Goal: Information Seeking & Learning: Learn about a topic

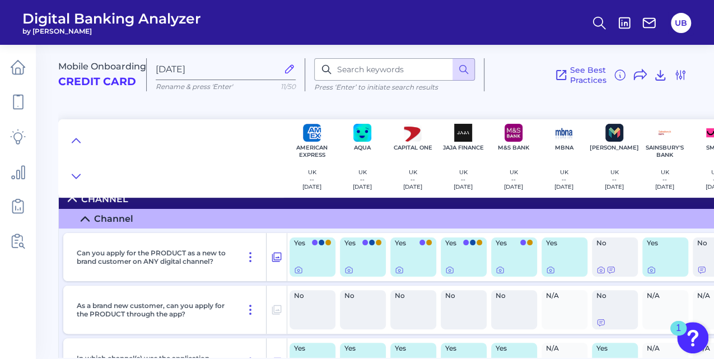
scroll to position [19, 0]
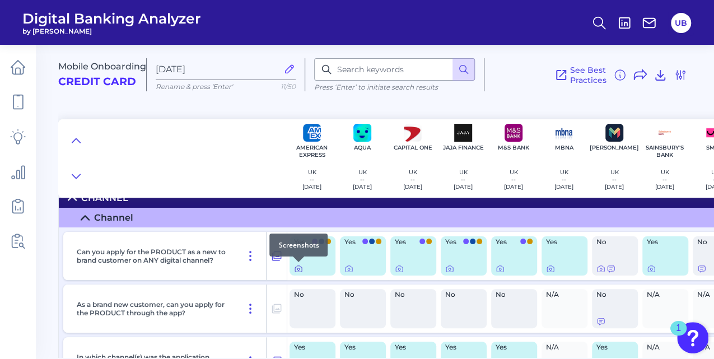
click at [300, 269] on icon at bounding box center [298, 268] width 9 height 9
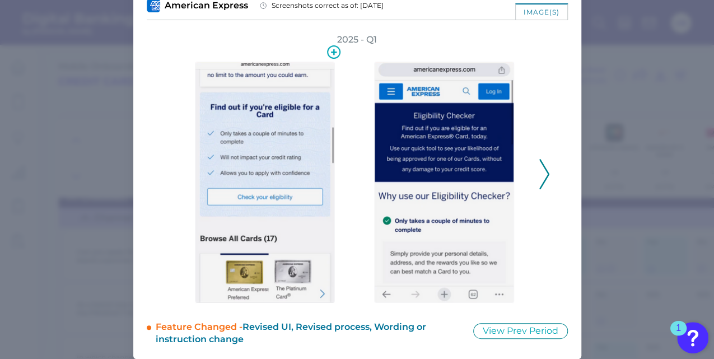
scroll to position [71, 0]
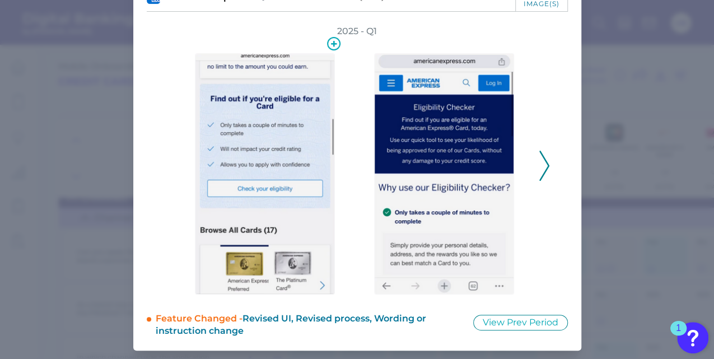
click at [228, 181] on img at bounding box center [265, 173] width 140 height 241
click at [488, 318] on button "View Prev Period" at bounding box center [520, 323] width 95 height 16
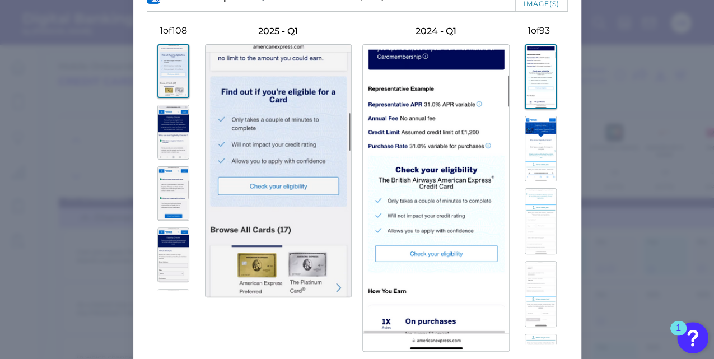
click at [167, 74] on img at bounding box center [173, 71] width 32 height 54
click at [167, 131] on img at bounding box center [173, 132] width 32 height 55
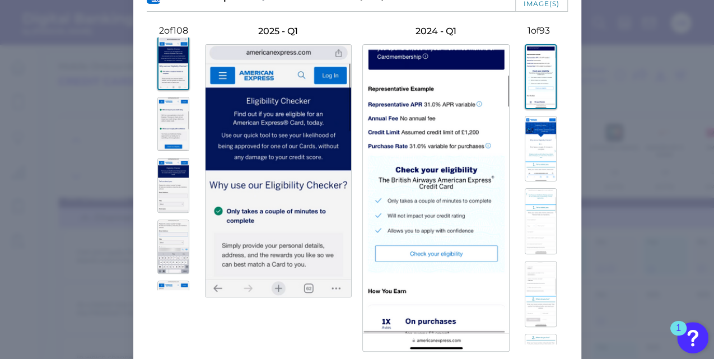
scroll to position [0, 0]
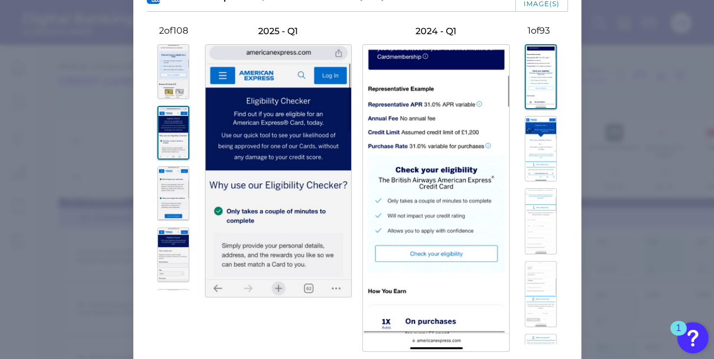
click at [166, 81] on img at bounding box center [173, 71] width 32 height 55
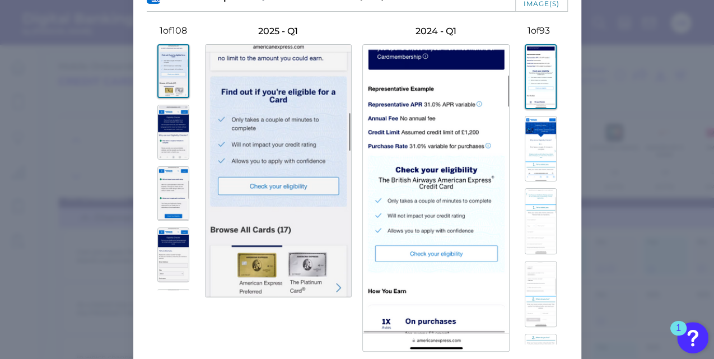
click at [165, 144] on img at bounding box center [173, 132] width 32 height 55
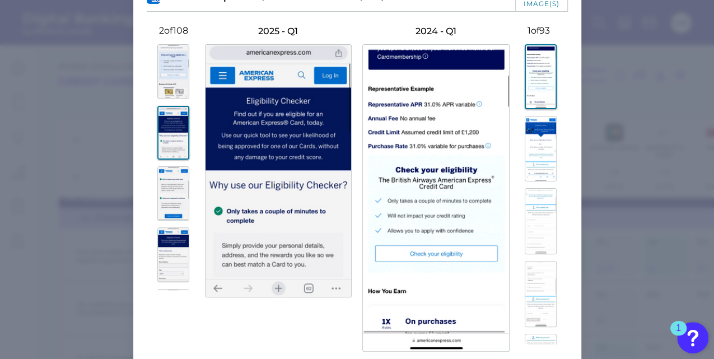
click at [161, 186] on img at bounding box center [173, 193] width 32 height 55
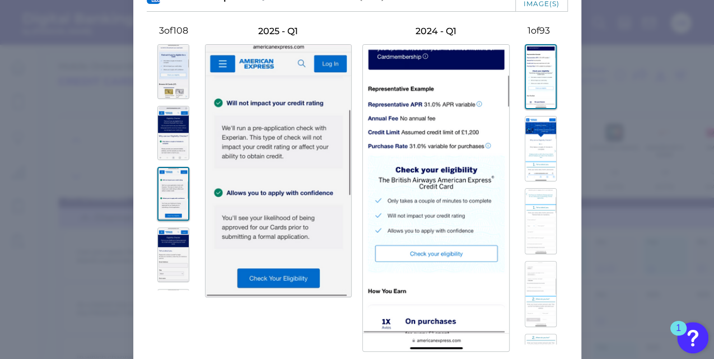
click at [157, 241] on img at bounding box center [173, 254] width 32 height 55
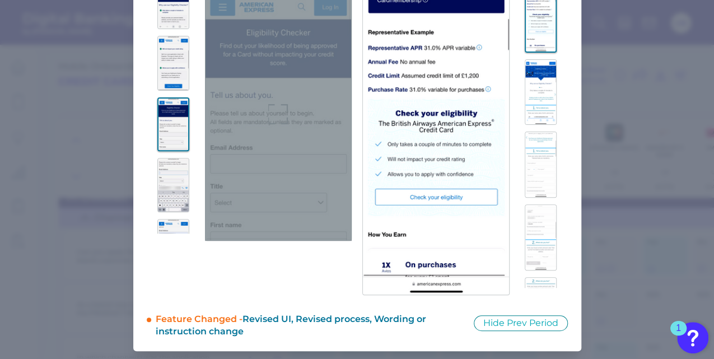
scroll to position [129, 0]
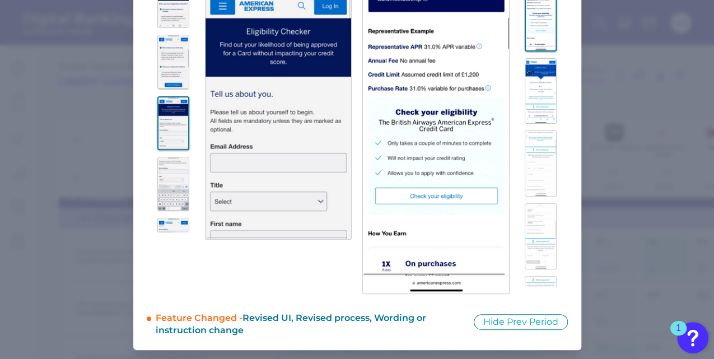
click at [175, 172] on img at bounding box center [173, 184] width 32 height 55
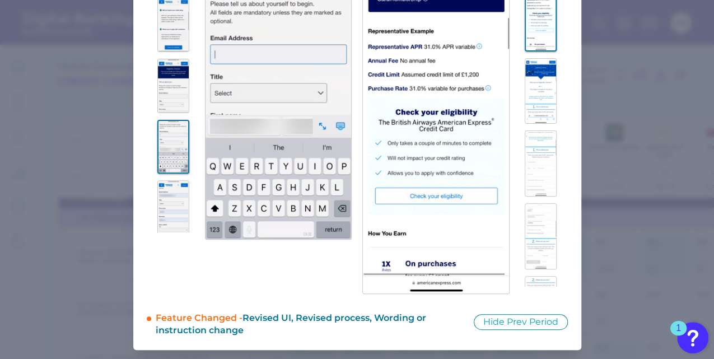
scroll to position [149, 0]
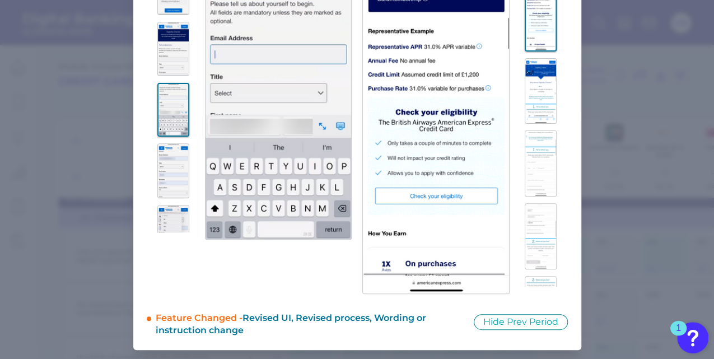
click at [175, 199] on div at bounding box center [174, 106] width 54 height 253
click at [175, 190] on img at bounding box center [173, 170] width 32 height 55
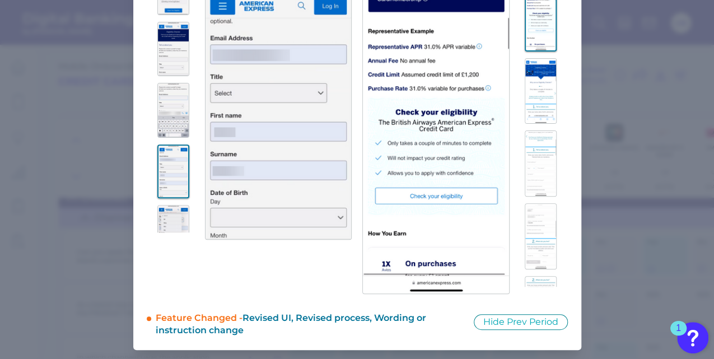
click at [172, 228] on img at bounding box center [173, 232] width 32 height 55
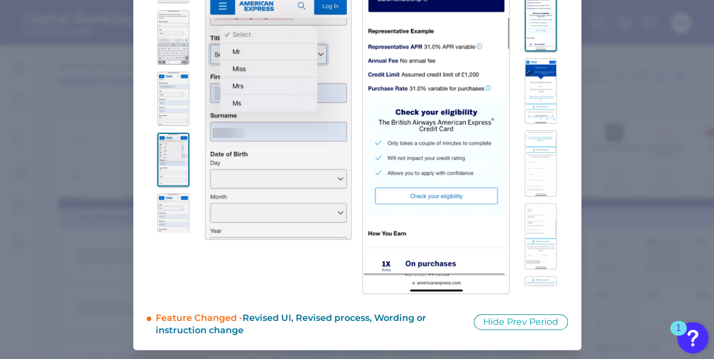
scroll to position [224, 0]
click at [157, 199] on img at bounding box center [173, 218] width 32 height 55
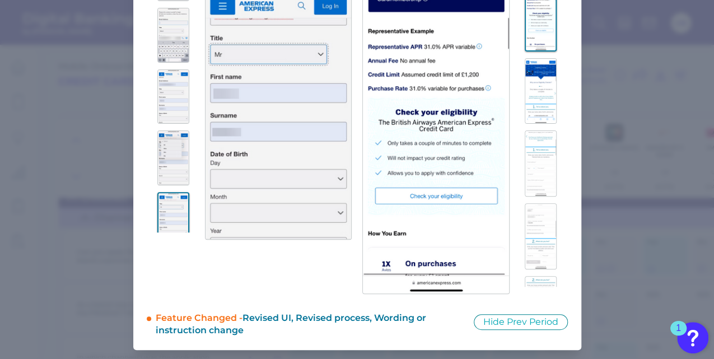
click at [158, 201] on img at bounding box center [173, 219] width 32 height 54
click at [164, 210] on img at bounding box center [173, 219] width 32 height 54
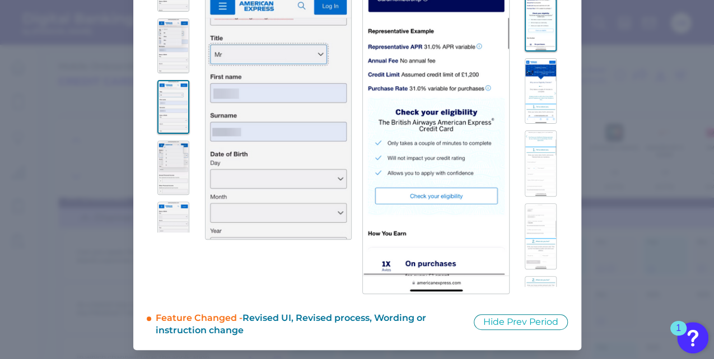
scroll to position [373, 0]
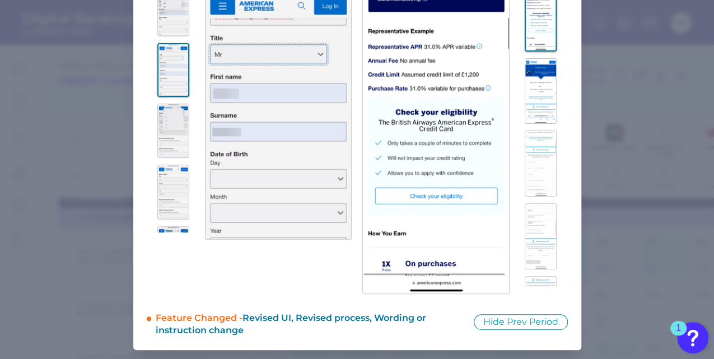
click at [171, 134] on img at bounding box center [173, 131] width 32 height 55
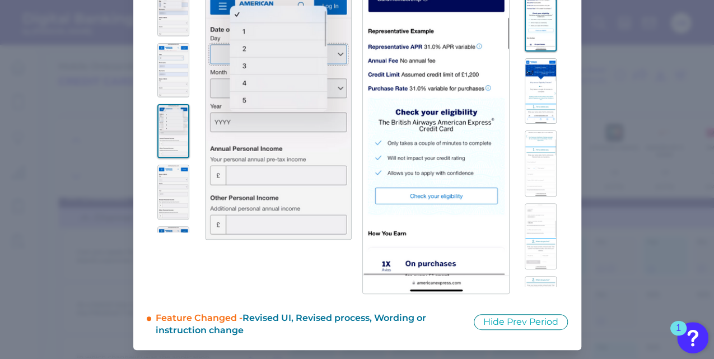
click at [178, 181] on img at bounding box center [173, 192] width 32 height 55
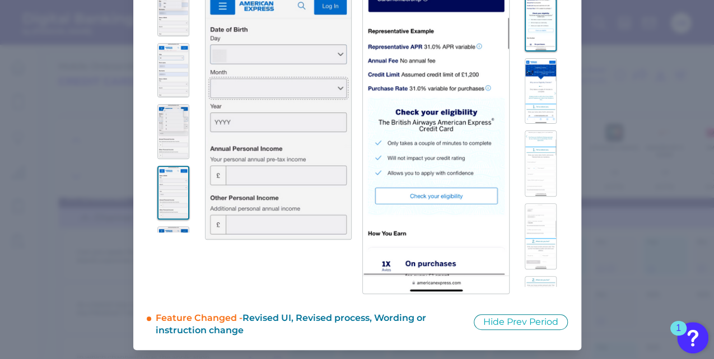
click at [178, 181] on img at bounding box center [173, 193] width 32 height 54
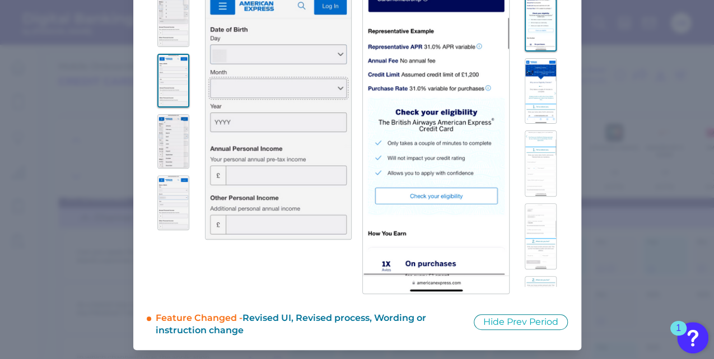
click at [171, 139] on img at bounding box center [173, 141] width 32 height 55
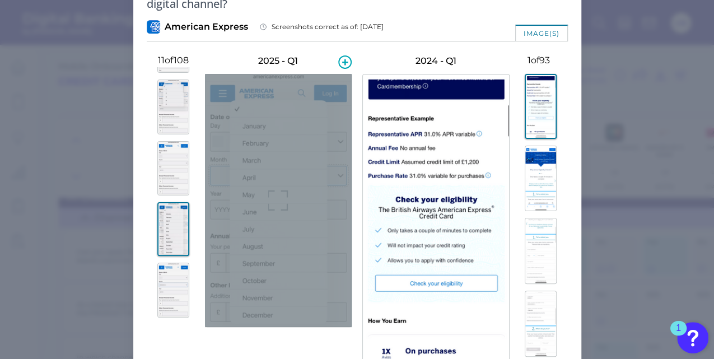
scroll to position [54, 0]
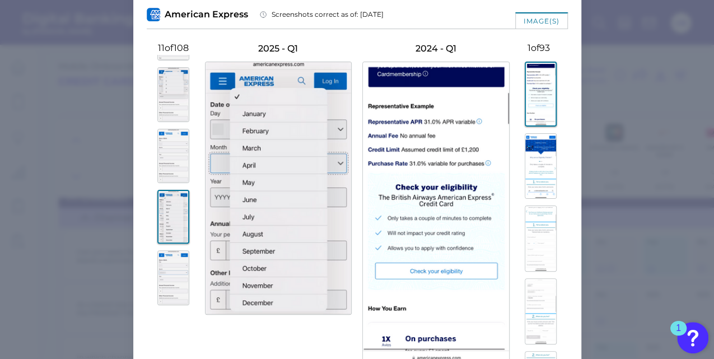
click at [162, 264] on img at bounding box center [173, 277] width 32 height 55
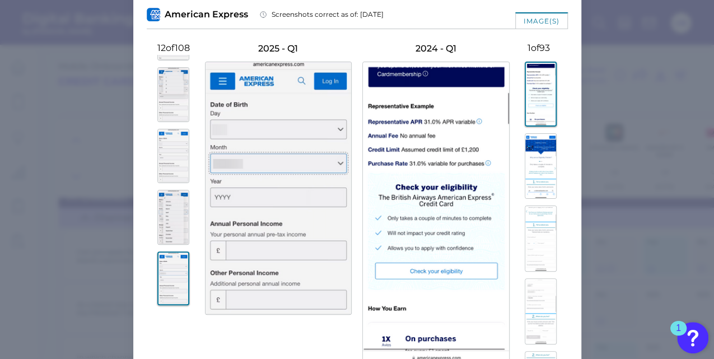
click at [162, 264] on img at bounding box center [173, 278] width 32 height 54
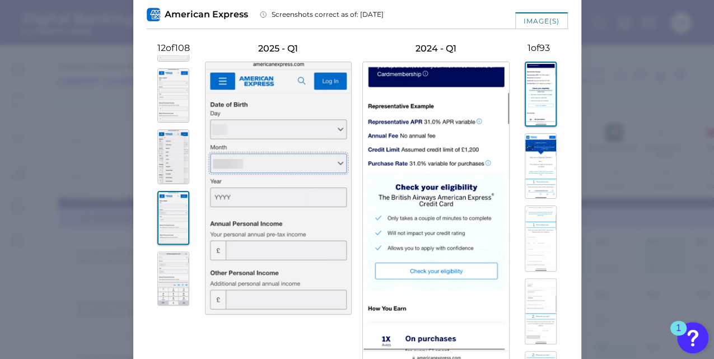
scroll to position [597, 0]
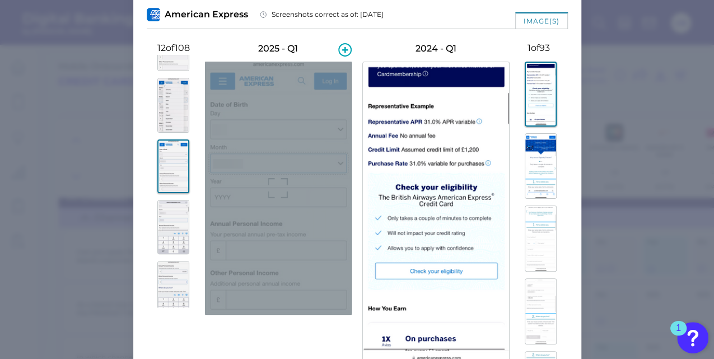
click at [270, 202] on div at bounding box center [278, 188] width 147 height 253
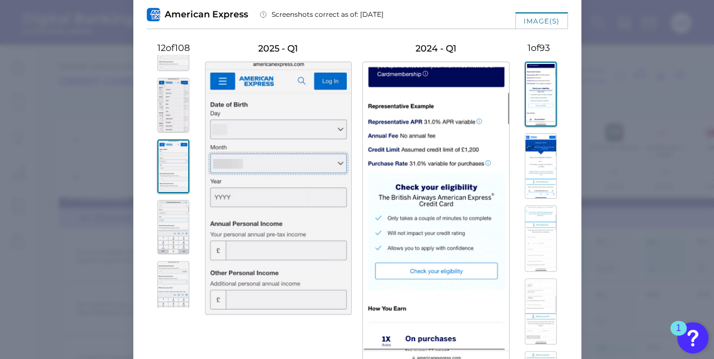
click at [170, 180] on img at bounding box center [173, 166] width 32 height 54
click at [166, 213] on img at bounding box center [173, 227] width 32 height 55
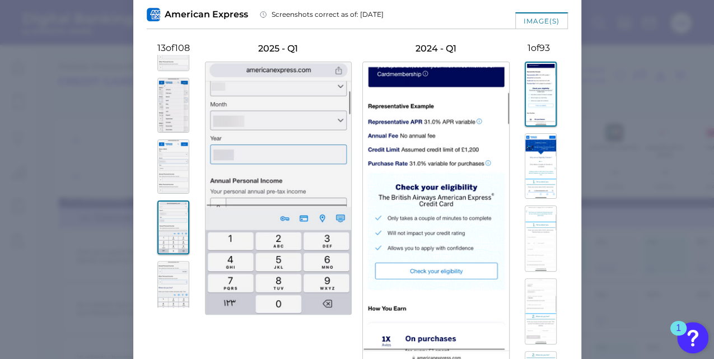
click at [170, 272] on img at bounding box center [173, 288] width 32 height 55
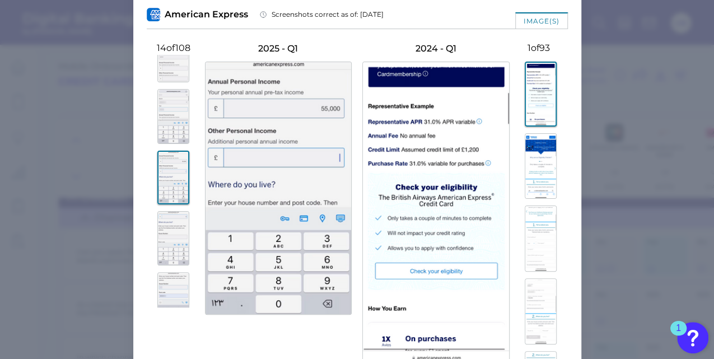
scroll to position [709, 0]
click at [173, 248] on img at bounding box center [173, 238] width 32 height 55
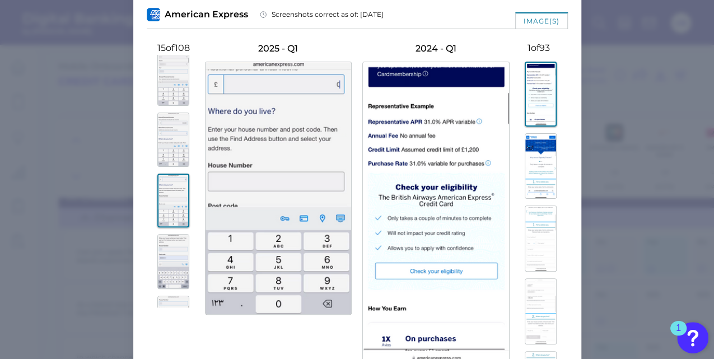
scroll to position [784, 0]
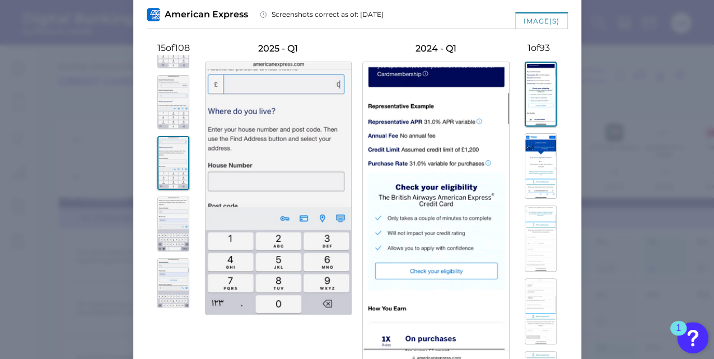
click at [173, 248] on img at bounding box center [173, 224] width 32 height 55
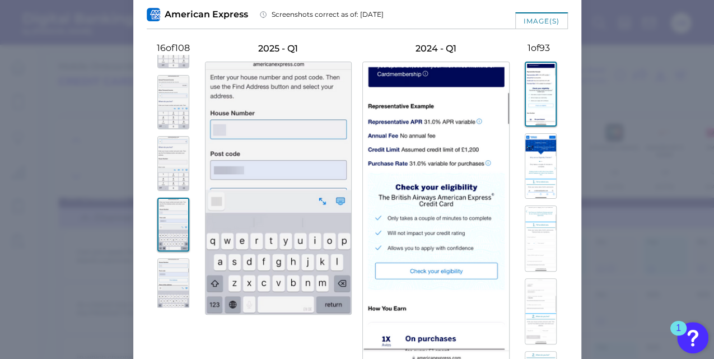
click at [174, 265] on img at bounding box center [173, 285] width 32 height 55
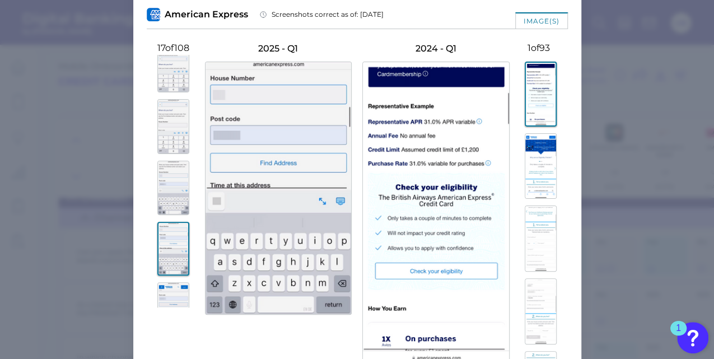
scroll to position [858, 0]
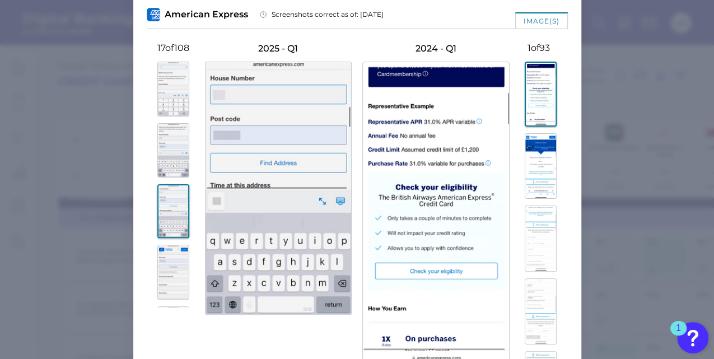
click at [174, 261] on img at bounding box center [173, 272] width 32 height 55
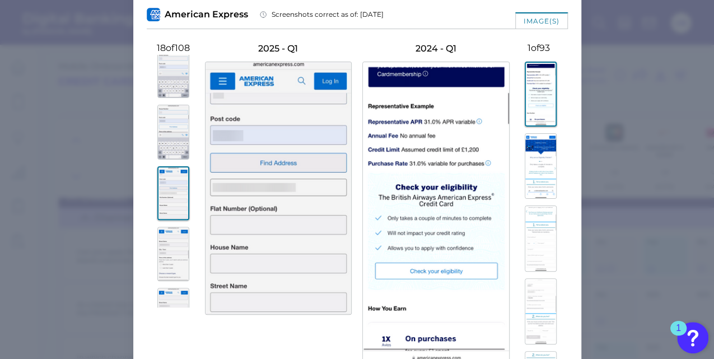
scroll to position [970, 0]
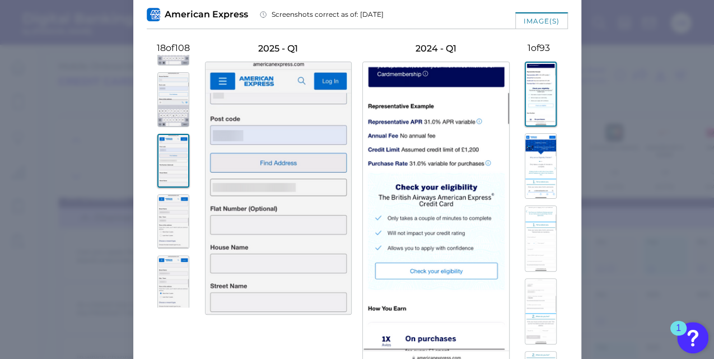
click at [174, 261] on img at bounding box center [173, 282] width 32 height 55
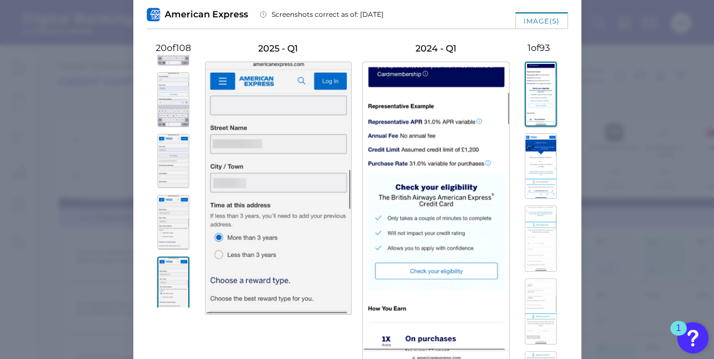
click at [173, 240] on img at bounding box center [173, 222] width 32 height 55
click at [171, 267] on img at bounding box center [173, 282] width 32 height 55
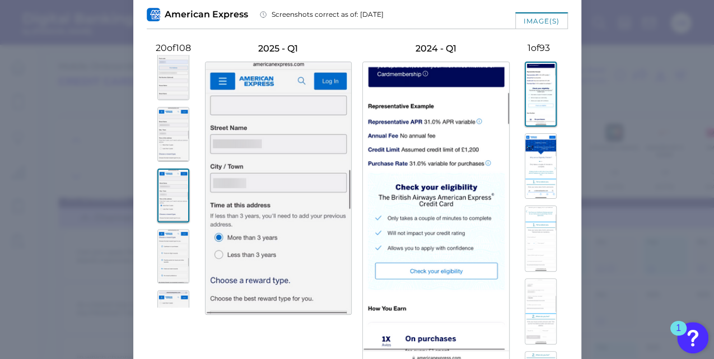
scroll to position [1082, 0]
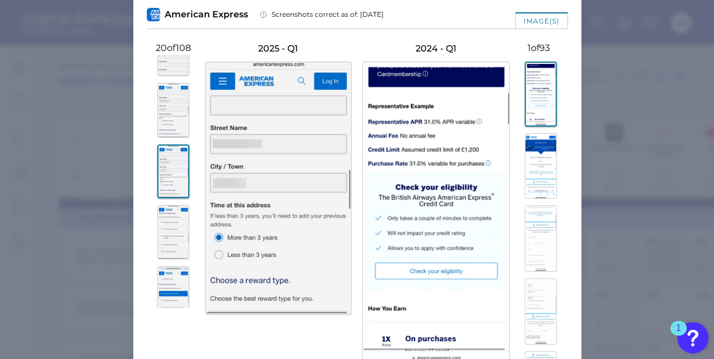
click at [169, 248] on img at bounding box center [173, 232] width 32 height 55
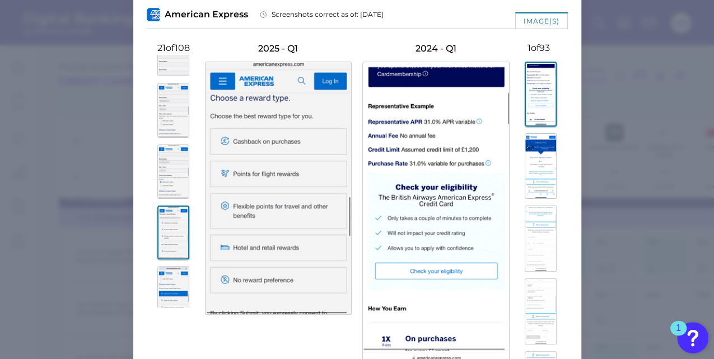
scroll to position [1120, 0]
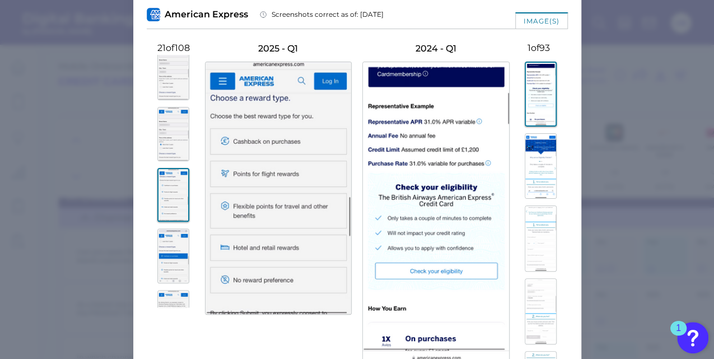
click at [169, 248] on img at bounding box center [173, 255] width 32 height 55
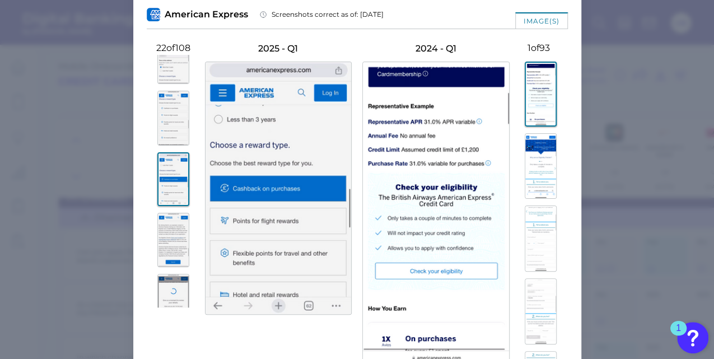
scroll to position [1232, 0]
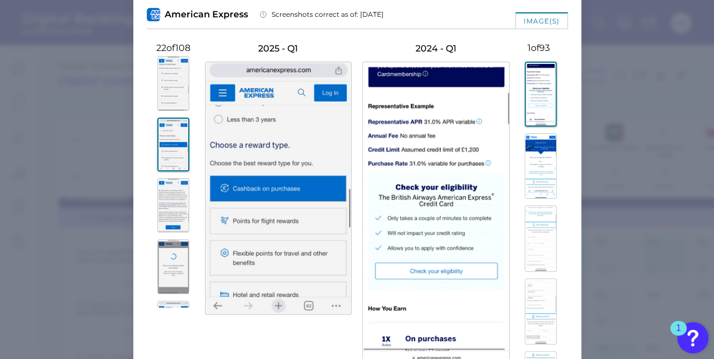
click at [174, 217] on img at bounding box center [173, 205] width 32 height 55
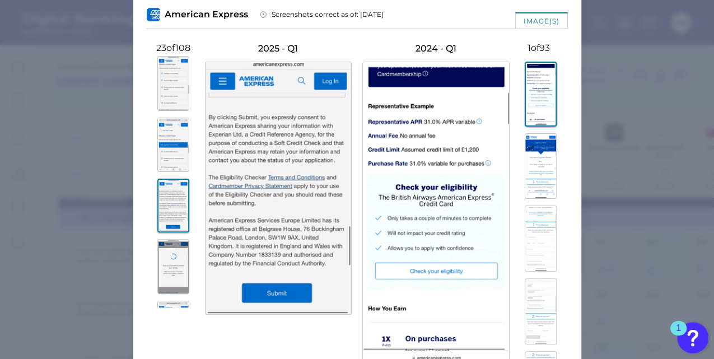
click at [161, 99] on img at bounding box center [173, 83] width 32 height 55
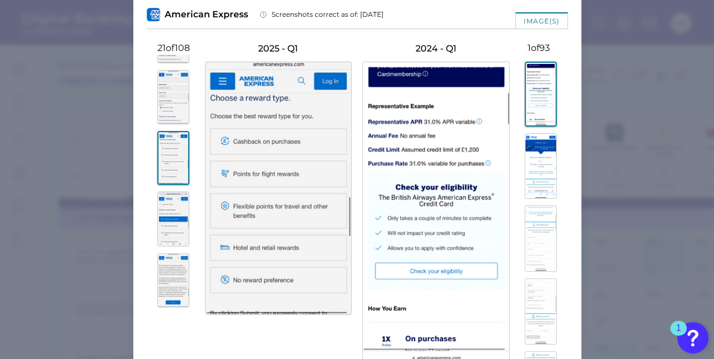
scroll to position [1111, 0]
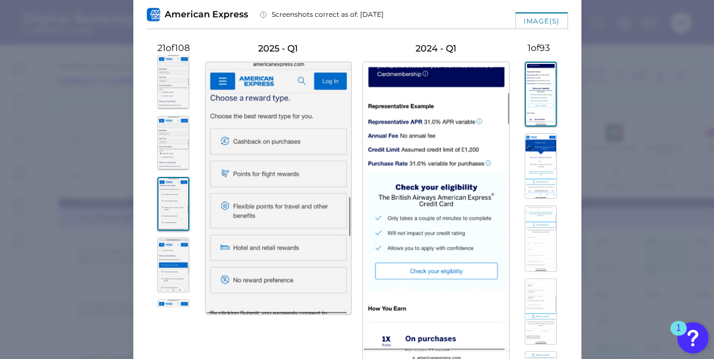
click at [161, 100] on img at bounding box center [173, 81] width 32 height 55
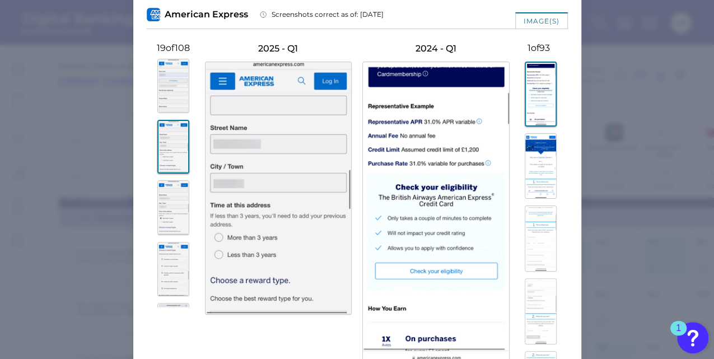
scroll to position [1046, 0]
click at [161, 100] on img at bounding box center [173, 86] width 32 height 55
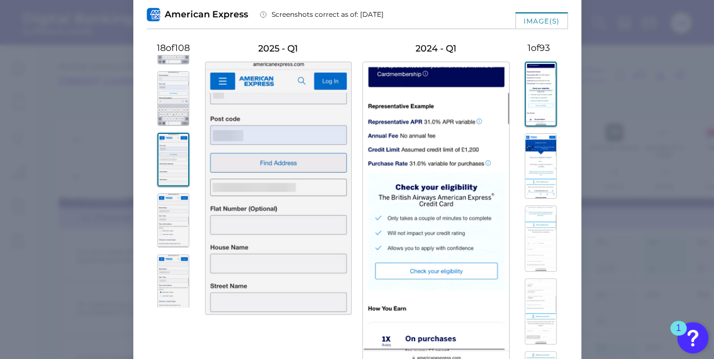
scroll to position [971, 0]
click at [160, 100] on img at bounding box center [173, 99] width 32 height 55
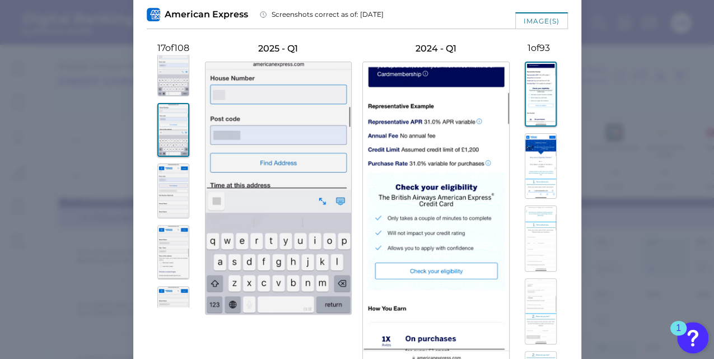
scroll to position [935, 0]
click at [170, 83] on img at bounding box center [173, 73] width 32 height 55
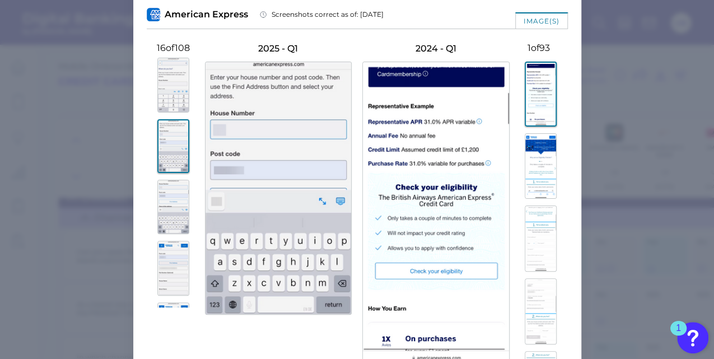
scroll to position [855, 0]
click at [167, 82] on img at bounding box center [173, 92] width 32 height 55
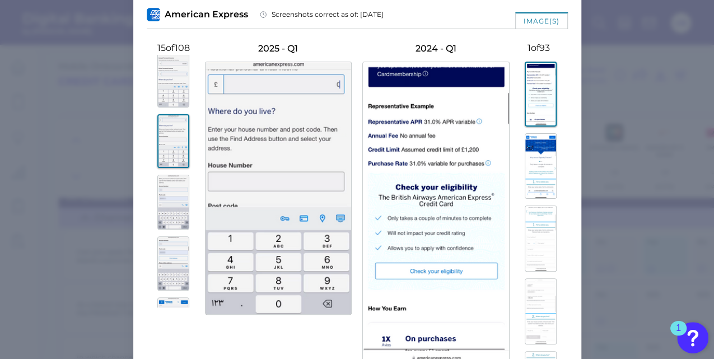
scroll to position [805, 0]
click at [166, 82] on img at bounding box center [173, 81] width 32 height 55
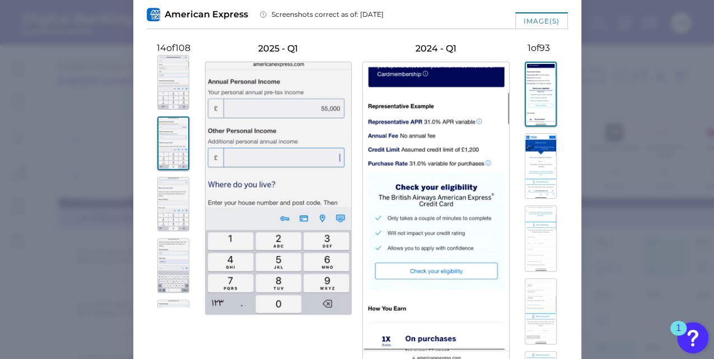
scroll to position [741, 0]
click at [166, 82] on img at bounding box center [173, 83] width 32 height 55
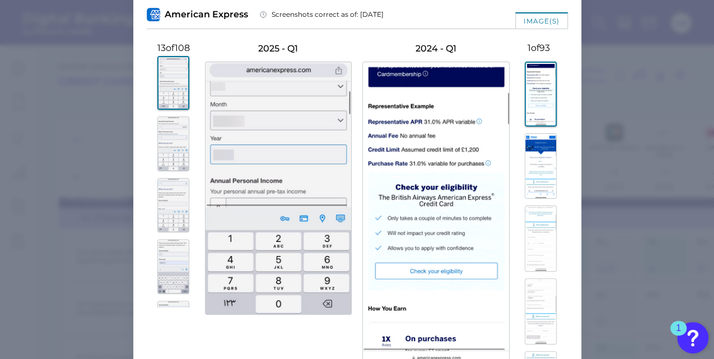
click at [166, 82] on img at bounding box center [173, 83] width 32 height 54
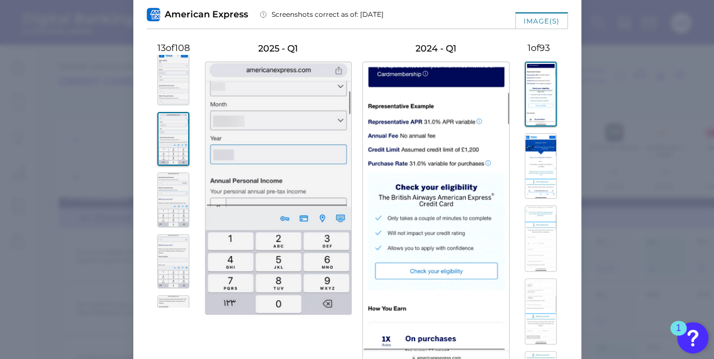
scroll to position [685, 0]
click at [166, 82] on img at bounding box center [173, 78] width 32 height 55
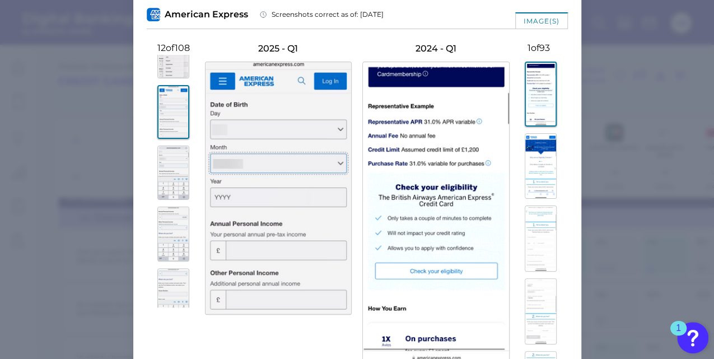
scroll to position [642, 0]
click at [164, 81] on img at bounding box center [173, 59] width 32 height 55
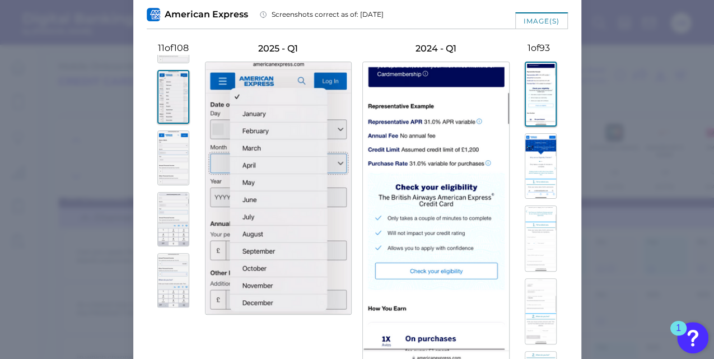
scroll to position [604, 0]
click at [169, 65] on img at bounding box center [173, 37] width 32 height 55
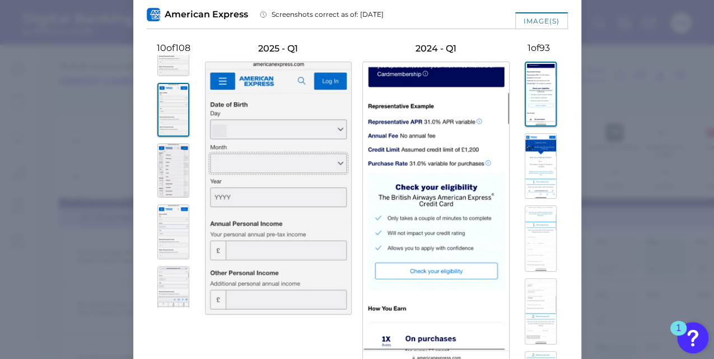
scroll to position [511, 0]
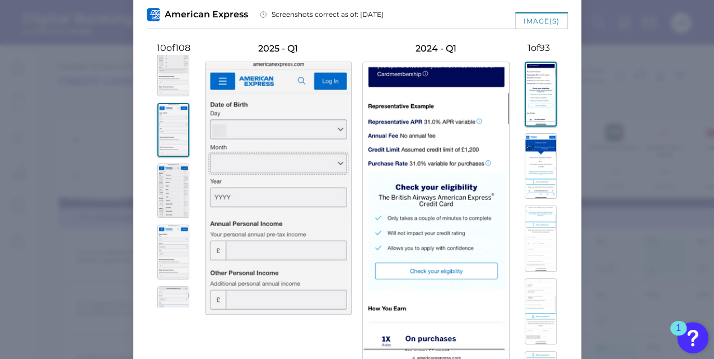
click at [169, 65] on img at bounding box center [173, 68] width 32 height 55
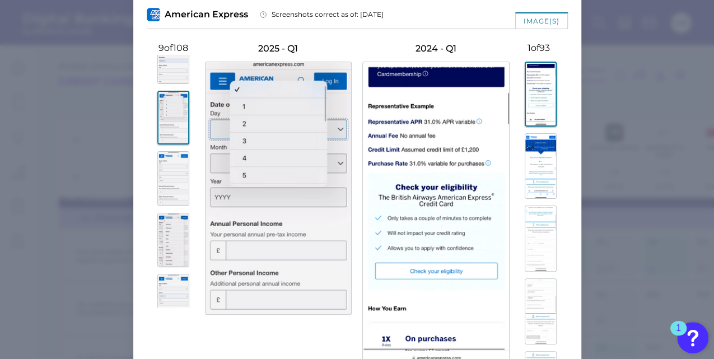
scroll to position [448, 0]
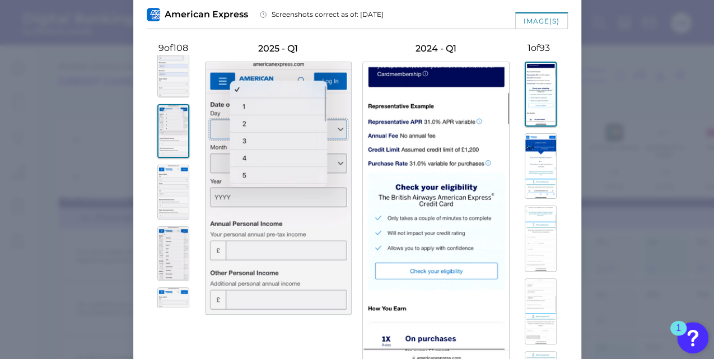
click at [169, 65] on img at bounding box center [173, 70] width 32 height 55
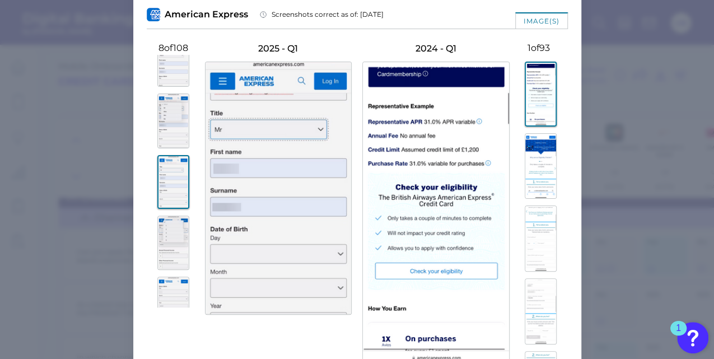
scroll to position [333, 0]
click at [169, 65] on img at bounding box center [173, 63] width 32 height 55
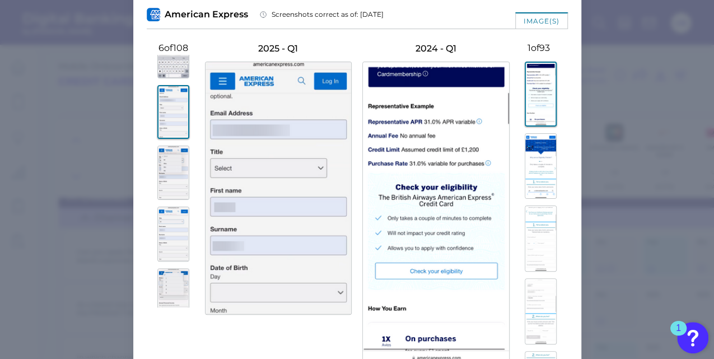
scroll to position [274, 0]
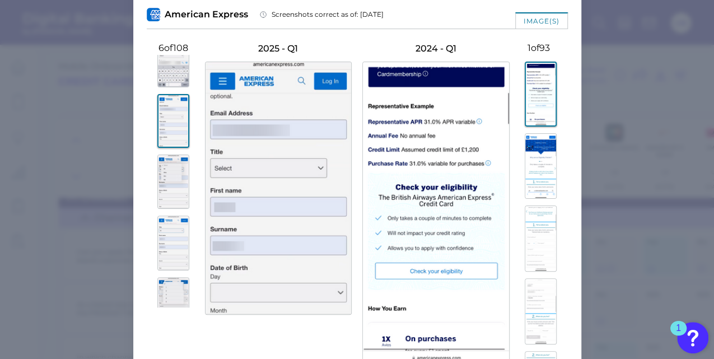
click at [169, 65] on img at bounding box center [173, 59] width 32 height 55
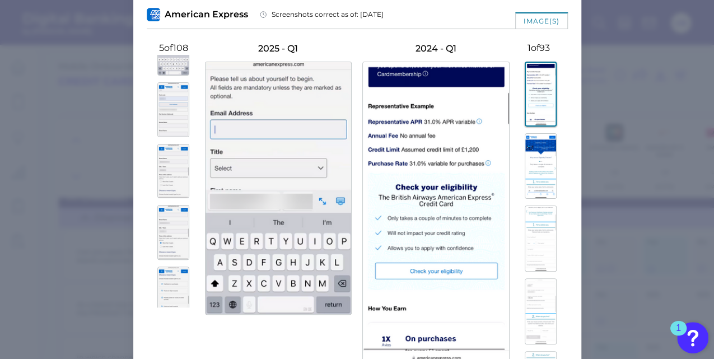
click at [159, 211] on img at bounding box center [173, 232] width 32 height 55
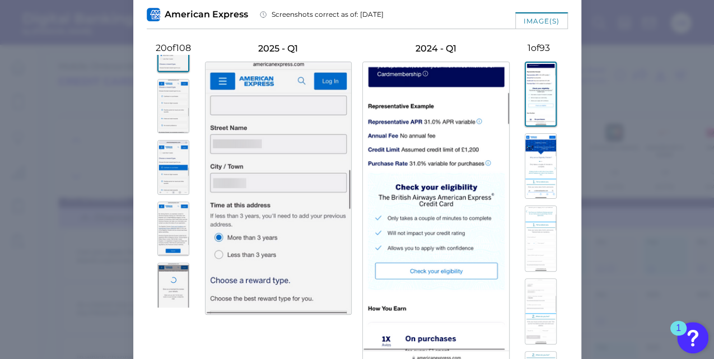
scroll to position [1284, 0]
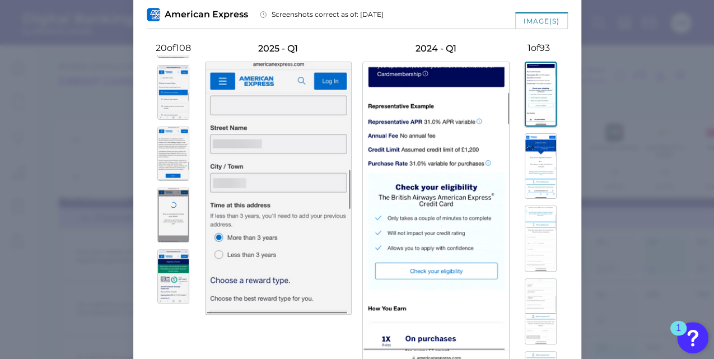
click at [164, 229] on img at bounding box center [173, 215] width 32 height 55
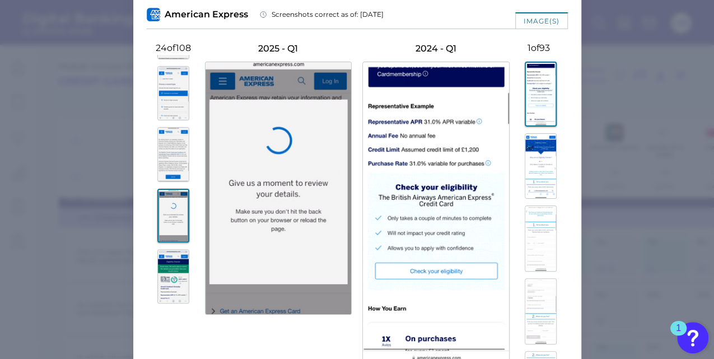
scroll to position [1285, 0]
click at [170, 166] on img at bounding box center [173, 153] width 32 height 55
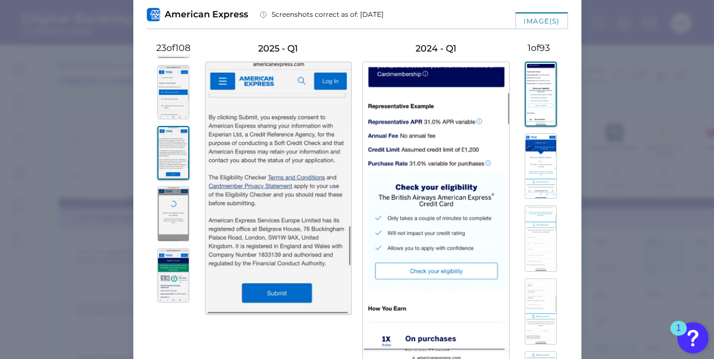
click at [175, 105] on img at bounding box center [173, 92] width 32 height 55
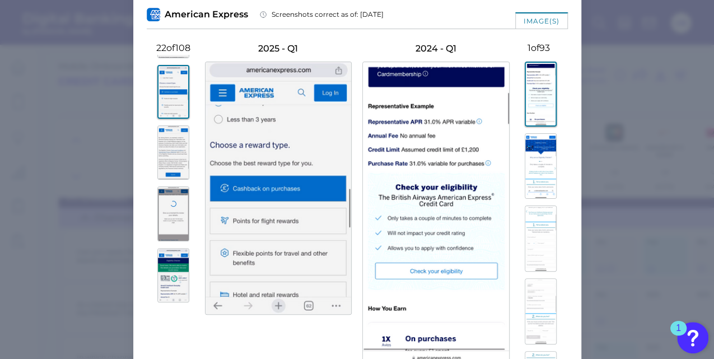
click at [170, 153] on img at bounding box center [173, 152] width 32 height 55
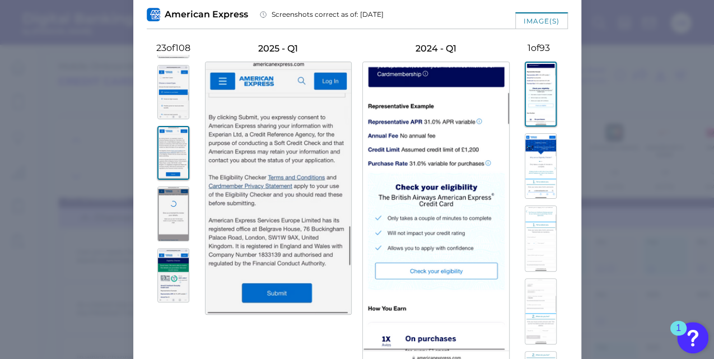
scroll to position [1359, 0]
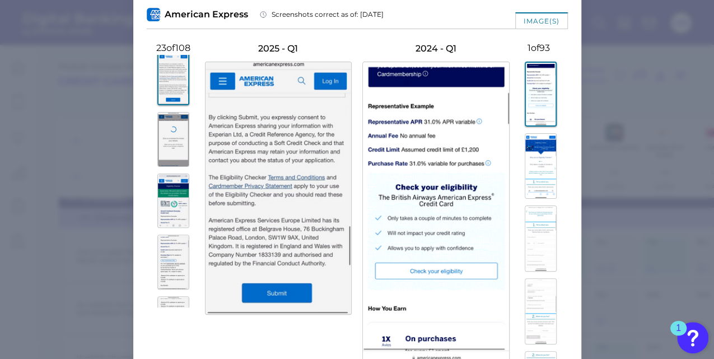
click at [161, 208] on img at bounding box center [173, 201] width 32 height 55
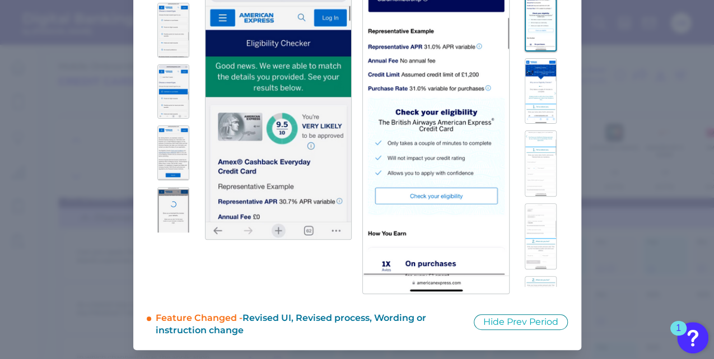
scroll to position [1210, 0]
click at [176, 32] on img at bounding box center [173, 30] width 32 height 55
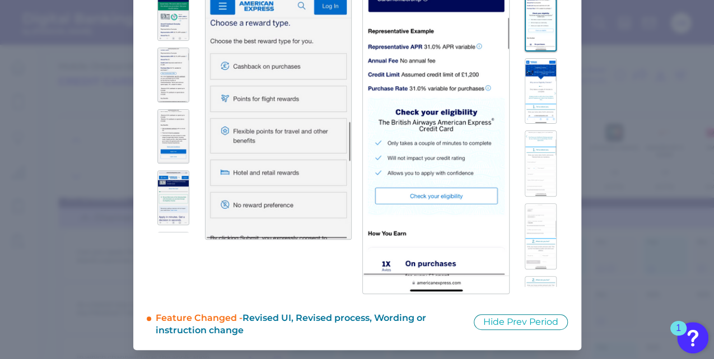
click at [169, 83] on img at bounding box center [173, 75] width 32 height 55
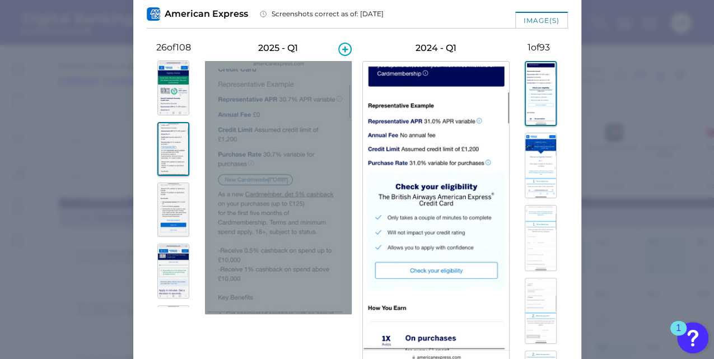
scroll to position [54, 0]
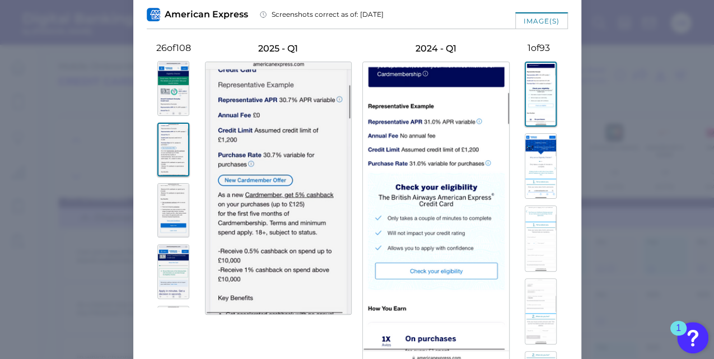
click at [170, 202] on img at bounding box center [173, 210] width 32 height 55
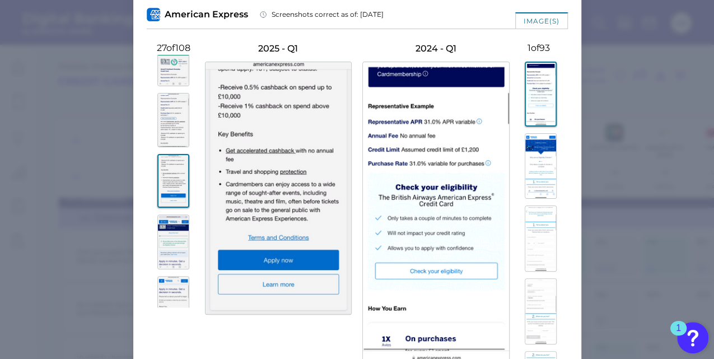
scroll to position [1510, 0]
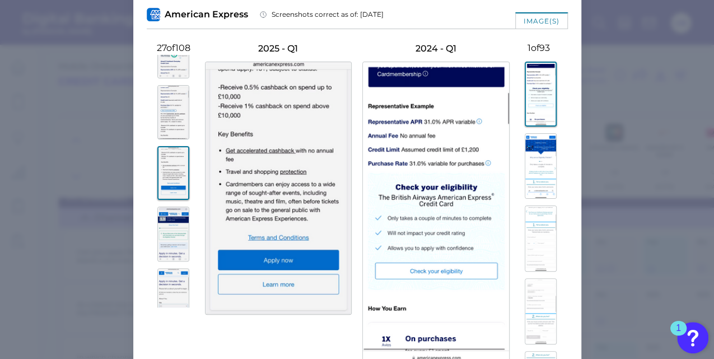
click at [157, 240] on img at bounding box center [173, 234] width 32 height 55
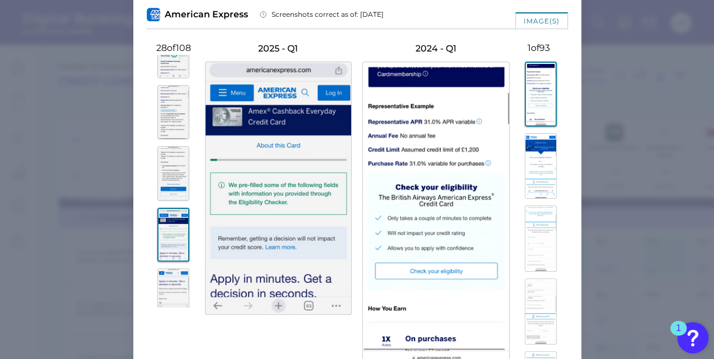
click at [169, 239] on img at bounding box center [173, 235] width 32 height 54
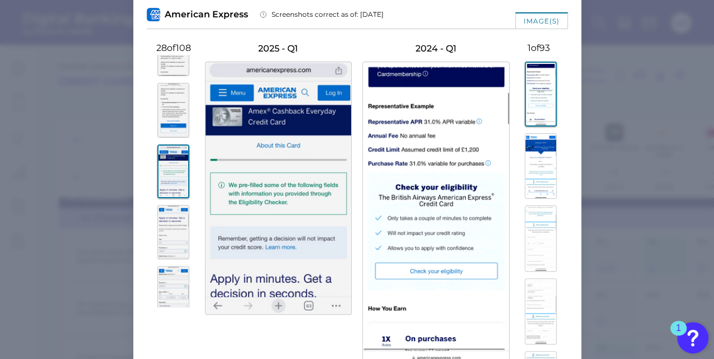
scroll to position [1584, 0]
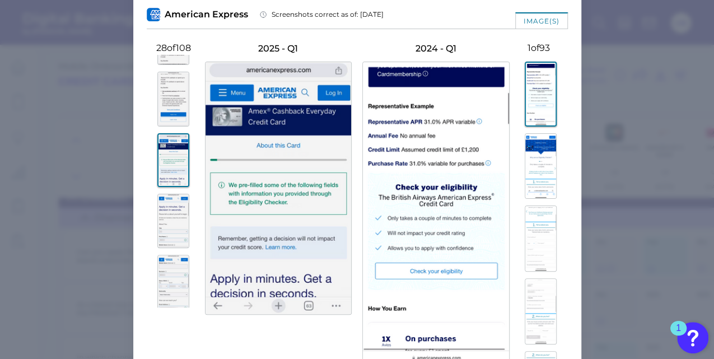
click at [170, 115] on img at bounding box center [173, 99] width 32 height 55
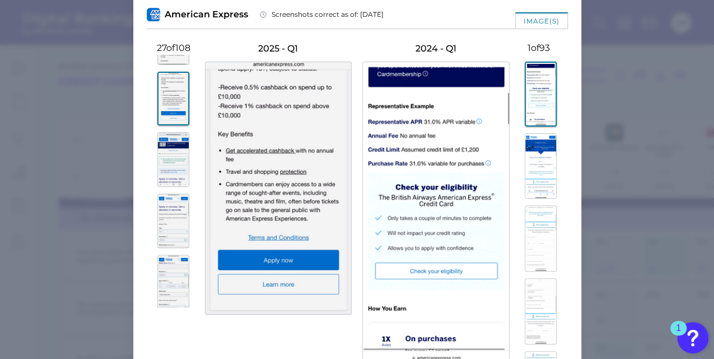
click at [169, 160] on img at bounding box center [173, 159] width 32 height 55
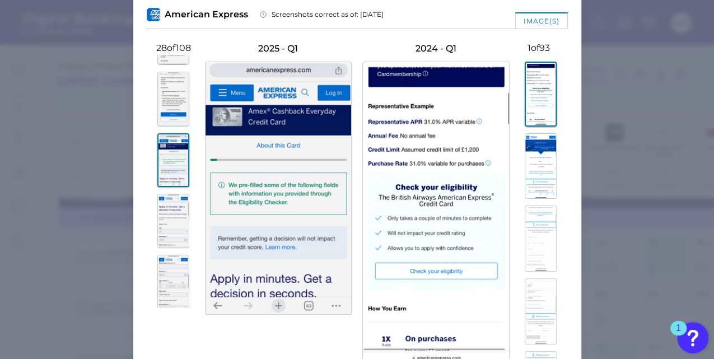
click at [170, 216] on img at bounding box center [173, 221] width 32 height 55
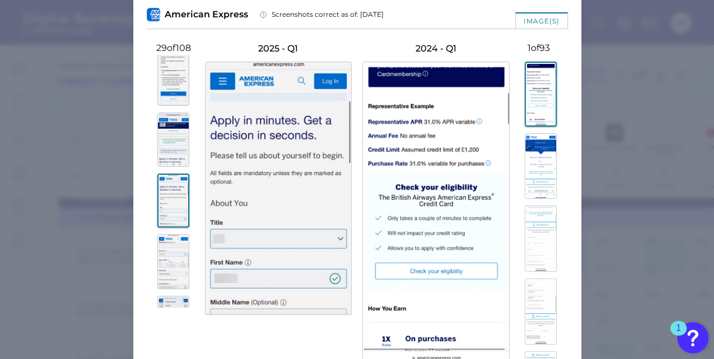
scroll to position [1622, 0]
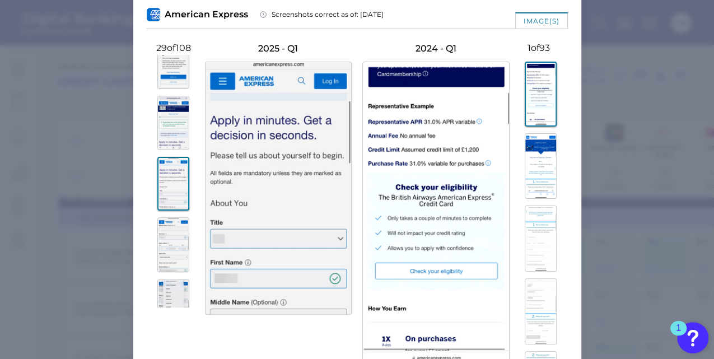
click at [169, 241] on img at bounding box center [173, 244] width 32 height 55
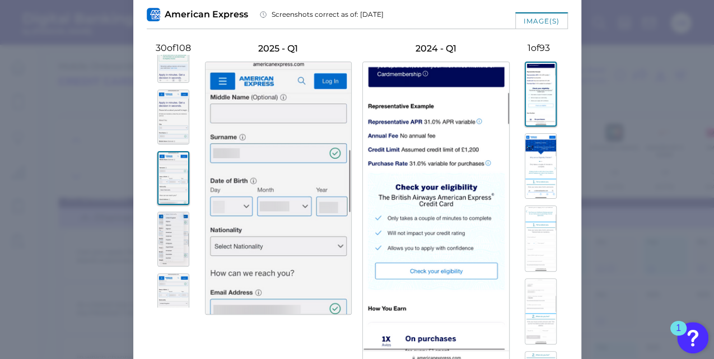
scroll to position [1696, 0]
click at [169, 241] on img at bounding box center [173, 231] width 32 height 55
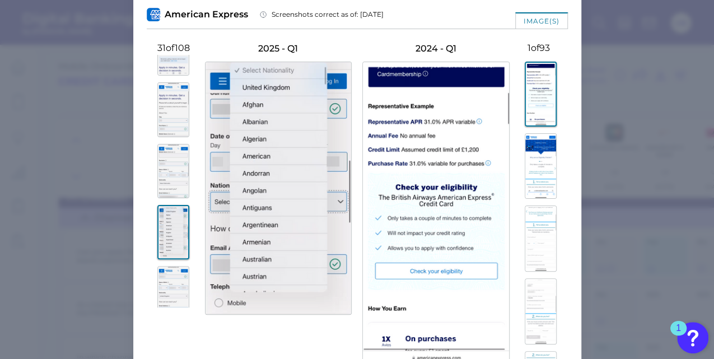
scroll to position [1771, 0]
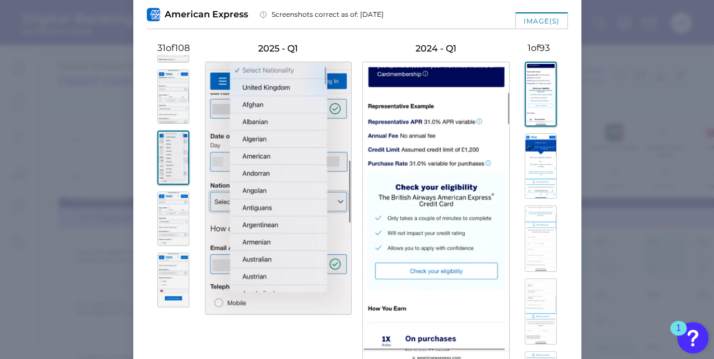
click at [169, 241] on img at bounding box center [173, 219] width 32 height 55
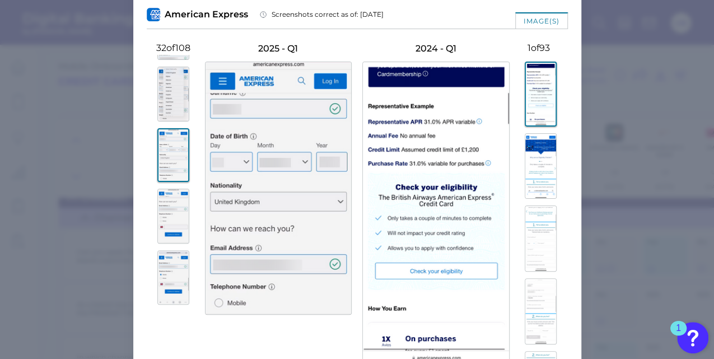
scroll to position [1883, 0]
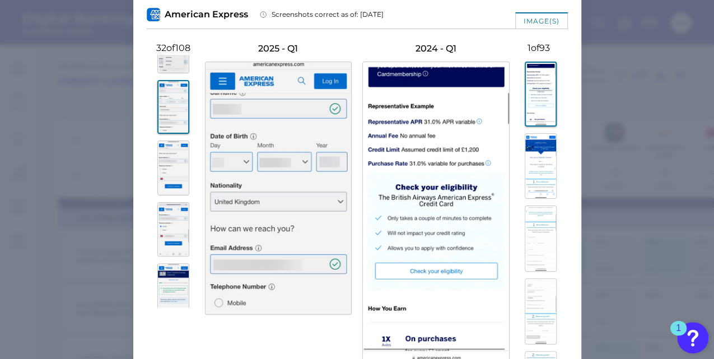
click at [170, 192] on img at bounding box center [173, 168] width 32 height 55
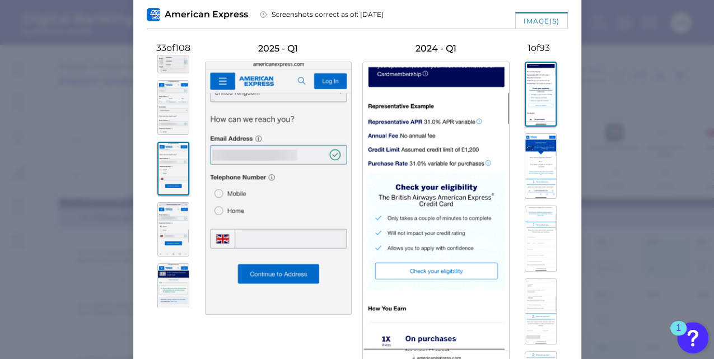
click at [170, 220] on img at bounding box center [173, 229] width 32 height 55
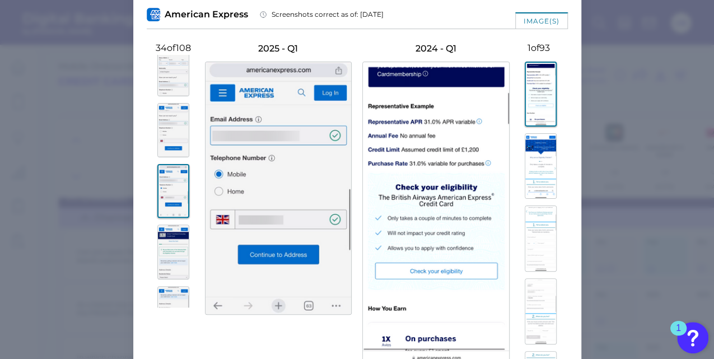
scroll to position [1958, 0]
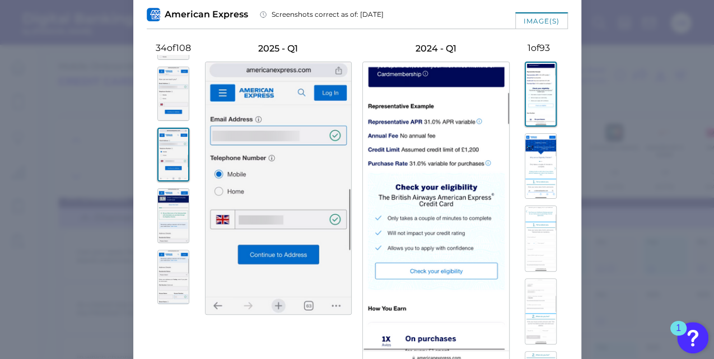
click at [170, 235] on img at bounding box center [173, 215] width 32 height 55
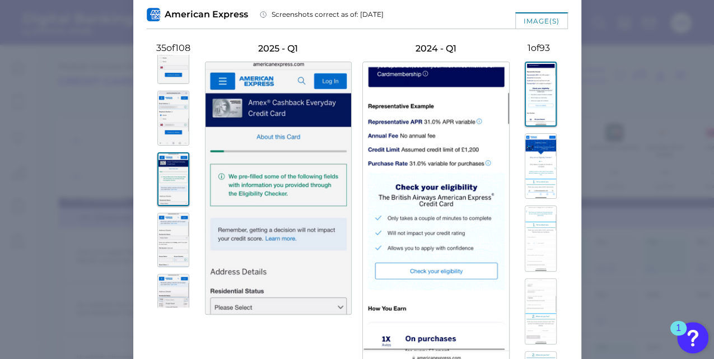
scroll to position [2032, 0]
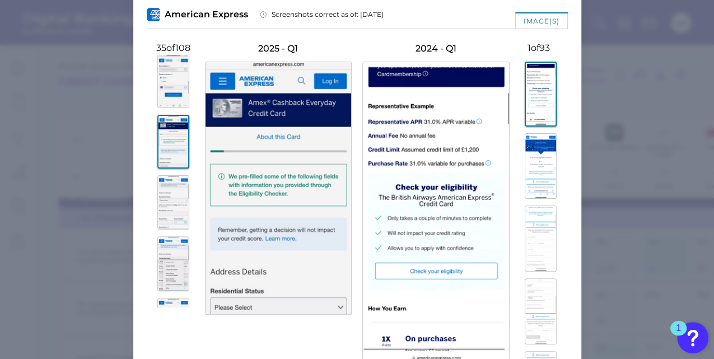
click at [170, 220] on img at bounding box center [173, 202] width 32 height 55
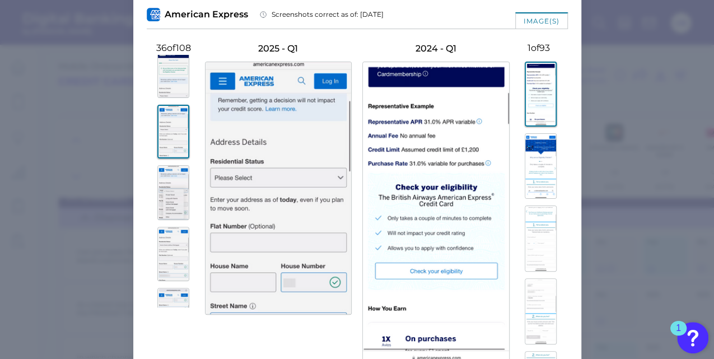
scroll to position [2107, 0]
click at [171, 207] on img at bounding box center [173, 189] width 32 height 55
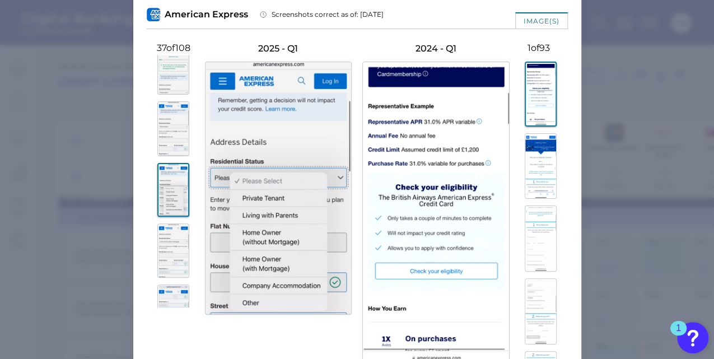
click at [165, 251] on img at bounding box center [173, 250] width 32 height 55
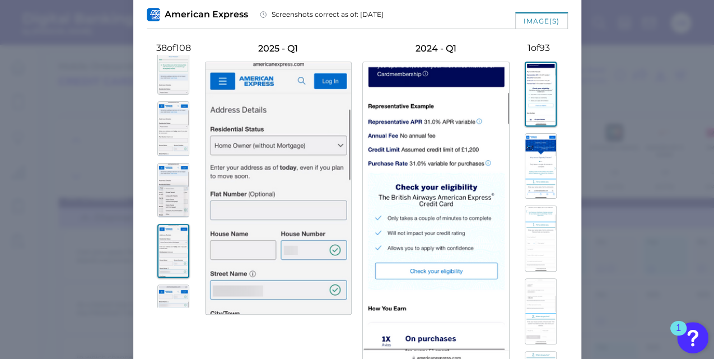
click at [166, 198] on img at bounding box center [173, 190] width 32 height 55
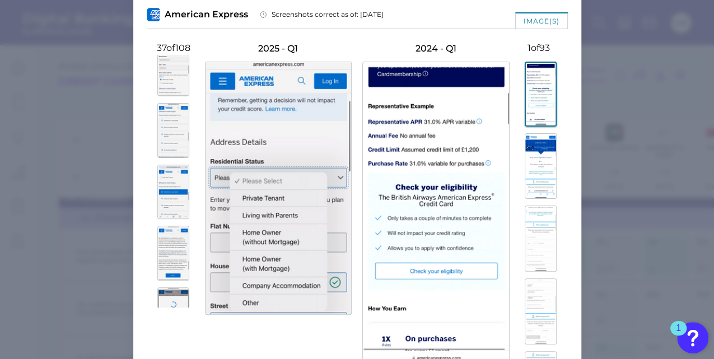
scroll to position [1185, 0]
click at [164, 123] on img at bounding box center [173, 130] width 32 height 55
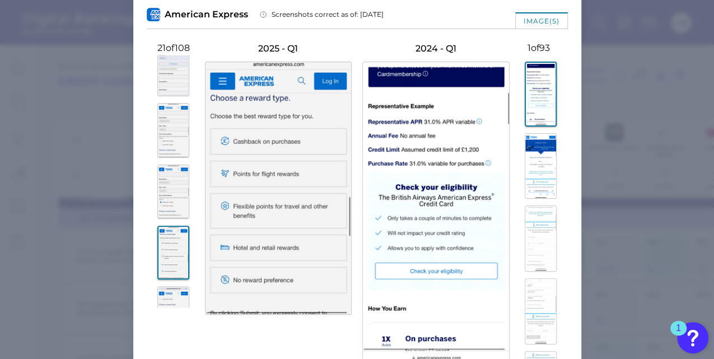
scroll to position [1062, 0]
click at [164, 123] on img at bounding box center [173, 131] width 32 height 55
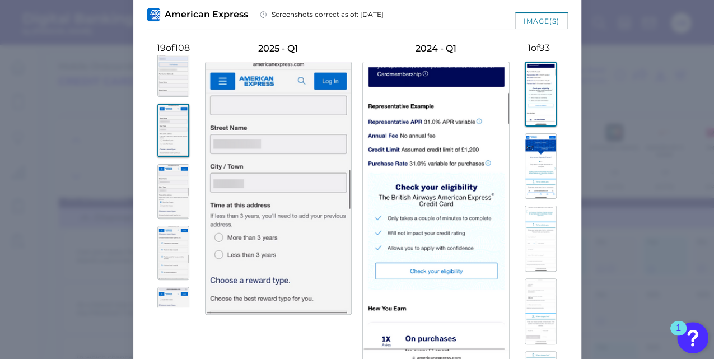
click at [169, 86] on img at bounding box center [173, 70] width 32 height 55
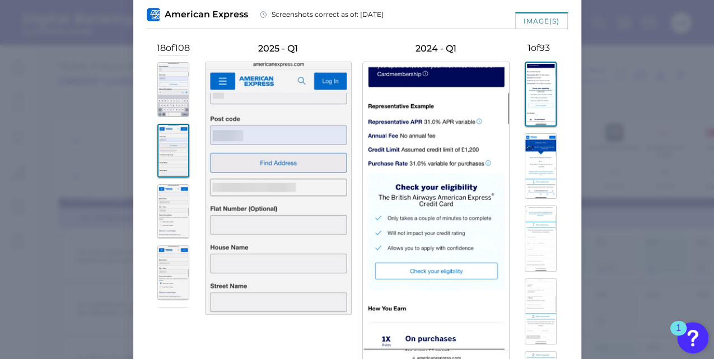
scroll to position [980, 0]
click at [157, 83] on img at bounding box center [173, 90] width 32 height 55
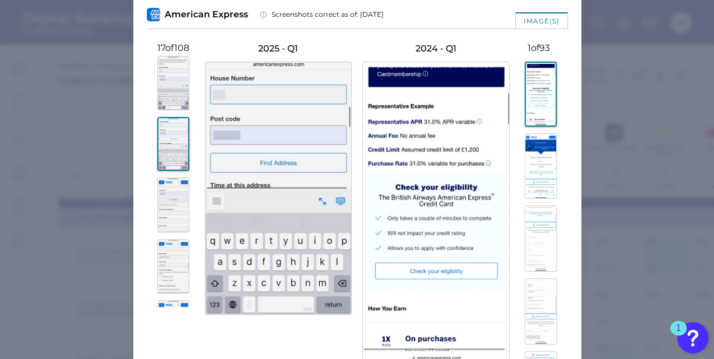
scroll to position [925, 0]
click at [157, 83] on img at bounding box center [173, 84] width 32 height 55
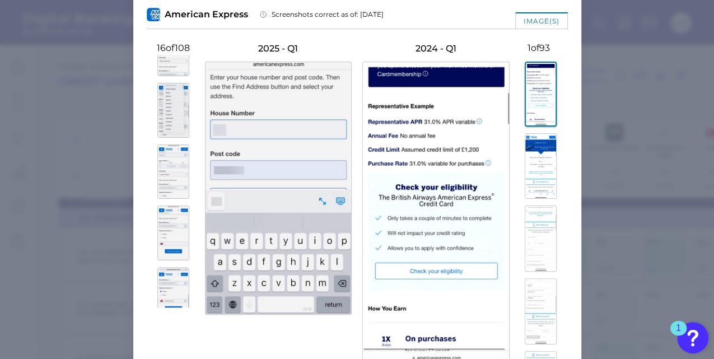
click at [176, 199] on img at bounding box center [173, 171] width 32 height 55
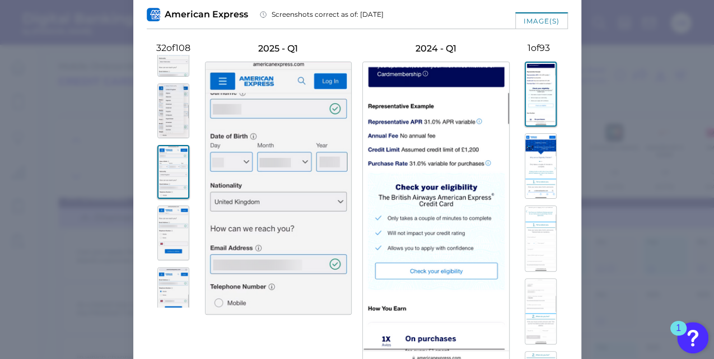
scroll to position [1818, 0]
click at [169, 240] on img at bounding box center [173, 232] width 32 height 55
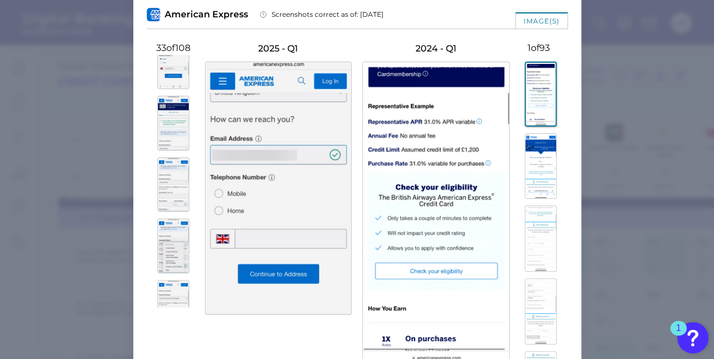
click at [169, 240] on img at bounding box center [173, 245] width 32 height 55
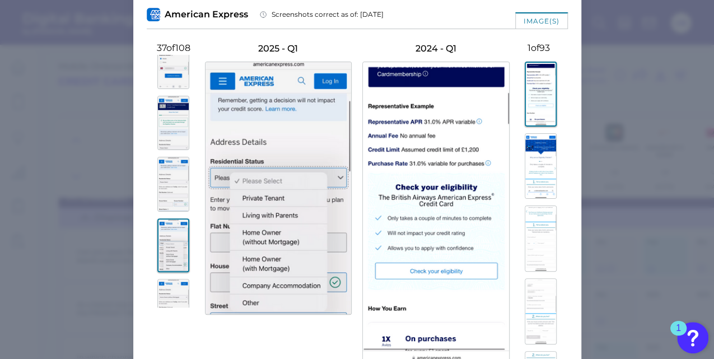
click at [169, 240] on img at bounding box center [173, 245] width 32 height 54
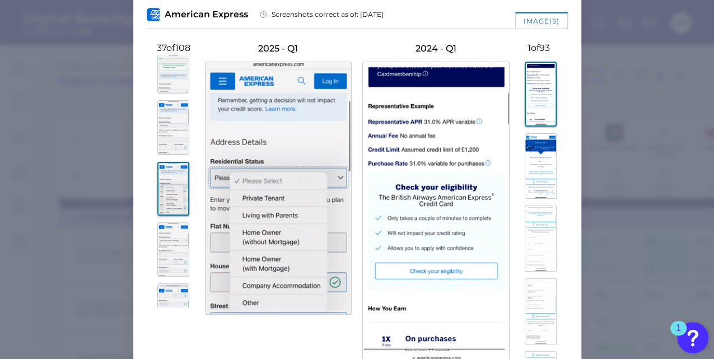
scroll to position [2108, 0]
click at [169, 240] on img at bounding box center [173, 249] width 32 height 55
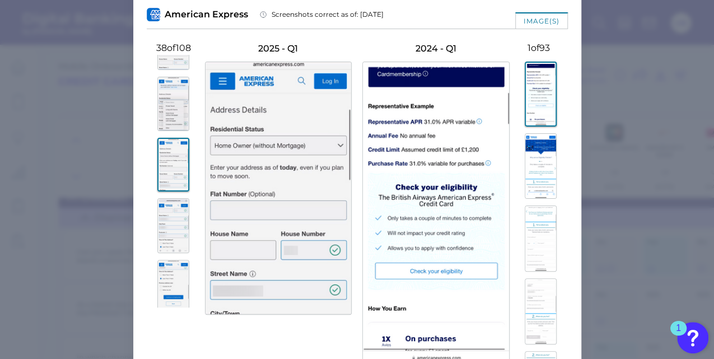
scroll to position [2194, 0]
click at [169, 223] on img at bounding box center [173, 225] width 32 height 55
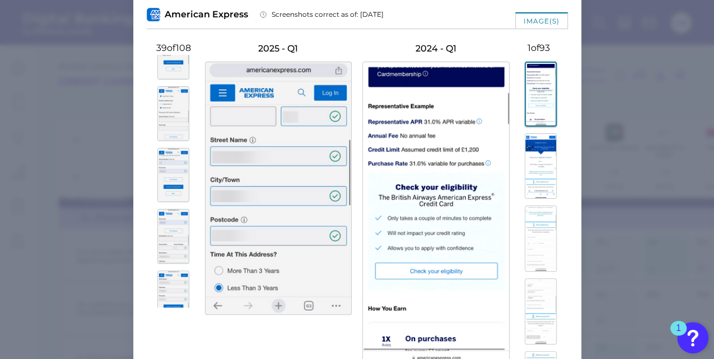
click at [169, 223] on img at bounding box center [173, 236] width 32 height 55
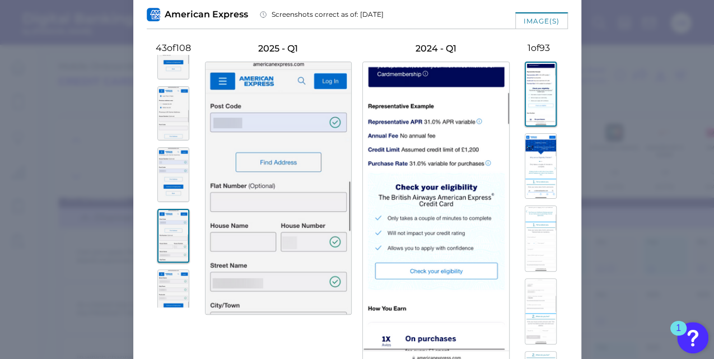
click at [171, 178] on img at bounding box center [173, 174] width 32 height 55
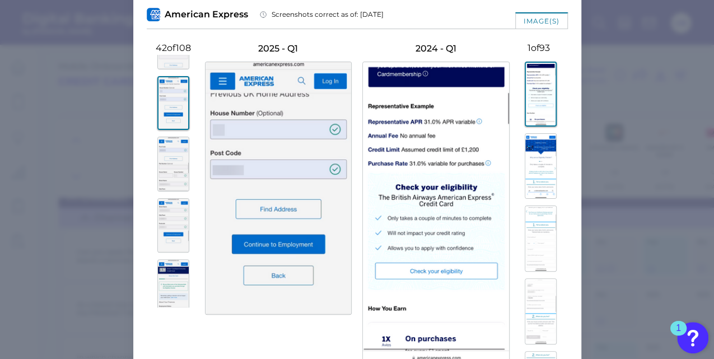
scroll to position [2500, 0]
click at [171, 178] on img at bounding box center [173, 164] width 32 height 55
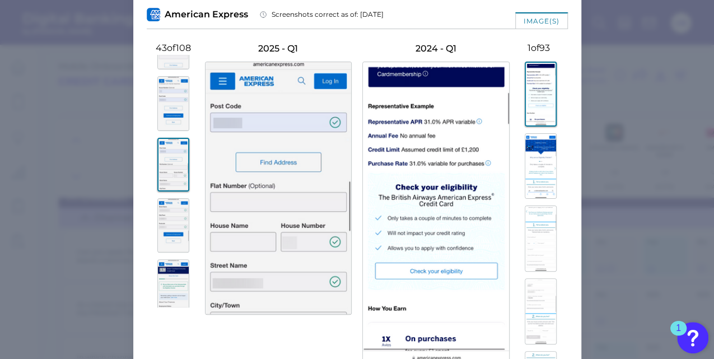
click at [169, 232] on img at bounding box center [173, 225] width 32 height 55
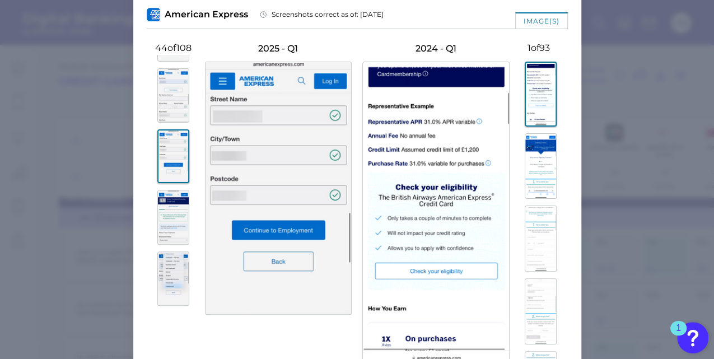
scroll to position [2570, 0]
click at [169, 232] on img at bounding box center [173, 216] width 32 height 55
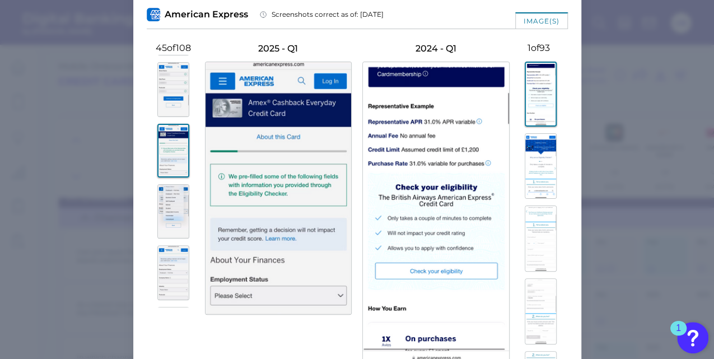
scroll to position [2638, 0]
click at [169, 232] on img at bounding box center [173, 210] width 32 height 55
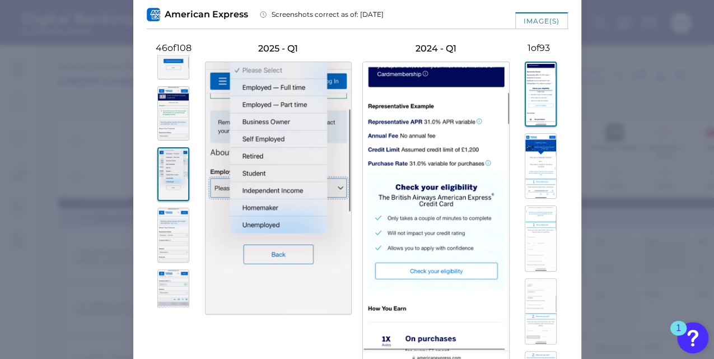
scroll to position [2676, 0]
click at [169, 232] on img at bounding box center [173, 233] width 32 height 55
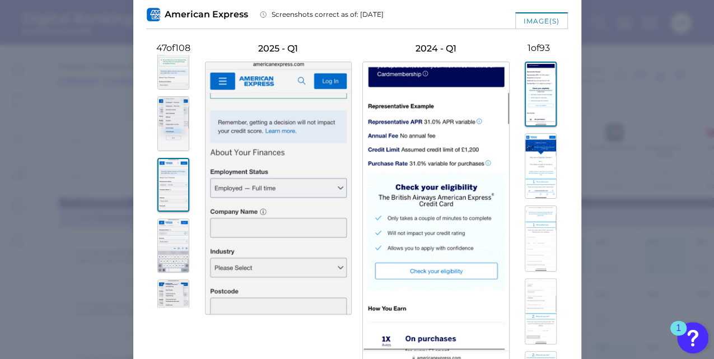
scroll to position [2729, 0]
click at [169, 232] on img at bounding box center [173, 241] width 32 height 55
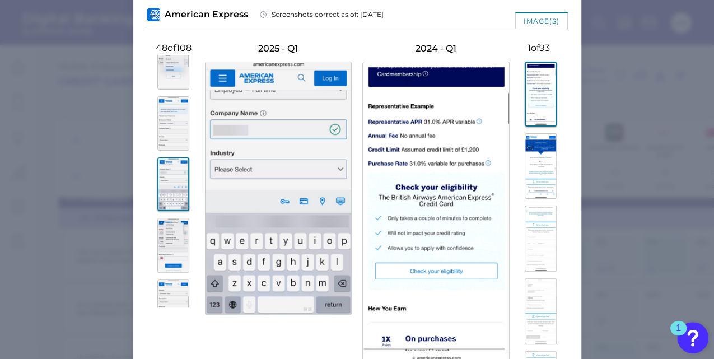
scroll to position [2791, 0]
click at [169, 232] on img at bounding box center [173, 241] width 32 height 55
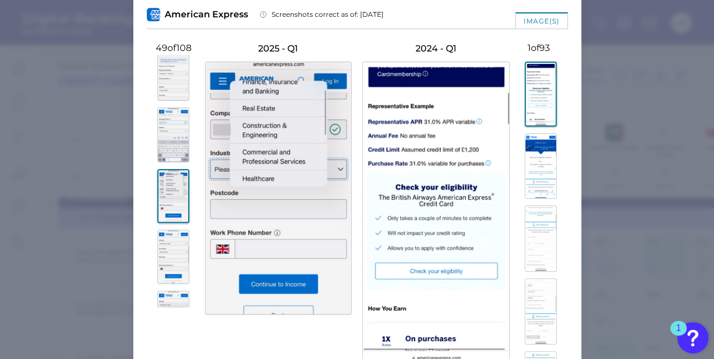
scroll to position [2841, 0]
click at [169, 249] on img at bounding box center [173, 252] width 32 height 55
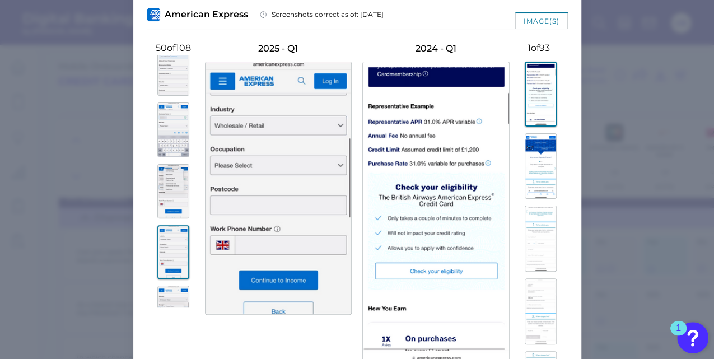
scroll to position [2907, 0]
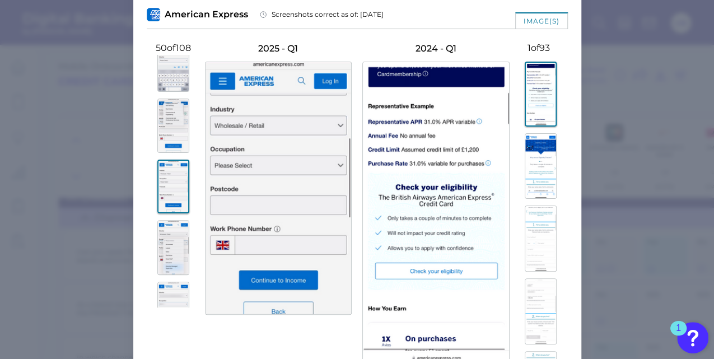
click at [169, 249] on img at bounding box center [173, 247] width 32 height 55
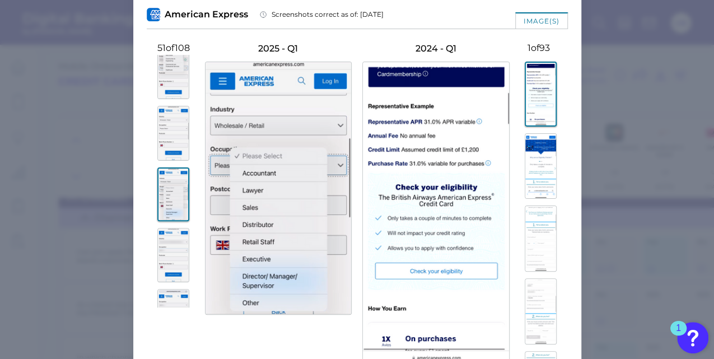
scroll to position [2961, 0]
click at [169, 251] on img at bounding box center [173, 254] width 32 height 55
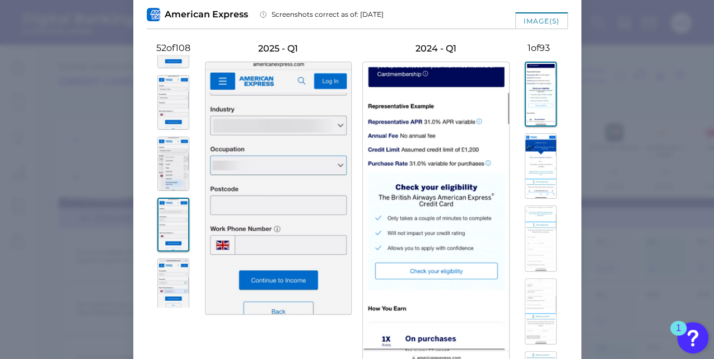
scroll to position [3073, 0]
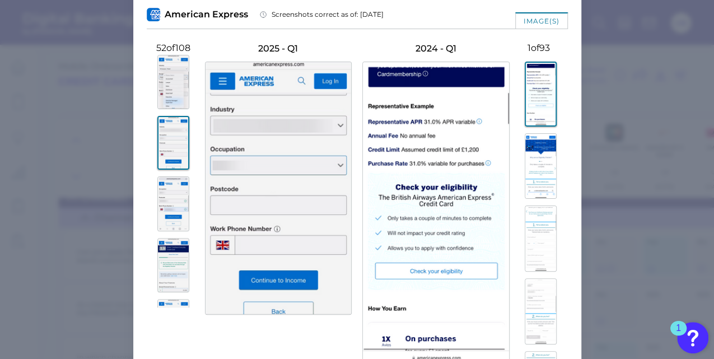
click at [169, 205] on img at bounding box center [173, 203] width 32 height 55
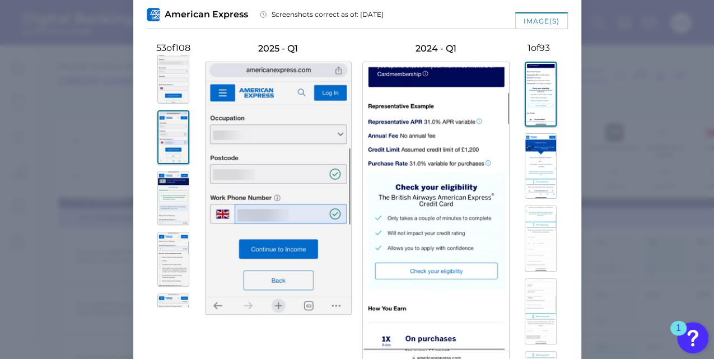
scroll to position [3185, 0]
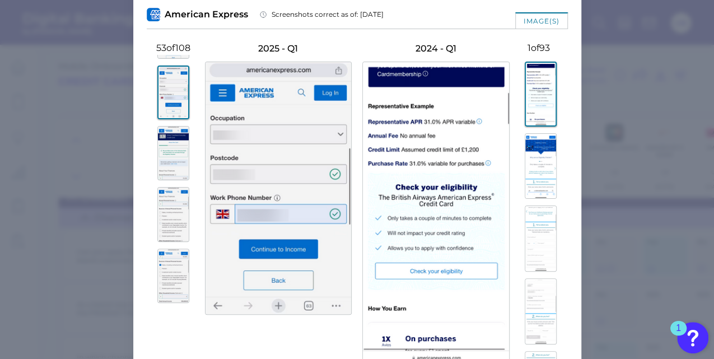
click at [170, 172] on img at bounding box center [173, 153] width 32 height 55
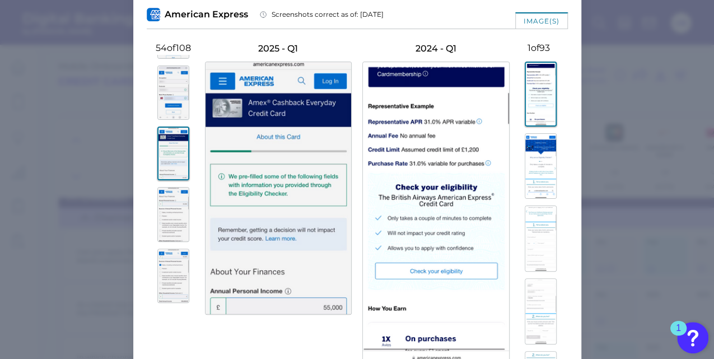
click at [171, 209] on img at bounding box center [173, 214] width 32 height 55
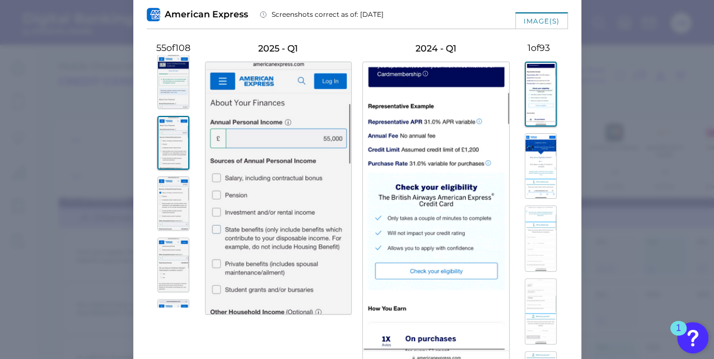
scroll to position [3260, 0]
click at [171, 209] on img at bounding box center [173, 201] width 32 height 55
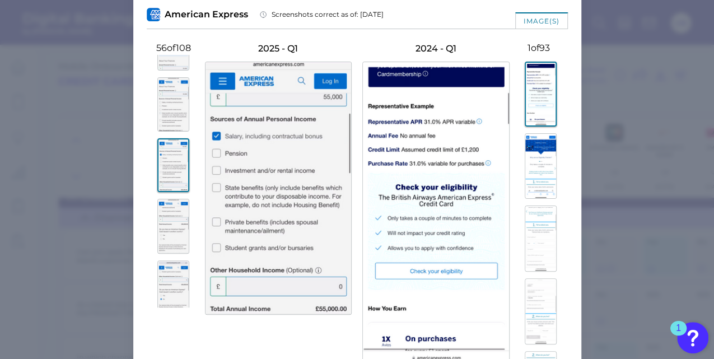
scroll to position [3297, 0]
click at [171, 227] on img at bounding box center [173, 225] width 32 height 55
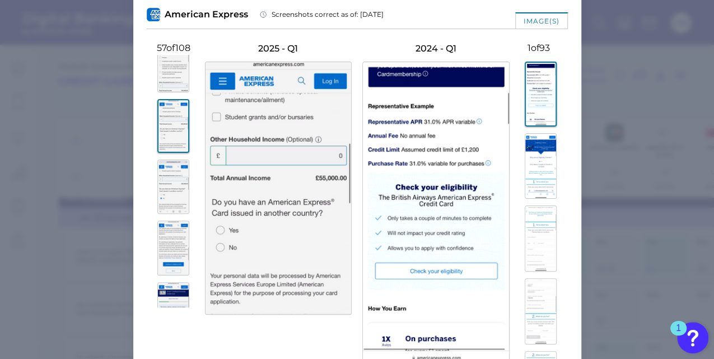
scroll to position [3409, 0]
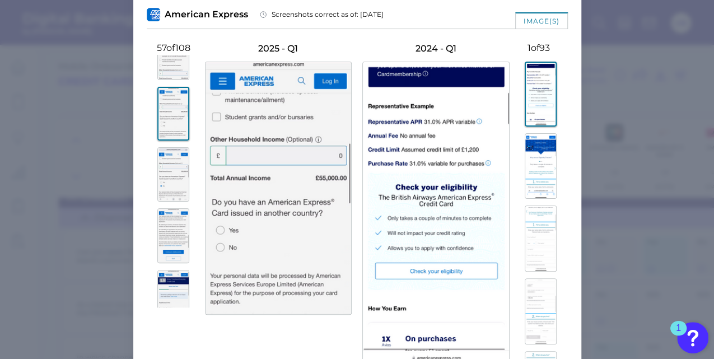
click at [172, 202] on img at bounding box center [173, 174] width 32 height 55
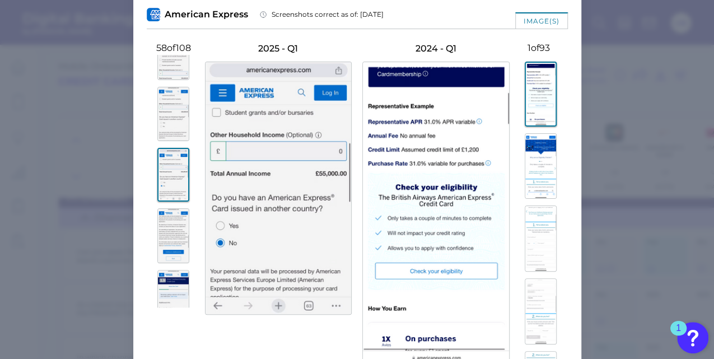
click at [169, 229] on img at bounding box center [173, 235] width 32 height 55
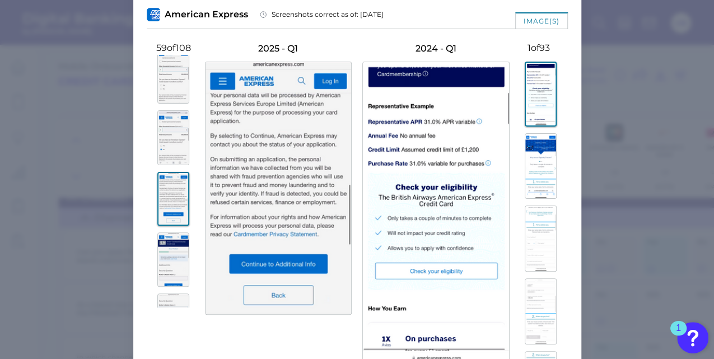
scroll to position [3484, 0]
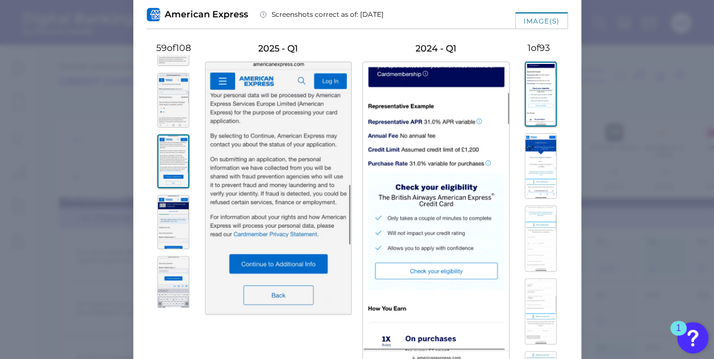
click at [170, 128] on img at bounding box center [173, 100] width 32 height 55
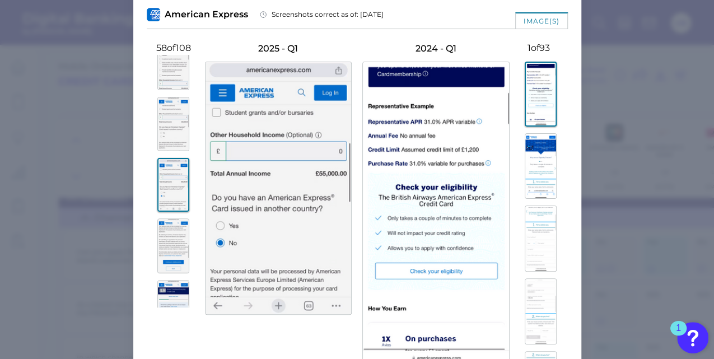
scroll to position [3372, 0]
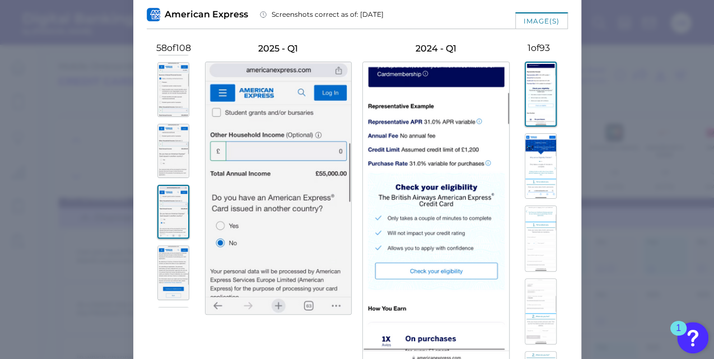
click at [170, 139] on img at bounding box center [173, 151] width 32 height 55
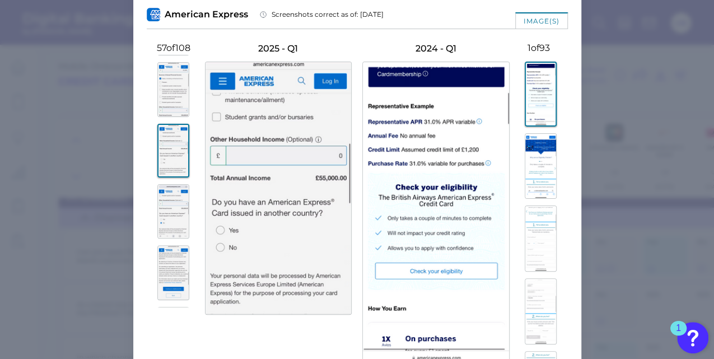
click at [175, 117] on img at bounding box center [173, 89] width 32 height 55
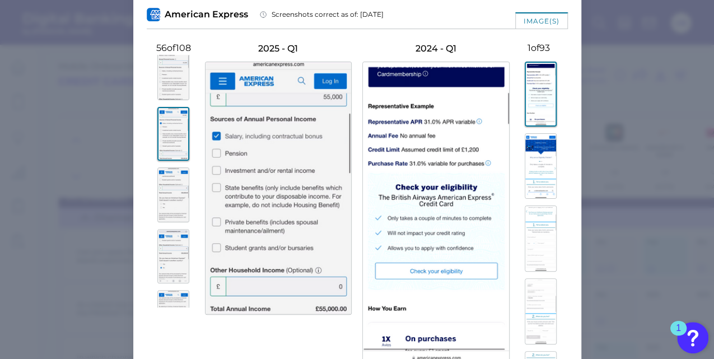
scroll to position [3297, 0]
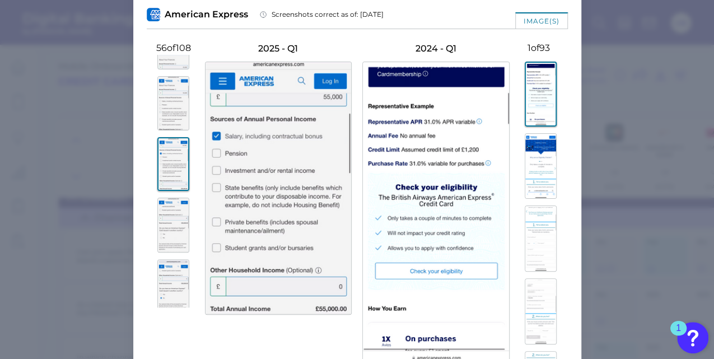
click at [175, 120] on img at bounding box center [173, 103] width 32 height 55
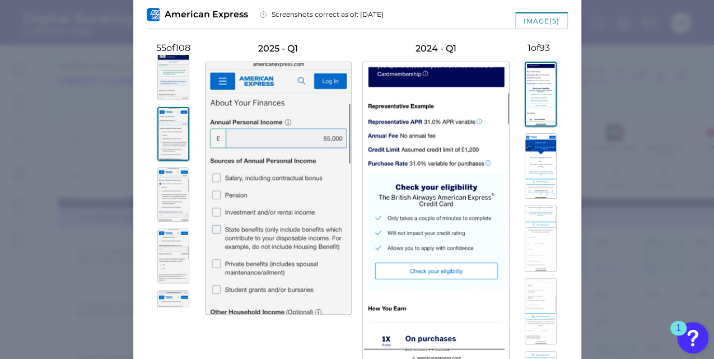
scroll to position [3260, 0]
click at [171, 105] on img at bounding box center [173, 79] width 32 height 55
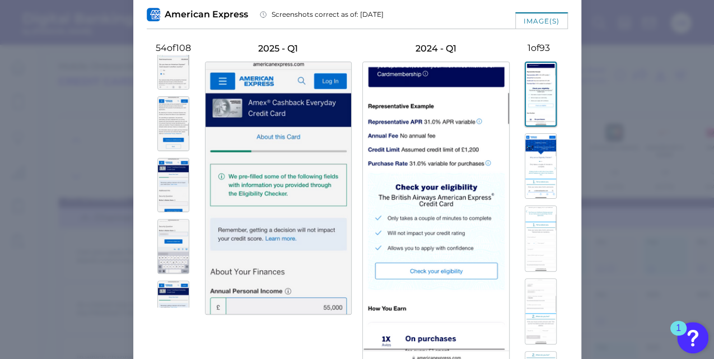
click at [167, 199] on img at bounding box center [173, 185] width 32 height 55
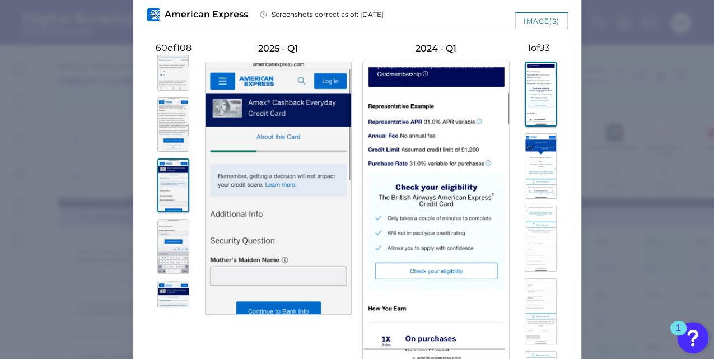
scroll to position [3522, 0]
click at [169, 239] on img at bounding box center [173, 245] width 32 height 55
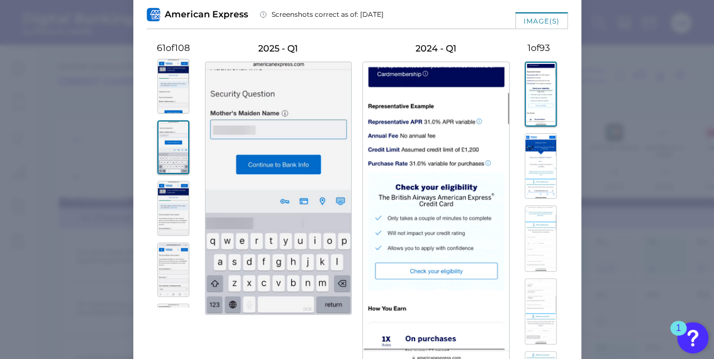
scroll to position [3634, 0]
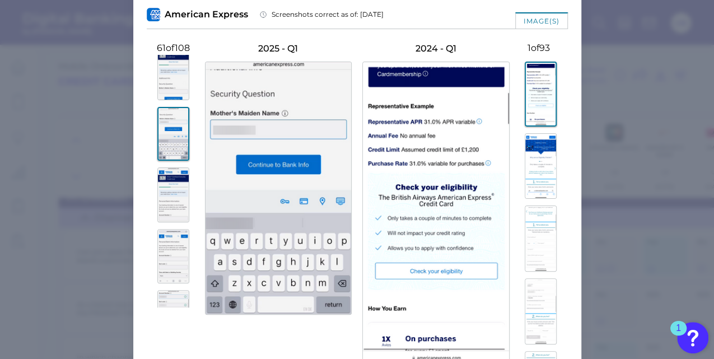
click at [169, 239] on div at bounding box center [174, 181] width 54 height 253
click at [172, 217] on img at bounding box center [173, 194] width 32 height 55
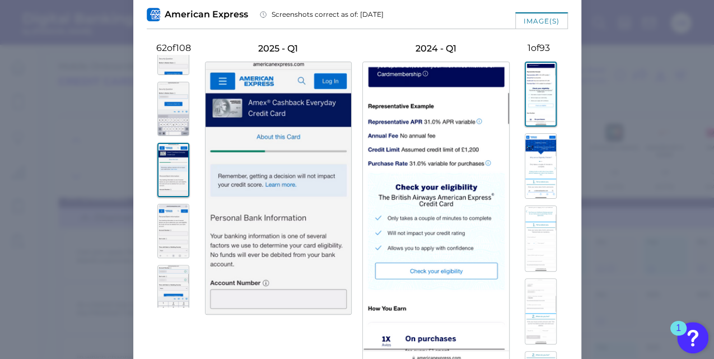
scroll to position [3672, 0]
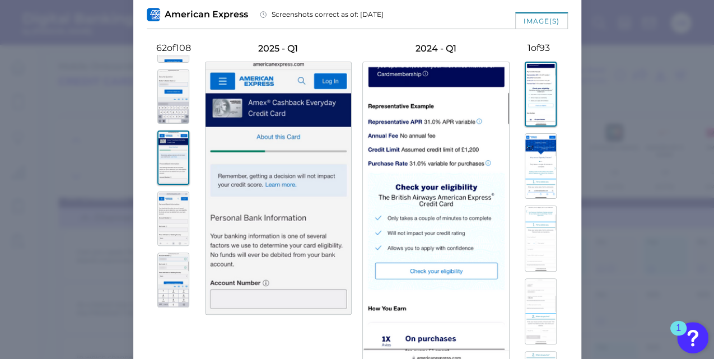
click at [169, 232] on img at bounding box center [173, 219] width 32 height 55
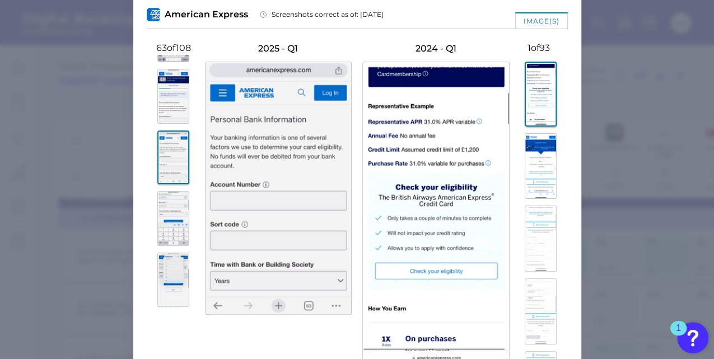
scroll to position [3734, 0]
click at [159, 109] on img at bounding box center [173, 95] width 32 height 55
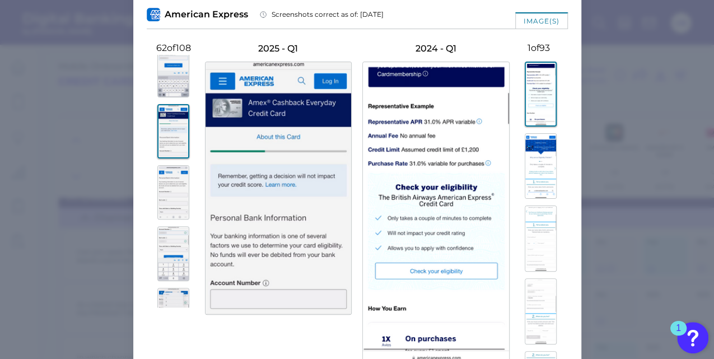
scroll to position [3685, 0]
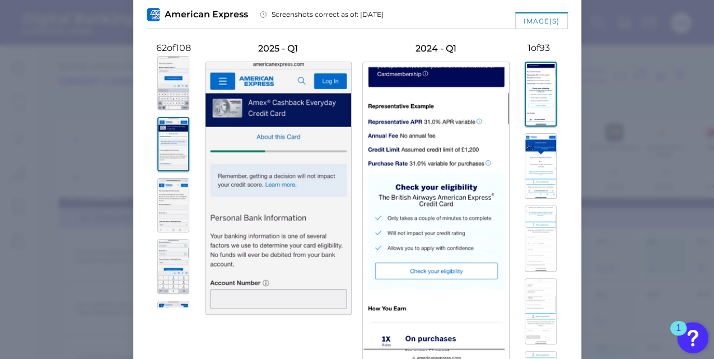
click at [159, 109] on img at bounding box center [173, 83] width 32 height 55
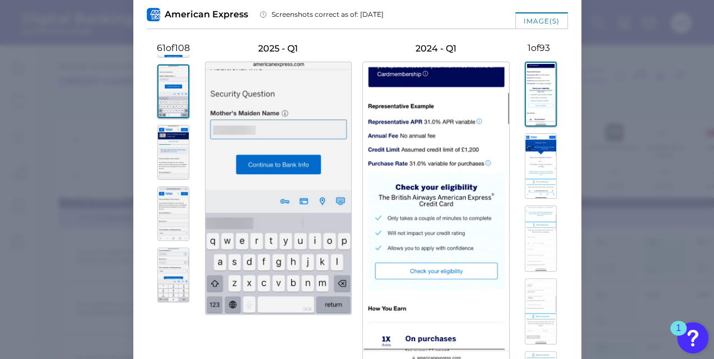
scroll to position [3634, 0]
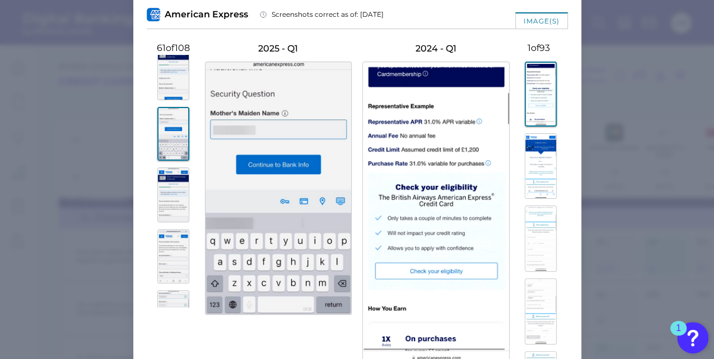
click at [159, 100] on img at bounding box center [173, 72] width 32 height 55
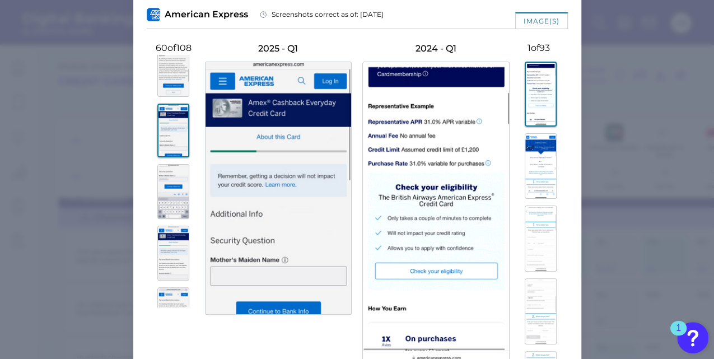
scroll to position [3574, 0]
click at [159, 100] on img at bounding box center [173, 72] width 32 height 55
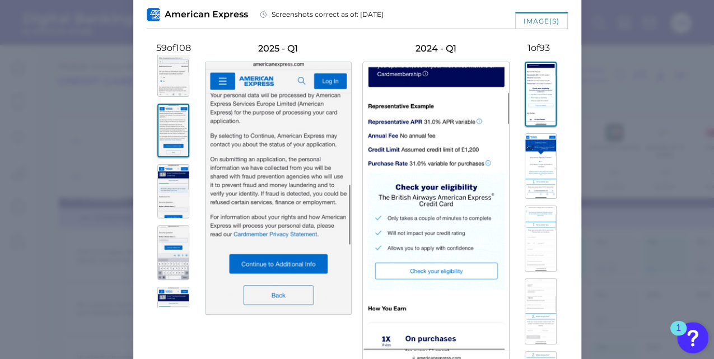
scroll to position [3515, 0]
click at [172, 97] on img at bounding box center [173, 70] width 32 height 55
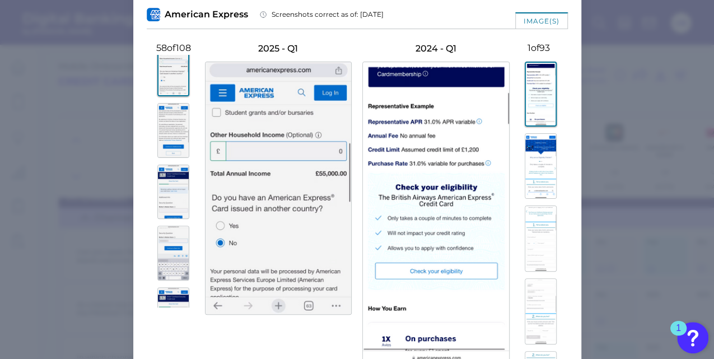
click at [169, 158] on img at bounding box center [173, 130] width 32 height 55
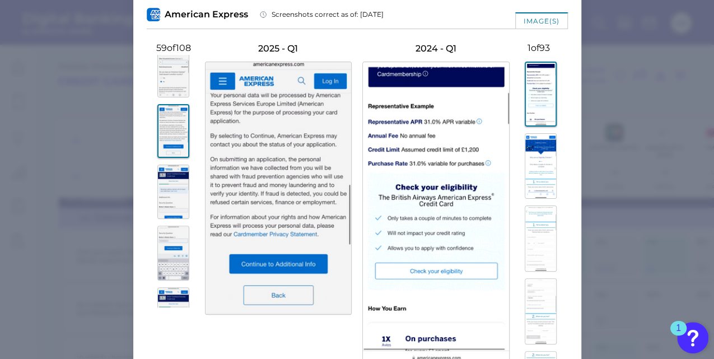
click at [169, 210] on img at bounding box center [173, 192] width 32 height 55
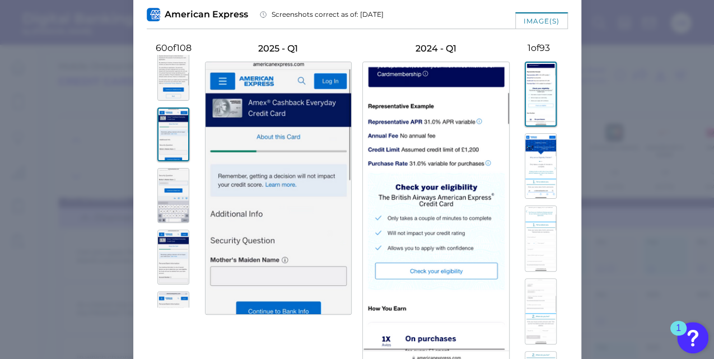
scroll to position [3573, 0]
click at [169, 210] on img at bounding box center [173, 194] width 32 height 55
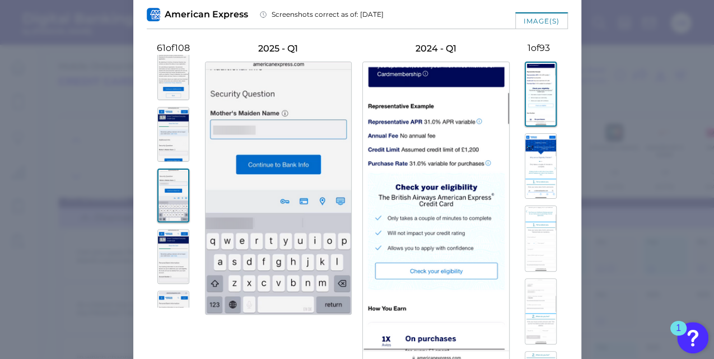
click at [160, 262] on img at bounding box center [173, 256] width 32 height 55
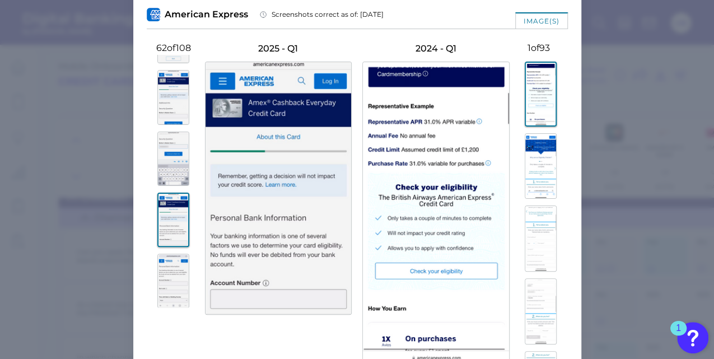
scroll to position [3620, 0]
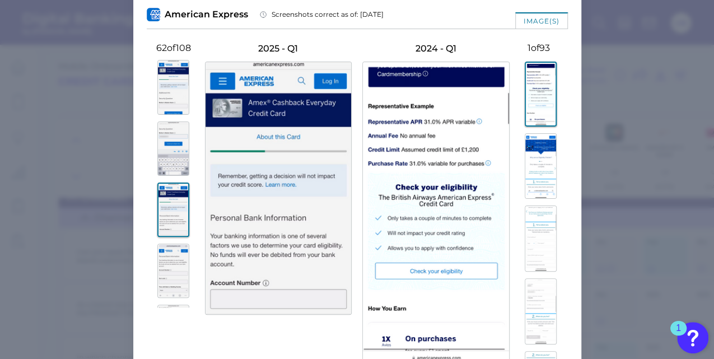
click at [159, 277] on img at bounding box center [173, 271] width 32 height 55
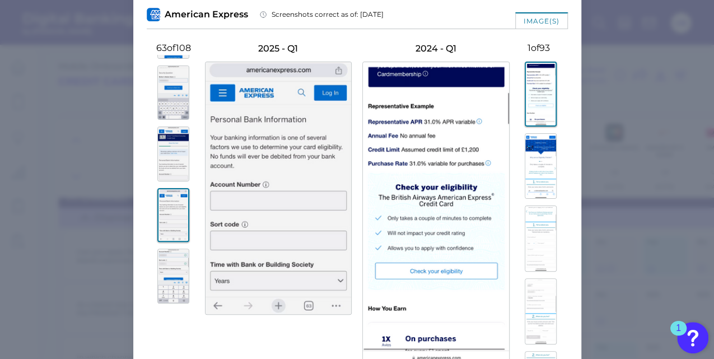
scroll to position [3676, 0]
click at [159, 277] on img at bounding box center [173, 276] width 32 height 55
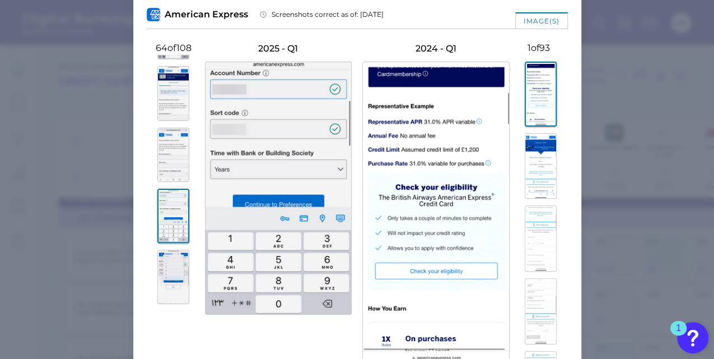
scroll to position [3736, 0]
click at [159, 277] on img at bounding box center [173, 277] width 32 height 55
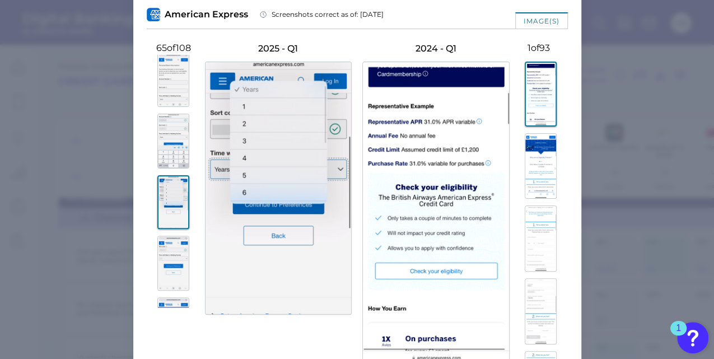
scroll to position [3812, 0]
click at [159, 277] on img at bounding box center [173, 262] width 32 height 55
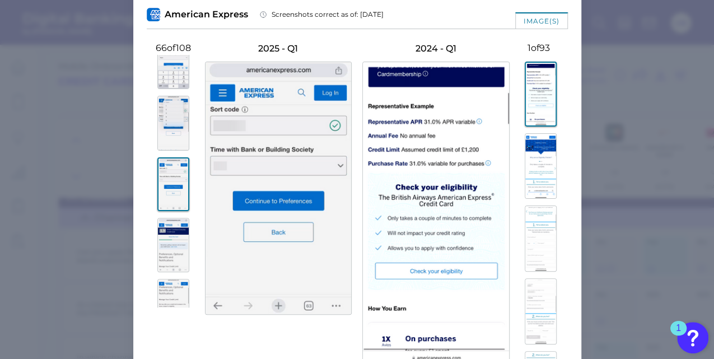
scroll to position [3892, 0]
click at [159, 272] on img at bounding box center [173, 244] width 32 height 55
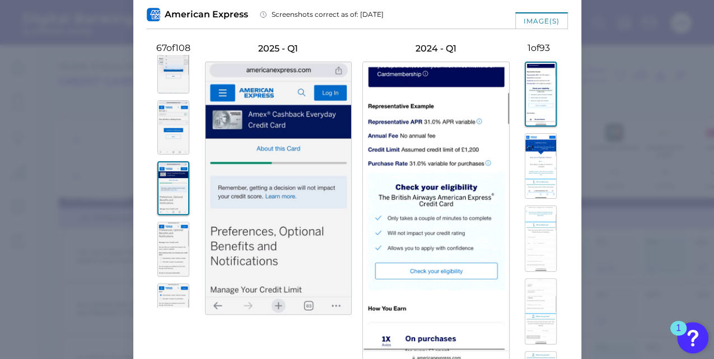
scroll to position [3948, 0]
click at [159, 277] on img at bounding box center [173, 249] width 32 height 55
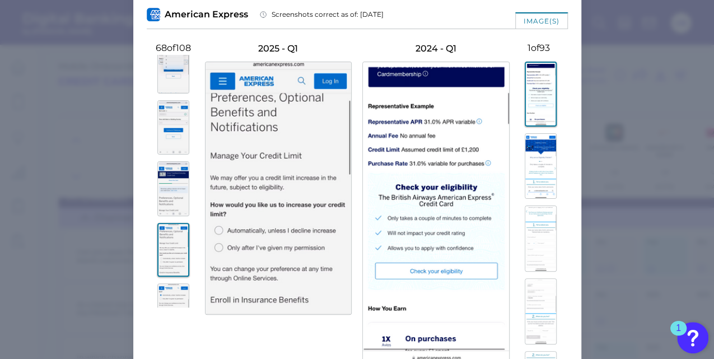
click at [167, 143] on img at bounding box center [173, 127] width 32 height 55
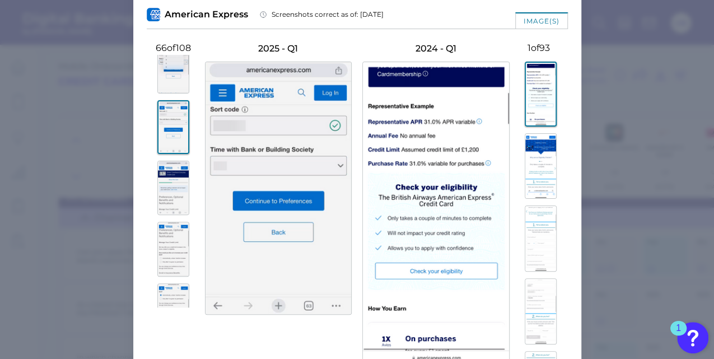
click at [169, 198] on img at bounding box center [173, 188] width 32 height 55
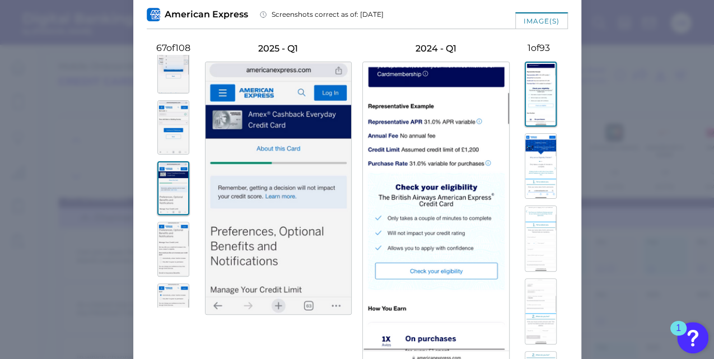
click at [168, 252] on img at bounding box center [173, 249] width 32 height 55
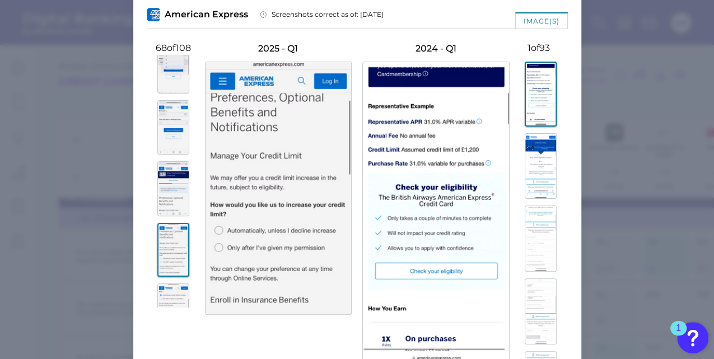
click at [169, 213] on img at bounding box center [173, 188] width 32 height 55
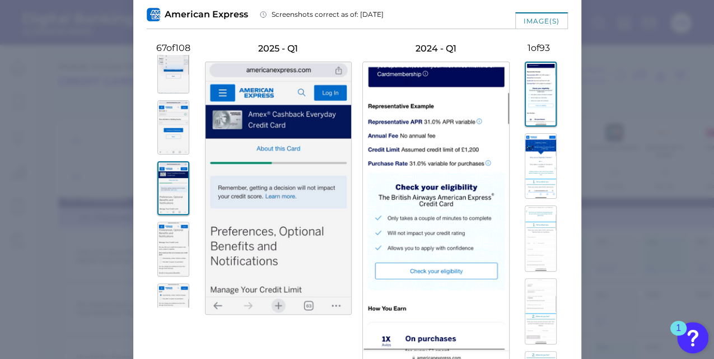
click at [165, 253] on img at bounding box center [173, 249] width 32 height 55
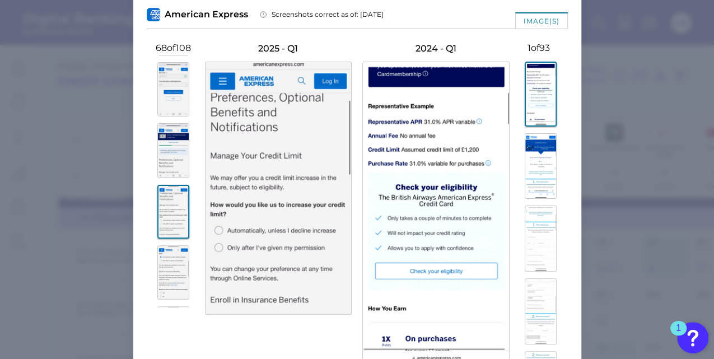
scroll to position [3994, 0]
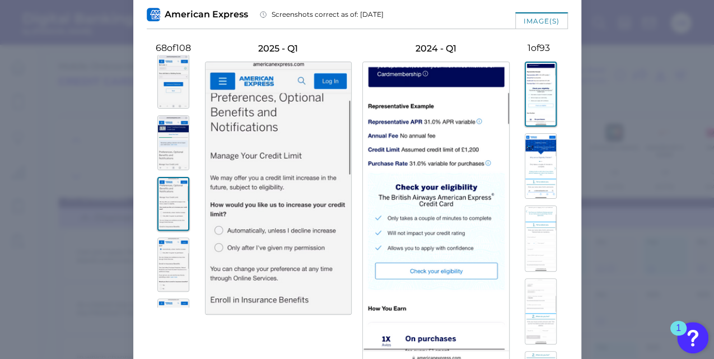
click at [164, 267] on img at bounding box center [173, 264] width 32 height 55
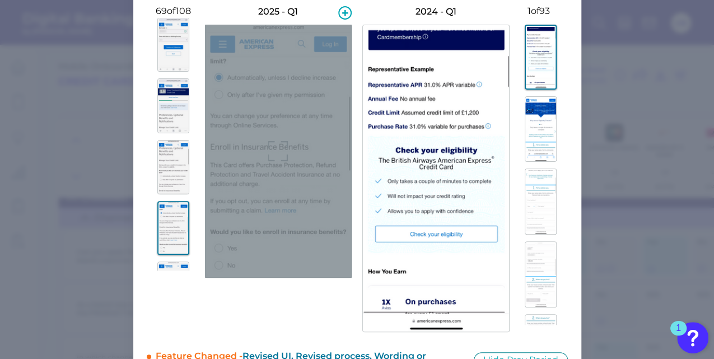
scroll to position [90, 0]
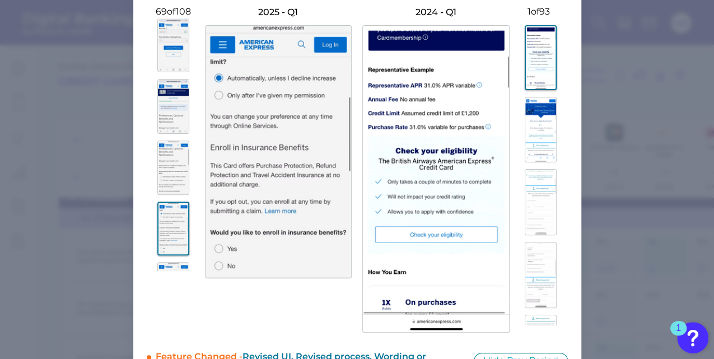
click at [173, 243] on img at bounding box center [173, 229] width 32 height 54
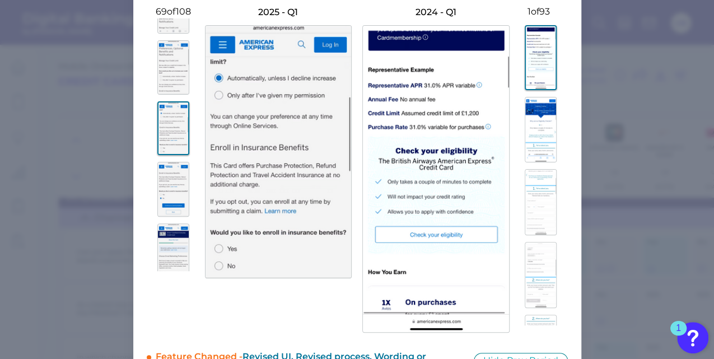
scroll to position [4095, 0]
click at [174, 197] on img at bounding box center [173, 188] width 32 height 55
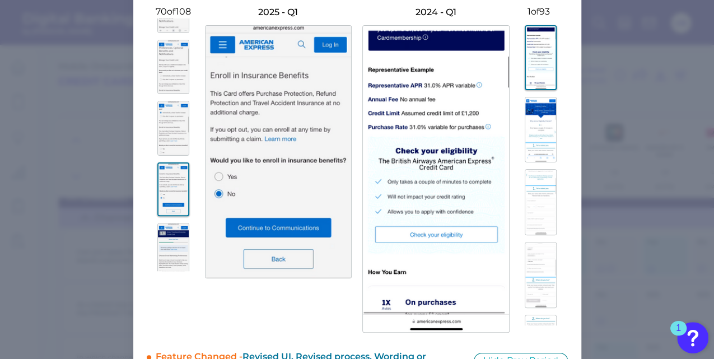
click at [169, 250] on img at bounding box center [173, 250] width 32 height 55
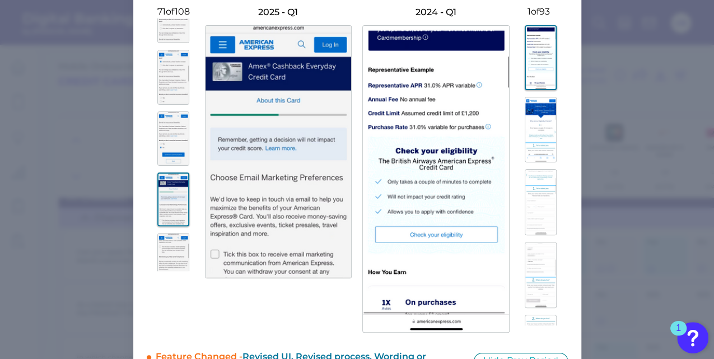
scroll to position [4152, 0]
click at [171, 255] on img at bounding box center [173, 253] width 32 height 55
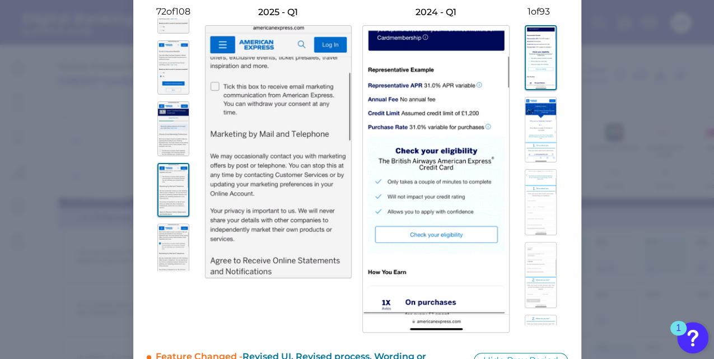
scroll to position [4227, 0]
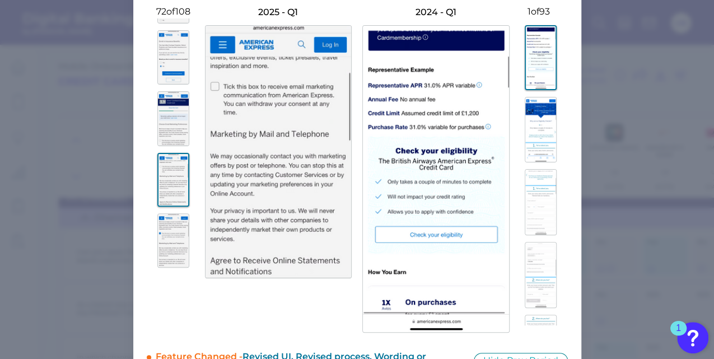
click at [165, 238] on img at bounding box center [173, 240] width 32 height 55
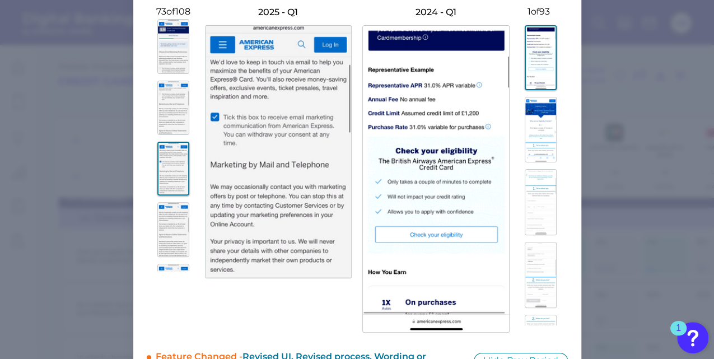
scroll to position [4302, 0]
click at [165, 238] on img at bounding box center [173, 226] width 32 height 55
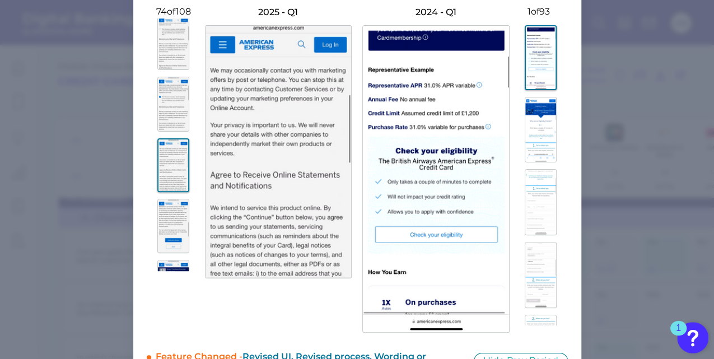
scroll to position [4376, 0]
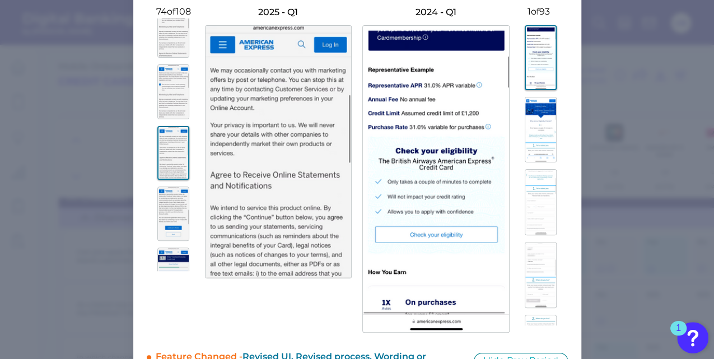
click at [165, 238] on img at bounding box center [173, 213] width 32 height 55
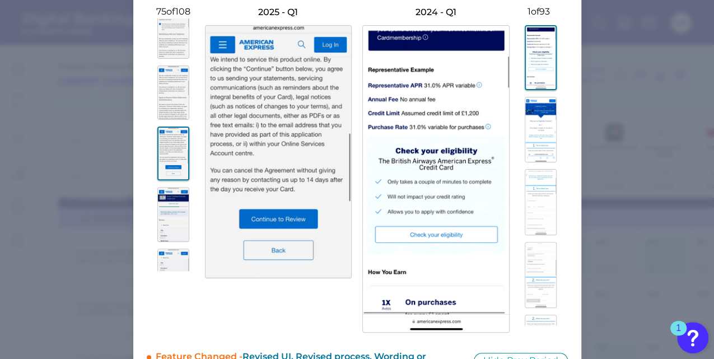
scroll to position [4451, 0]
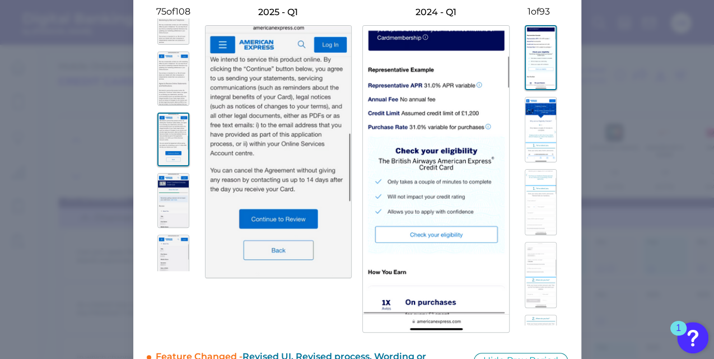
click at [169, 104] on img at bounding box center [173, 79] width 32 height 55
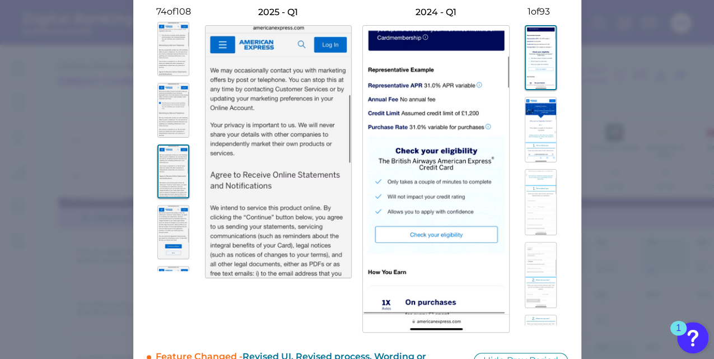
scroll to position [4339, 0]
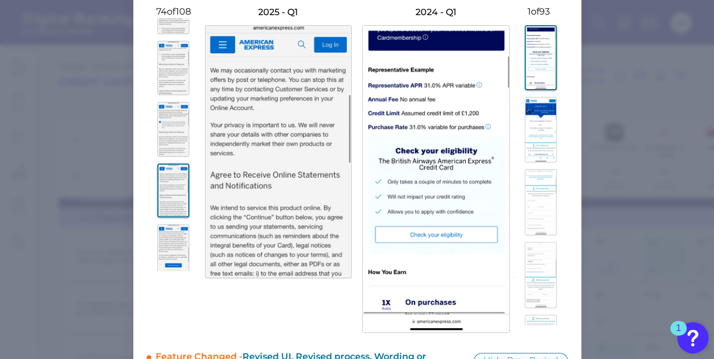
click at [169, 96] on img at bounding box center [173, 68] width 32 height 55
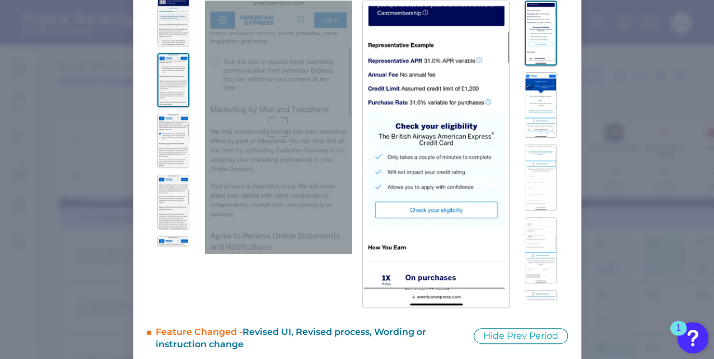
scroll to position [128, 0]
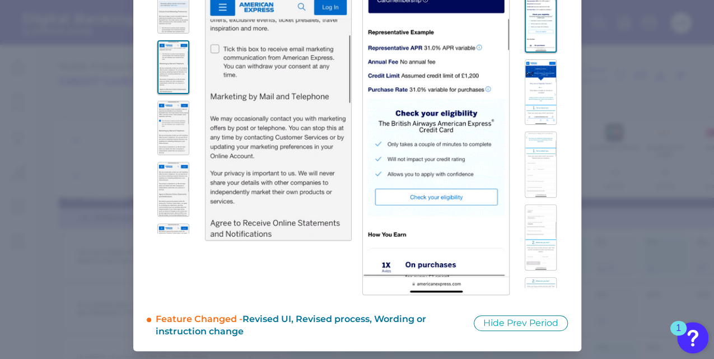
click at [170, 139] on img at bounding box center [173, 128] width 32 height 55
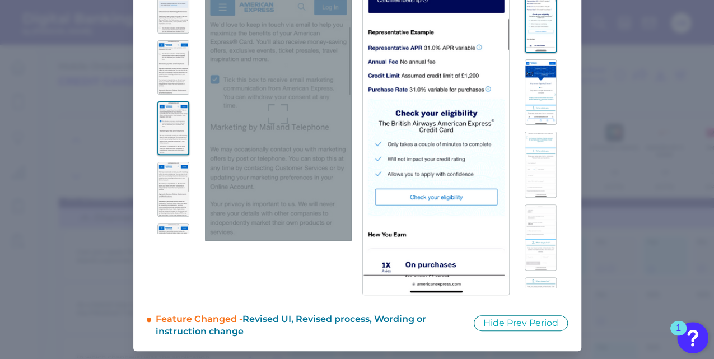
scroll to position [90, 0]
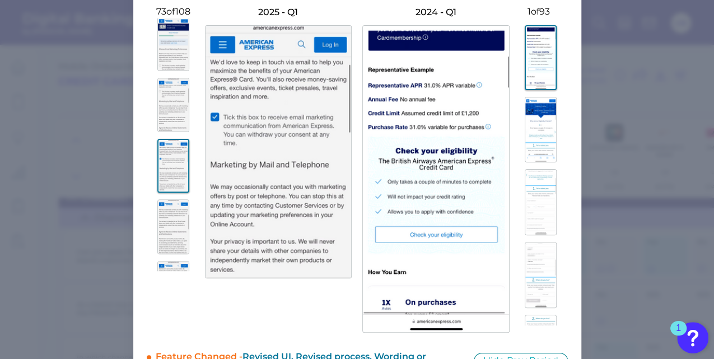
click at [171, 246] on img at bounding box center [173, 226] width 32 height 55
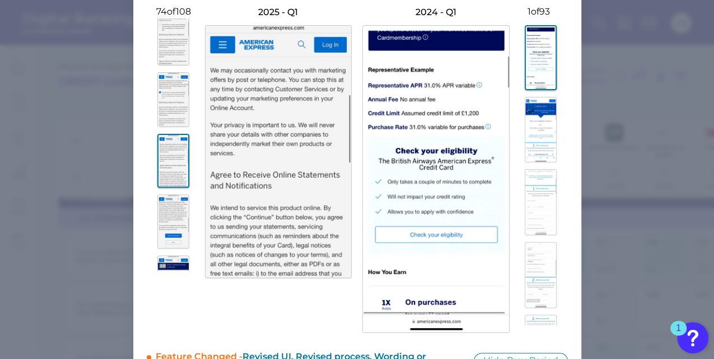
scroll to position [4376, 0]
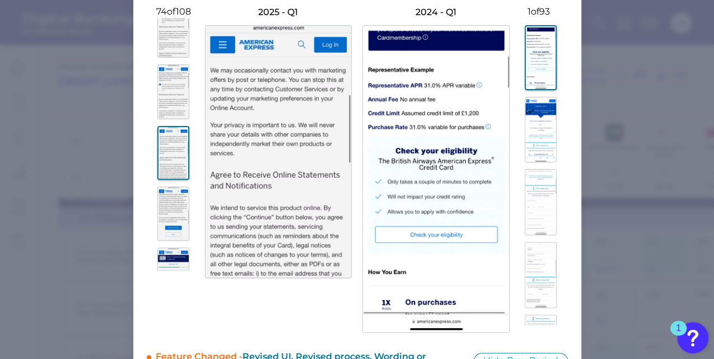
click at [171, 229] on img at bounding box center [173, 213] width 32 height 55
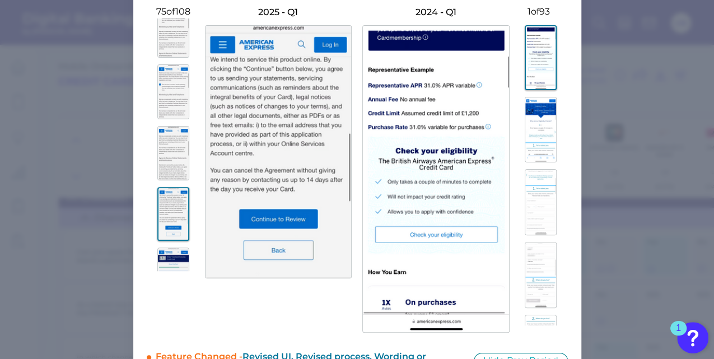
scroll to position [4414, 0]
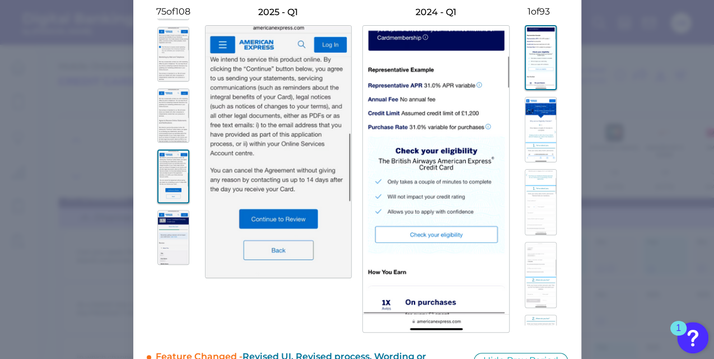
click at [171, 240] on img at bounding box center [173, 237] width 32 height 55
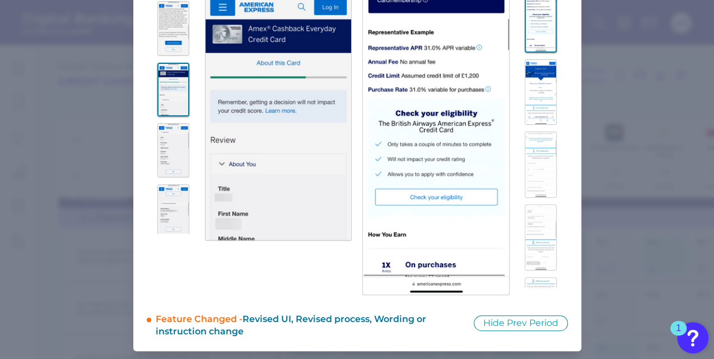
scroll to position [4526, 0]
click at [167, 177] on img at bounding box center [173, 149] width 32 height 55
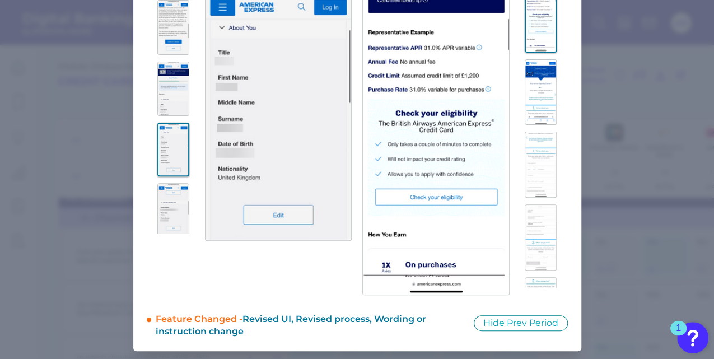
click at [166, 212] on img at bounding box center [173, 210] width 32 height 55
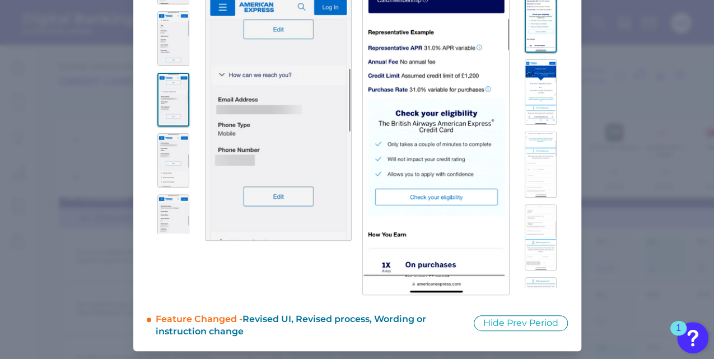
scroll to position [4638, 0]
click at [159, 164] on img at bounding box center [173, 160] width 32 height 55
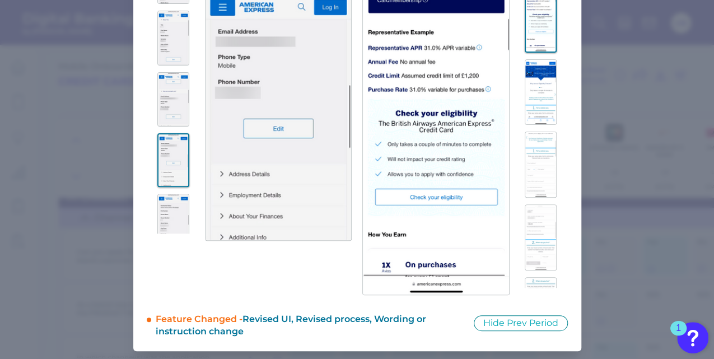
scroll to position [4712, 0]
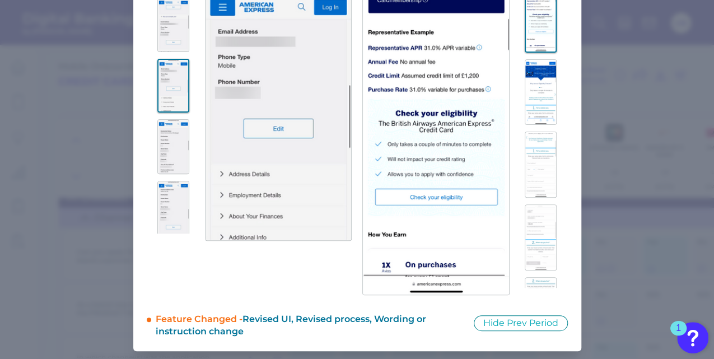
click at [168, 174] on img at bounding box center [173, 146] width 32 height 55
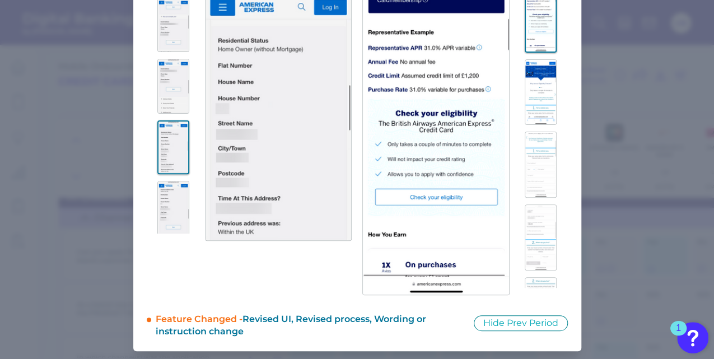
click at [167, 215] on img at bounding box center [173, 208] width 32 height 55
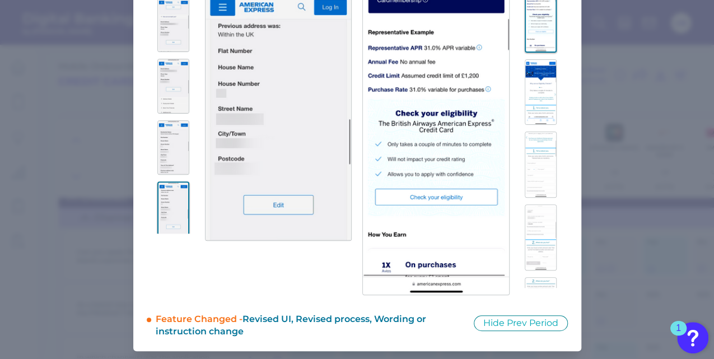
scroll to position [4787, 0]
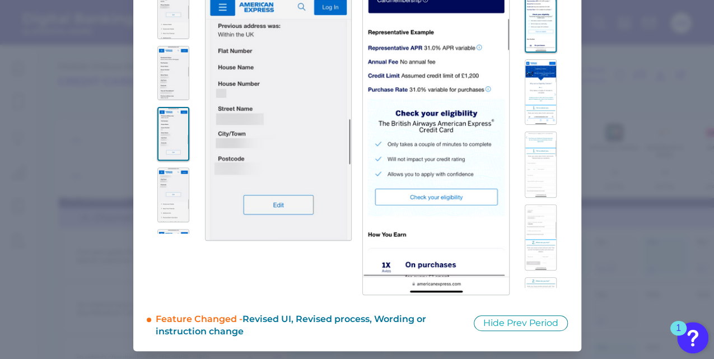
click at [167, 198] on img at bounding box center [173, 194] width 32 height 55
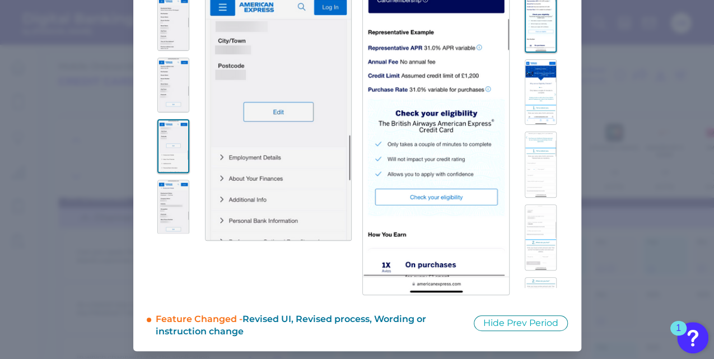
scroll to position [4862, 0]
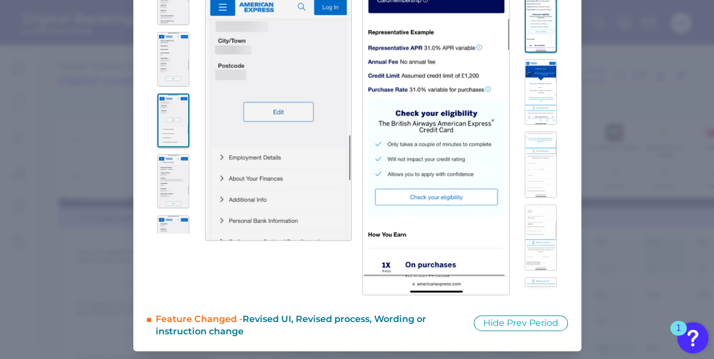
click at [167, 200] on img at bounding box center [173, 181] width 32 height 55
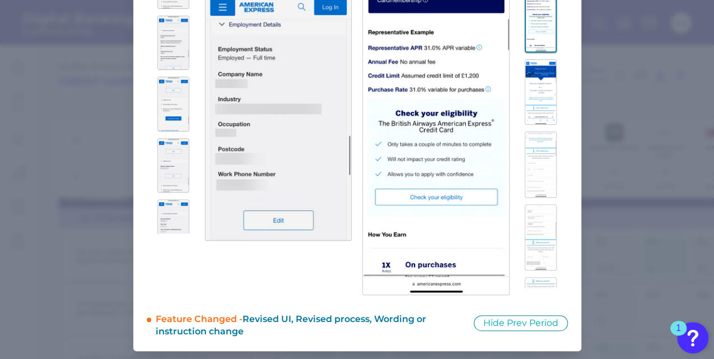
click at [167, 193] on img at bounding box center [173, 165] width 32 height 55
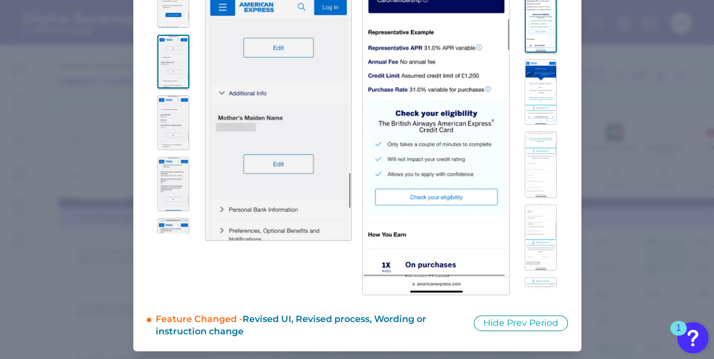
scroll to position [5236, 0]
click at [167, 200] on img at bounding box center [173, 175] width 32 height 55
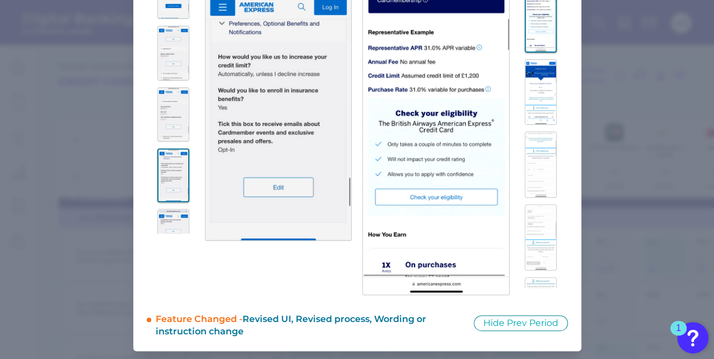
scroll to position [5311, 0]
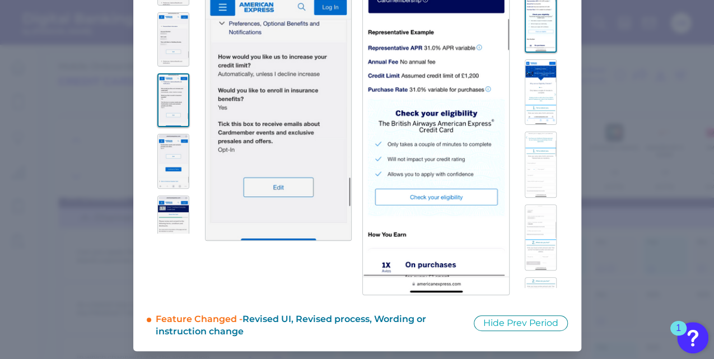
click at [171, 180] on img at bounding box center [173, 161] width 32 height 55
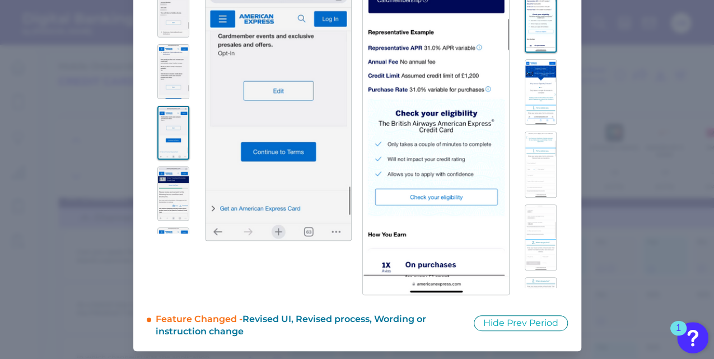
scroll to position [5348, 0]
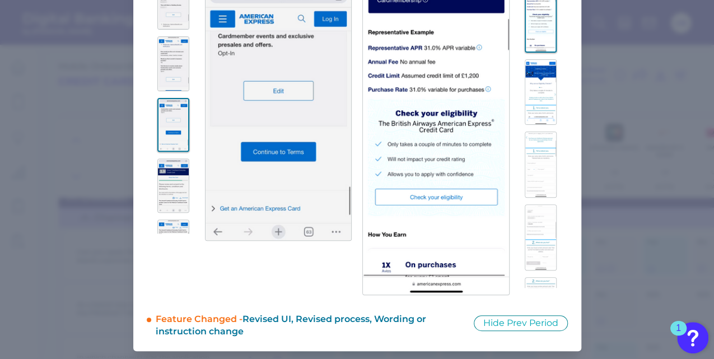
click at [171, 193] on img at bounding box center [173, 185] width 32 height 55
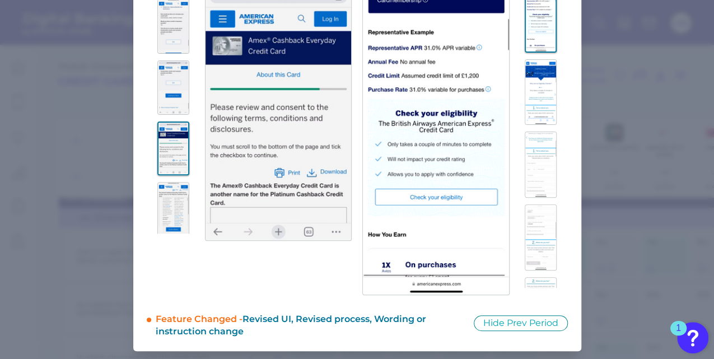
scroll to position [5423, 0]
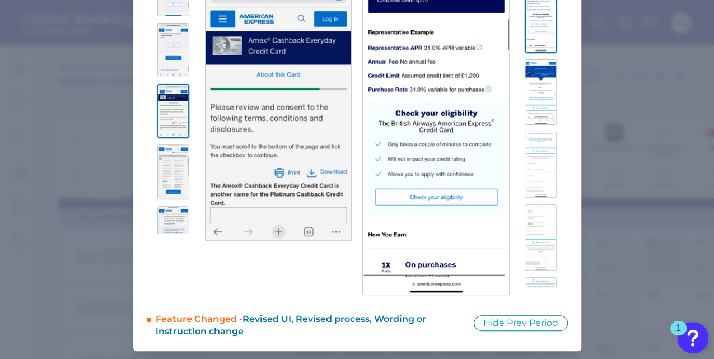
click at [174, 198] on img at bounding box center [173, 171] width 32 height 55
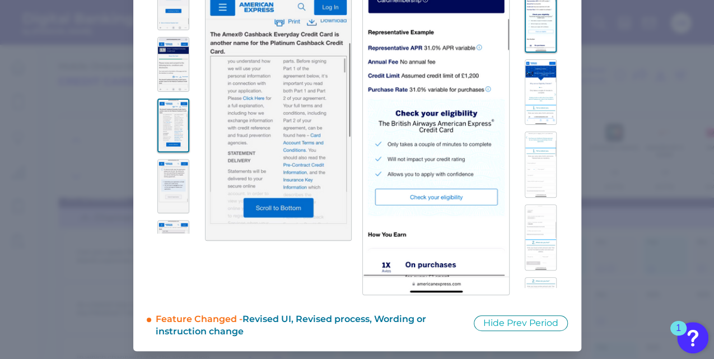
scroll to position [5498, 0]
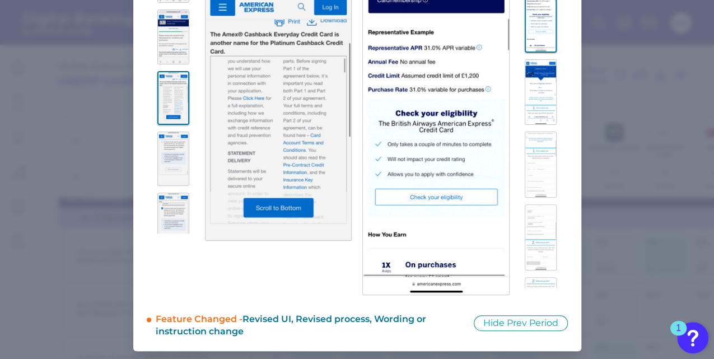
click at [174, 186] on img at bounding box center [173, 159] width 32 height 55
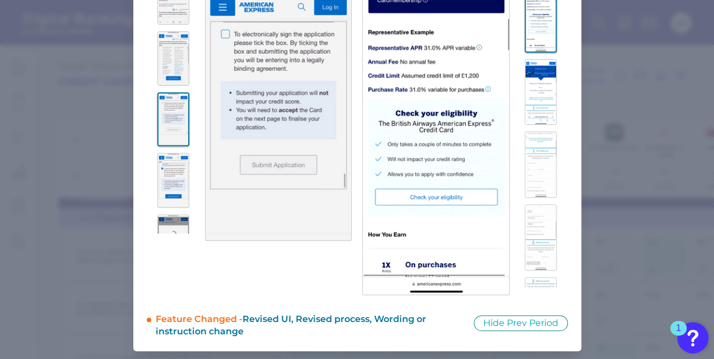
scroll to position [5595, 0]
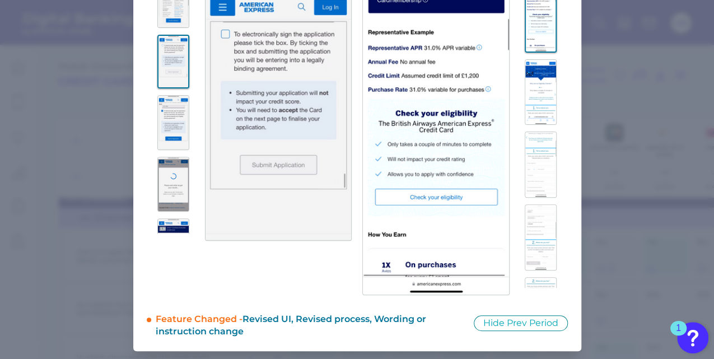
click at [170, 150] on img at bounding box center [173, 122] width 32 height 55
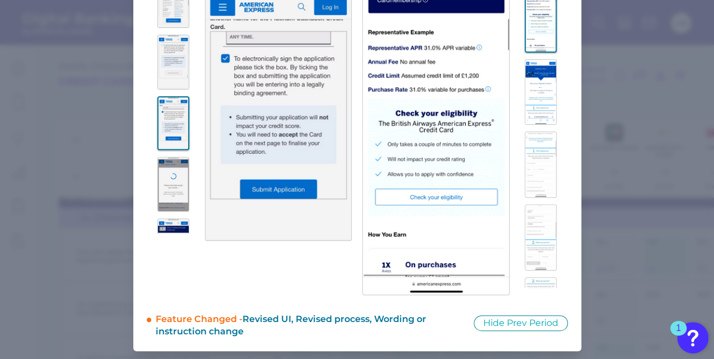
click at [169, 212] on img at bounding box center [173, 184] width 32 height 55
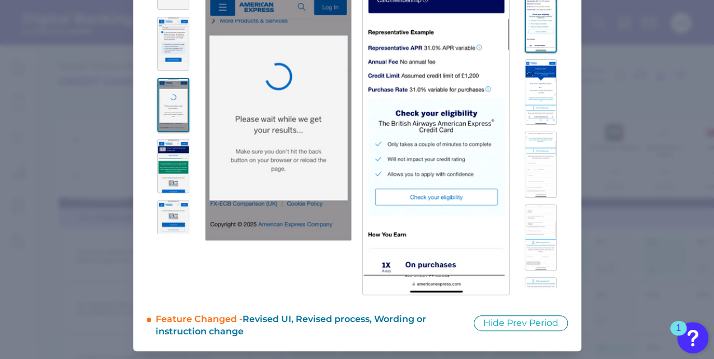
scroll to position [5676, 0]
click at [176, 192] on img at bounding box center [173, 164] width 32 height 55
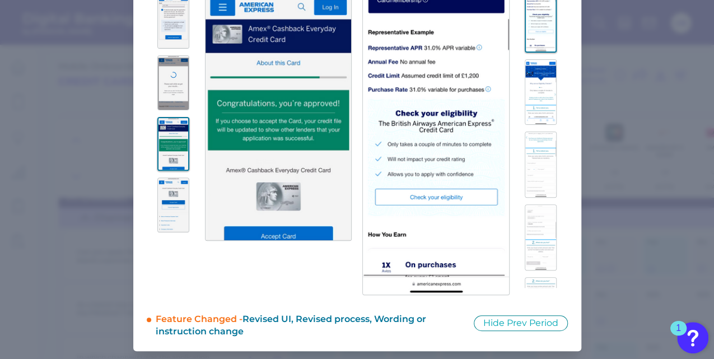
scroll to position [5729, 0]
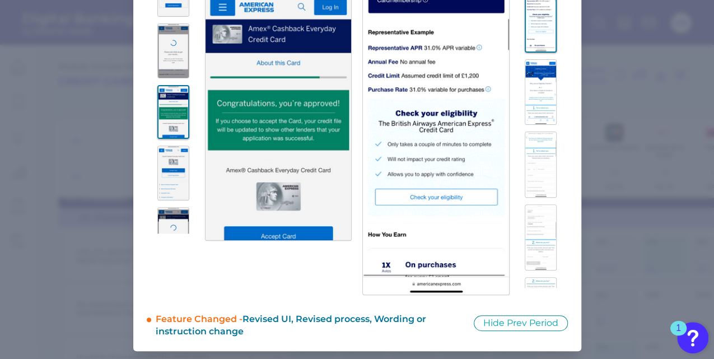
click at [176, 197] on img at bounding box center [173, 173] width 32 height 55
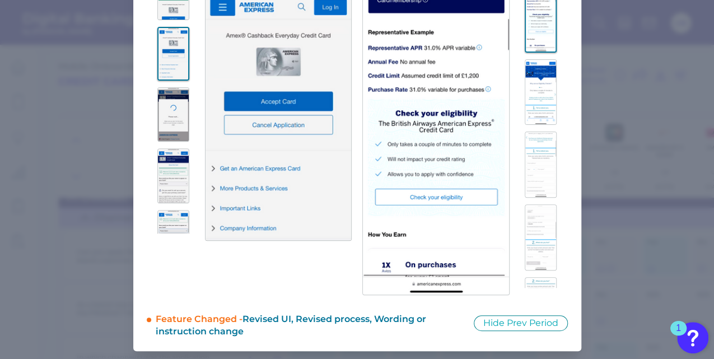
scroll to position [5849, 0]
click at [172, 200] on img at bounding box center [173, 175] width 32 height 55
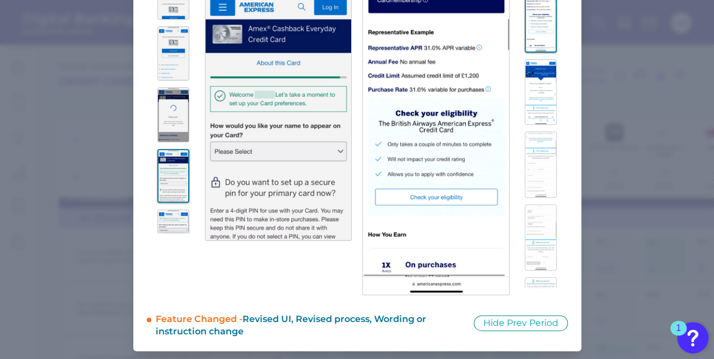
click at [169, 195] on img at bounding box center [173, 176] width 32 height 54
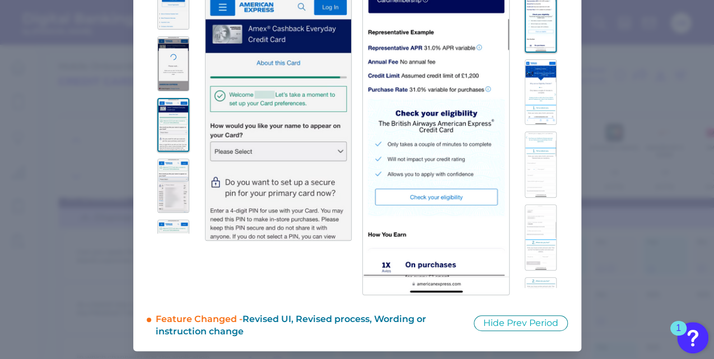
scroll to position [5906, 0]
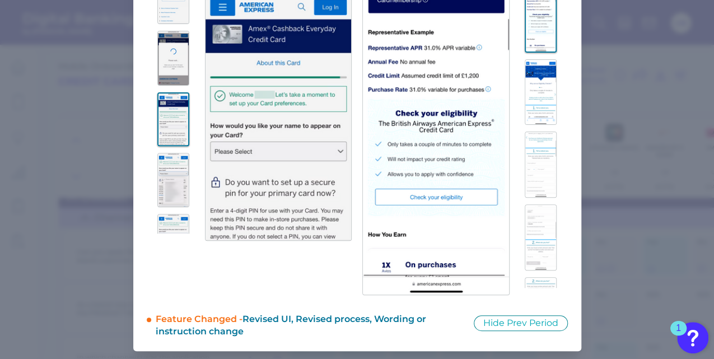
click at [169, 195] on img at bounding box center [173, 180] width 32 height 55
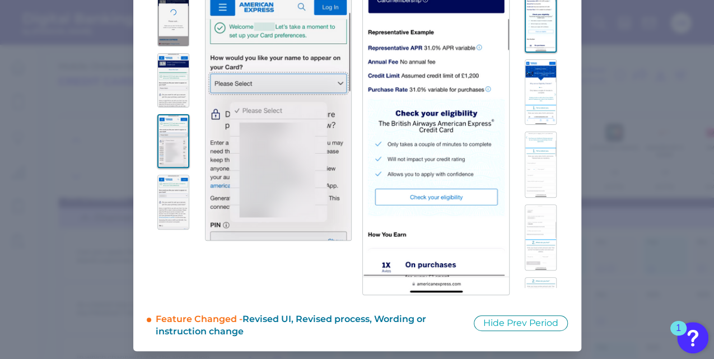
scroll to position [5954, 0]
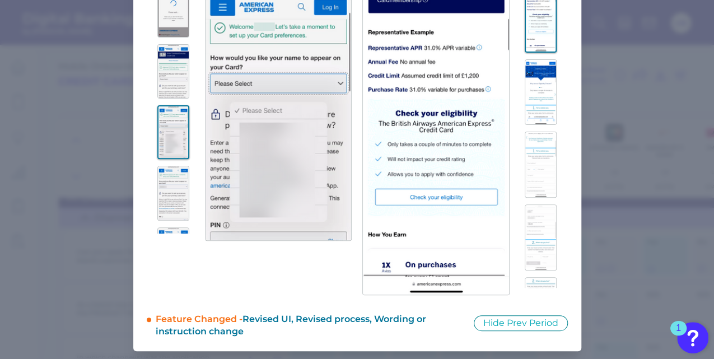
click at [167, 200] on img at bounding box center [173, 193] width 32 height 55
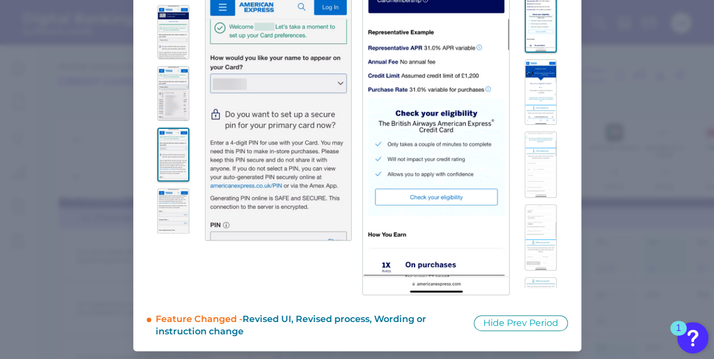
scroll to position [5994, 0]
click at [167, 180] on img at bounding box center [173, 154] width 32 height 54
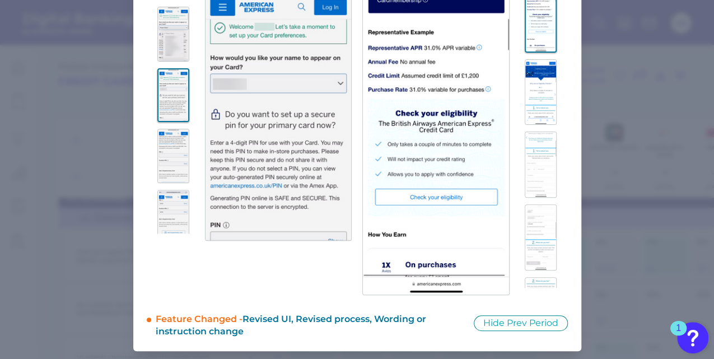
scroll to position [6053, 0]
click at [167, 183] on img at bounding box center [173, 155] width 32 height 55
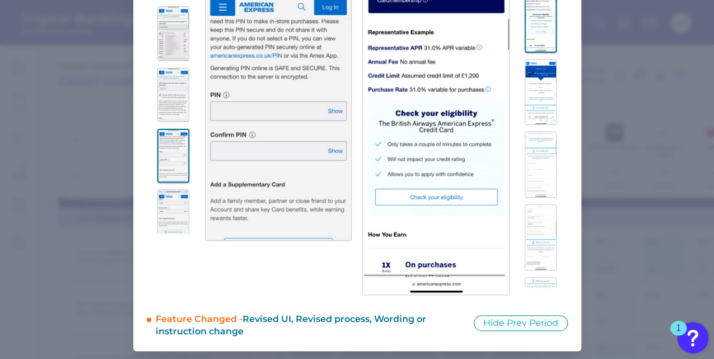
click at [178, 61] on img at bounding box center [173, 33] width 32 height 55
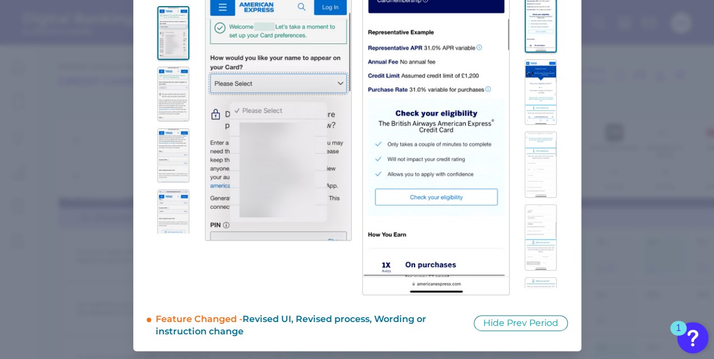
click at [166, 115] on img at bounding box center [173, 94] width 32 height 55
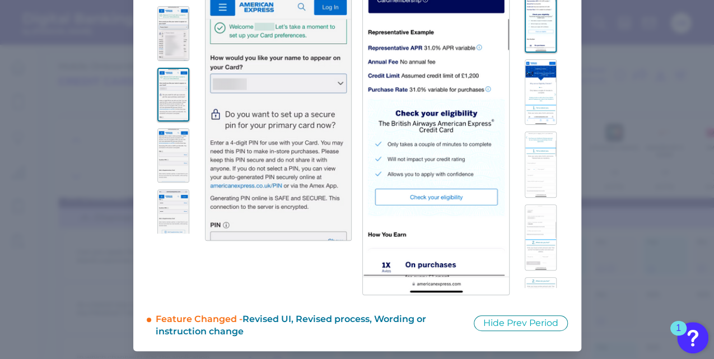
click at [157, 175] on img at bounding box center [173, 155] width 32 height 55
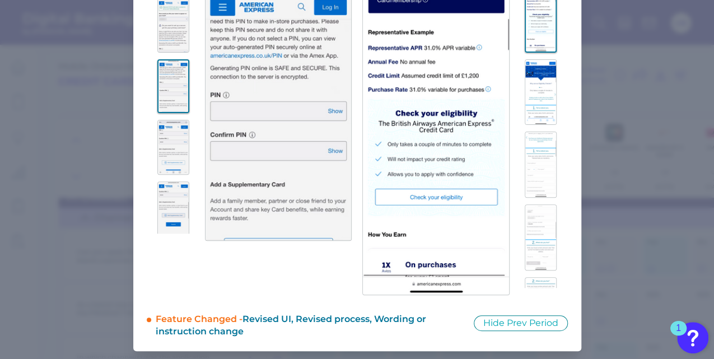
scroll to position [6123, 0]
click at [157, 174] on img at bounding box center [173, 146] width 32 height 55
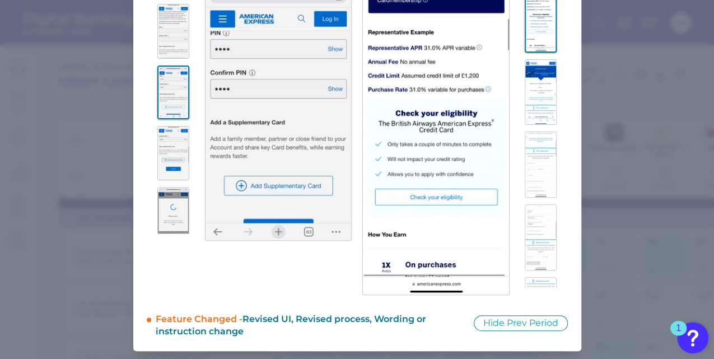
scroll to position [6178, 0]
click at [165, 176] on img at bounding box center [173, 153] width 32 height 55
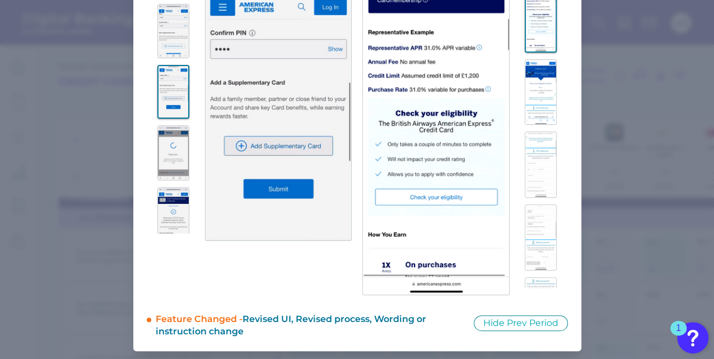
scroll to position [6240, 0]
click at [165, 176] on img at bounding box center [173, 152] width 32 height 55
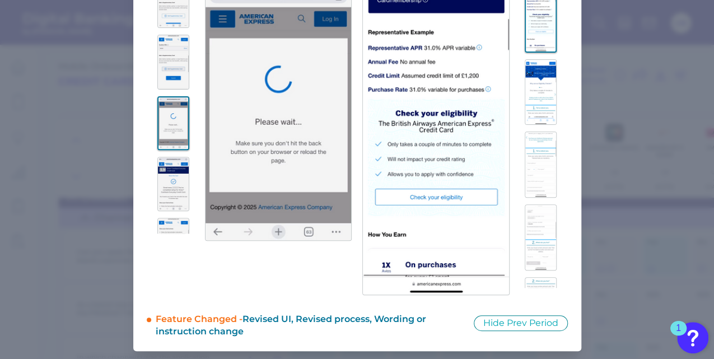
scroll to position [6280, 0]
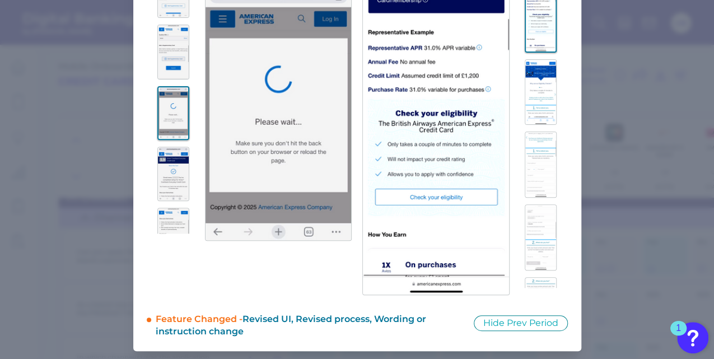
click at [165, 176] on img at bounding box center [173, 174] width 32 height 55
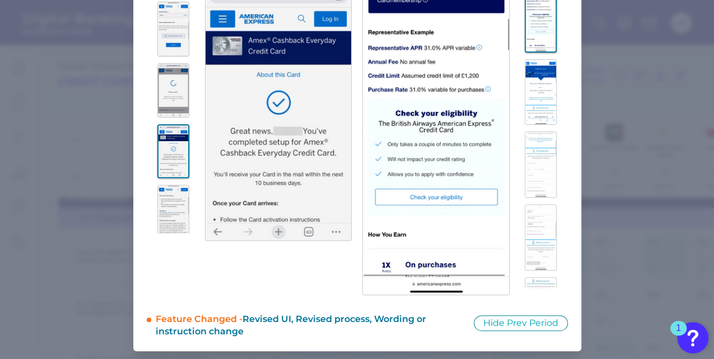
scroll to position [6307, 0]
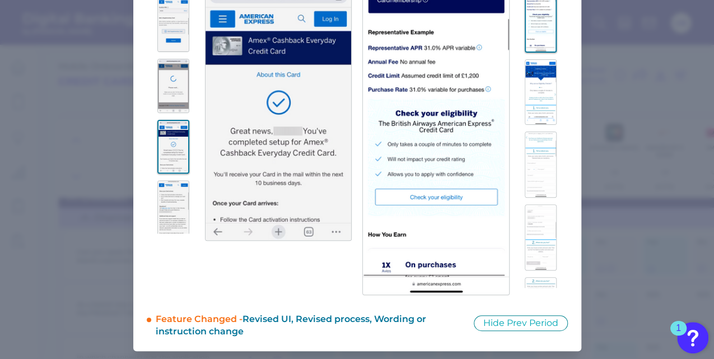
click at [157, 226] on img at bounding box center [173, 207] width 32 height 55
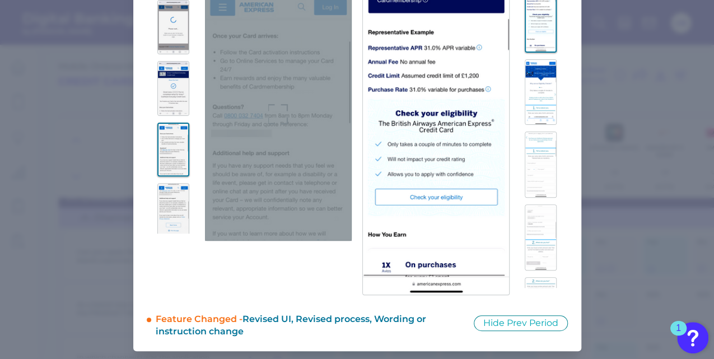
scroll to position [129, 0]
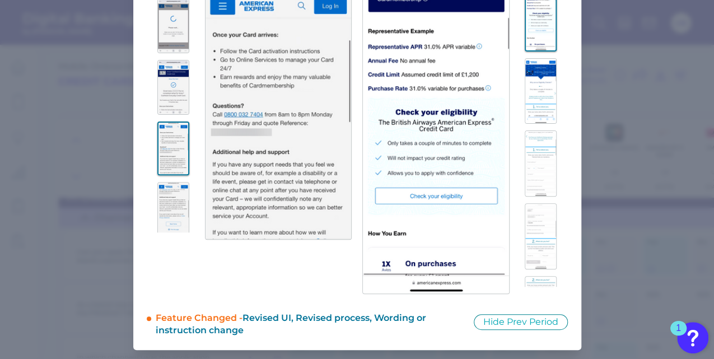
click at [167, 217] on img at bounding box center [173, 209] width 32 height 55
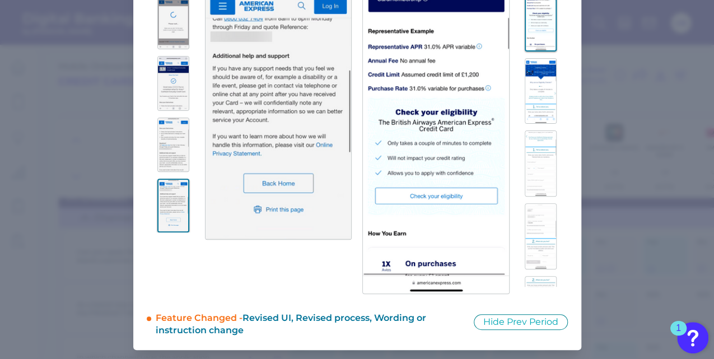
scroll to position [6387, 0]
click at [173, 130] on img at bounding box center [173, 145] width 32 height 55
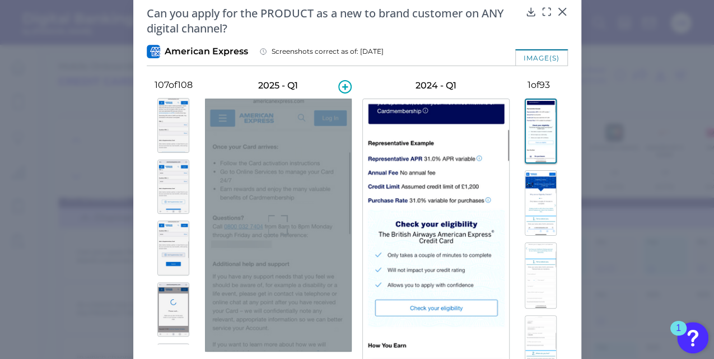
scroll to position [0, 0]
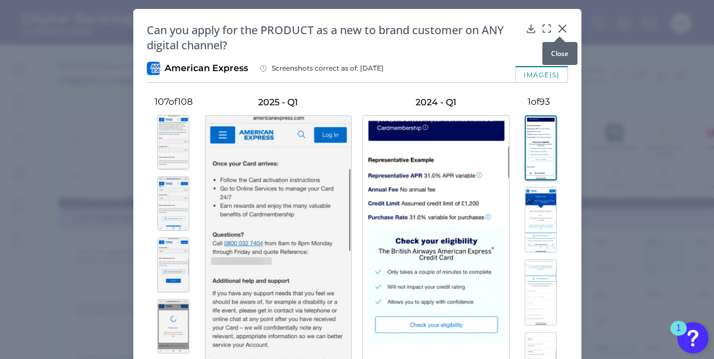
click at [564, 29] on icon at bounding box center [562, 28] width 11 height 11
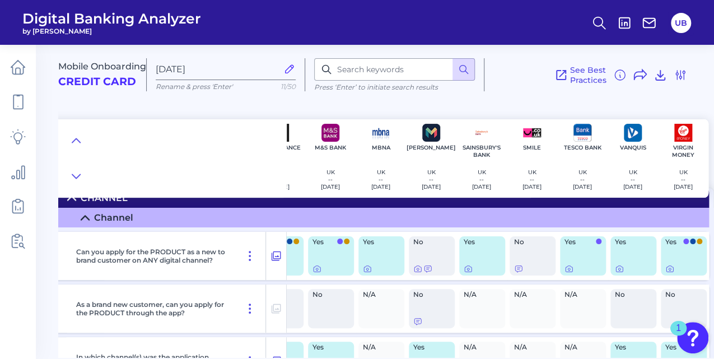
scroll to position [19, 187]
click at [665, 269] on icon at bounding box center [669, 268] width 9 height 9
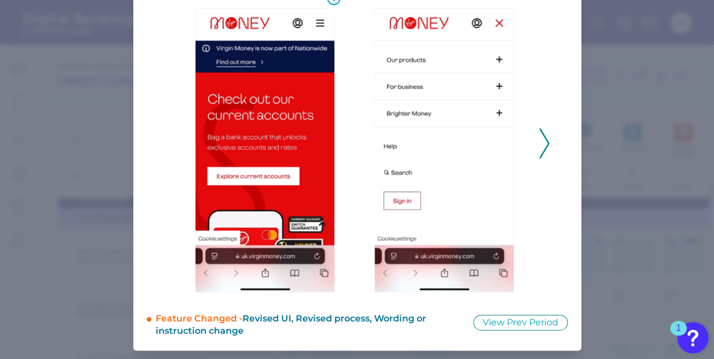
scroll to position [62, 0]
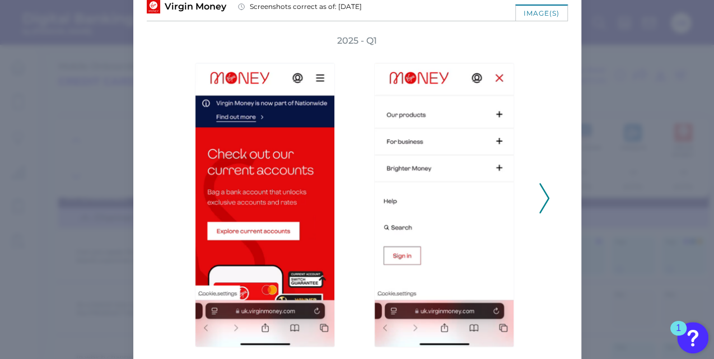
click at [539, 202] on icon at bounding box center [544, 198] width 10 height 30
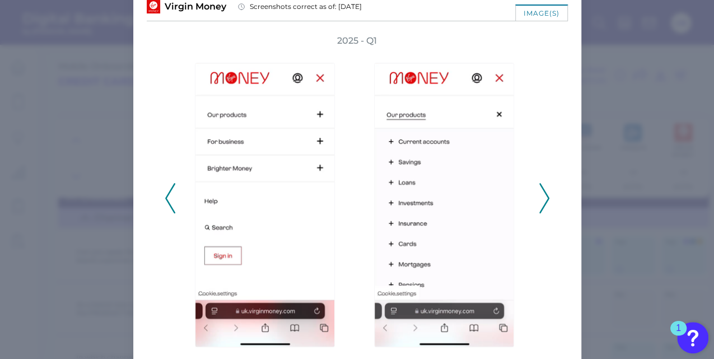
click at [539, 202] on icon at bounding box center [544, 198] width 10 height 30
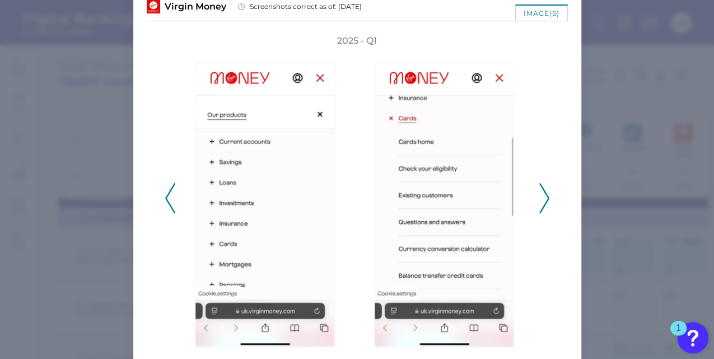
click at [539, 202] on icon at bounding box center [544, 198] width 10 height 30
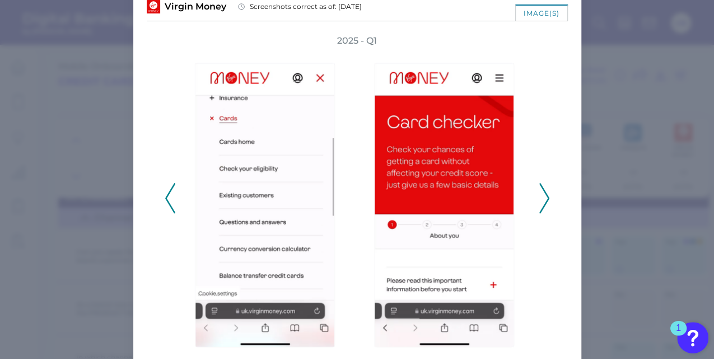
click at [539, 198] on icon at bounding box center [544, 198] width 10 height 30
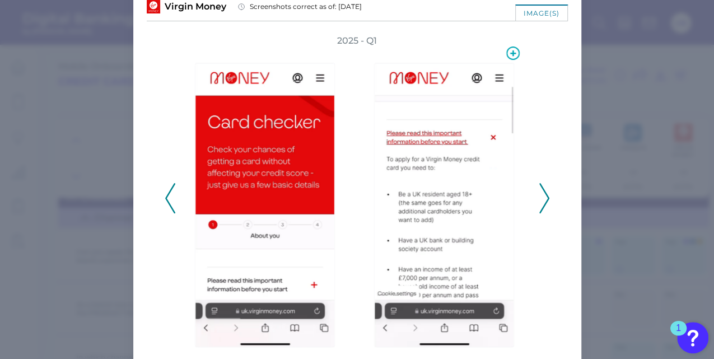
scroll to position [116, 0]
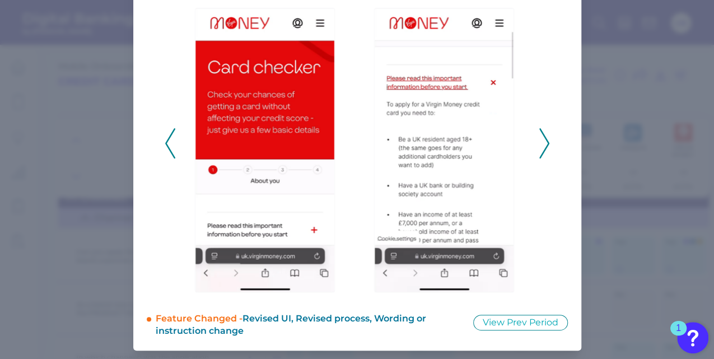
click at [543, 148] on polyline at bounding box center [544, 143] width 8 height 29
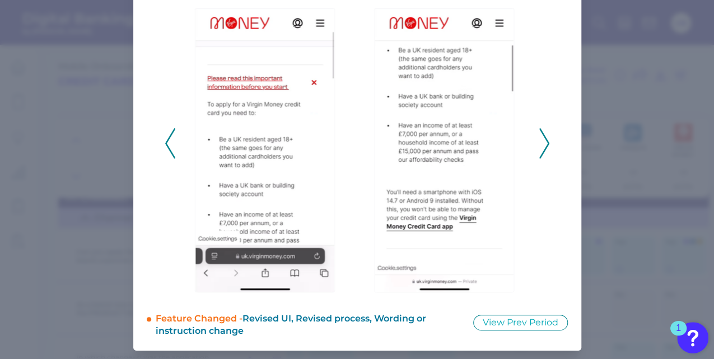
click at [543, 148] on polyline at bounding box center [544, 143] width 8 height 29
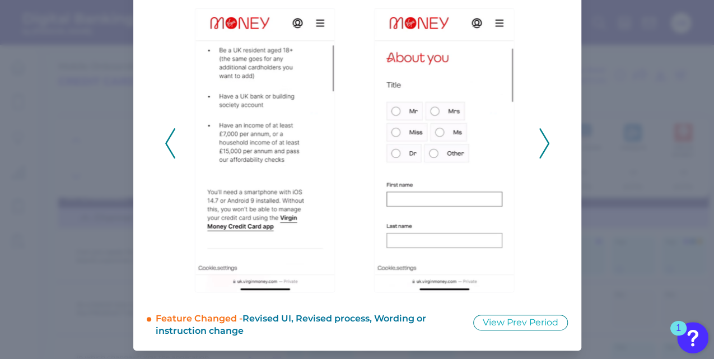
click at [543, 148] on polyline at bounding box center [544, 143] width 8 height 29
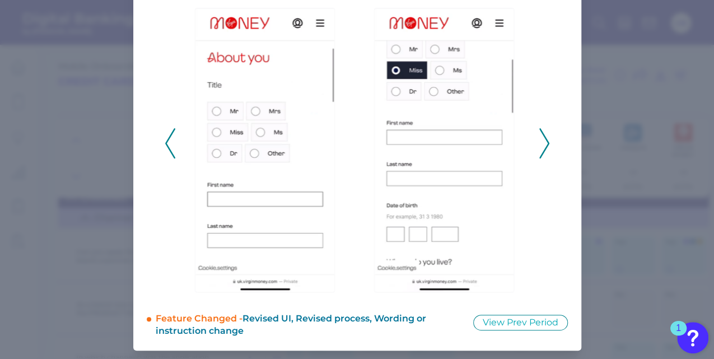
click at [543, 148] on polyline at bounding box center [544, 143] width 8 height 29
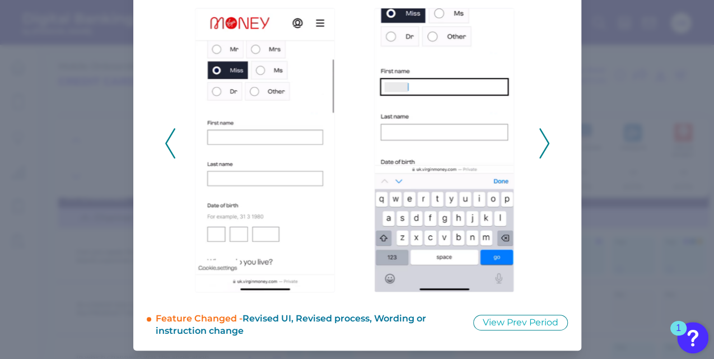
click at [543, 148] on polyline at bounding box center [544, 143] width 8 height 29
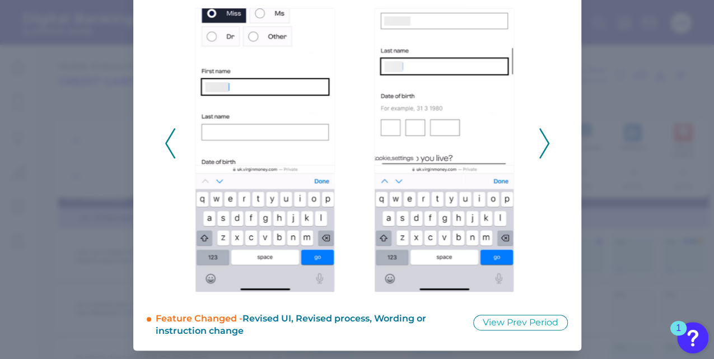
click at [543, 148] on polyline at bounding box center [544, 143] width 8 height 29
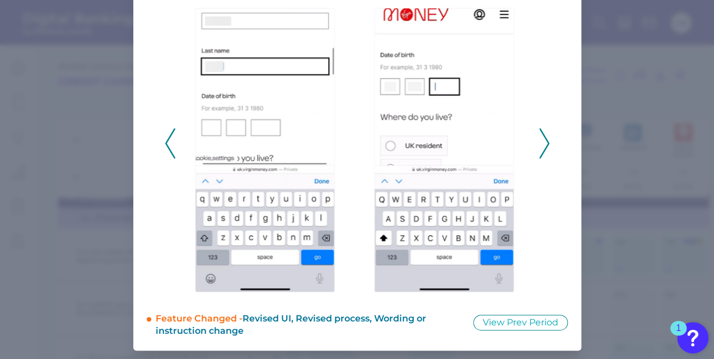
click at [543, 148] on polyline at bounding box center [544, 143] width 8 height 29
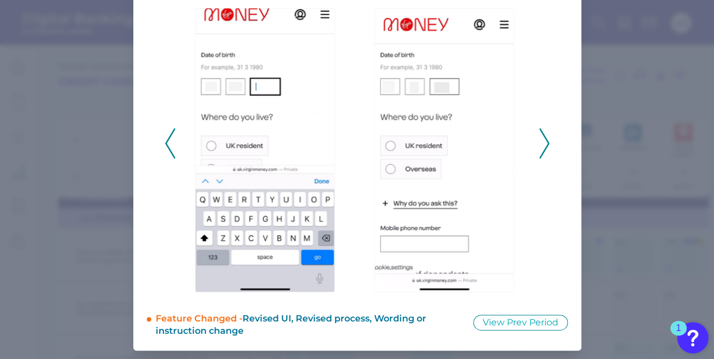
click at [543, 148] on polyline at bounding box center [544, 143] width 8 height 29
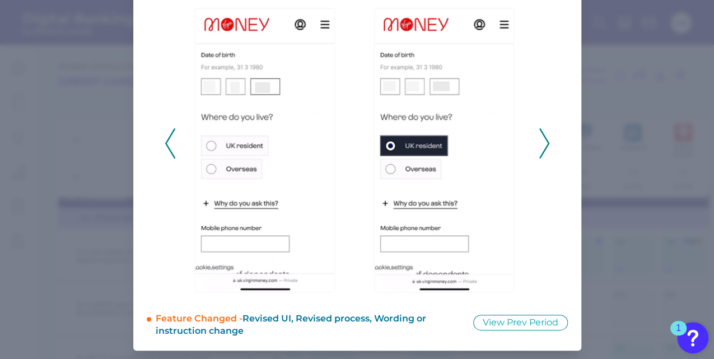
click at [543, 148] on polyline at bounding box center [544, 143] width 8 height 29
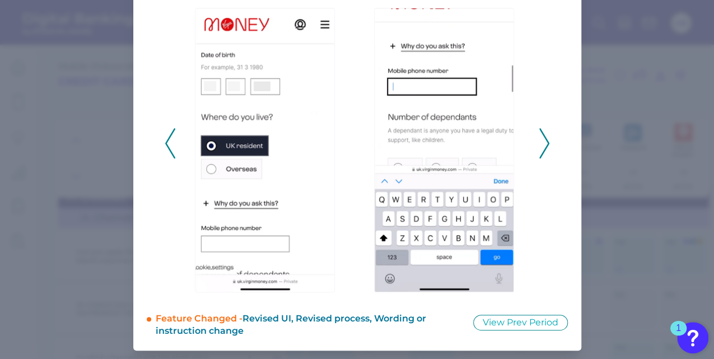
click at [543, 148] on polyline at bounding box center [544, 143] width 8 height 29
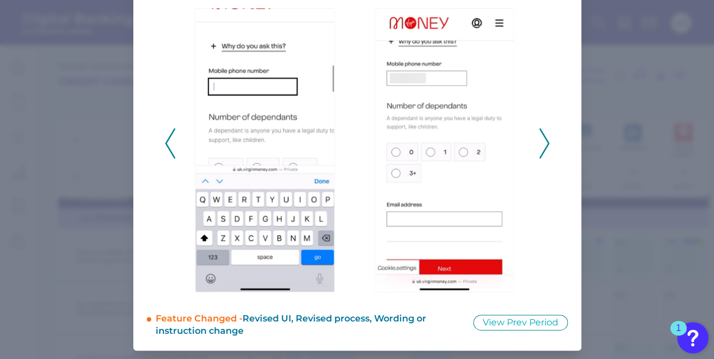
click at [543, 148] on polyline at bounding box center [544, 143] width 8 height 29
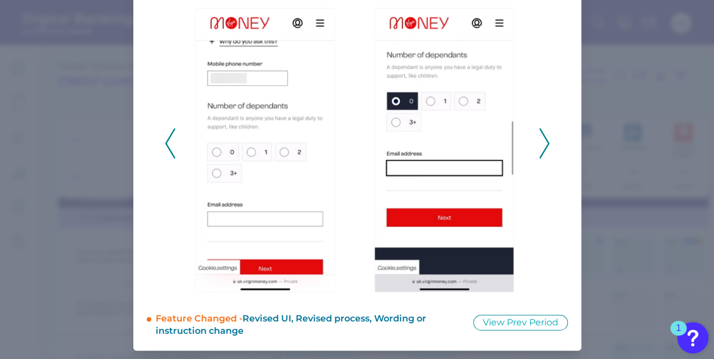
click at [543, 148] on polyline at bounding box center [544, 143] width 8 height 29
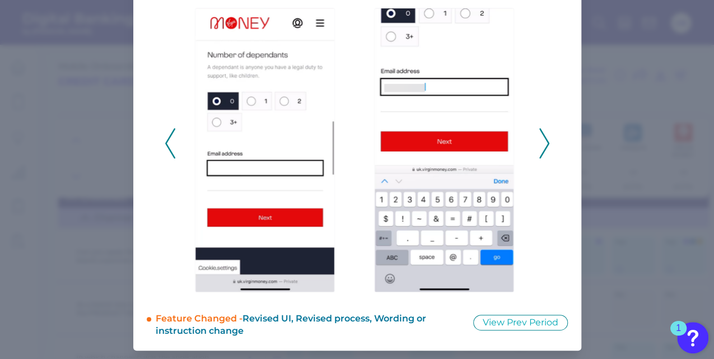
click at [543, 148] on polyline at bounding box center [544, 143] width 8 height 29
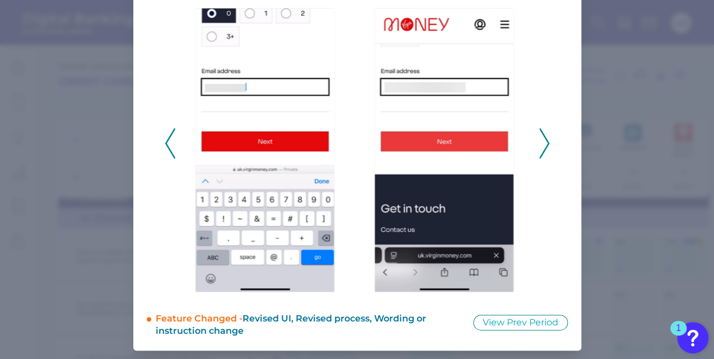
click at [543, 148] on polyline at bounding box center [544, 143] width 8 height 29
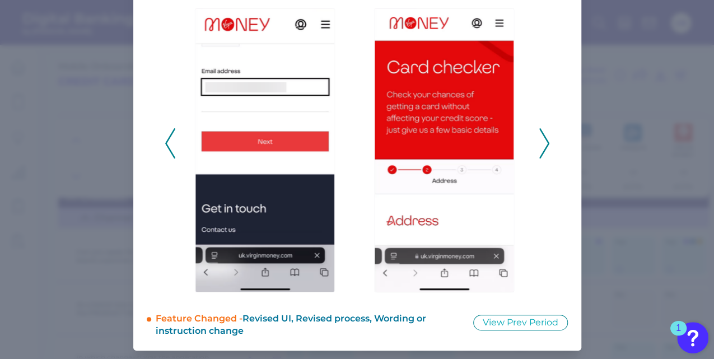
click at [543, 148] on polyline at bounding box center [544, 143] width 8 height 29
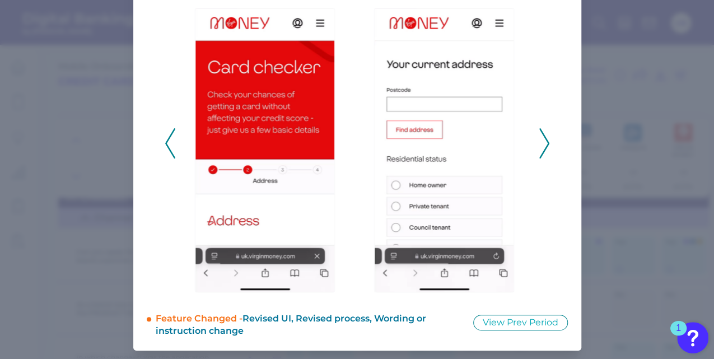
click at [543, 148] on polyline at bounding box center [544, 143] width 8 height 29
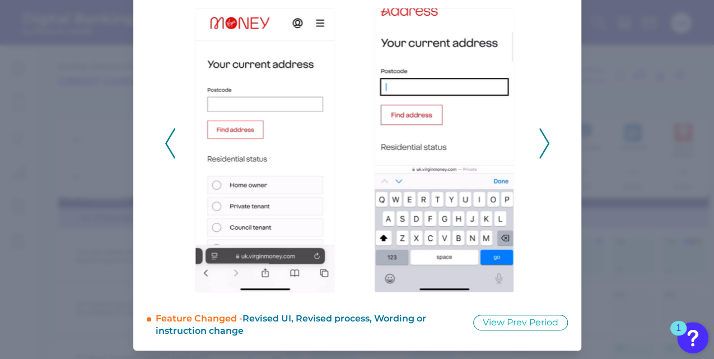
click at [543, 148] on polyline at bounding box center [544, 143] width 8 height 29
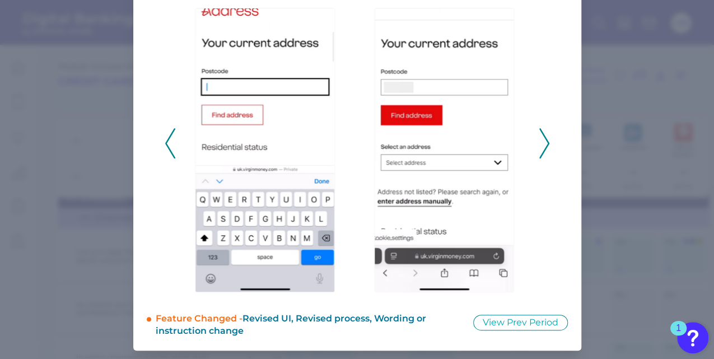
click at [543, 148] on polyline at bounding box center [544, 143] width 8 height 29
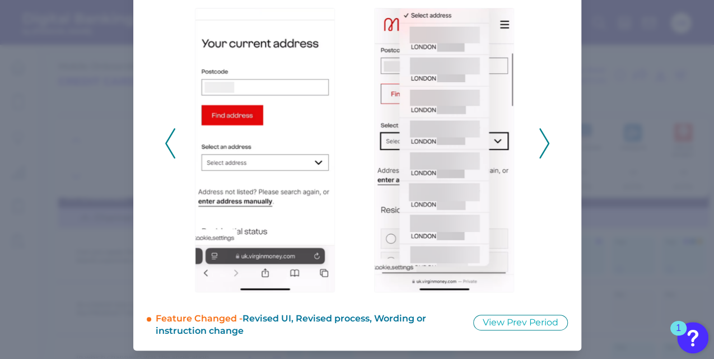
click at [543, 148] on polyline at bounding box center [544, 143] width 8 height 29
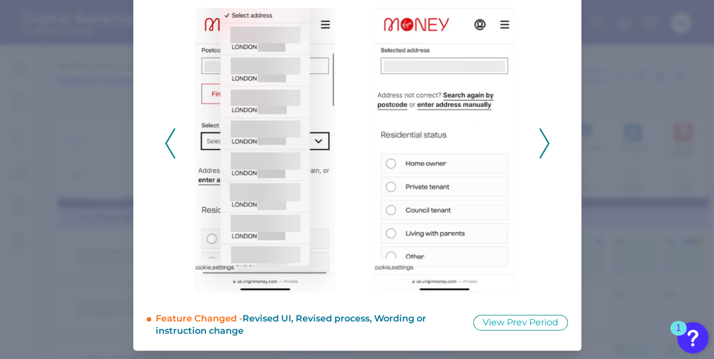
click at [543, 148] on polyline at bounding box center [544, 143] width 8 height 29
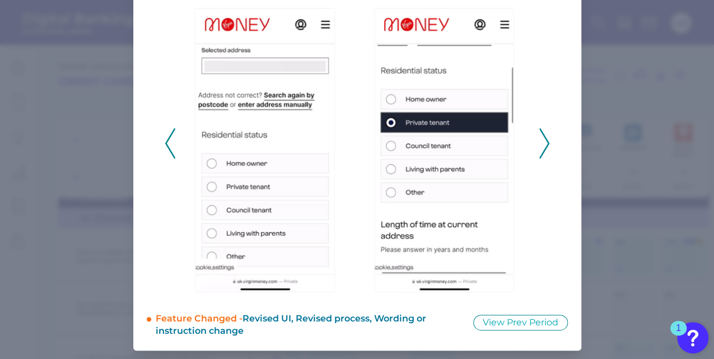
click at [543, 148] on polyline at bounding box center [544, 143] width 8 height 29
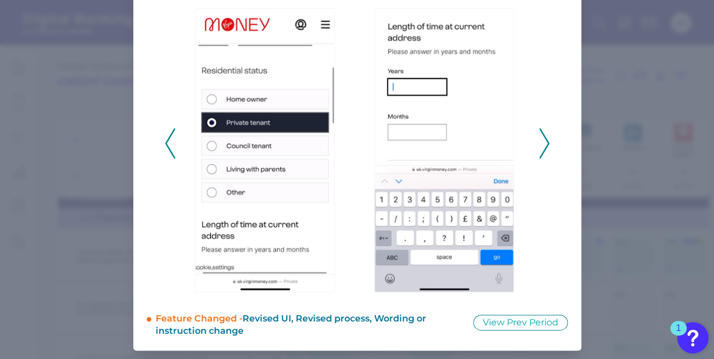
click at [543, 148] on polyline at bounding box center [544, 143] width 8 height 29
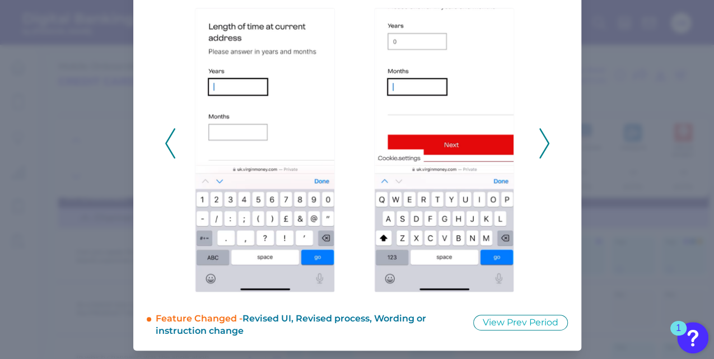
click at [543, 148] on polyline at bounding box center [544, 143] width 8 height 29
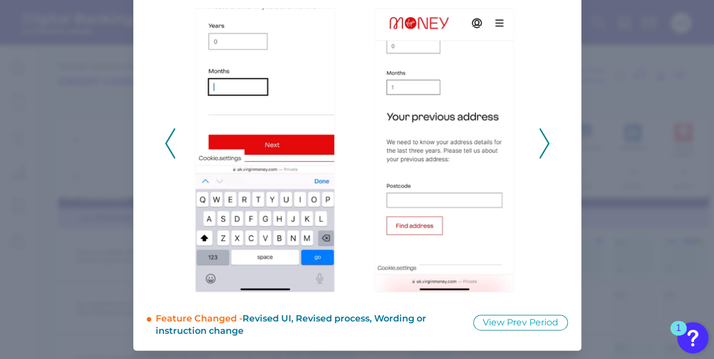
click at [543, 148] on polyline at bounding box center [544, 143] width 8 height 29
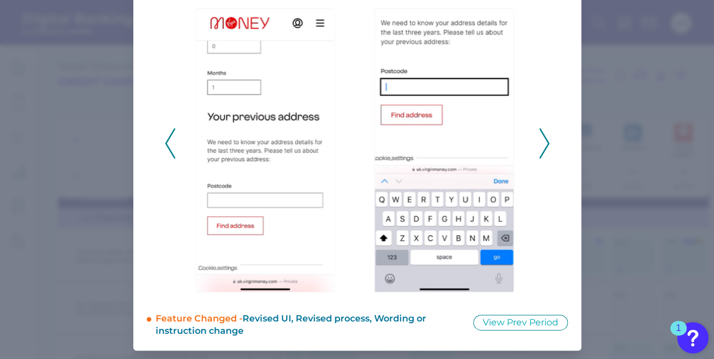
click at [543, 148] on polyline at bounding box center [544, 143] width 8 height 29
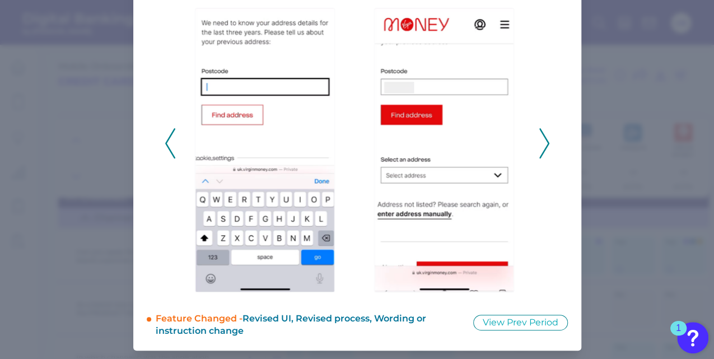
click at [543, 148] on polyline at bounding box center [544, 143] width 8 height 29
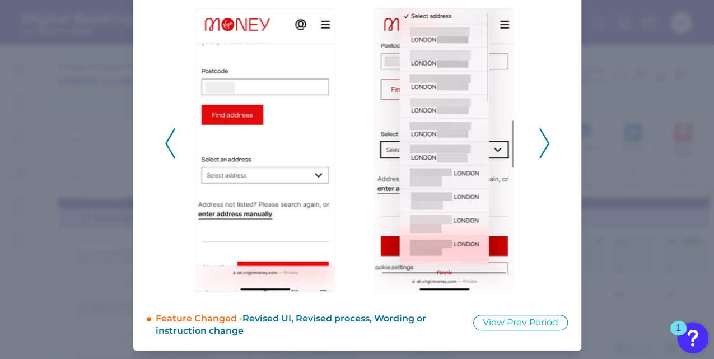
click at [543, 148] on polyline at bounding box center [544, 143] width 8 height 29
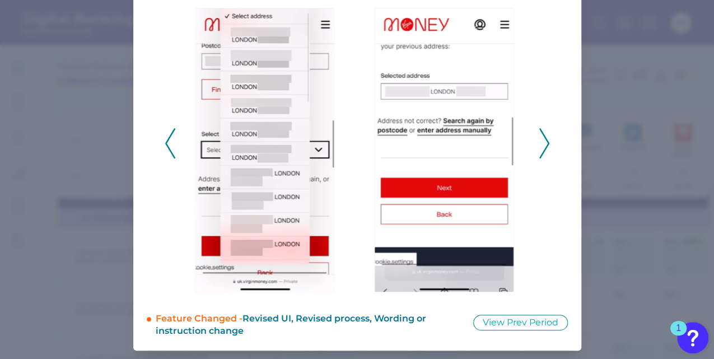
click at [543, 148] on polyline at bounding box center [544, 143] width 8 height 29
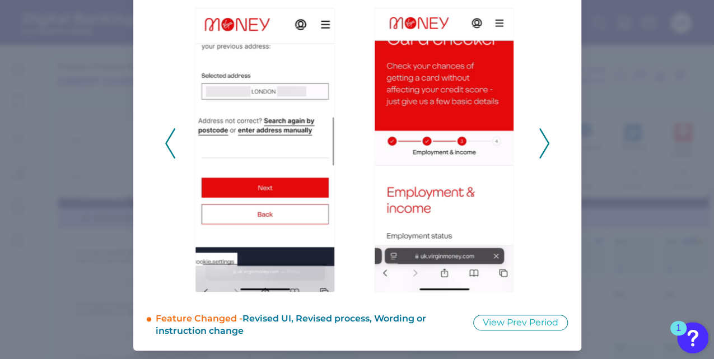
click at [543, 148] on polyline at bounding box center [544, 143] width 8 height 29
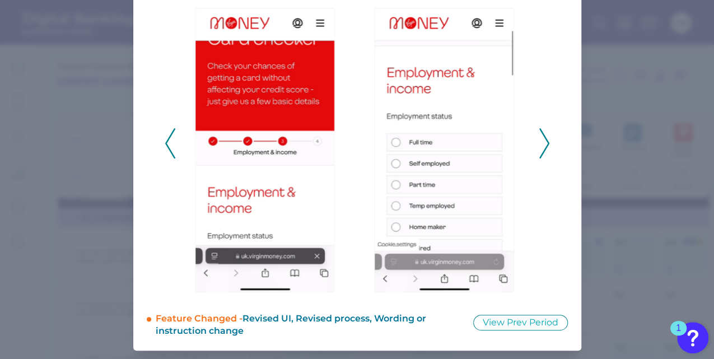
click at [543, 148] on polyline at bounding box center [544, 143] width 8 height 29
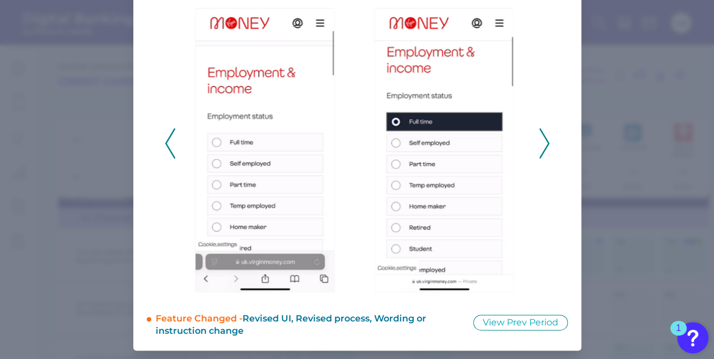
click at [541, 146] on icon at bounding box center [544, 143] width 10 height 30
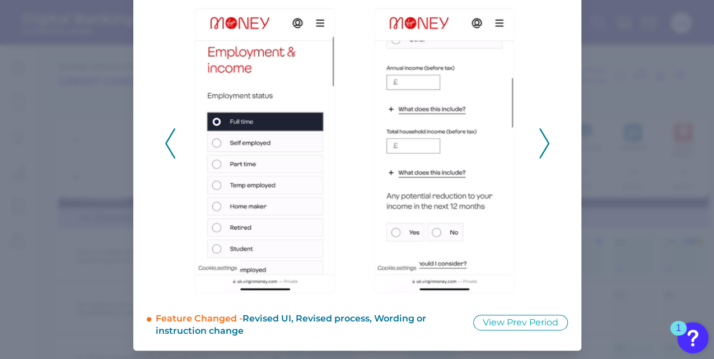
click at [541, 146] on icon at bounding box center [544, 143] width 10 height 30
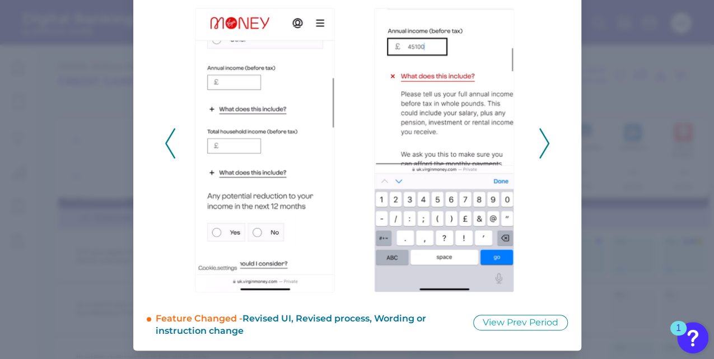
click at [541, 146] on icon at bounding box center [544, 143] width 10 height 30
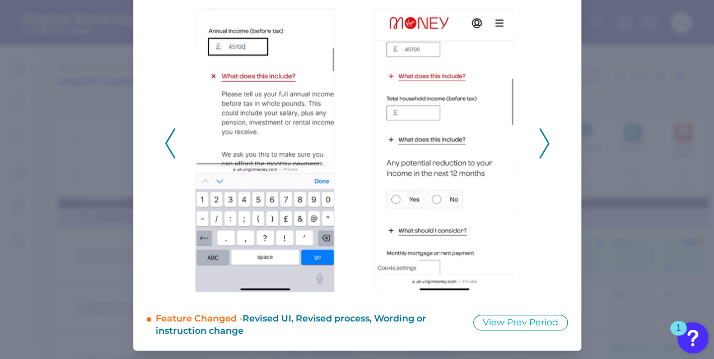
click at [541, 146] on icon at bounding box center [544, 143] width 10 height 30
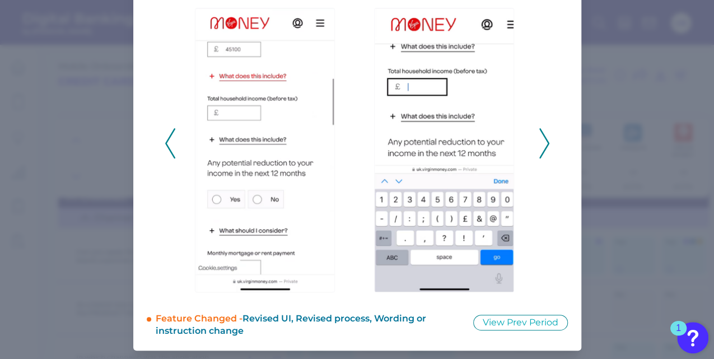
click at [541, 146] on icon at bounding box center [544, 143] width 10 height 30
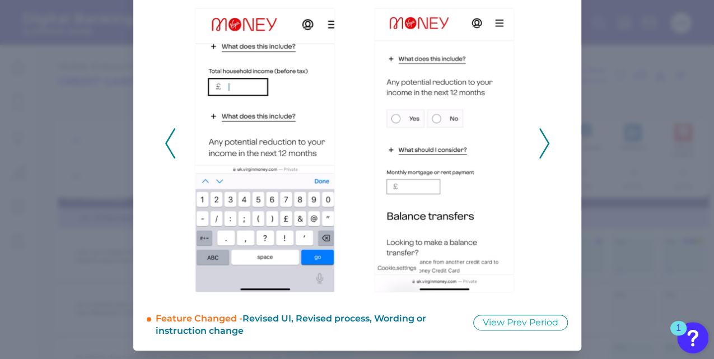
click at [541, 146] on icon at bounding box center [544, 143] width 10 height 30
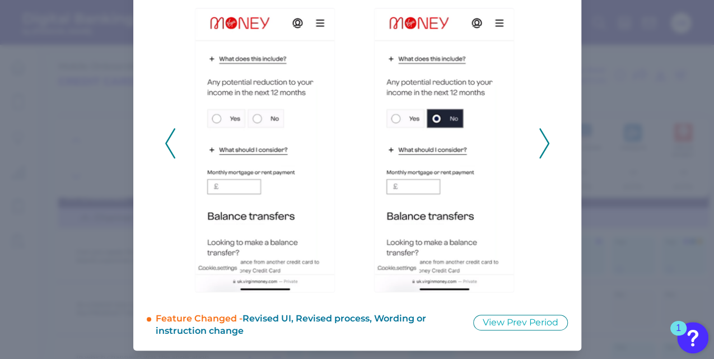
click at [544, 148] on icon at bounding box center [544, 143] width 10 height 30
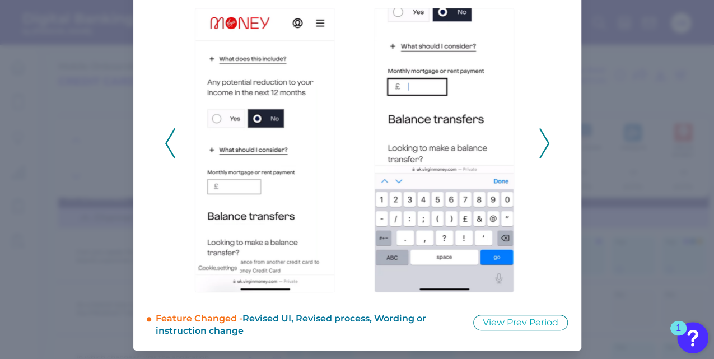
click at [544, 148] on icon at bounding box center [544, 143] width 10 height 30
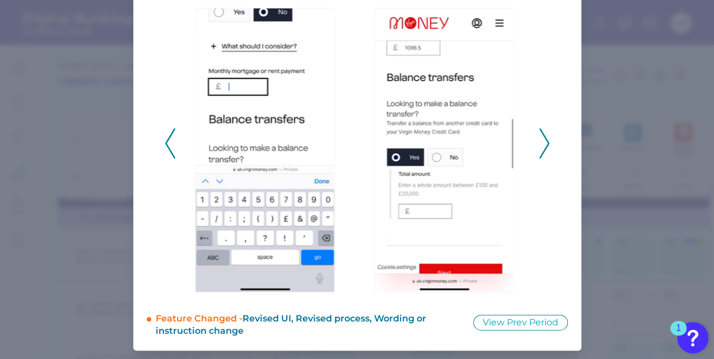
click at [544, 148] on icon at bounding box center [544, 143] width 10 height 30
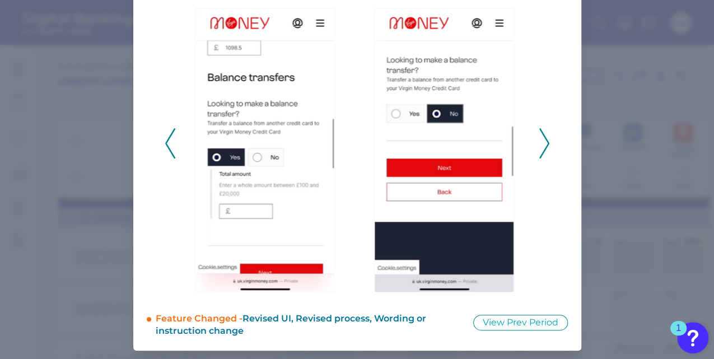
click at [544, 148] on icon at bounding box center [544, 143] width 10 height 30
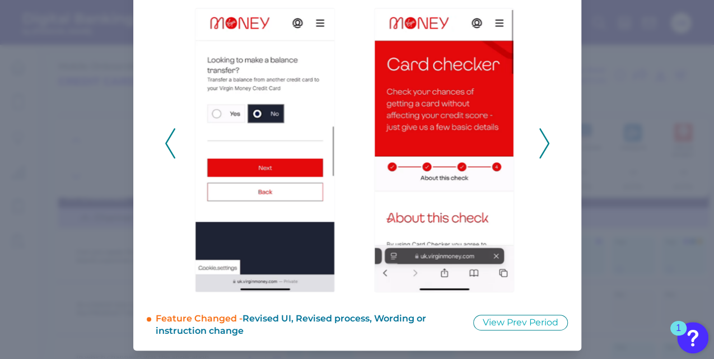
click at [544, 148] on icon at bounding box center [544, 143] width 10 height 30
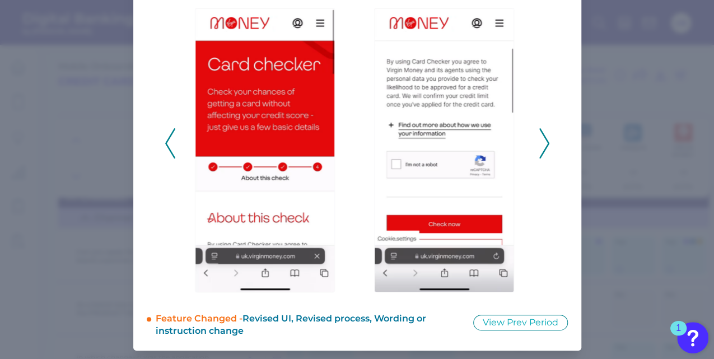
click at [545, 148] on icon at bounding box center [544, 143] width 10 height 30
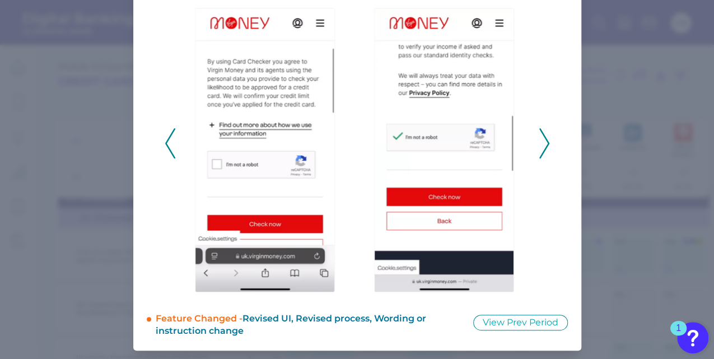
click at [545, 148] on icon at bounding box center [544, 143] width 10 height 30
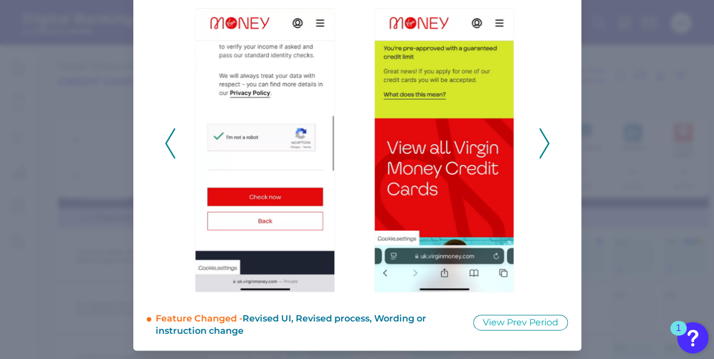
click at [547, 148] on icon at bounding box center [544, 143] width 10 height 30
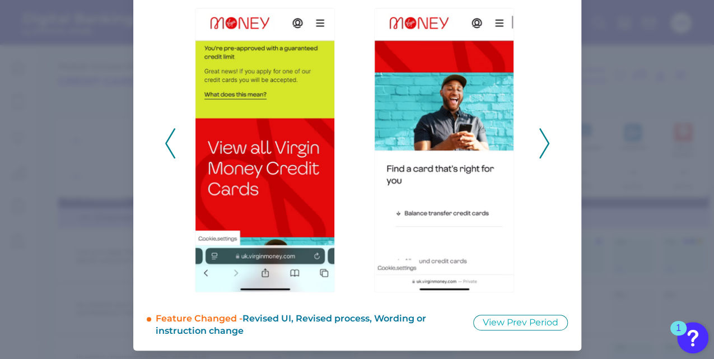
click at [547, 148] on icon at bounding box center [544, 143] width 10 height 30
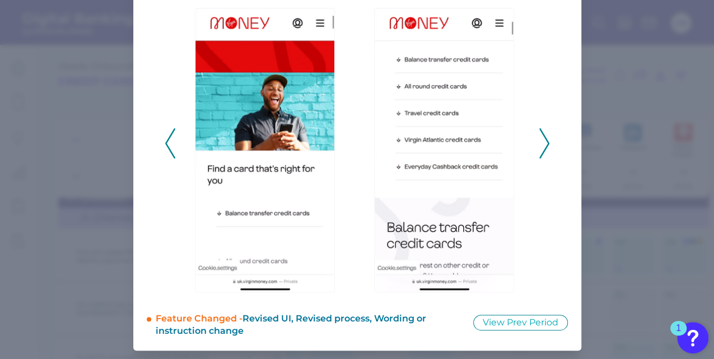
click at [542, 142] on icon at bounding box center [544, 143] width 10 height 30
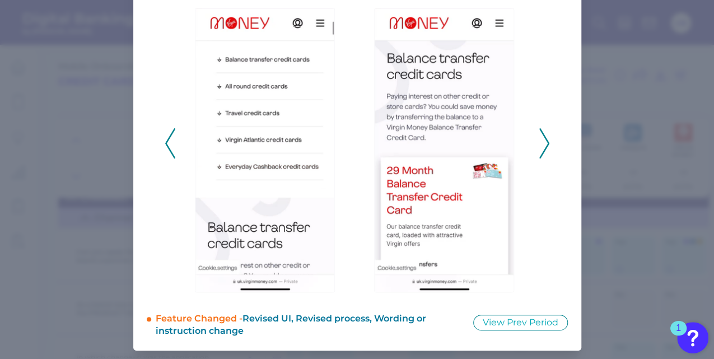
click at [542, 142] on icon at bounding box center [544, 143] width 10 height 30
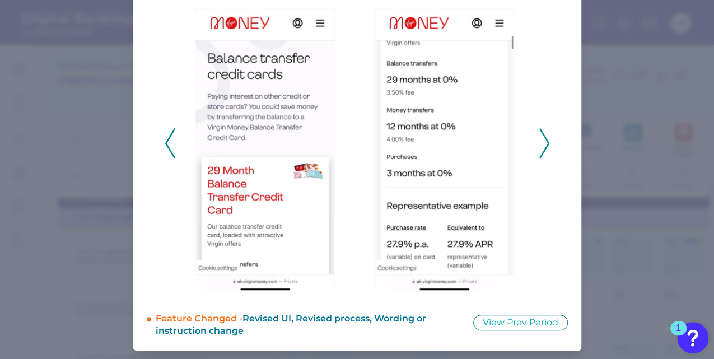
click at [542, 142] on icon at bounding box center [544, 143] width 10 height 30
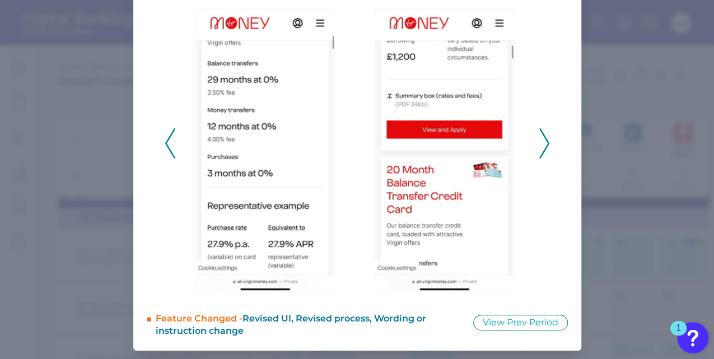
click at [542, 142] on icon at bounding box center [544, 143] width 10 height 30
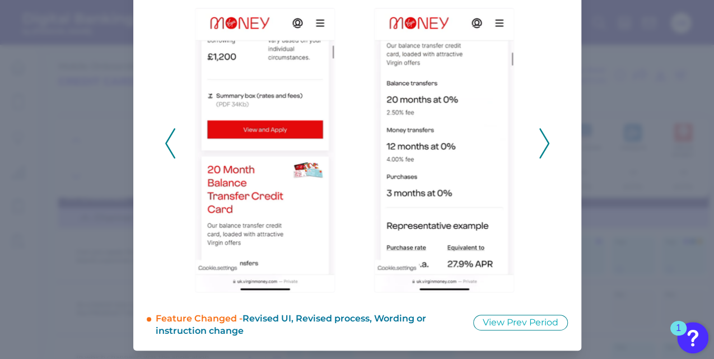
click at [542, 142] on icon at bounding box center [544, 143] width 10 height 30
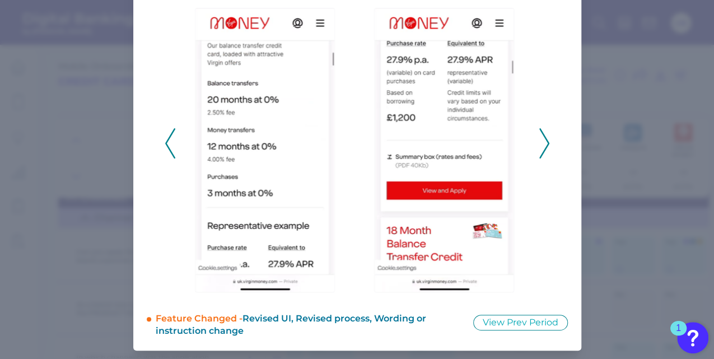
click at [542, 142] on icon at bounding box center [544, 143] width 10 height 30
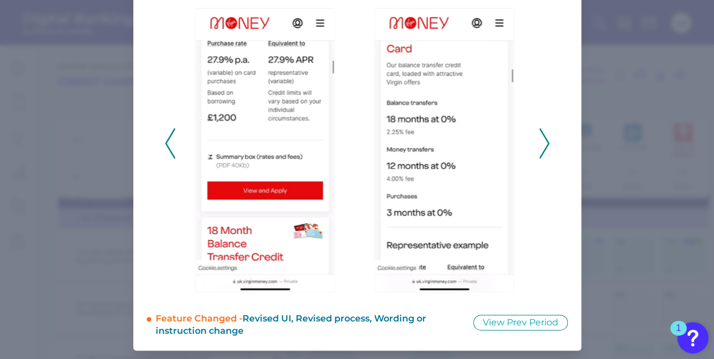
click at [542, 142] on icon at bounding box center [544, 143] width 10 height 30
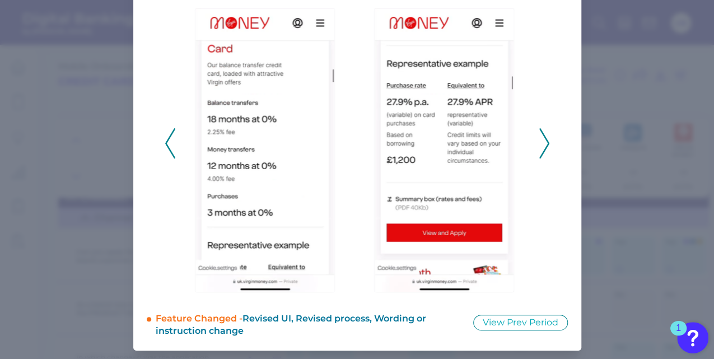
click at [542, 142] on icon at bounding box center [544, 143] width 10 height 30
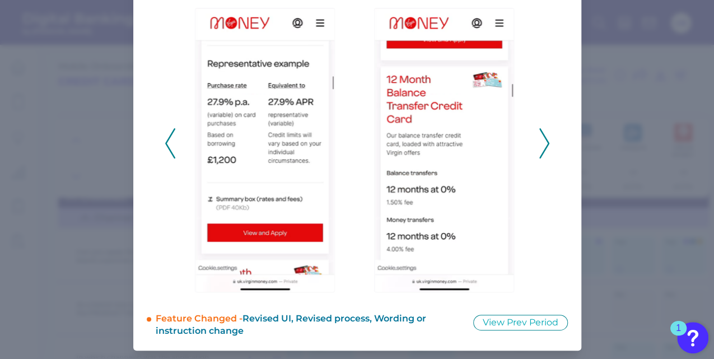
click at [542, 142] on icon at bounding box center [544, 143] width 10 height 30
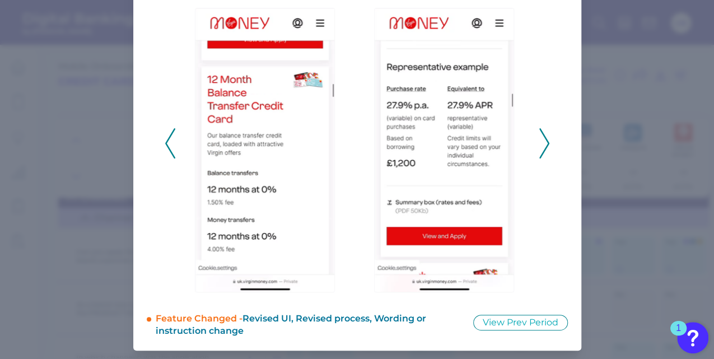
click at [542, 142] on icon at bounding box center [544, 143] width 10 height 30
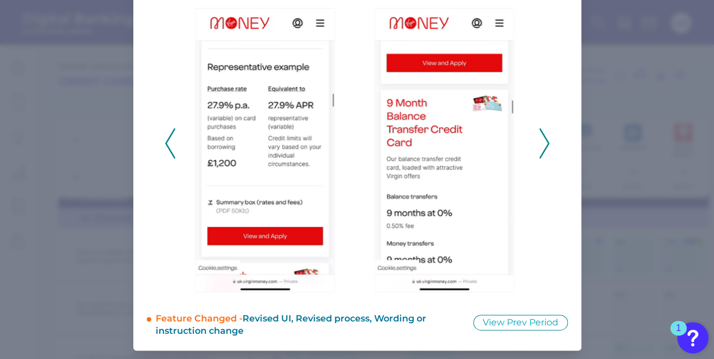
click at [542, 142] on icon at bounding box center [544, 143] width 10 height 30
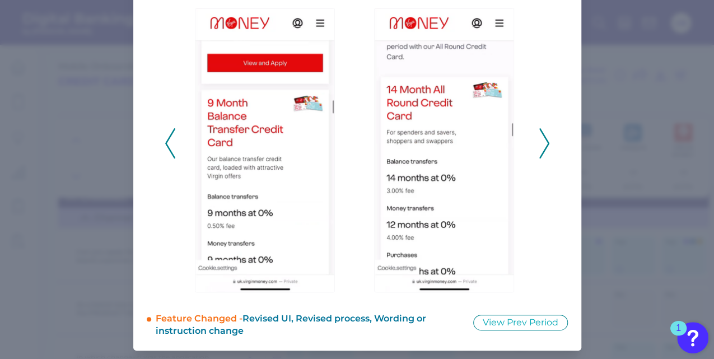
click at [542, 142] on icon at bounding box center [544, 143] width 10 height 30
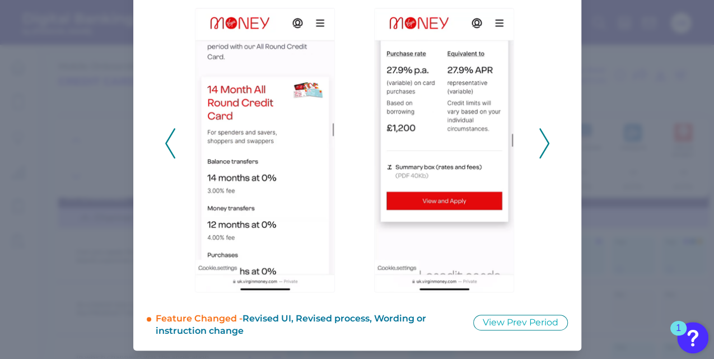
click at [542, 142] on icon at bounding box center [544, 143] width 10 height 30
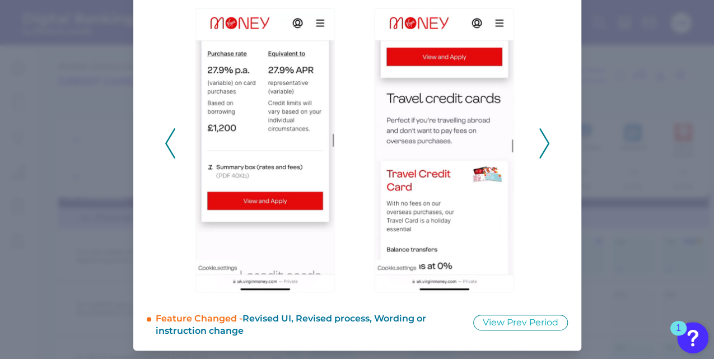
click at [542, 142] on icon at bounding box center [544, 143] width 10 height 30
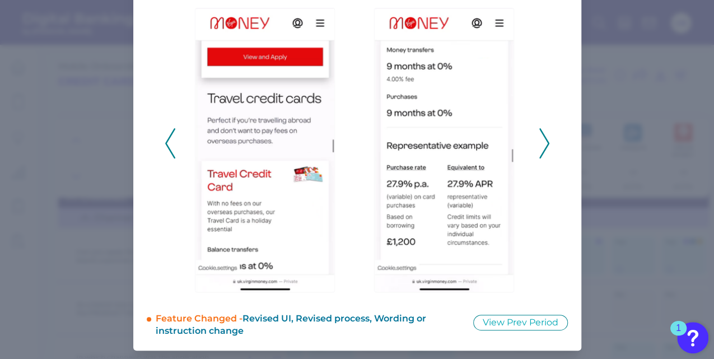
click at [542, 142] on icon at bounding box center [544, 143] width 10 height 30
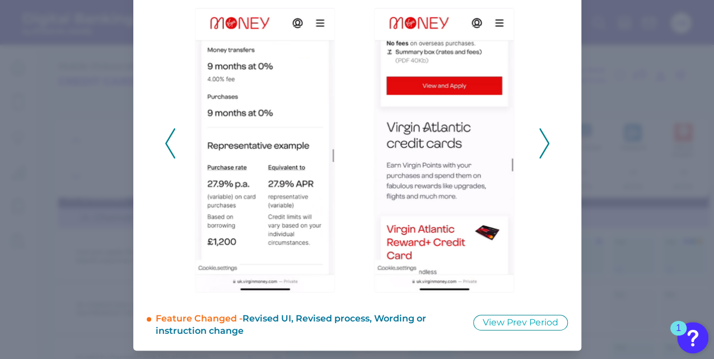
click at [542, 142] on icon at bounding box center [544, 143] width 10 height 30
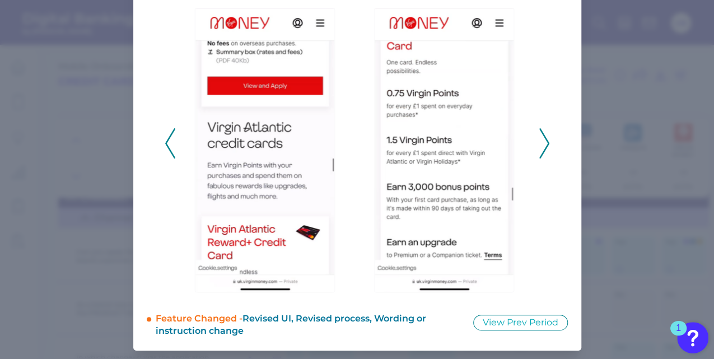
click at [542, 142] on icon at bounding box center [544, 143] width 10 height 30
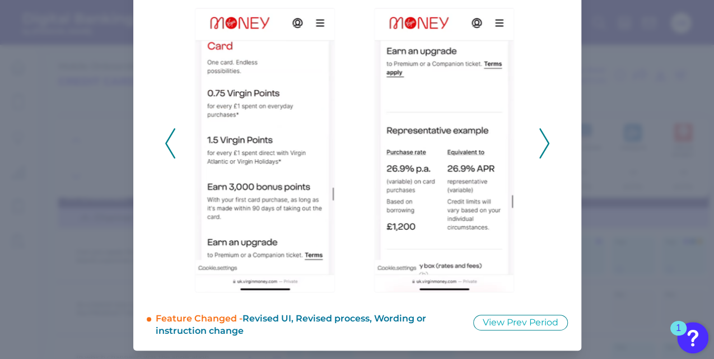
click at [542, 142] on icon at bounding box center [544, 143] width 10 height 30
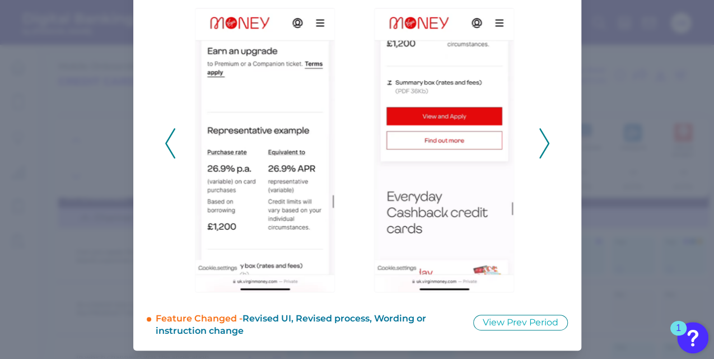
click at [542, 142] on icon at bounding box center [544, 143] width 10 height 30
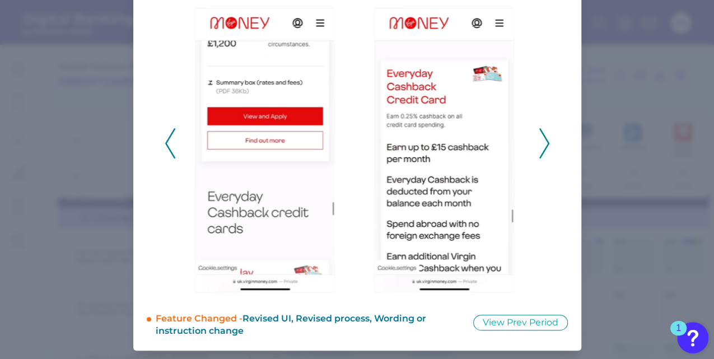
click at [542, 142] on icon at bounding box center [544, 143] width 10 height 30
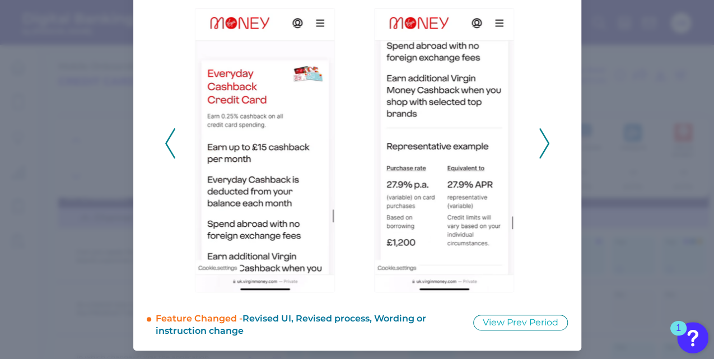
click at [542, 142] on icon at bounding box center [544, 143] width 10 height 30
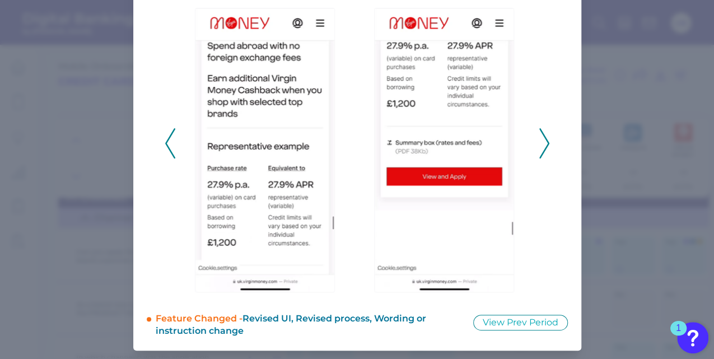
click at [542, 142] on icon at bounding box center [544, 143] width 10 height 30
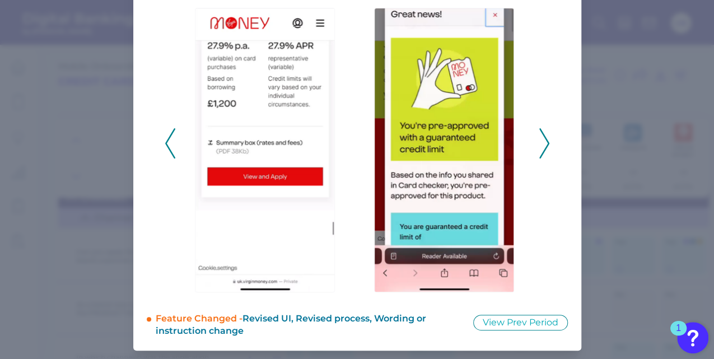
click at [542, 142] on icon at bounding box center [544, 143] width 10 height 30
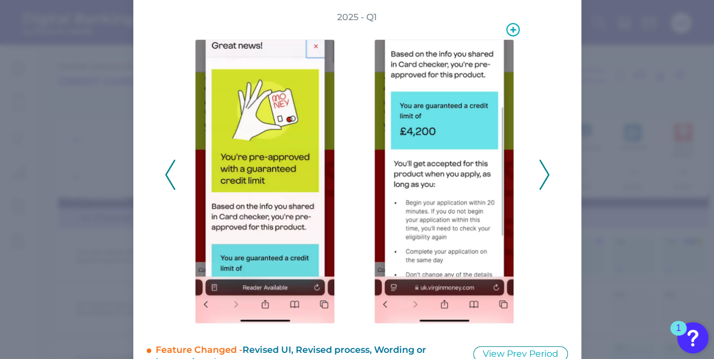
scroll to position [85, 0]
click at [184, 115] on div at bounding box center [268, 175] width 168 height 302
click at [545, 172] on polyline at bounding box center [544, 174] width 8 height 29
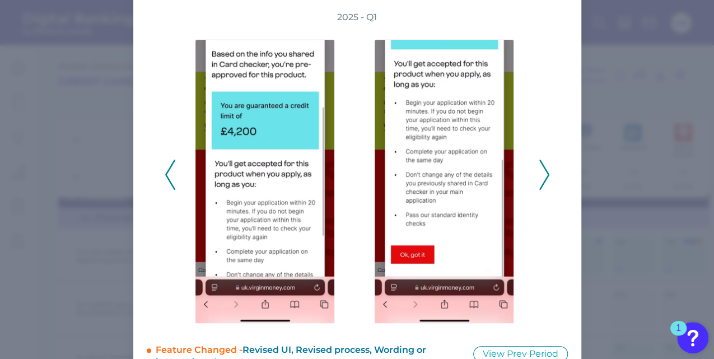
click at [545, 172] on polyline at bounding box center [544, 174] width 8 height 29
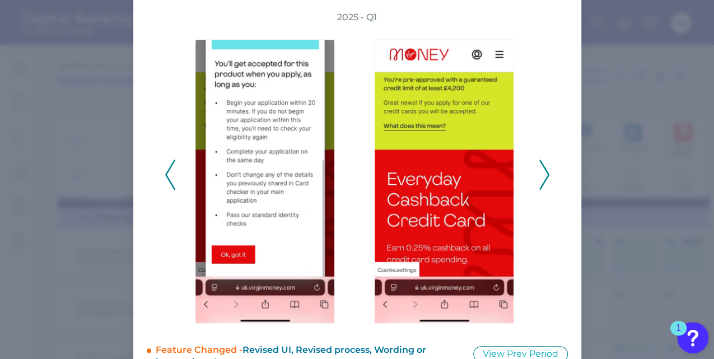
drag, startPoint x: 545, startPoint y: 172, endPoint x: 533, endPoint y: 198, distance: 28.1
click at [533, 198] on div at bounding box center [357, 175] width 358 height 302
click at [541, 181] on polyline at bounding box center [544, 174] width 8 height 29
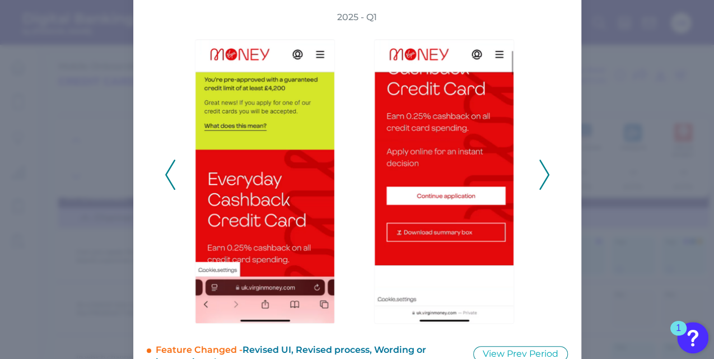
click at [547, 170] on icon at bounding box center [544, 175] width 10 height 30
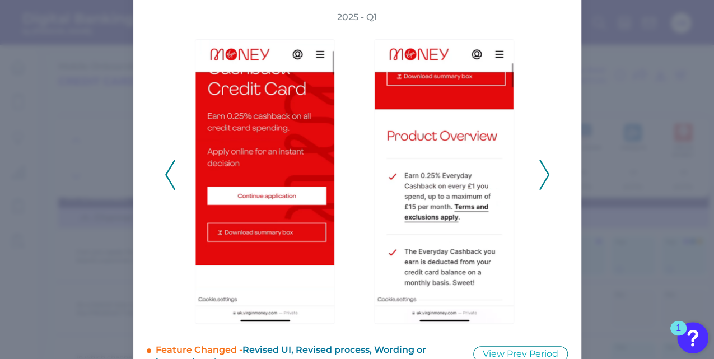
click at [547, 170] on icon at bounding box center [544, 175] width 10 height 30
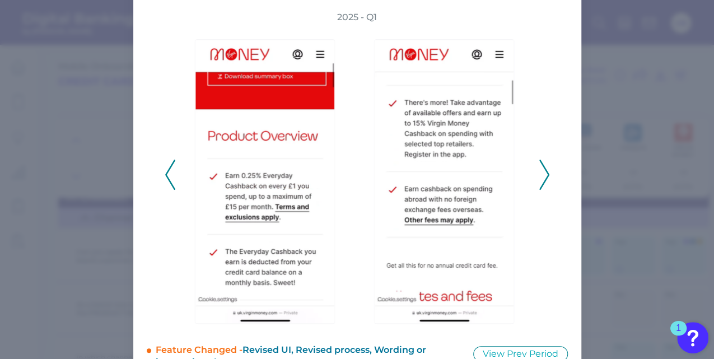
click at [546, 170] on icon at bounding box center [544, 175] width 10 height 30
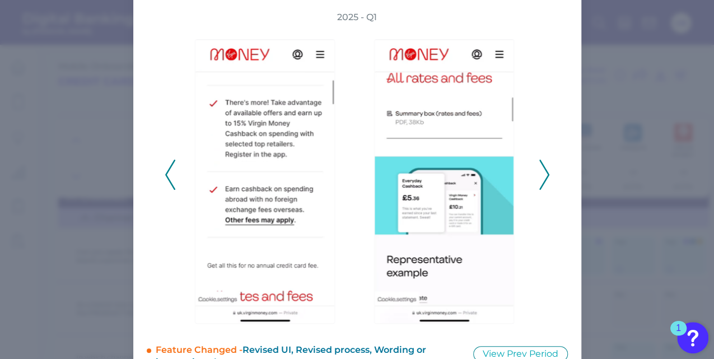
click at [546, 170] on icon at bounding box center [544, 175] width 10 height 30
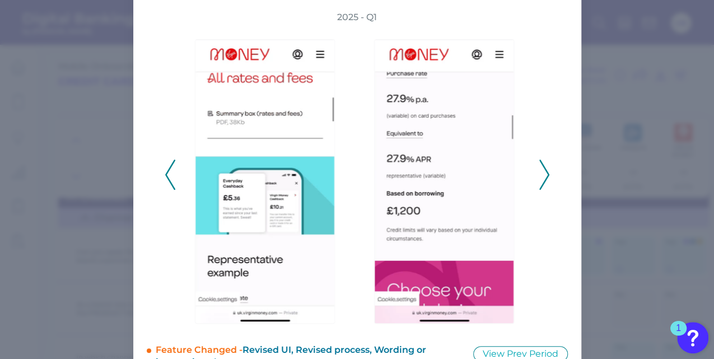
click at [546, 170] on icon at bounding box center [544, 175] width 10 height 30
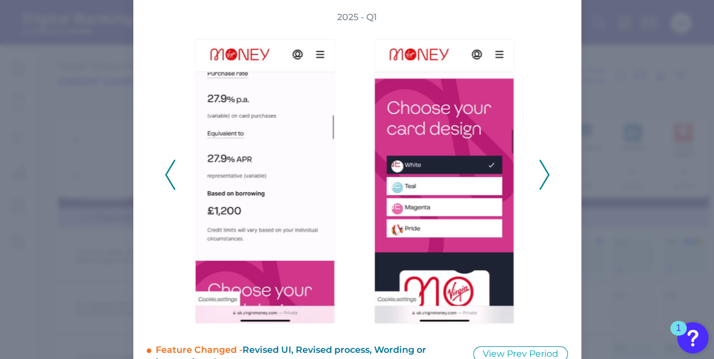
click at [546, 170] on icon at bounding box center [544, 175] width 10 height 30
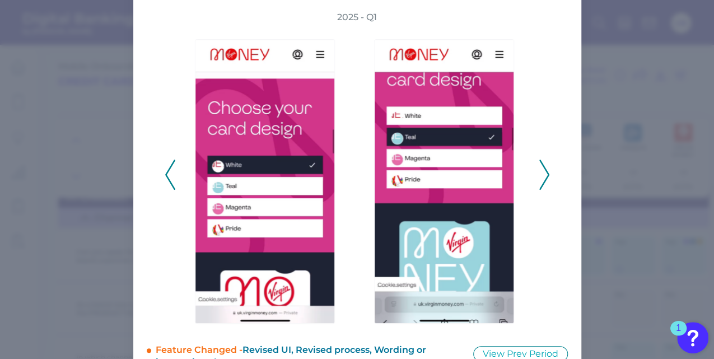
drag, startPoint x: 546, startPoint y: 170, endPoint x: 540, endPoint y: 181, distance: 12.3
click at [540, 181] on icon at bounding box center [544, 175] width 10 height 30
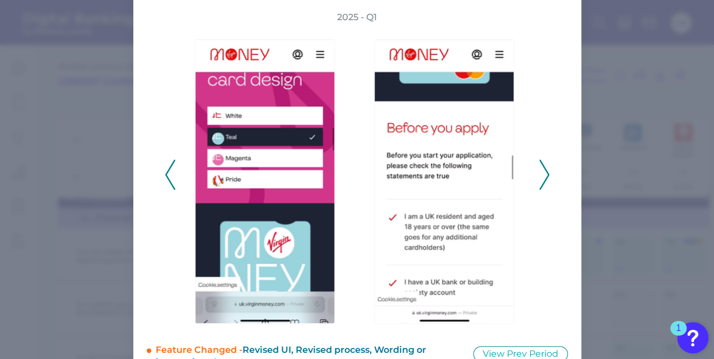
click at [541, 179] on icon at bounding box center [544, 175] width 10 height 30
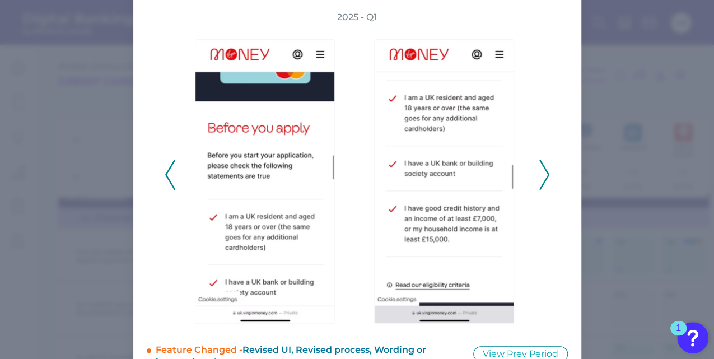
click at [541, 179] on icon at bounding box center [544, 175] width 10 height 30
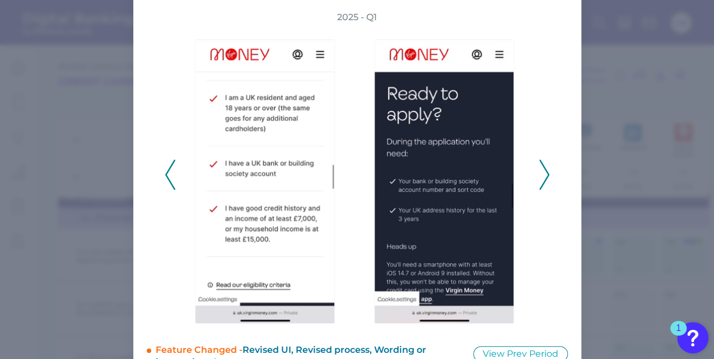
click at [541, 179] on icon at bounding box center [544, 175] width 10 height 30
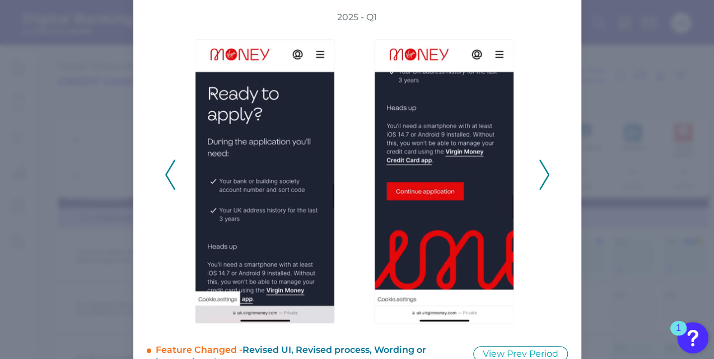
click at [541, 179] on icon at bounding box center [544, 175] width 10 height 30
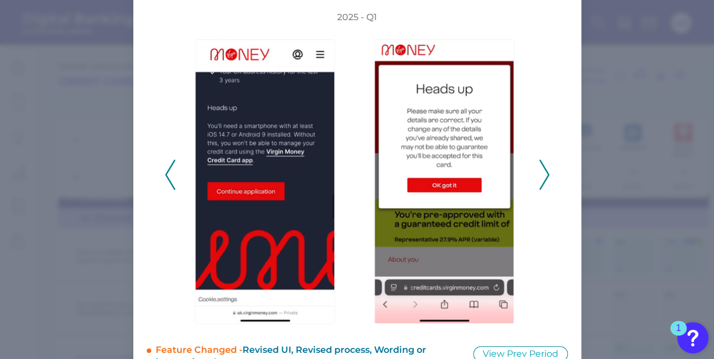
click at [541, 179] on icon at bounding box center [544, 175] width 10 height 30
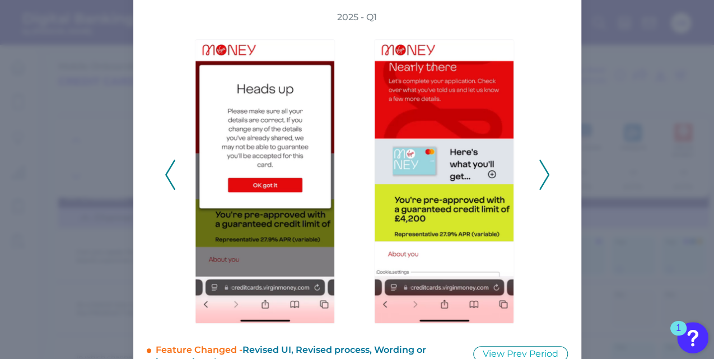
click at [541, 179] on icon at bounding box center [544, 175] width 10 height 30
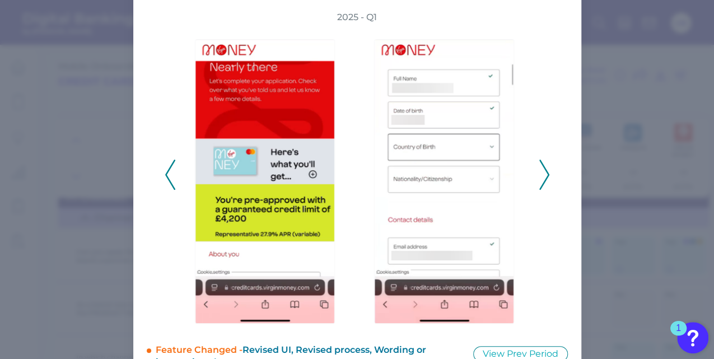
click at [541, 179] on icon at bounding box center [544, 175] width 10 height 30
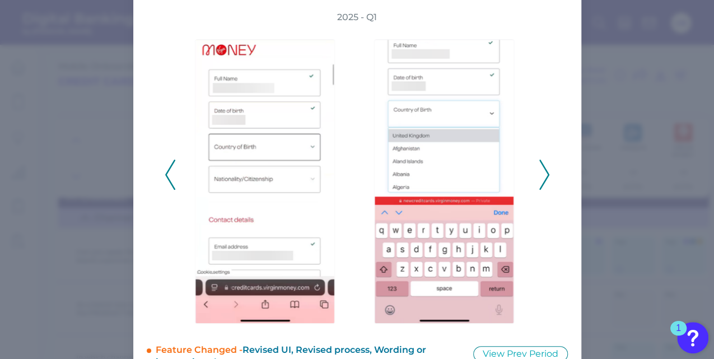
click at [541, 179] on icon at bounding box center [544, 175] width 10 height 30
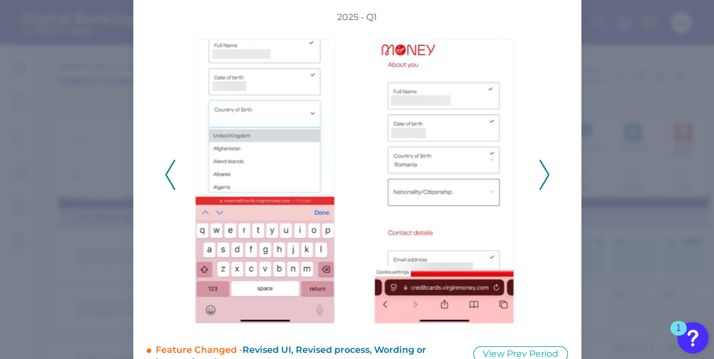
click at [541, 179] on icon at bounding box center [544, 175] width 10 height 30
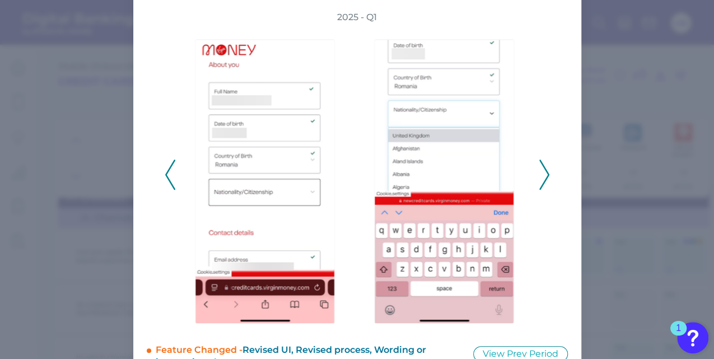
click at [541, 179] on icon at bounding box center [544, 175] width 10 height 30
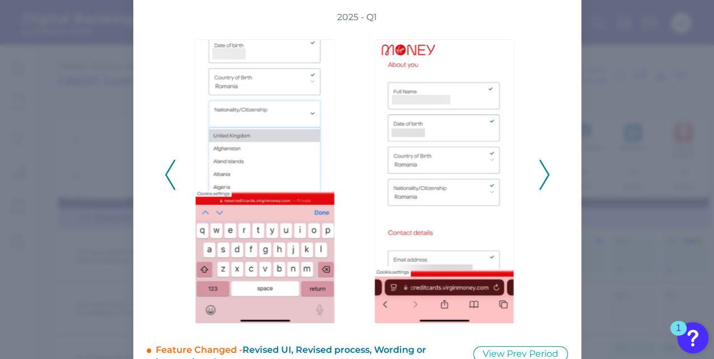
click at [541, 179] on icon at bounding box center [544, 175] width 10 height 30
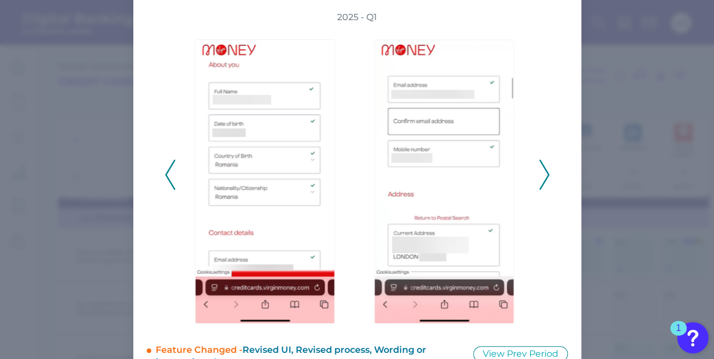
click at [541, 179] on icon at bounding box center [544, 175] width 10 height 30
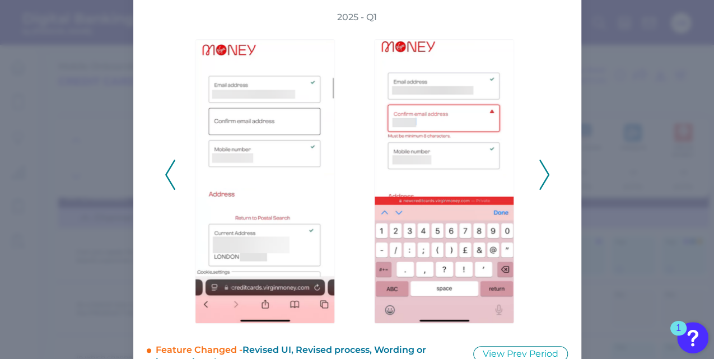
click at [539, 166] on icon at bounding box center [544, 175] width 10 height 30
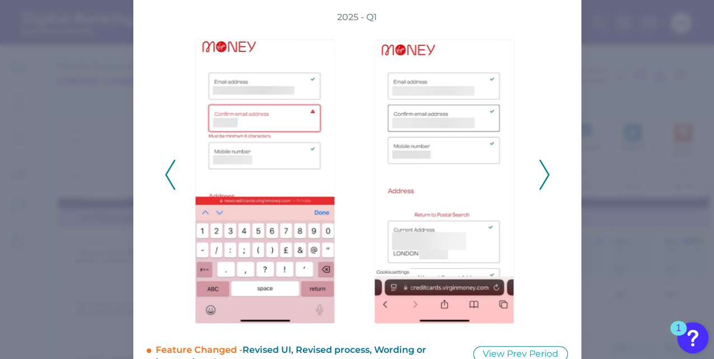
click at [539, 166] on icon at bounding box center [544, 175] width 10 height 30
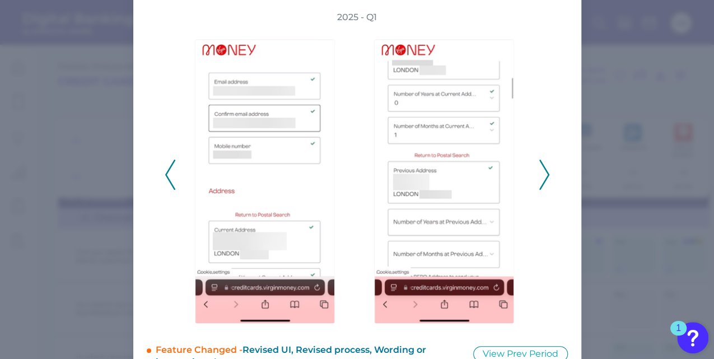
click at [539, 166] on icon at bounding box center [544, 175] width 10 height 30
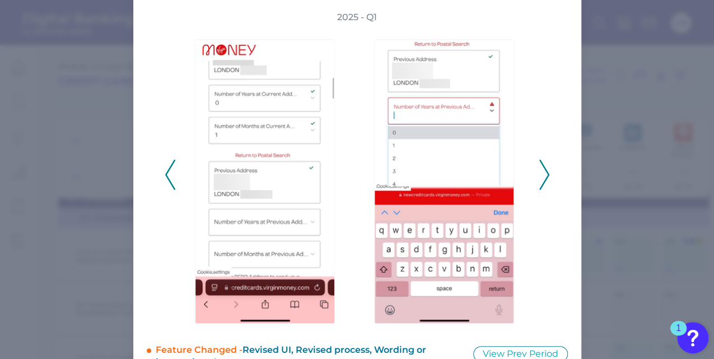
click at [539, 166] on icon at bounding box center [544, 175] width 10 height 30
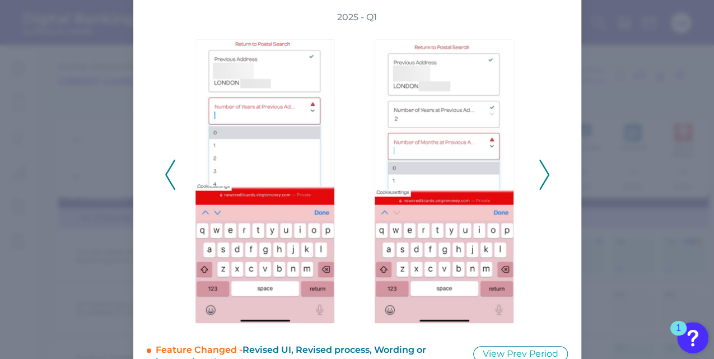
click at [539, 166] on icon at bounding box center [544, 175] width 10 height 30
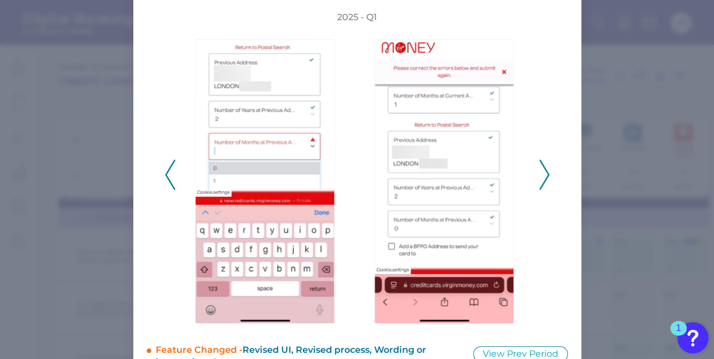
click at [539, 166] on icon at bounding box center [544, 175] width 10 height 30
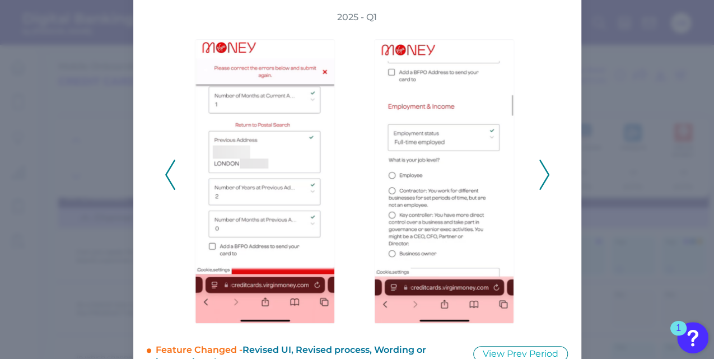
click at [539, 166] on icon at bounding box center [544, 175] width 10 height 30
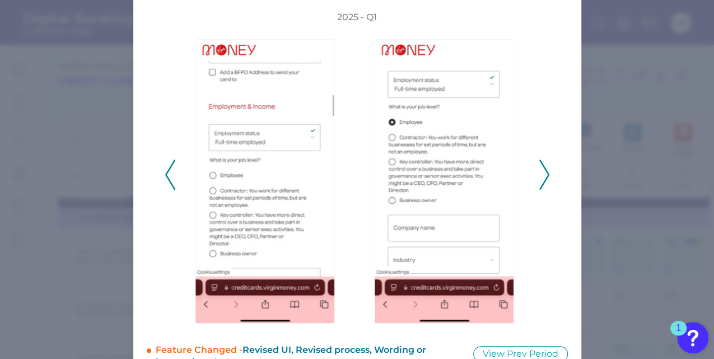
click at [539, 166] on icon at bounding box center [544, 175] width 10 height 30
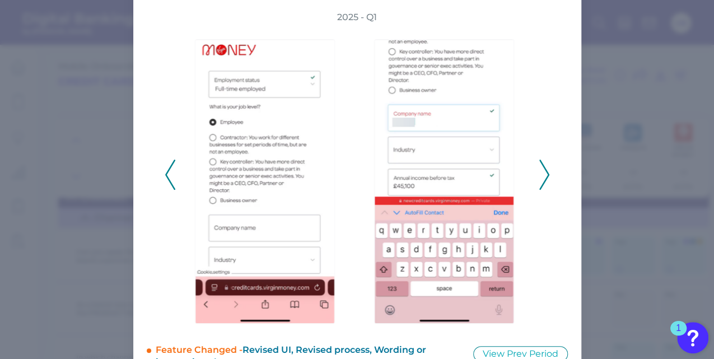
click at [539, 166] on icon at bounding box center [544, 175] width 10 height 30
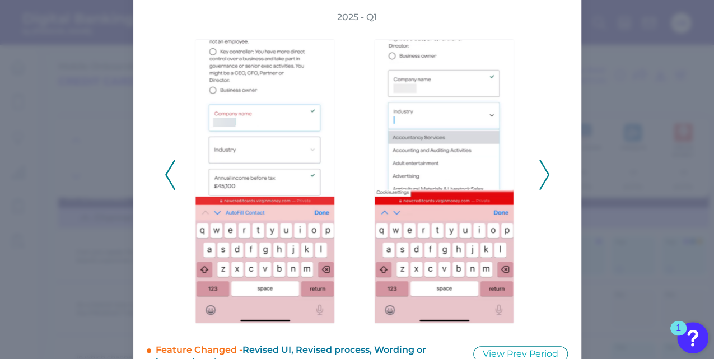
click at [539, 166] on icon at bounding box center [544, 175] width 10 height 30
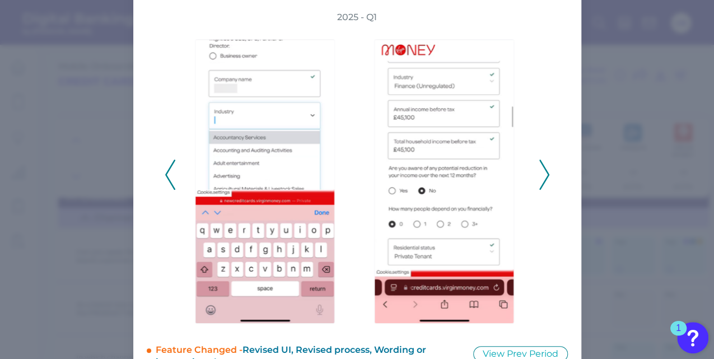
click at [539, 166] on icon at bounding box center [544, 175] width 10 height 30
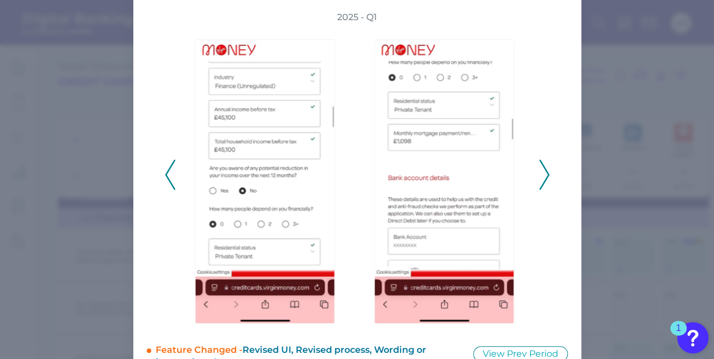
click at [539, 166] on icon at bounding box center [544, 175] width 10 height 30
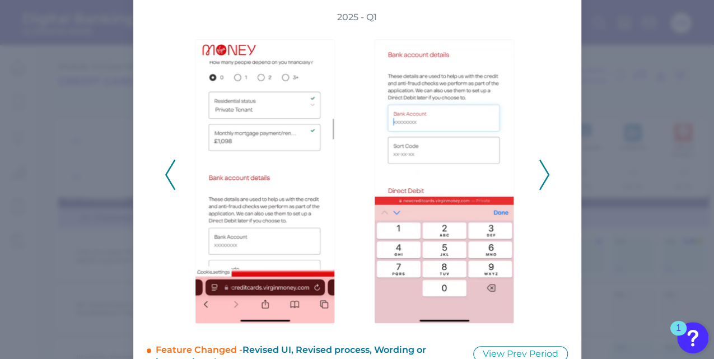
click at [539, 166] on icon at bounding box center [544, 175] width 10 height 30
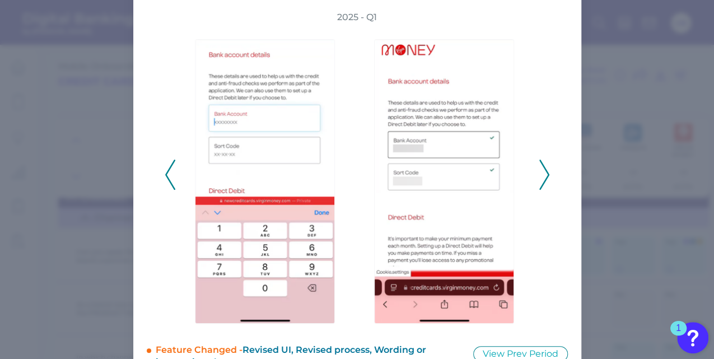
click at [539, 166] on icon at bounding box center [544, 175] width 10 height 30
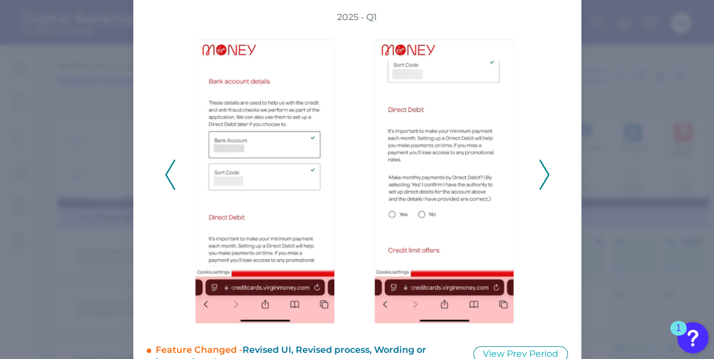
click at [539, 166] on icon at bounding box center [544, 175] width 10 height 30
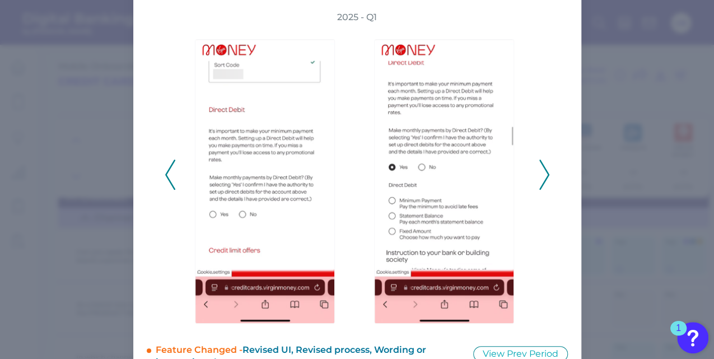
click at [539, 166] on icon at bounding box center [544, 175] width 10 height 30
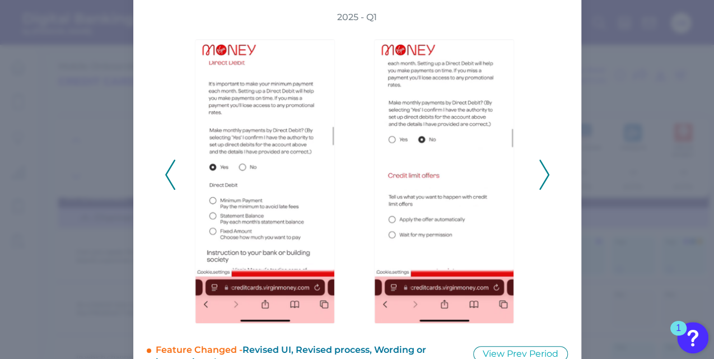
click at [539, 166] on icon at bounding box center [544, 175] width 10 height 30
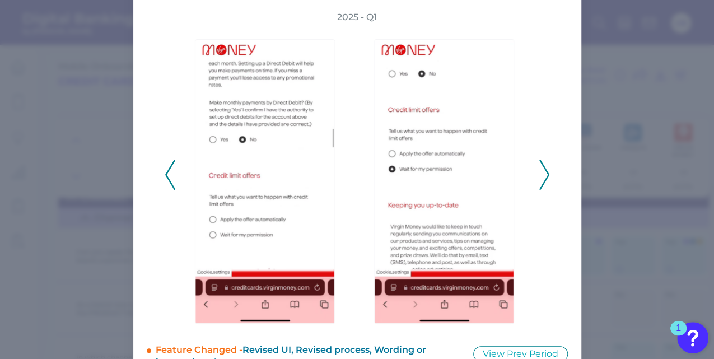
click at [539, 166] on icon at bounding box center [544, 175] width 10 height 30
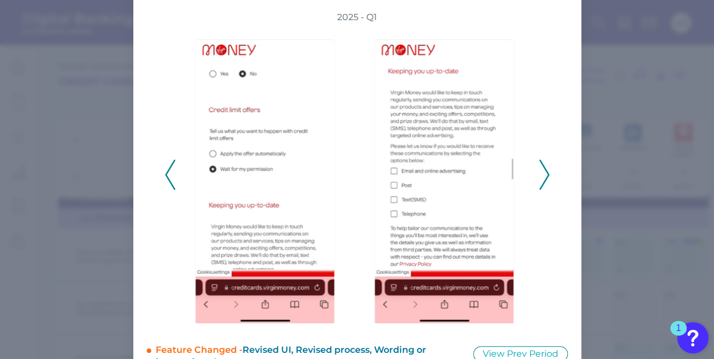
click at [539, 166] on icon at bounding box center [544, 175] width 10 height 30
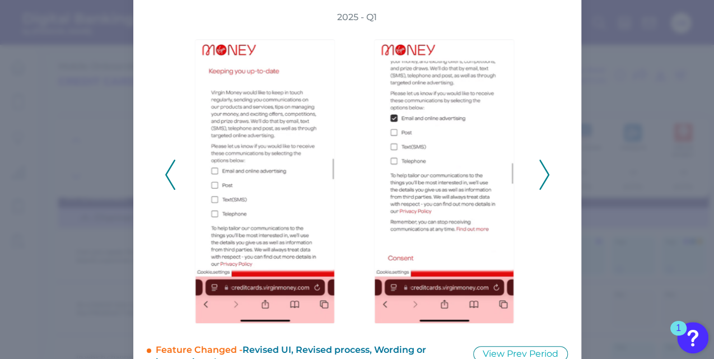
click at [539, 166] on icon at bounding box center [544, 175] width 10 height 30
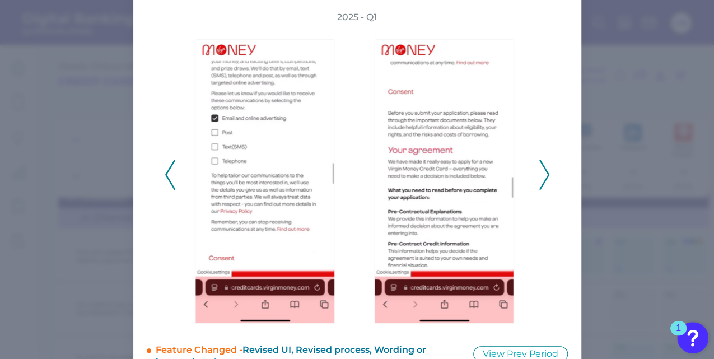
click at [539, 166] on icon at bounding box center [544, 175] width 10 height 30
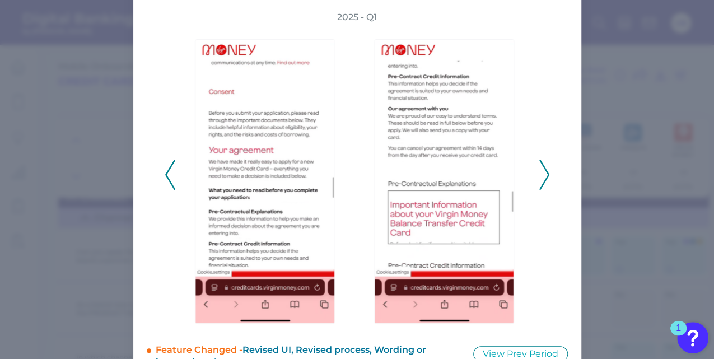
click at [539, 166] on icon at bounding box center [544, 175] width 10 height 30
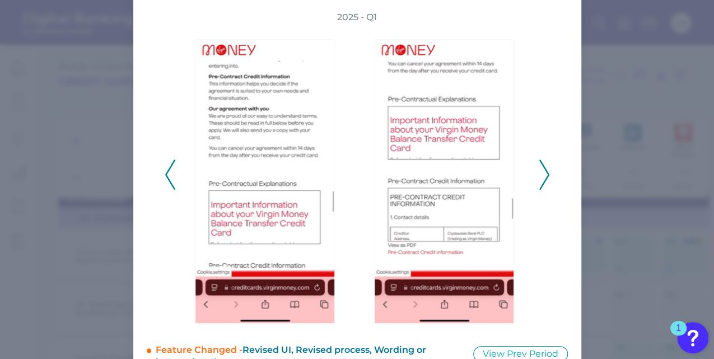
click at [539, 166] on icon at bounding box center [544, 175] width 10 height 30
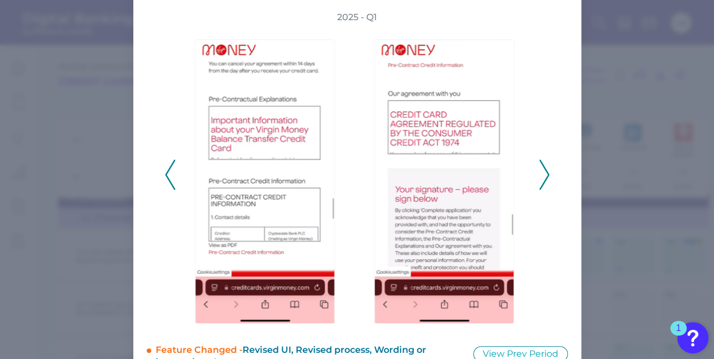
click at [539, 166] on icon at bounding box center [544, 175] width 10 height 30
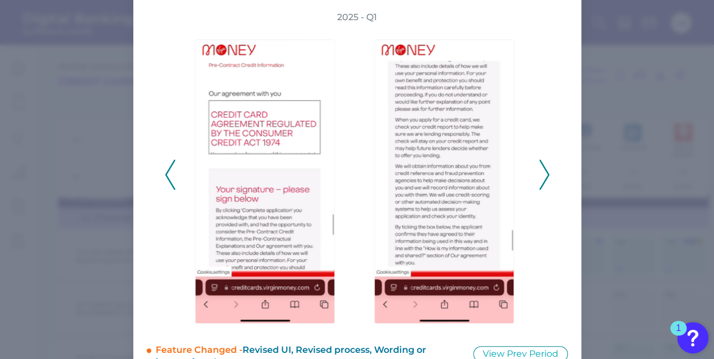
click at [539, 166] on icon at bounding box center [544, 175] width 10 height 30
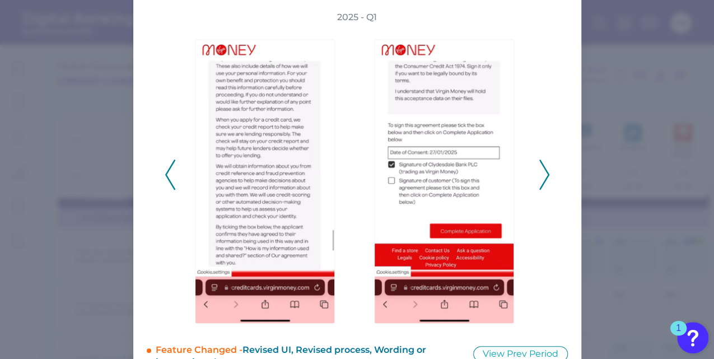
click at [539, 166] on icon at bounding box center [544, 175] width 10 height 30
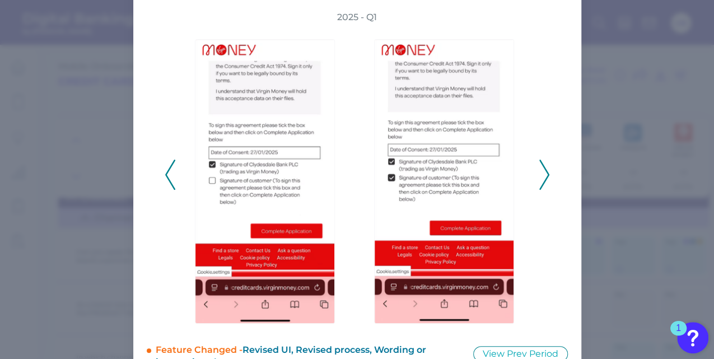
click at [539, 166] on icon at bounding box center [544, 175] width 10 height 30
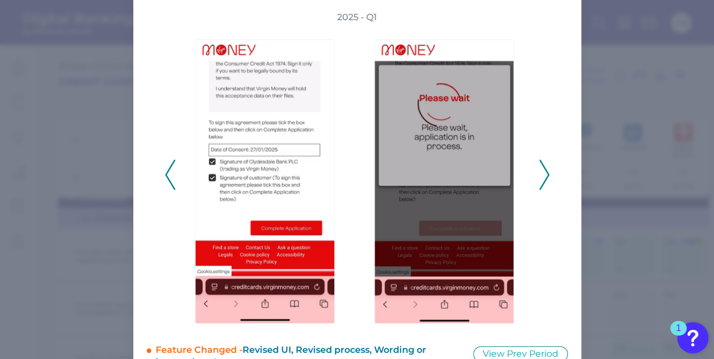
click at [539, 166] on icon at bounding box center [544, 175] width 10 height 30
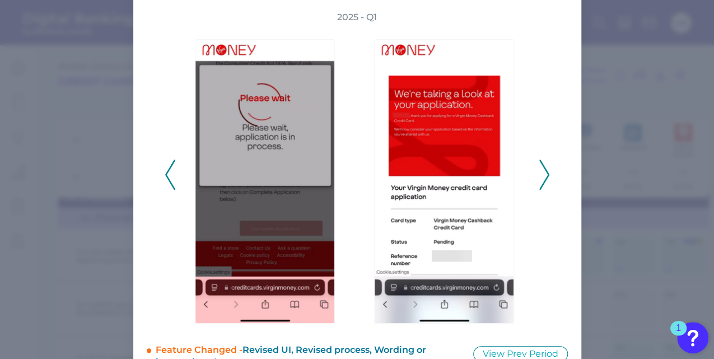
click at [539, 166] on icon at bounding box center [544, 175] width 10 height 30
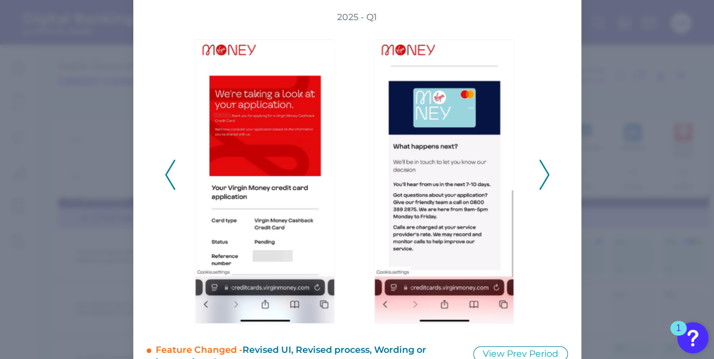
click at [539, 166] on icon at bounding box center [544, 175] width 10 height 30
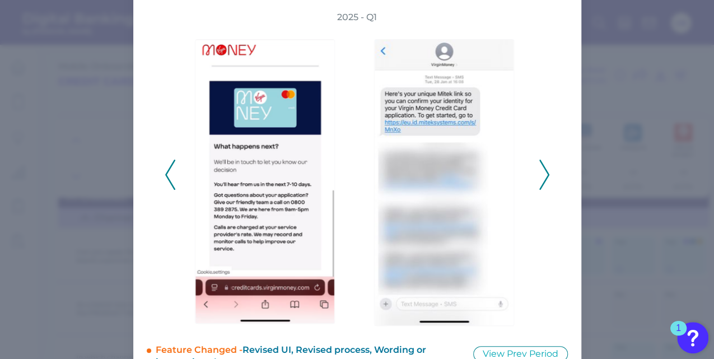
click at [539, 166] on icon at bounding box center [544, 175] width 10 height 30
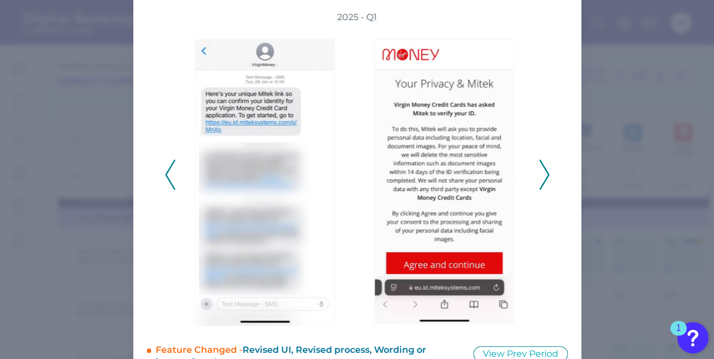
click at [547, 171] on icon at bounding box center [544, 175] width 10 height 30
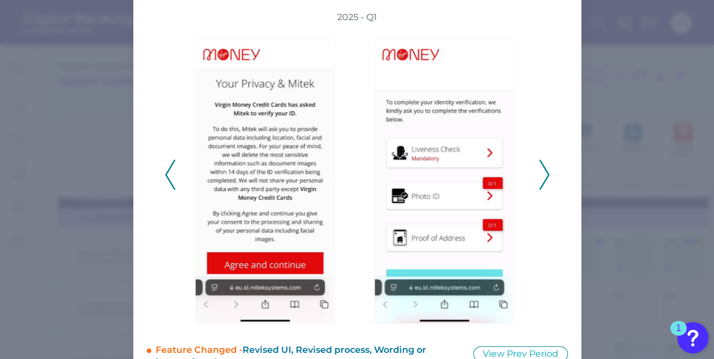
click at [547, 171] on icon at bounding box center [544, 175] width 10 height 30
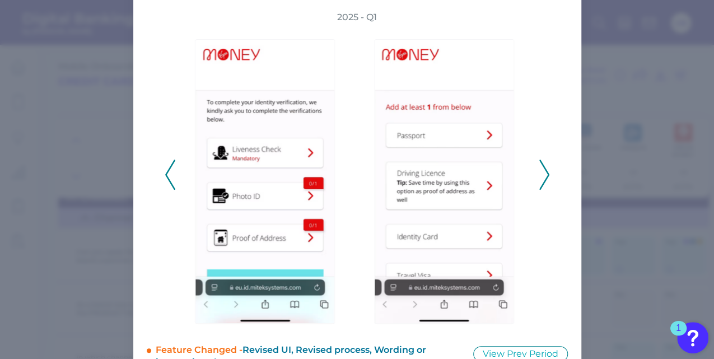
click at [547, 171] on icon at bounding box center [544, 175] width 10 height 30
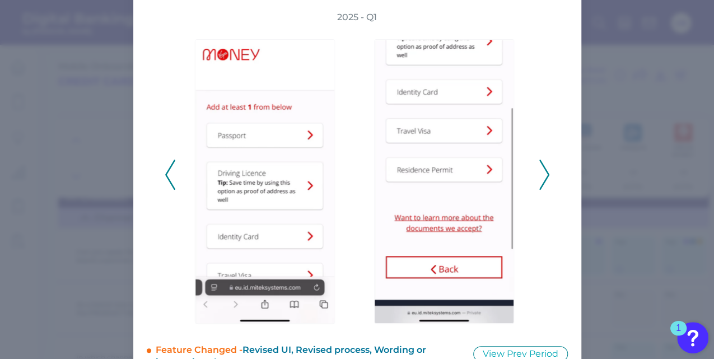
click at [547, 171] on icon at bounding box center [544, 175] width 10 height 30
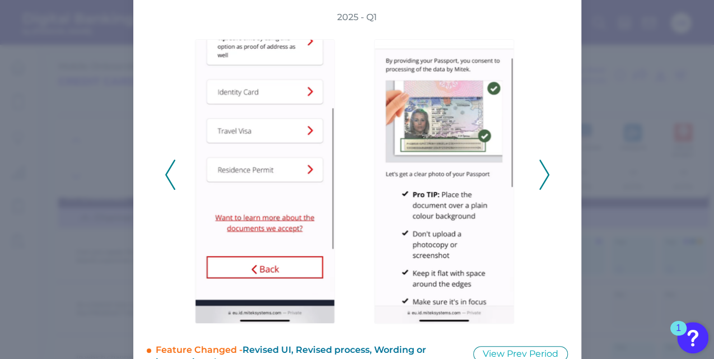
click at [547, 171] on icon at bounding box center [544, 175] width 10 height 30
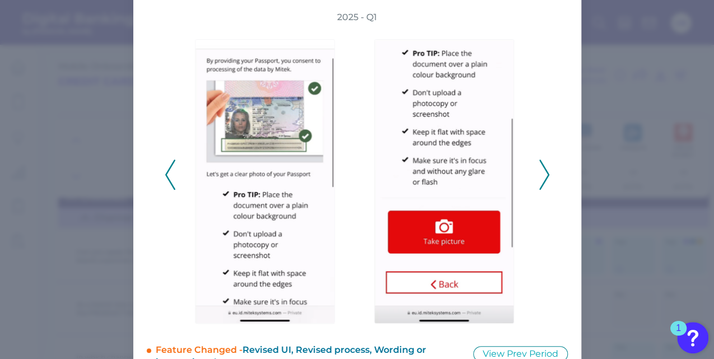
click at [547, 171] on icon at bounding box center [544, 175] width 10 height 30
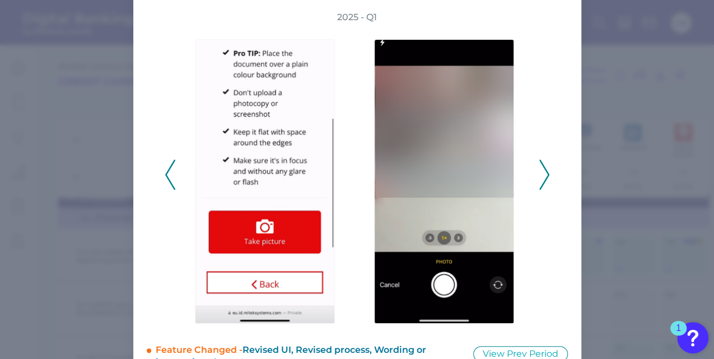
click at [547, 171] on icon at bounding box center [544, 175] width 10 height 30
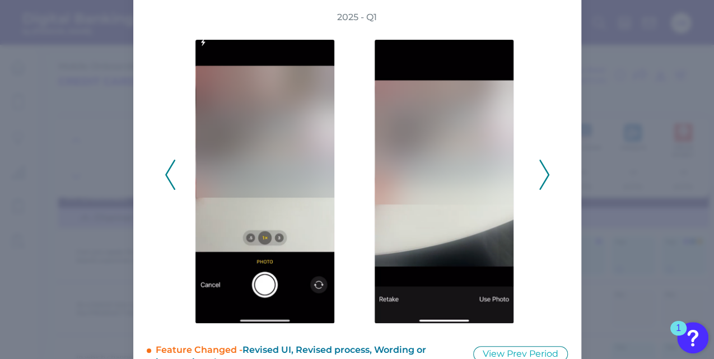
click at [547, 171] on icon at bounding box center [544, 175] width 10 height 30
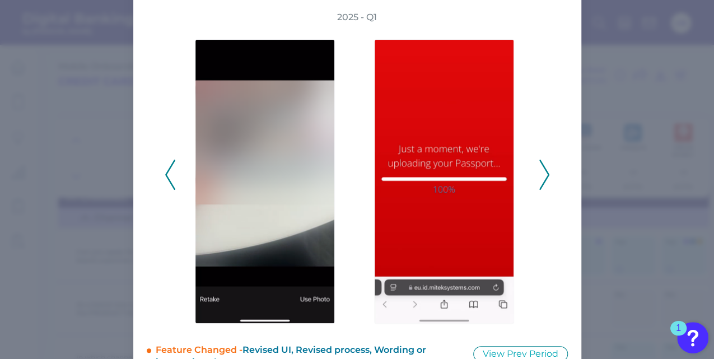
click at [547, 171] on icon at bounding box center [544, 175] width 10 height 30
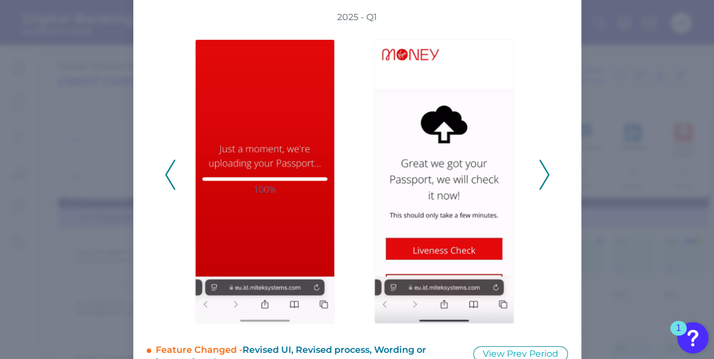
click at [547, 171] on icon at bounding box center [544, 175] width 10 height 30
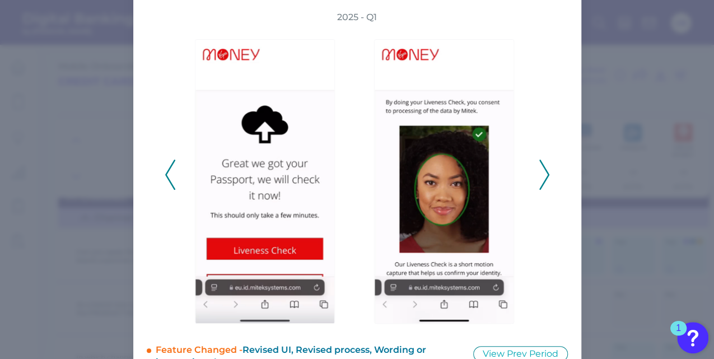
click at [547, 171] on icon at bounding box center [544, 175] width 10 height 30
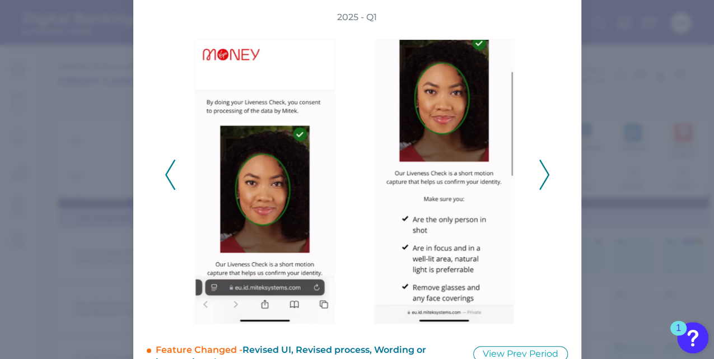
click at [547, 171] on icon at bounding box center [544, 175] width 10 height 30
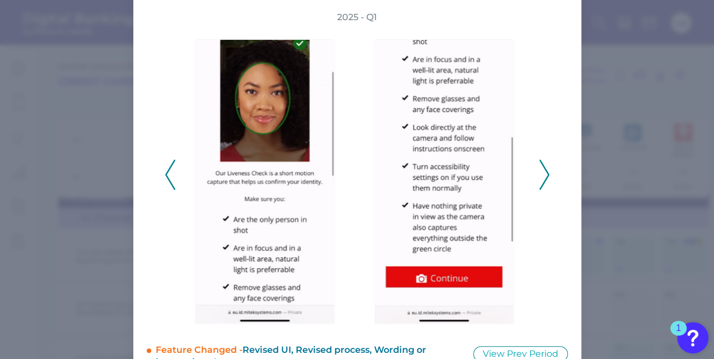
click at [547, 171] on icon at bounding box center [544, 175] width 10 height 30
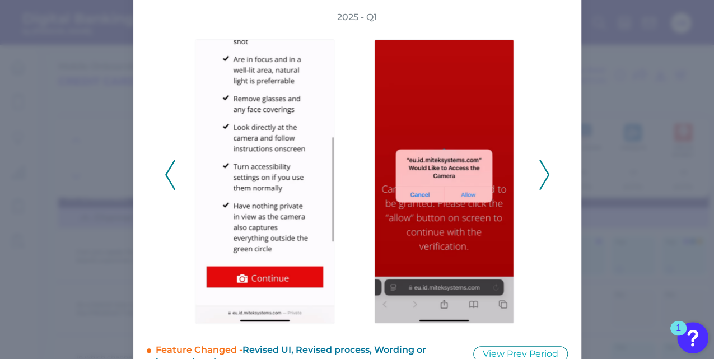
click at [547, 171] on icon at bounding box center [544, 175] width 10 height 30
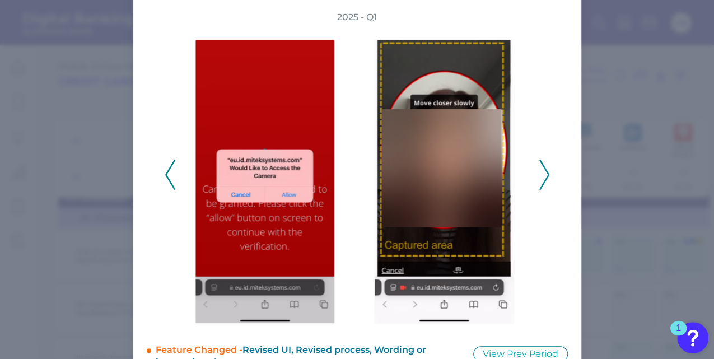
click at [547, 171] on icon at bounding box center [544, 175] width 10 height 30
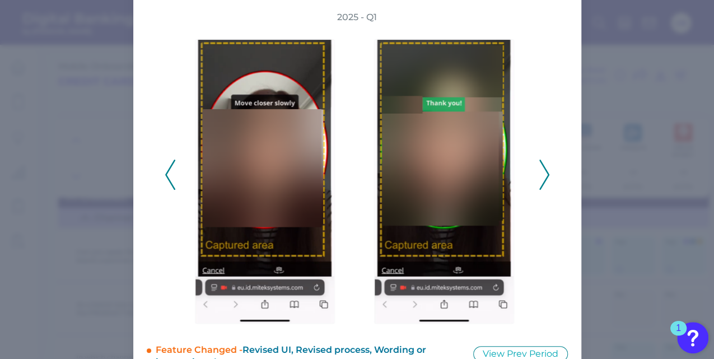
click at [547, 171] on icon at bounding box center [544, 175] width 10 height 30
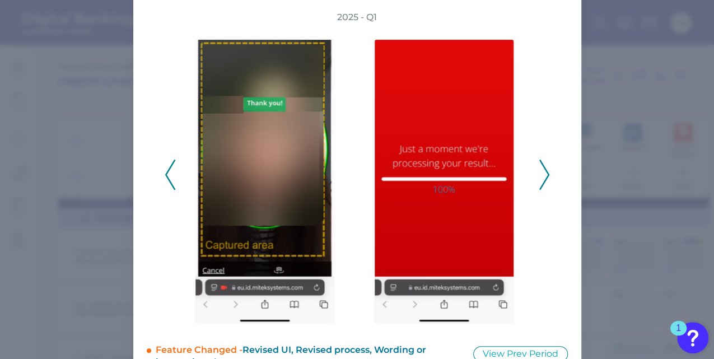
click at [547, 171] on icon at bounding box center [544, 175] width 10 height 30
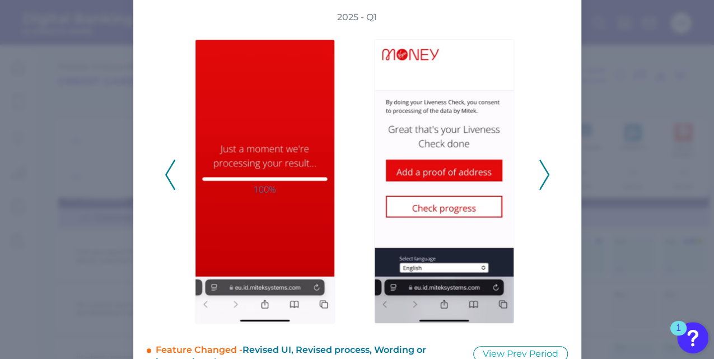
click at [547, 171] on icon at bounding box center [544, 175] width 10 height 30
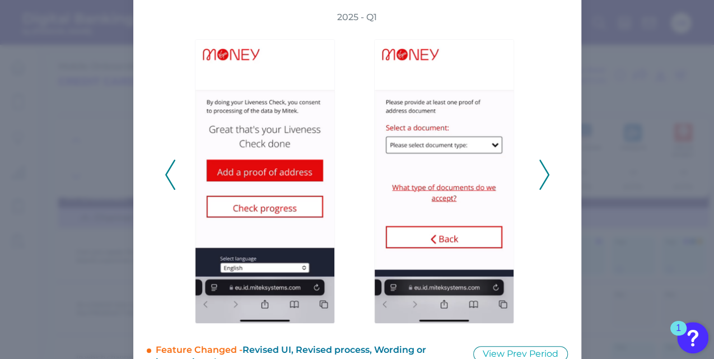
click at [547, 171] on icon at bounding box center [544, 175] width 10 height 30
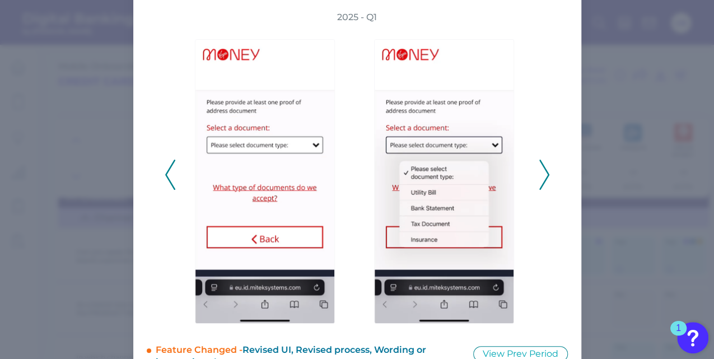
click at [547, 171] on icon at bounding box center [544, 175] width 10 height 30
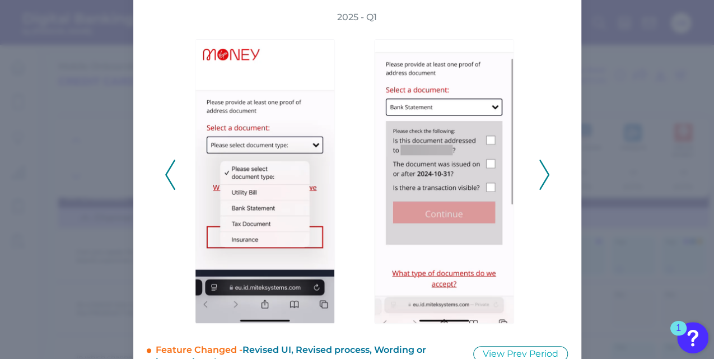
click at [547, 171] on icon at bounding box center [544, 175] width 10 height 30
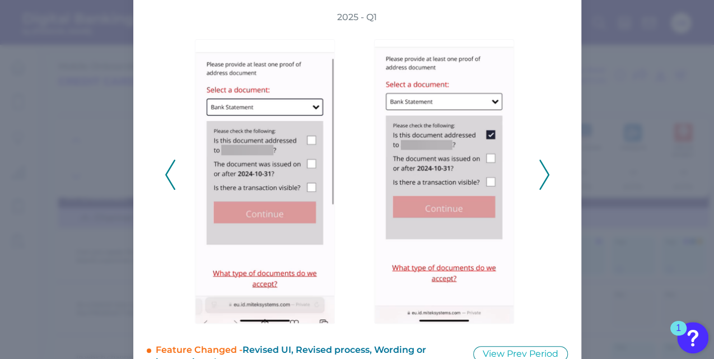
click at [547, 171] on icon at bounding box center [544, 175] width 10 height 30
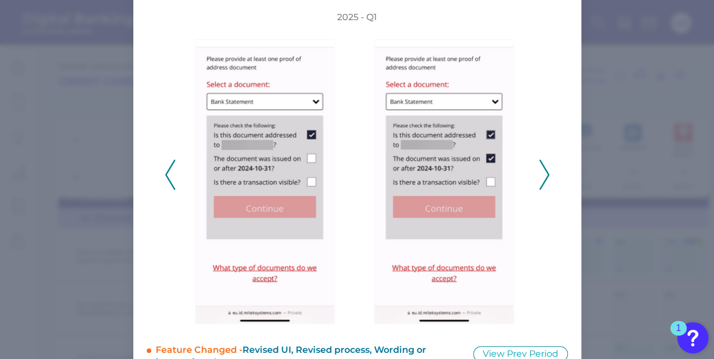
click at [547, 171] on icon at bounding box center [544, 175] width 10 height 30
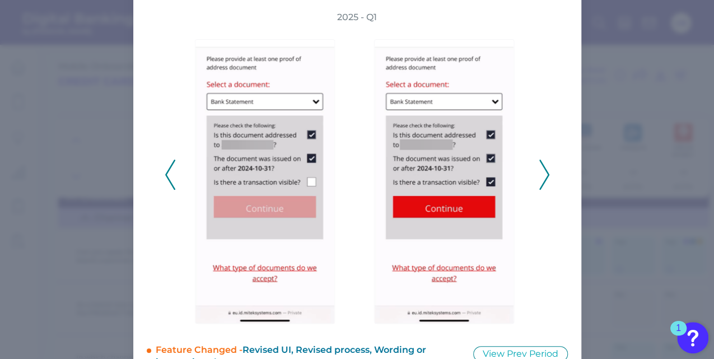
click at [547, 171] on icon at bounding box center [544, 175] width 10 height 30
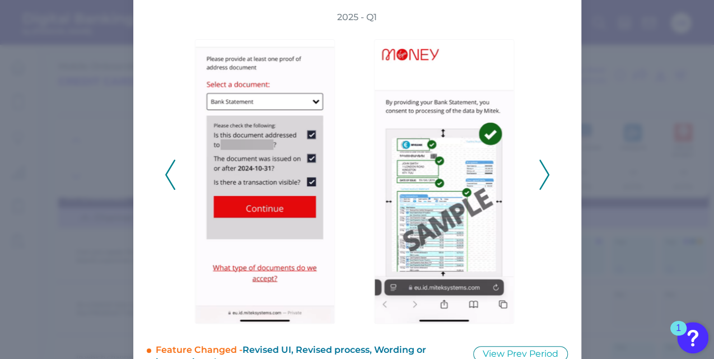
click at [547, 171] on icon at bounding box center [544, 175] width 10 height 30
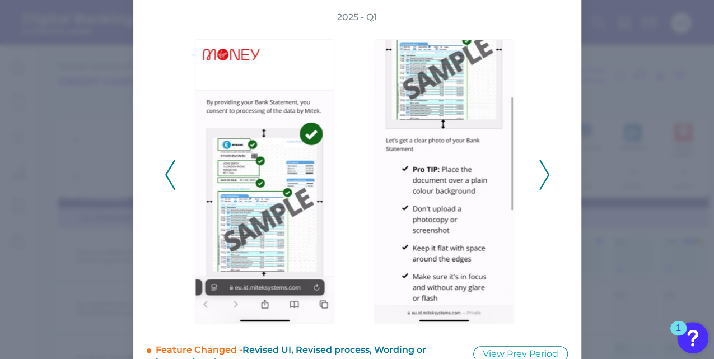
click at [547, 171] on icon at bounding box center [544, 175] width 10 height 30
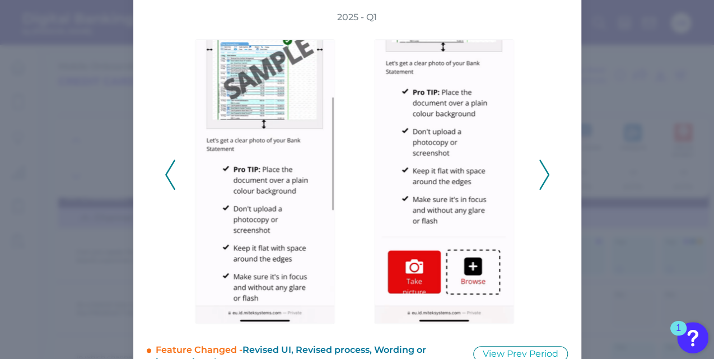
click at [547, 171] on icon at bounding box center [544, 175] width 10 height 30
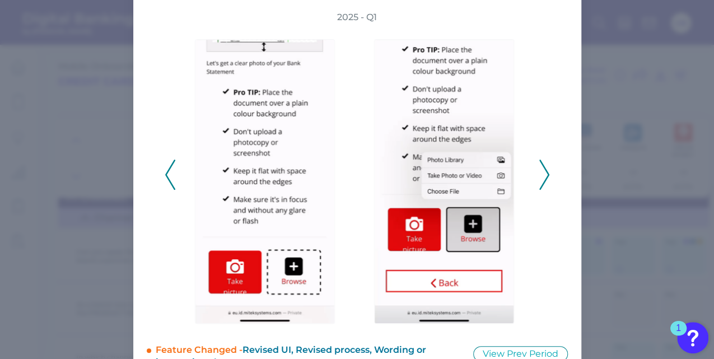
click at [547, 171] on icon at bounding box center [544, 175] width 10 height 30
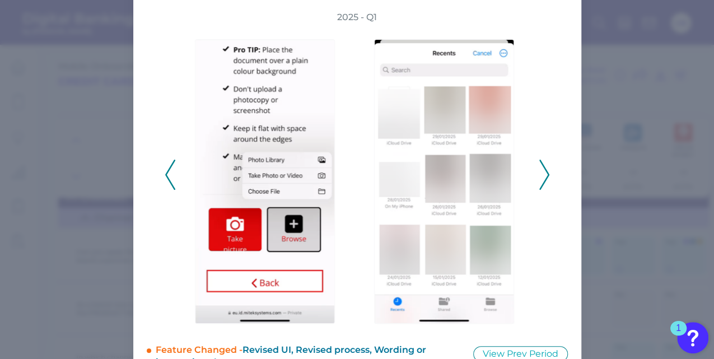
click at [547, 171] on icon at bounding box center [544, 175] width 10 height 30
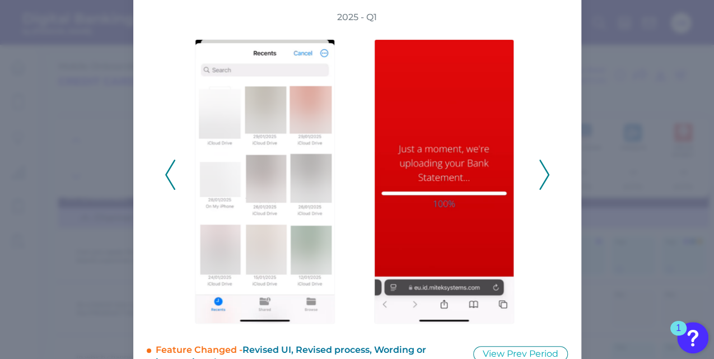
click at [545, 170] on icon at bounding box center [544, 175] width 10 height 30
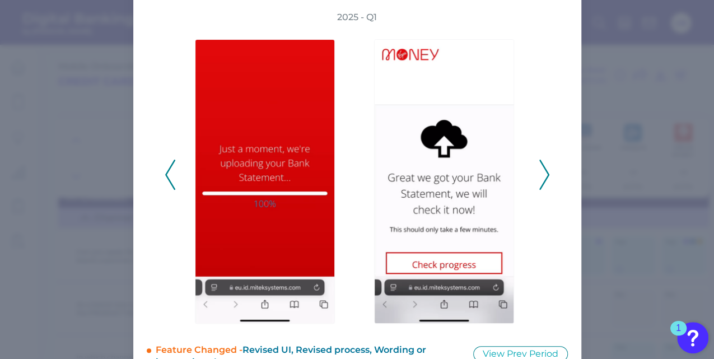
click at [546, 171] on icon at bounding box center [544, 175] width 10 height 30
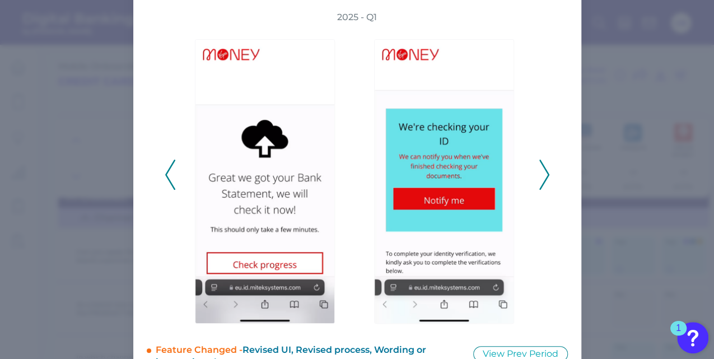
click at [546, 172] on icon at bounding box center [544, 175] width 10 height 30
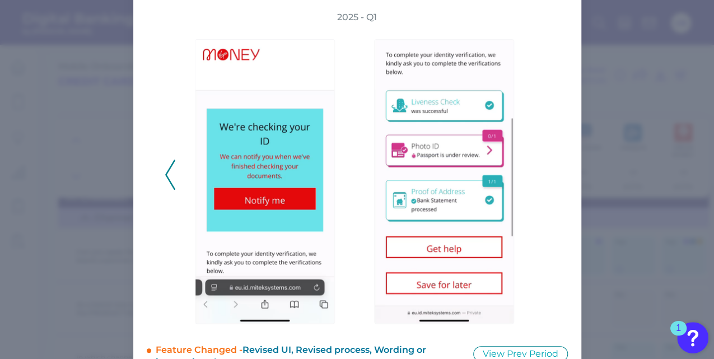
click at [546, 172] on div "2025 - Q1" at bounding box center [357, 168] width 385 height 315
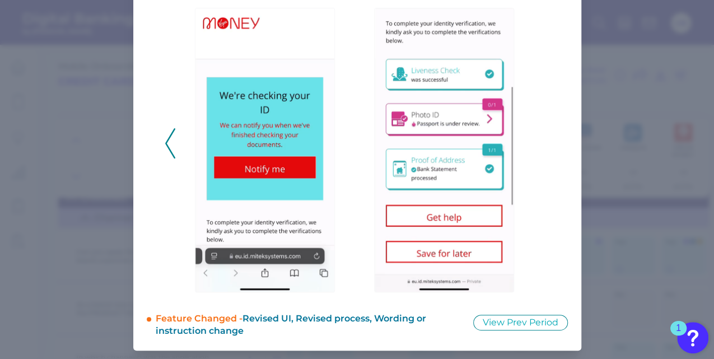
scroll to position [116, 0]
click at [173, 143] on div "2025 - Q1" at bounding box center [357, 137] width 385 height 315
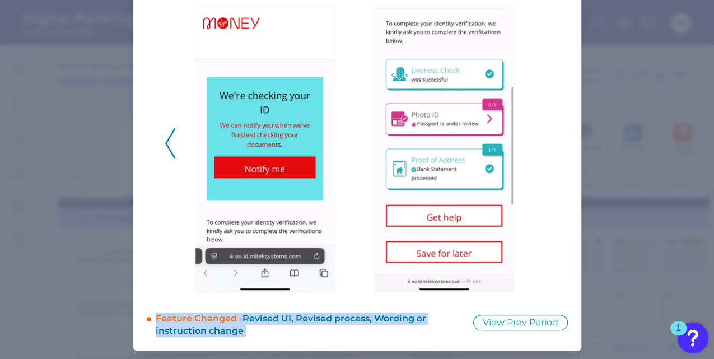
click at [173, 143] on div "2025 - Q1" at bounding box center [357, 137] width 385 height 315
drag, startPoint x: 173, startPoint y: 143, endPoint x: 164, endPoint y: 142, distance: 9.5
click at [166, 142] on polyline at bounding box center [170, 143] width 8 height 29
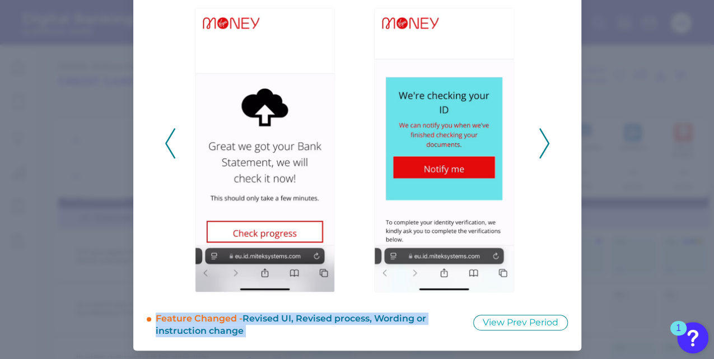
click at [166, 142] on polyline at bounding box center [170, 143] width 8 height 29
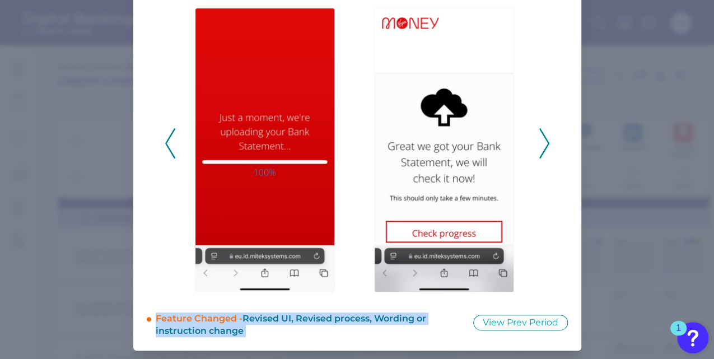
click at [166, 142] on polyline at bounding box center [170, 143] width 8 height 29
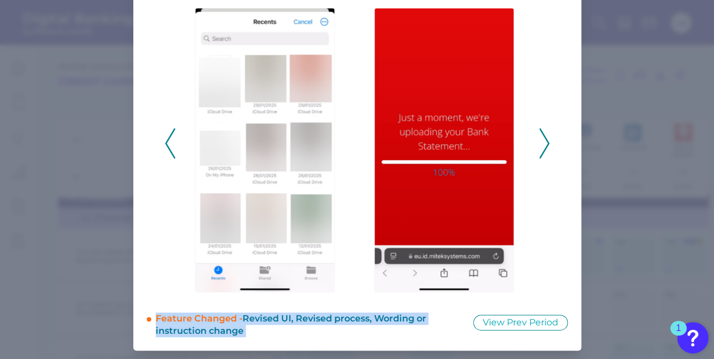
click at [166, 142] on polyline at bounding box center [170, 143] width 8 height 29
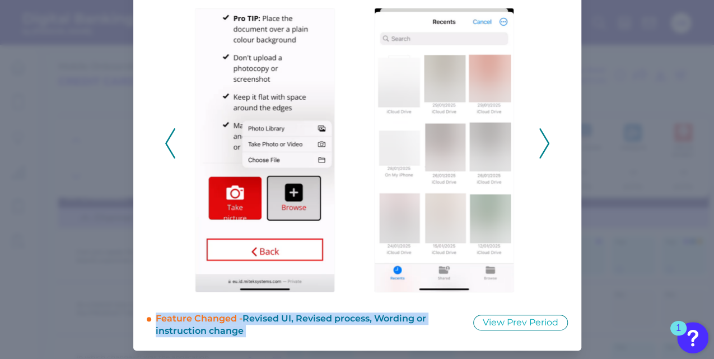
click at [166, 142] on polyline at bounding box center [170, 143] width 8 height 29
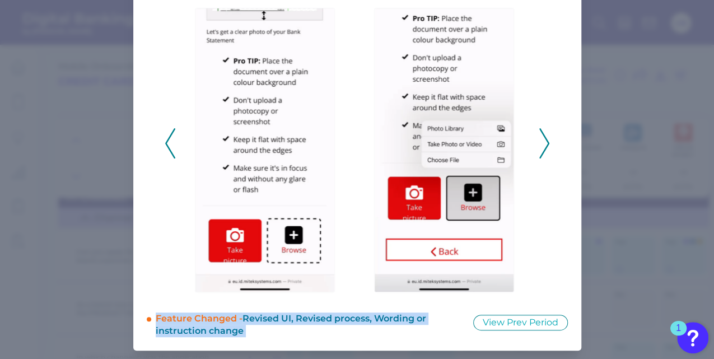
click at [166, 142] on polyline at bounding box center [170, 143] width 8 height 29
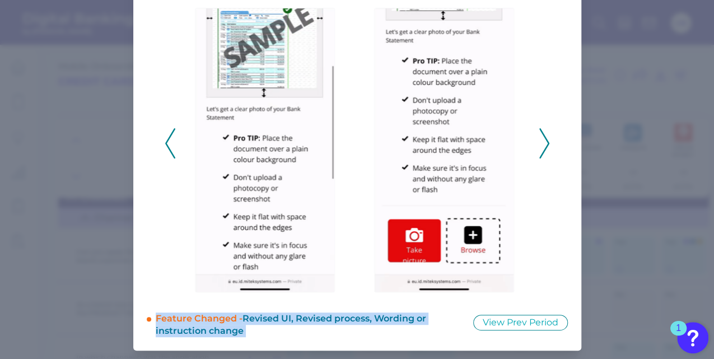
click at [166, 142] on polyline at bounding box center [170, 143] width 8 height 29
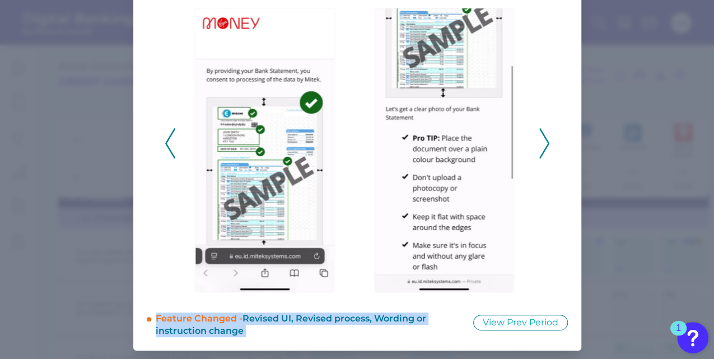
click at [166, 142] on polyline at bounding box center [170, 143] width 8 height 29
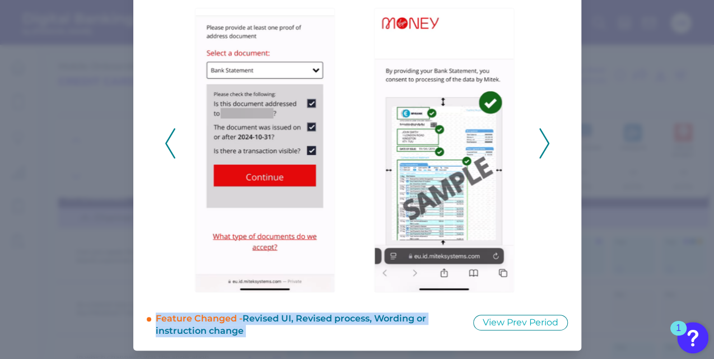
click at [166, 142] on polyline at bounding box center [170, 143] width 8 height 29
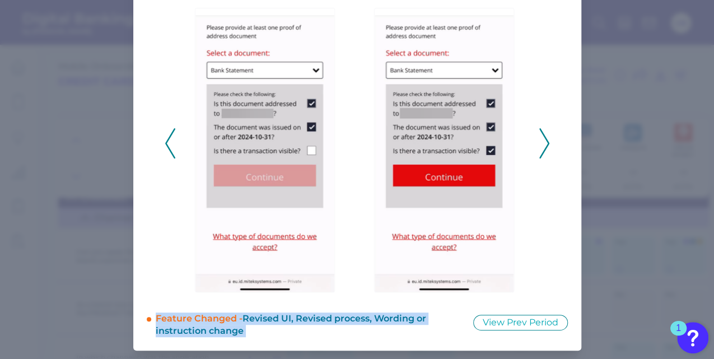
click at [166, 142] on polyline at bounding box center [170, 143] width 8 height 29
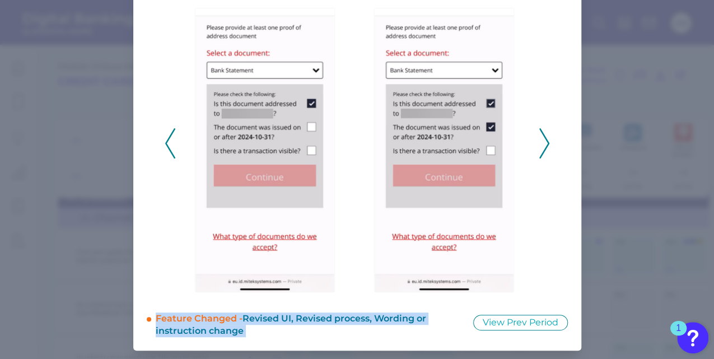
click at [166, 142] on polyline at bounding box center [170, 143] width 8 height 29
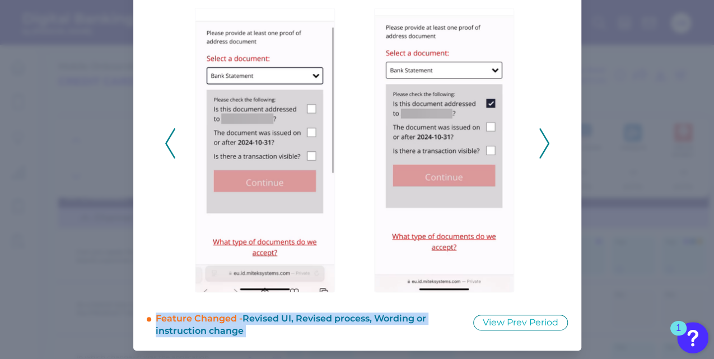
click at [166, 142] on polyline at bounding box center [170, 143] width 8 height 29
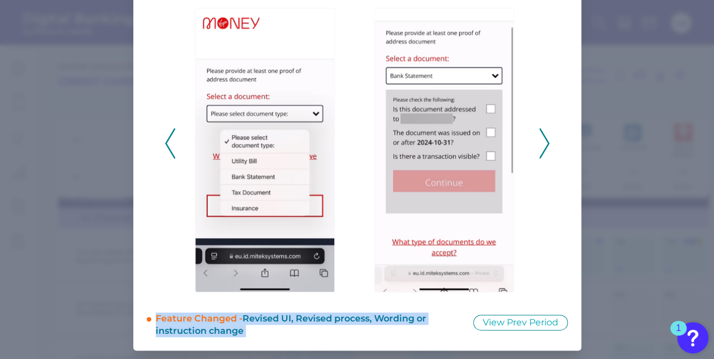
click at [166, 142] on polyline at bounding box center [170, 143] width 8 height 29
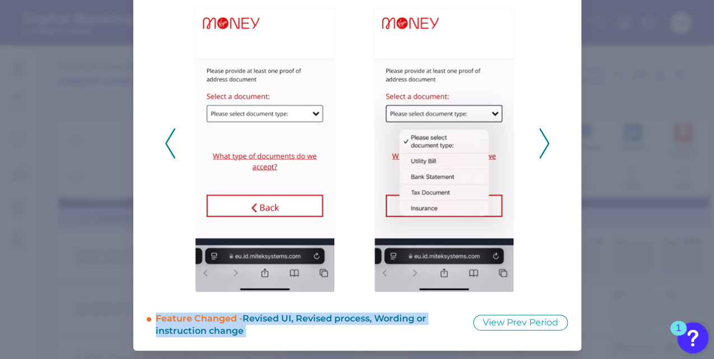
click at [166, 142] on polyline at bounding box center [170, 143] width 8 height 29
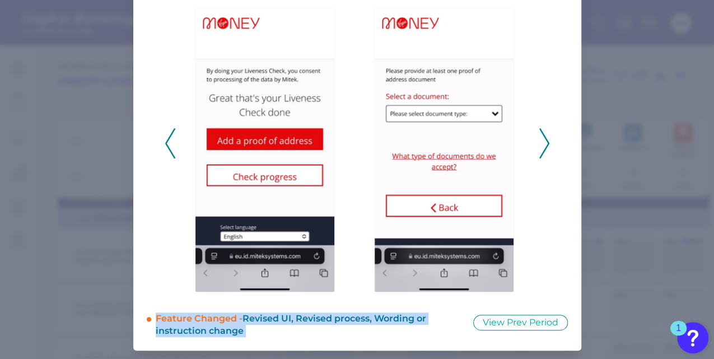
click at [166, 142] on polyline at bounding box center [170, 143] width 8 height 29
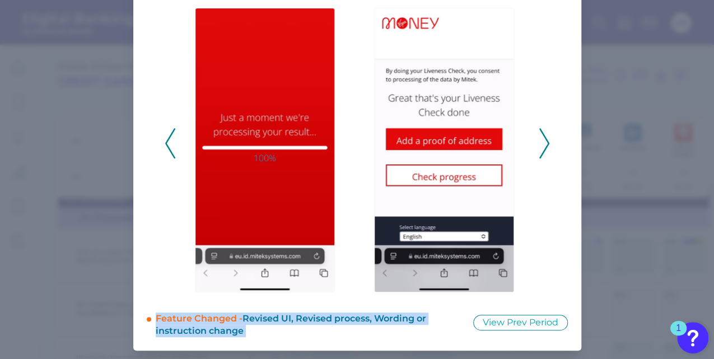
click at [166, 142] on polyline at bounding box center [170, 143] width 8 height 29
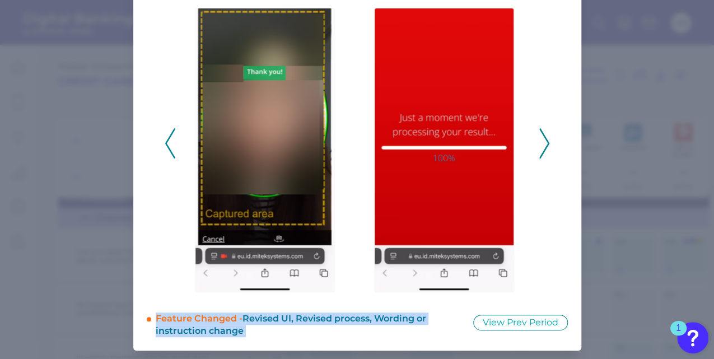
click at [166, 142] on polyline at bounding box center [170, 143] width 8 height 29
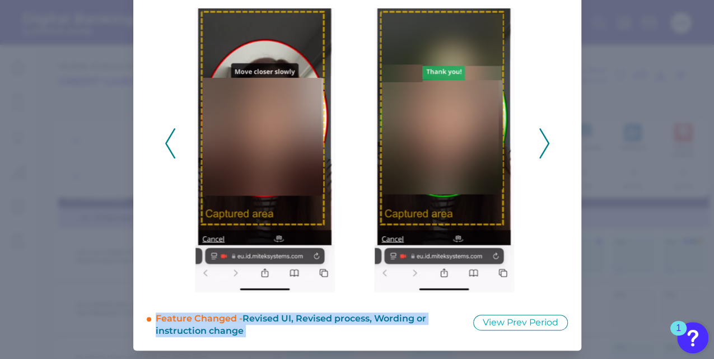
click at [166, 142] on polyline at bounding box center [170, 143] width 8 height 29
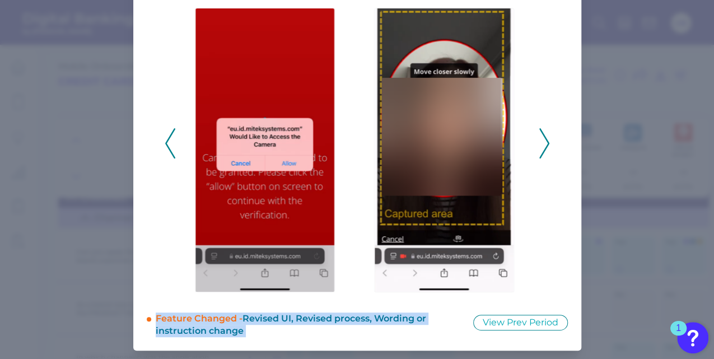
click at [166, 142] on polyline at bounding box center [170, 143] width 8 height 29
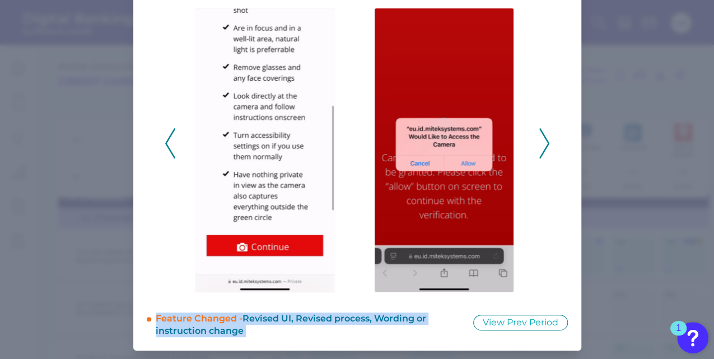
click at [166, 142] on polyline at bounding box center [170, 143] width 8 height 29
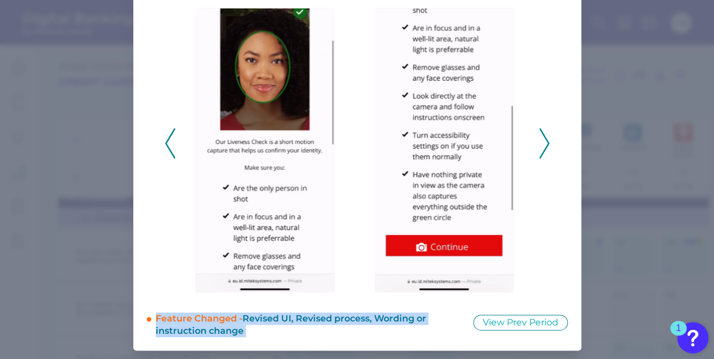
click at [166, 142] on polyline at bounding box center [170, 143] width 8 height 29
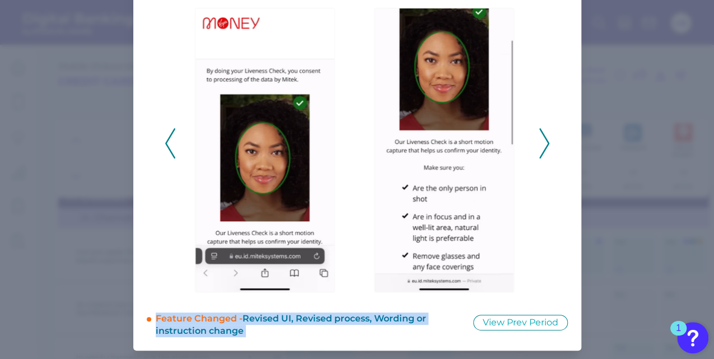
click at [166, 142] on polyline at bounding box center [170, 143] width 8 height 29
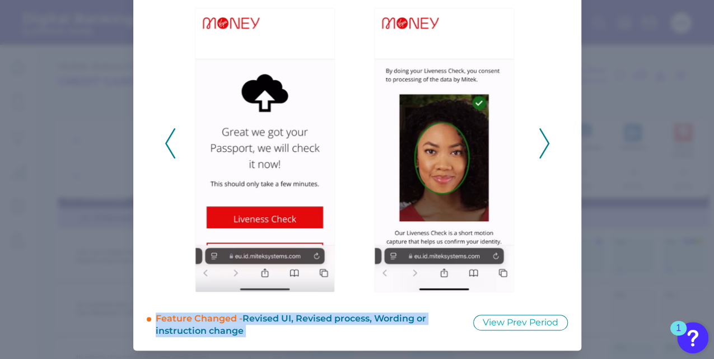
click at [166, 142] on polyline at bounding box center [170, 143] width 8 height 29
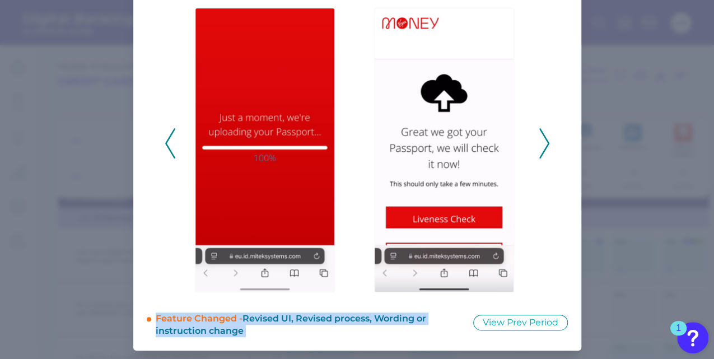
click at [166, 142] on polyline at bounding box center [170, 143] width 8 height 29
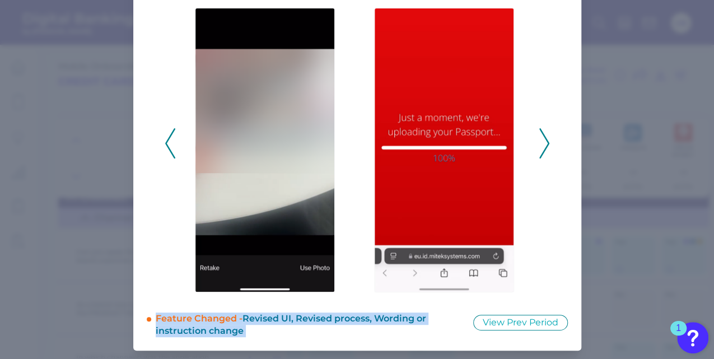
click at [166, 142] on polyline at bounding box center [170, 143] width 8 height 29
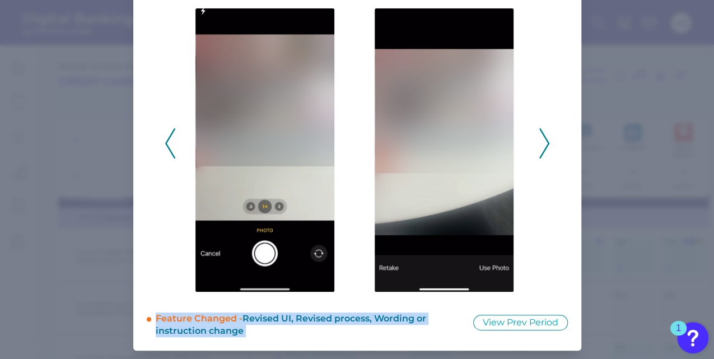
click at [166, 142] on polyline at bounding box center [170, 143] width 8 height 29
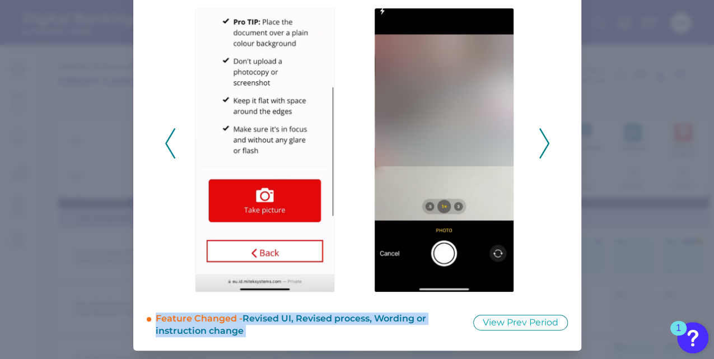
click at [166, 142] on polyline at bounding box center [170, 143] width 8 height 29
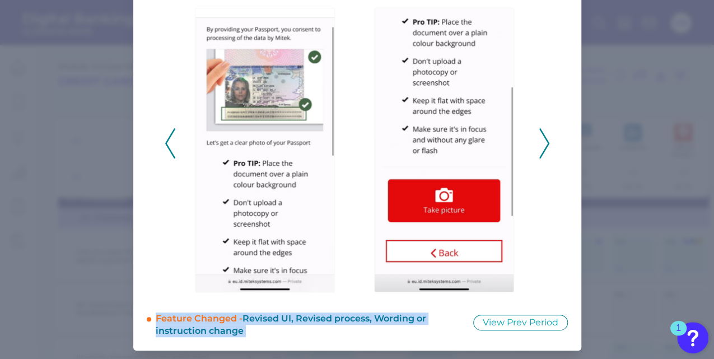
click at [166, 142] on polyline at bounding box center [170, 143] width 8 height 29
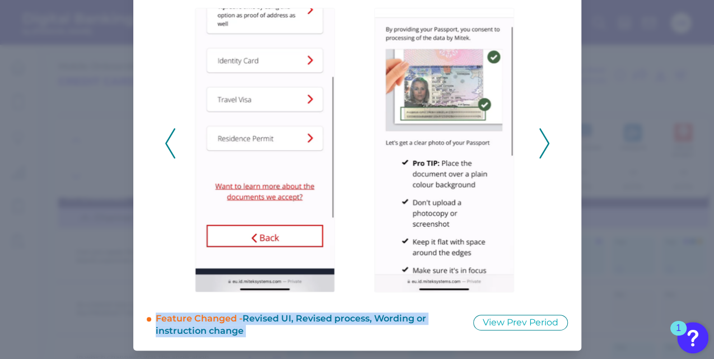
click at [166, 142] on polyline at bounding box center [170, 143] width 8 height 29
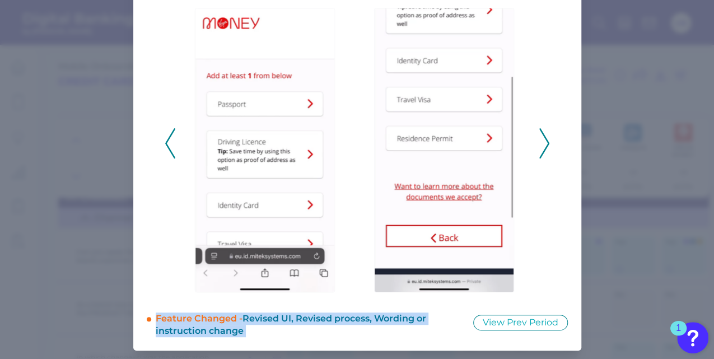
click at [166, 142] on polyline at bounding box center [170, 143] width 8 height 29
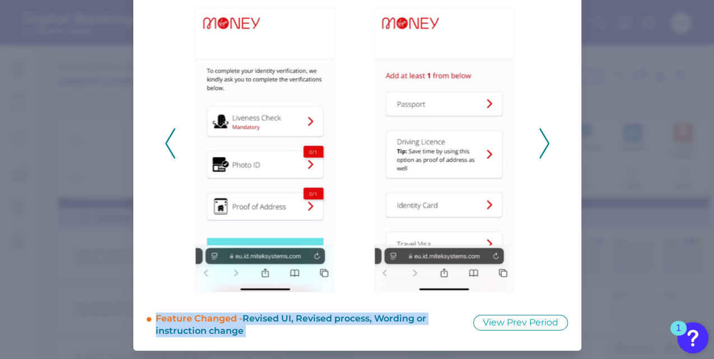
click at [166, 142] on polyline at bounding box center [170, 143] width 8 height 29
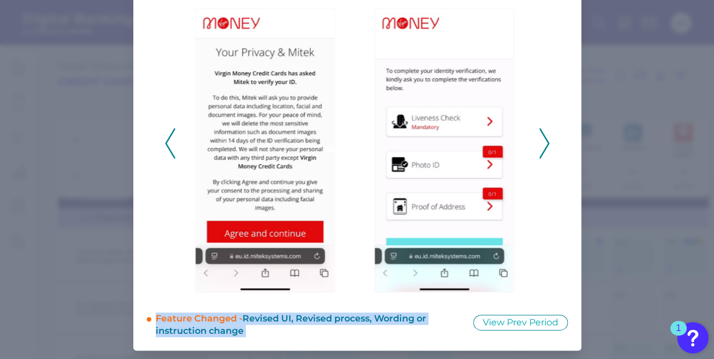
click at [166, 142] on polyline at bounding box center [170, 143] width 8 height 29
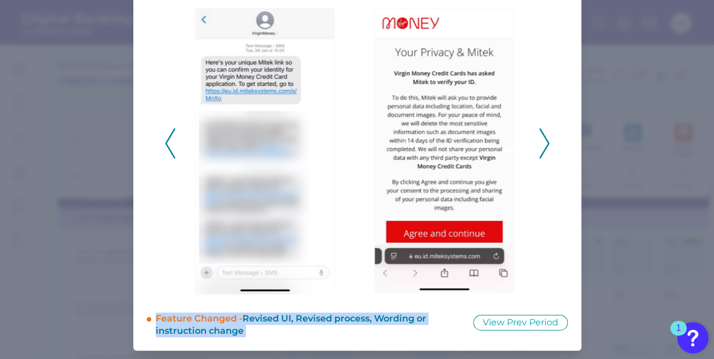
click at [166, 142] on polyline at bounding box center [170, 143] width 8 height 29
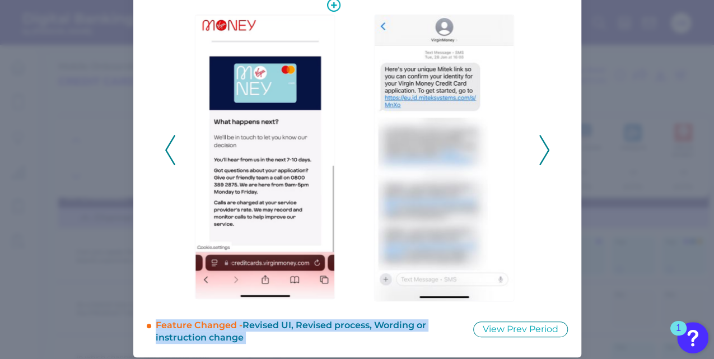
scroll to position [110, 0]
click at [166, 154] on polyline at bounding box center [170, 150] width 8 height 29
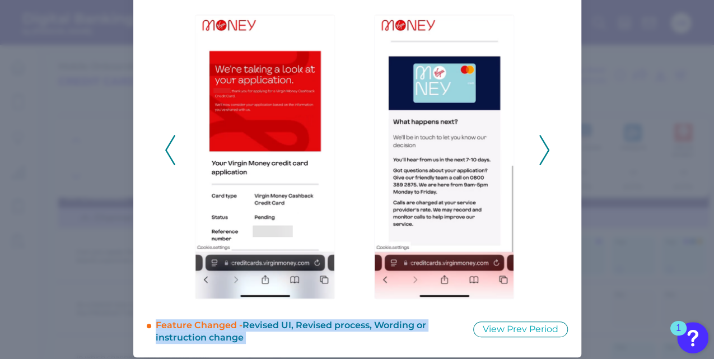
click at [166, 154] on polyline at bounding box center [170, 150] width 8 height 29
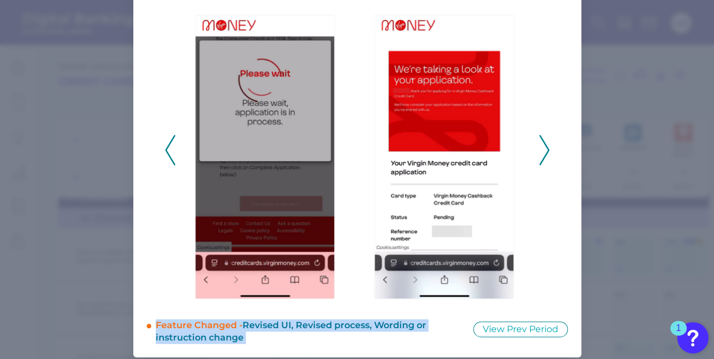
click at [543, 147] on icon at bounding box center [544, 150] width 10 height 30
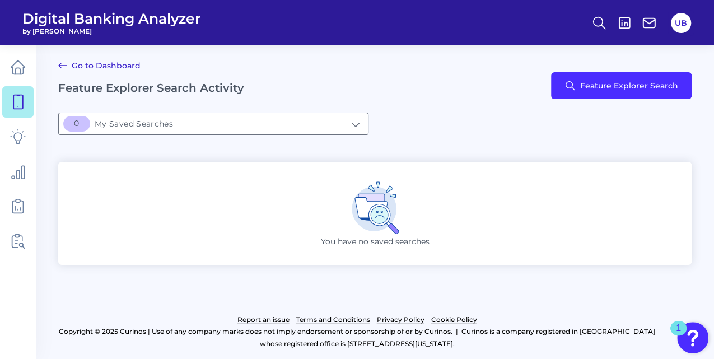
click at [121, 67] on link "Go to Dashboard" at bounding box center [99, 65] width 82 height 13
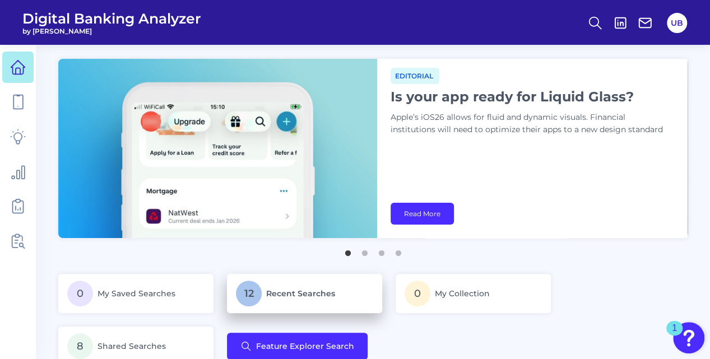
click at [281, 285] on p "12 Recent Searches" at bounding box center [304, 294] width 137 height 26
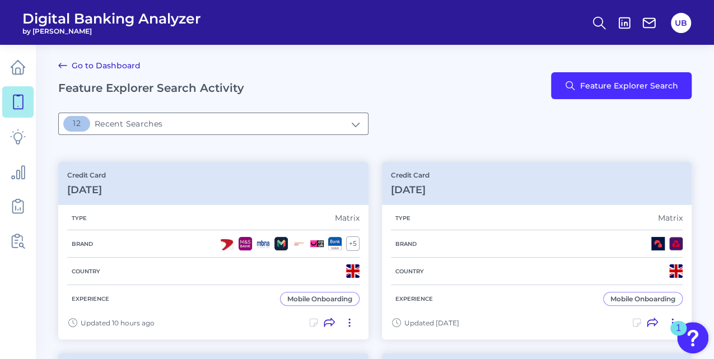
type input "12Recent Searches"
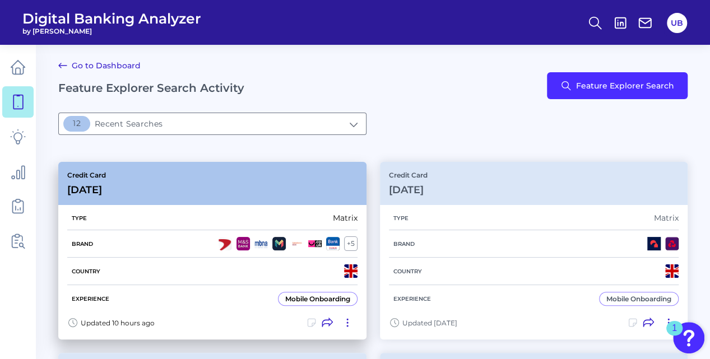
click at [296, 297] on div "Mobile Onboarding" at bounding box center [317, 299] width 65 height 8
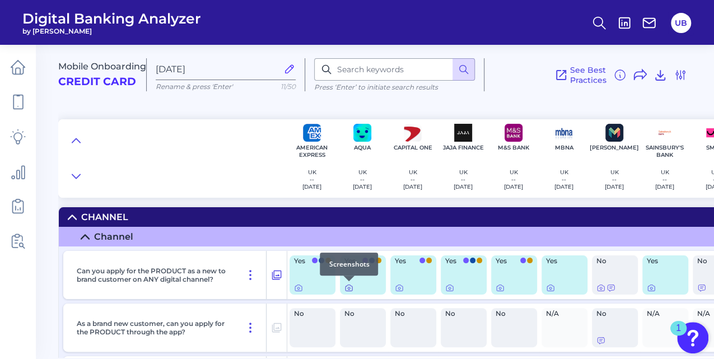
click at [349, 286] on icon at bounding box center [348, 287] width 9 height 9
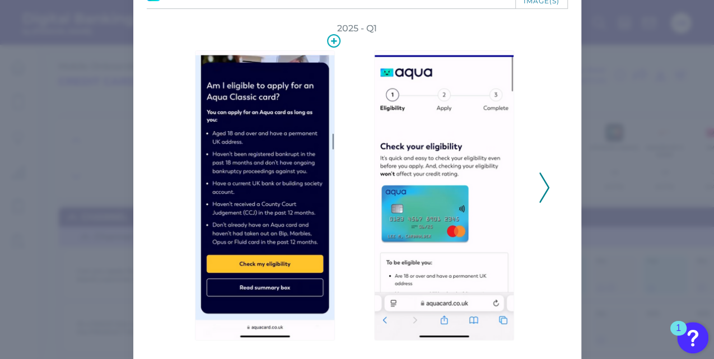
scroll to position [74, 0]
click at [544, 184] on polyline at bounding box center [544, 187] width 8 height 29
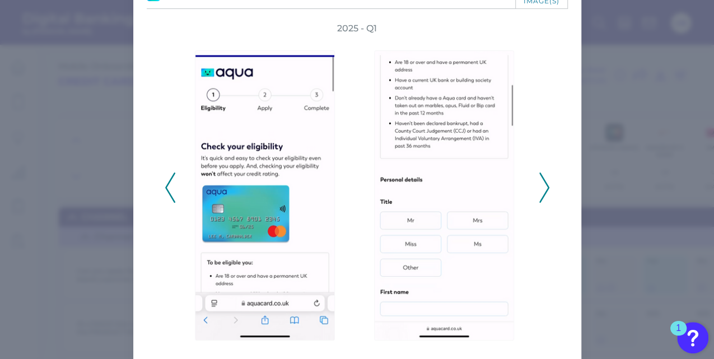
click at [544, 184] on polyline at bounding box center [544, 187] width 8 height 29
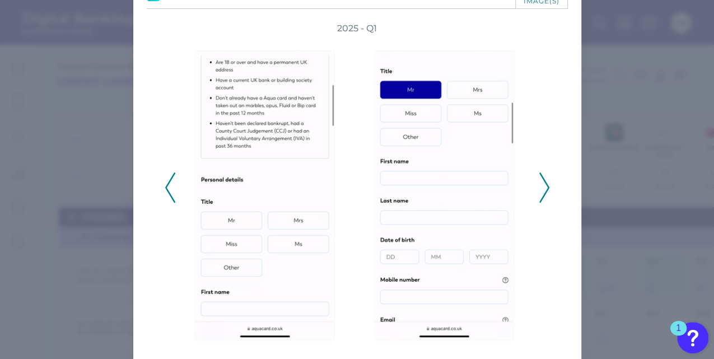
click at [544, 184] on polyline at bounding box center [544, 187] width 8 height 29
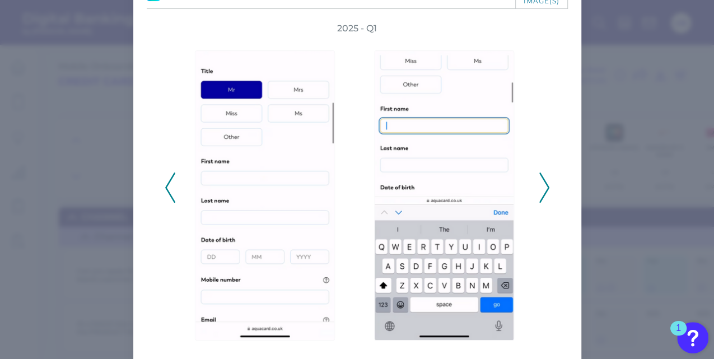
click at [544, 184] on polyline at bounding box center [544, 187] width 8 height 29
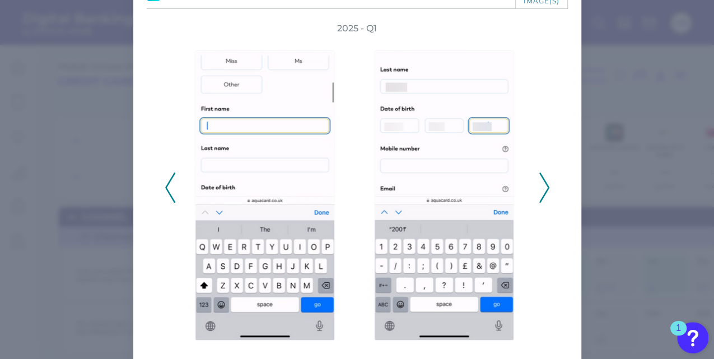
click at [544, 184] on polyline at bounding box center [544, 187] width 8 height 29
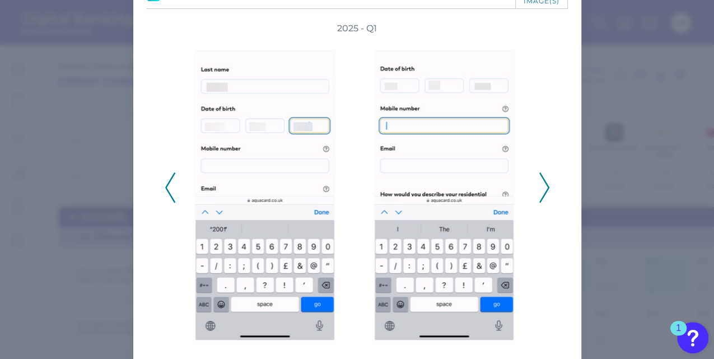
click at [544, 184] on polyline at bounding box center [544, 187] width 8 height 29
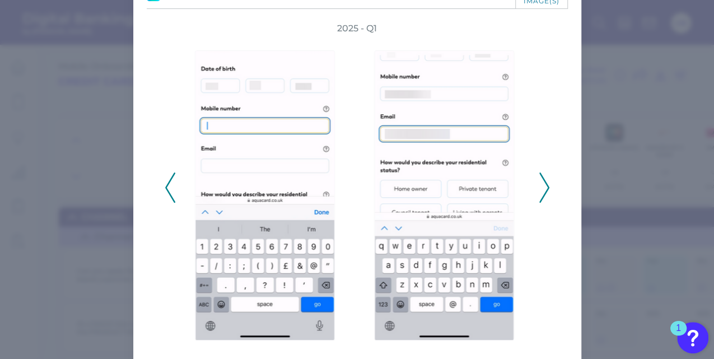
click at [544, 184] on polyline at bounding box center [544, 187] width 8 height 29
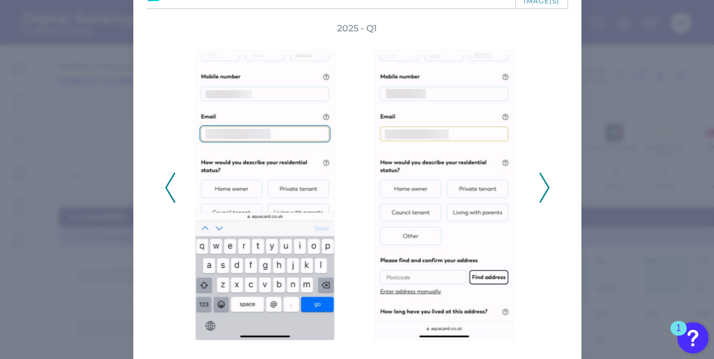
click at [544, 184] on polyline at bounding box center [544, 187] width 8 height 29
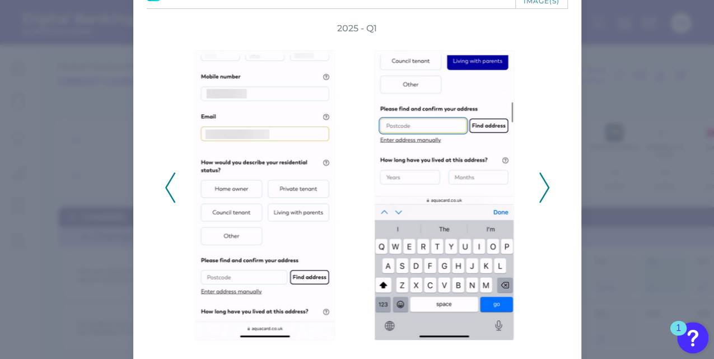
click at [544, 184] on polyline at bounding box center [544, 187] width 8 height 29
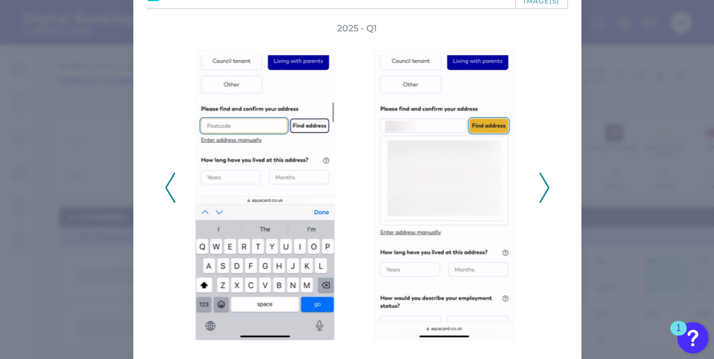
click at [544, 184] on polyline at bounding box center [544, 187] width 8 height 29
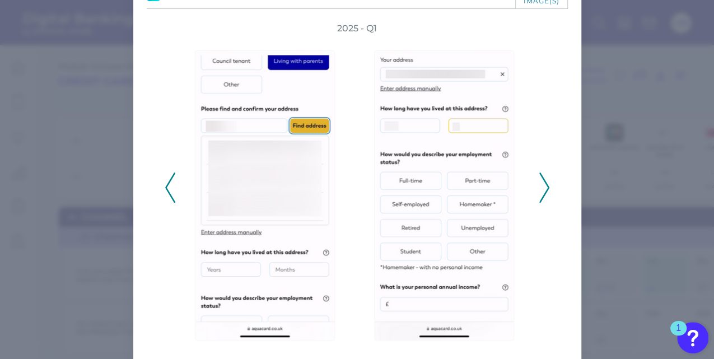
click at [544, 184] on polyline at bounding box center [544, 187] width 8 height 29
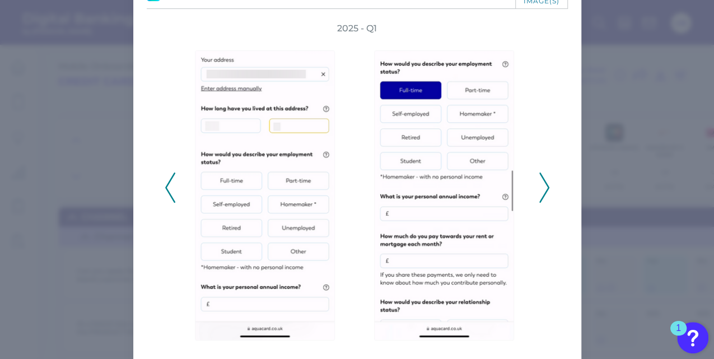
click at [544, 184] on polyline at bounding box center [544, 187] width 8 height 29
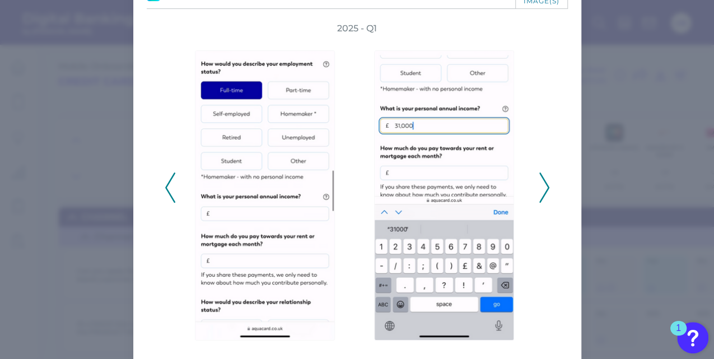
click at [544, 184] on polyline at bounding box center [544, 187] width 8 height 29
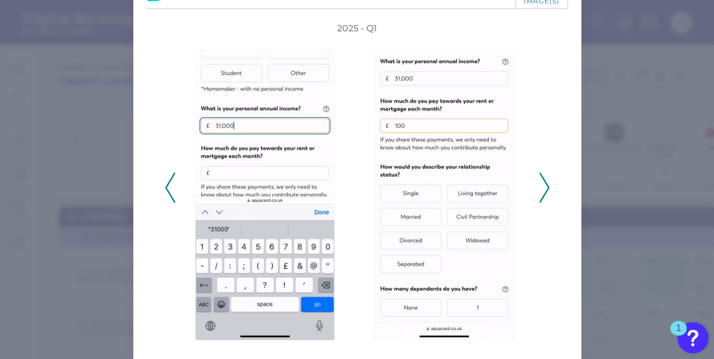
click at [544, 184] on polyline at bounding box center [544, 187] width 8 height 29
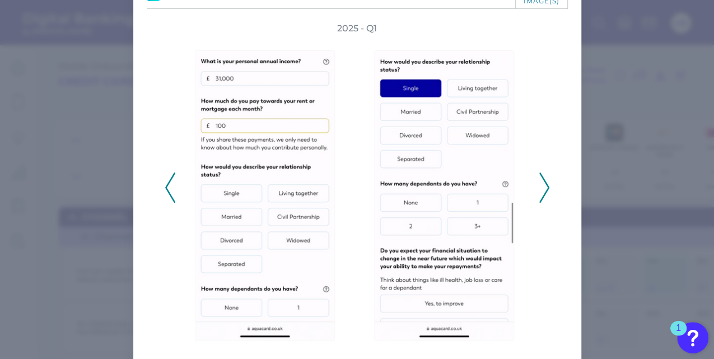
click at [544, 184] on polyline at bounding box center [544, 187] width 8 height 29
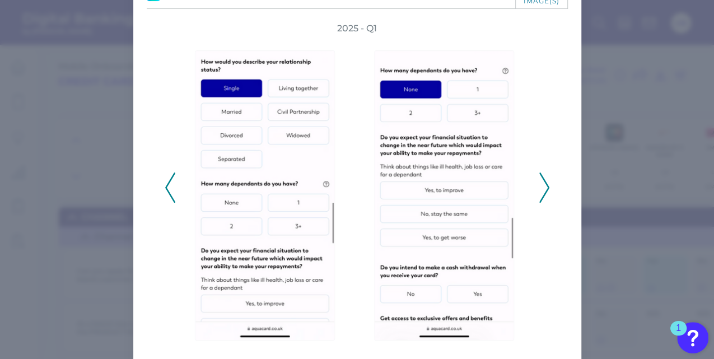
click at [544, 184] on polyline at bounding box center [544, 187] width 8 height 29
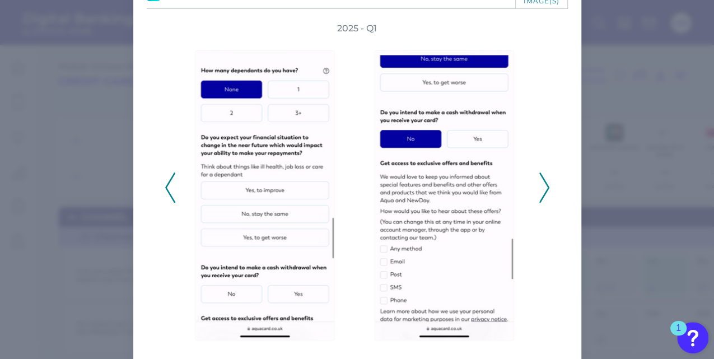
click at [544, 184] on polyline at bounding box center [544, 187] width 8 height 29
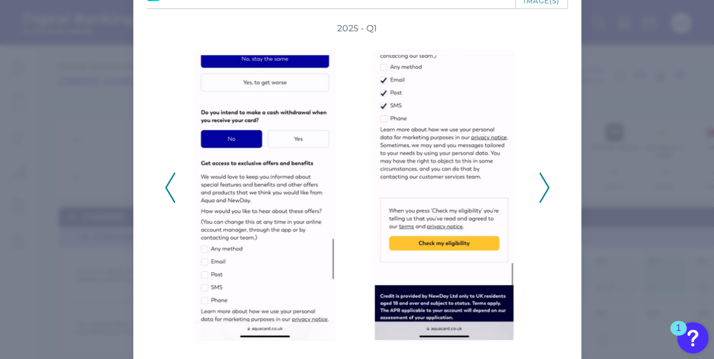
click at [544, 184] on polyline at bounding box center [544, 187] width 8 height 29
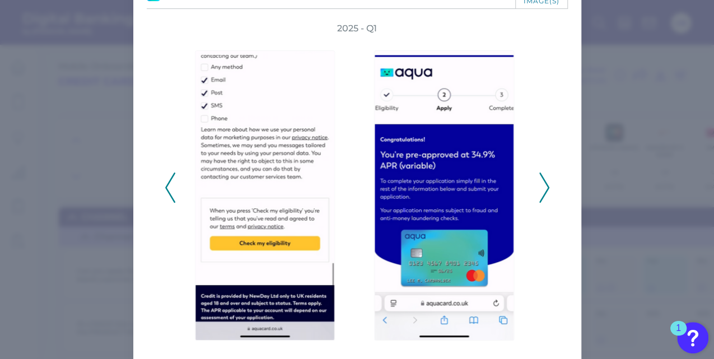
click at [544, 184] on polyline at bounding box center [544, 187] width 8 height 29
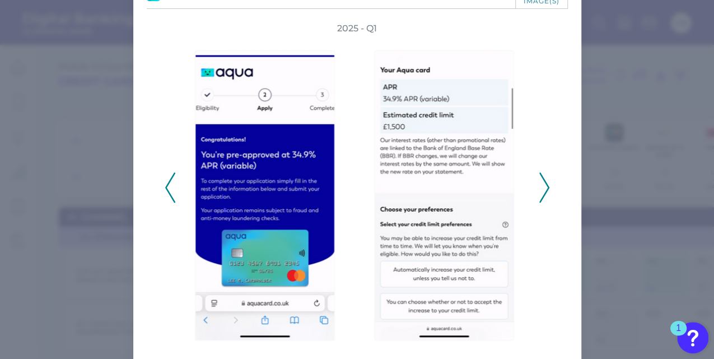
click at [544, 184] on polyline at bounding box center [544, 187] width 8 height 29
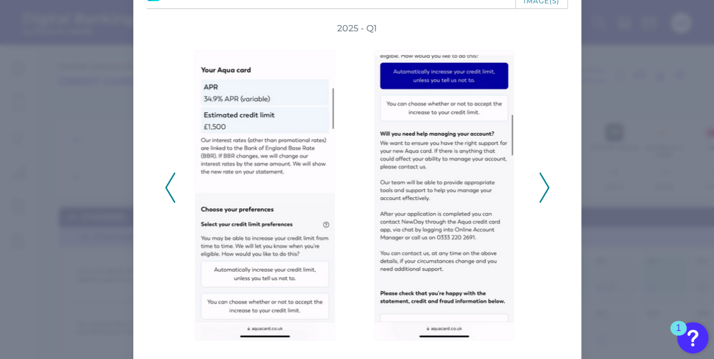
click at [544, 184] on polyline at bounding box center [544, 187] width 8 height 29
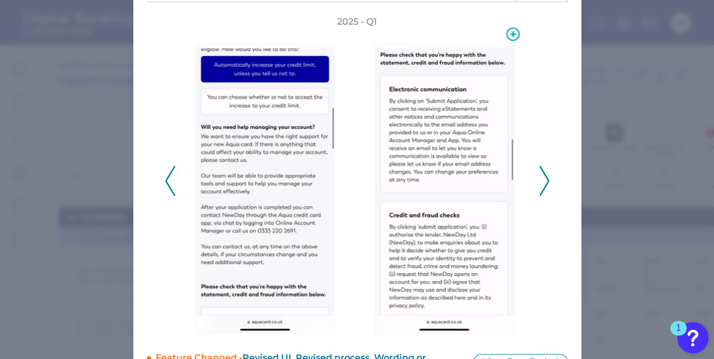
scroll to position [81, 0]
click at [539, 179] on icon at bounding box center [544, 180] width 10 height 30
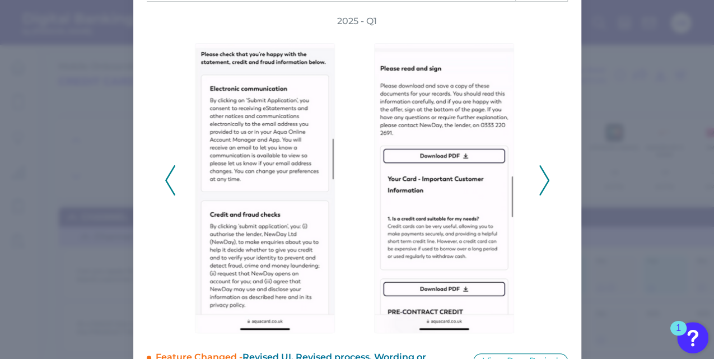
click at [539, 179] on icon at bounding box center [544, 180] width 10 height 30
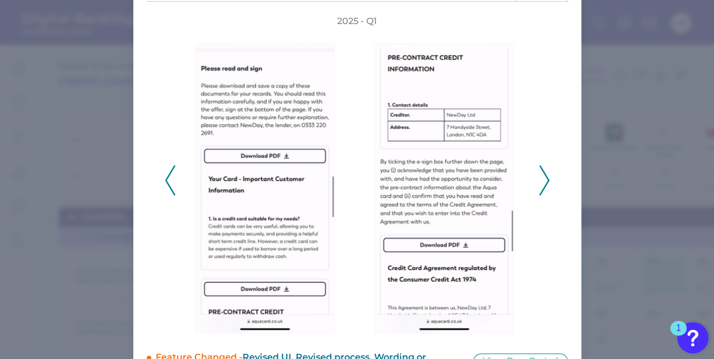
click at [539, 179] on icon at bounding box center [544, 180] width 10 height 30
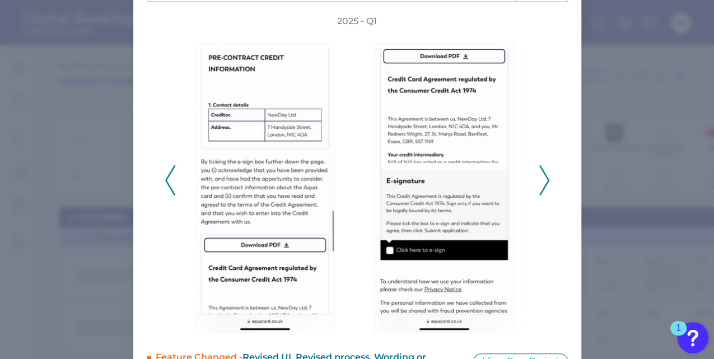
click at [539, 179] on icon at bounding box center [544, 180] width 10 height 30
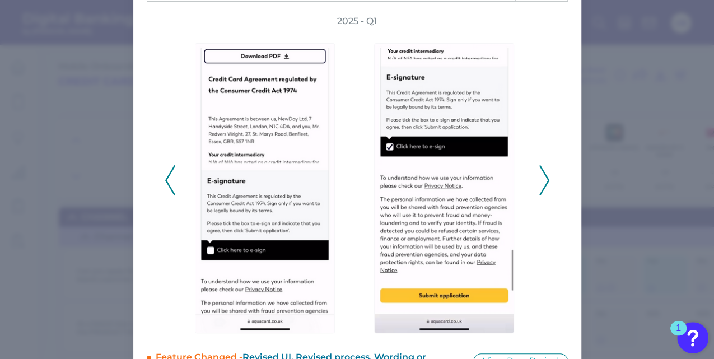
click at [539, 179] on icon at bounding box center [544, 180] width 10 height 30
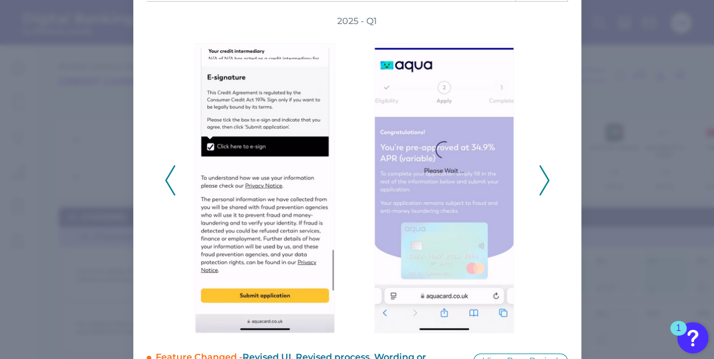
click at [539, 179] on icon at bounding box center [544, 180] width 10 height 30
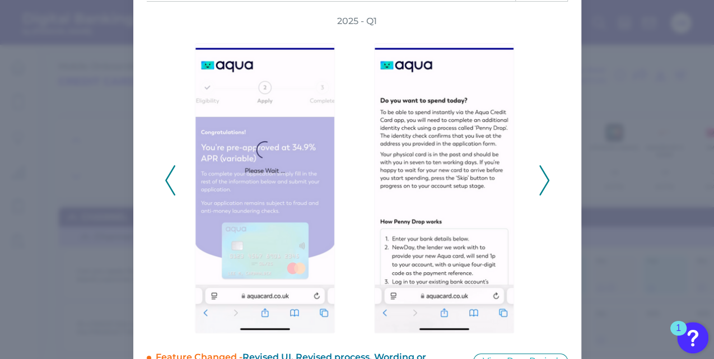
click at [165, 176] on icon at bounding box center [170, 180] width 10 height 30
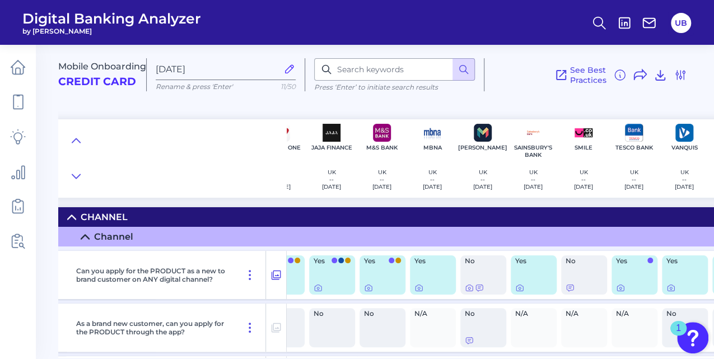
scroll to position [0, 187]
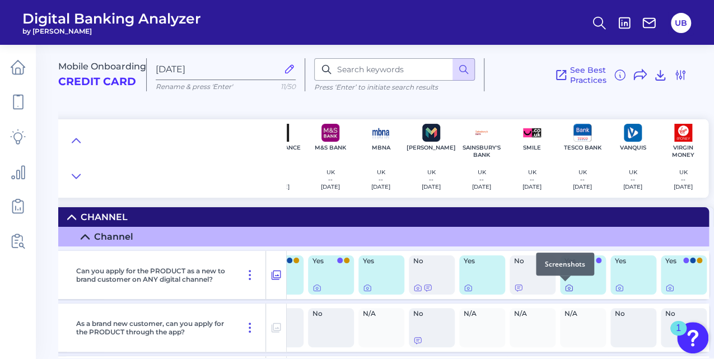
click at [565, 288] on icon at bounding box center [568, 287] width 9 height 9
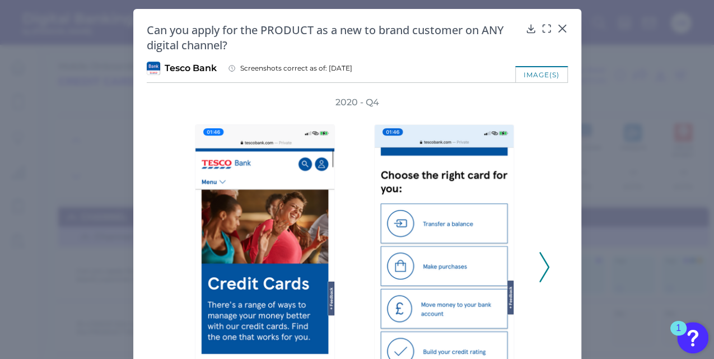
click at [547, 172] on div "2020 - Q4" at bounding box center [357, 261] width 421 height 330
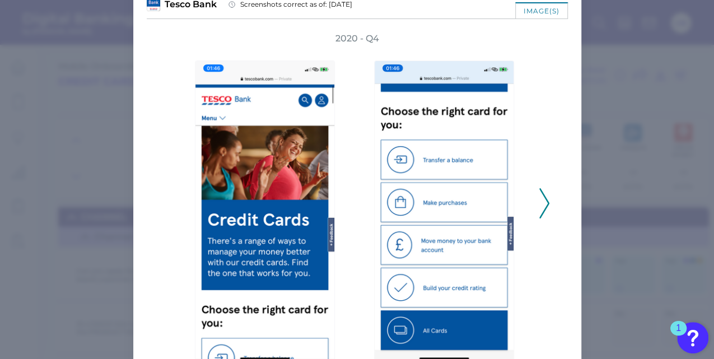
scroll to position [119, 0]
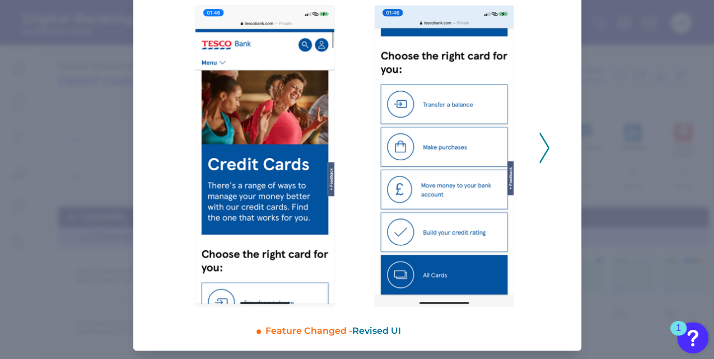
click at [547, 151] on button at bounding box center [544, 148] width 11 height 30
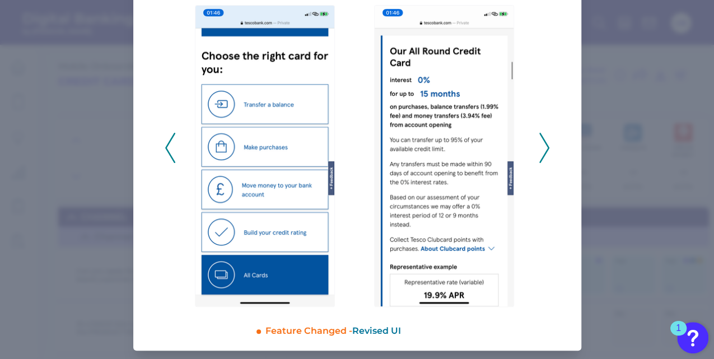
click at [547, 151] on button at bounding box center [544, 148] width 11 height 30
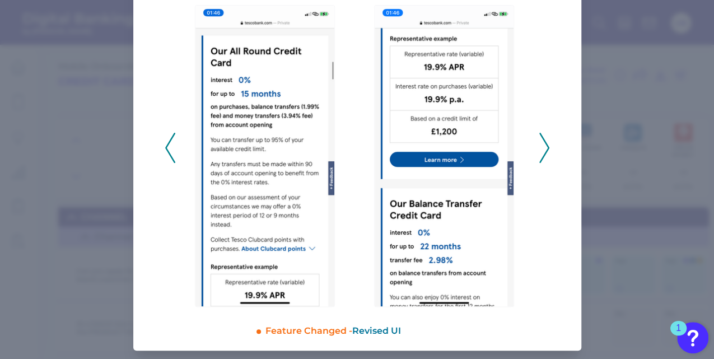
click at [547, 151] on button at bounding box center [544, 148] width 11 height 30
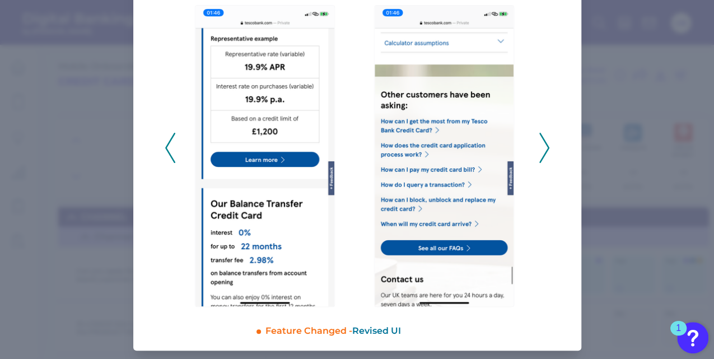
click at [547, 151] on button at bounding box center [544, 148] width 11 height 30
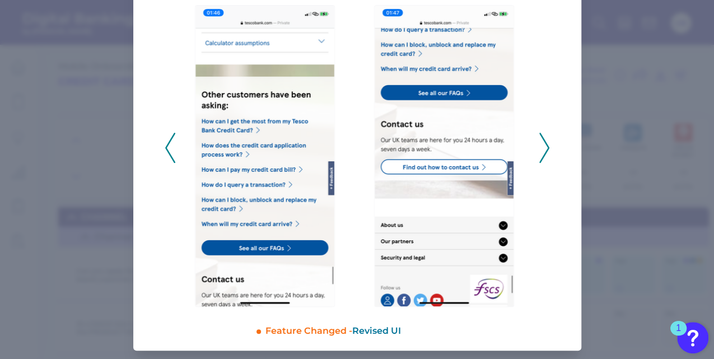
click at [547, 151] on button at bounding box center [544, 148] width 11 height 30
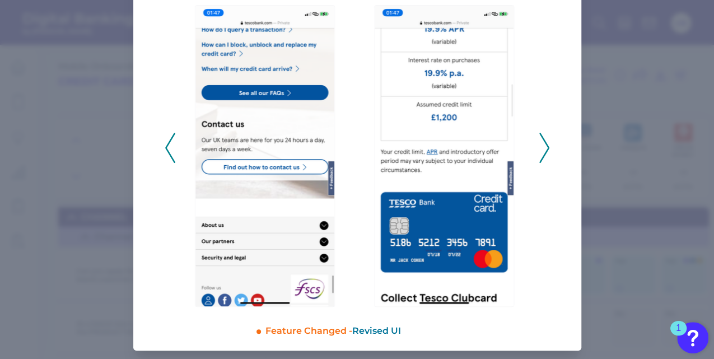
click at [547, 151] on button at bounding box center [544, 148] width 11 height 30
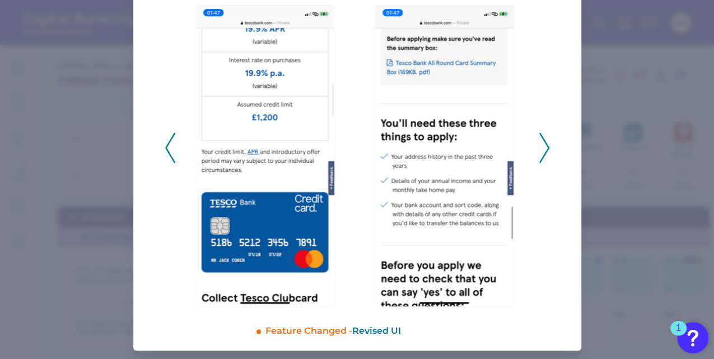
click at [547, 151] on button at bounding box center [544, 148] width 11 height 30
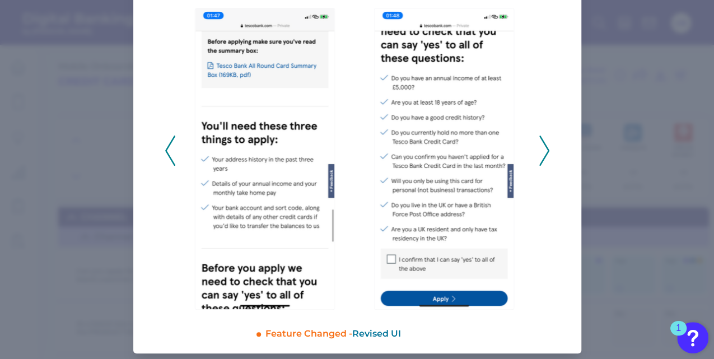
scroll to position [118, 0]
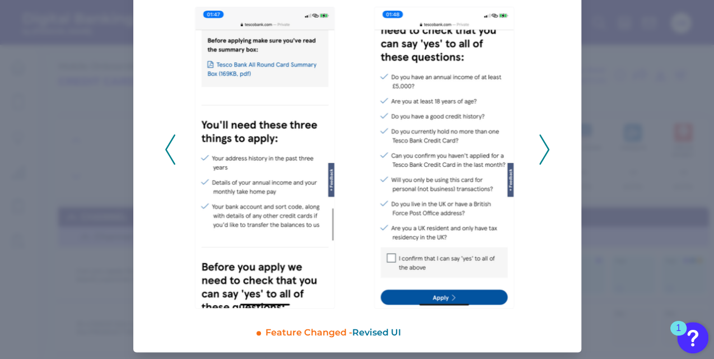
click at [184, 97] on div at bounding box center [268, 150] width 168 height 318
click at [544, 149] on icon at bounding box center [544, 149] width 10 height 30
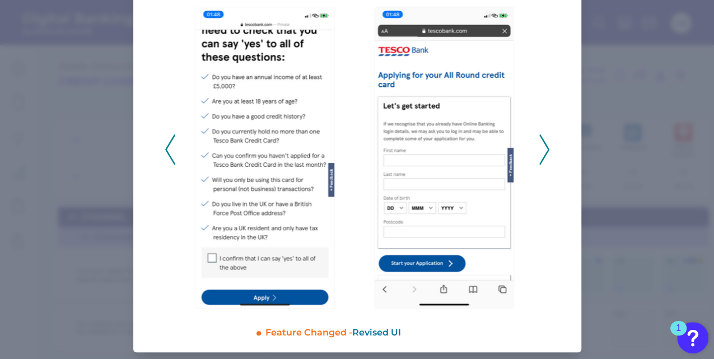
click at [544, 149] on icon at bounding box center [544, 149] width 10 height 30
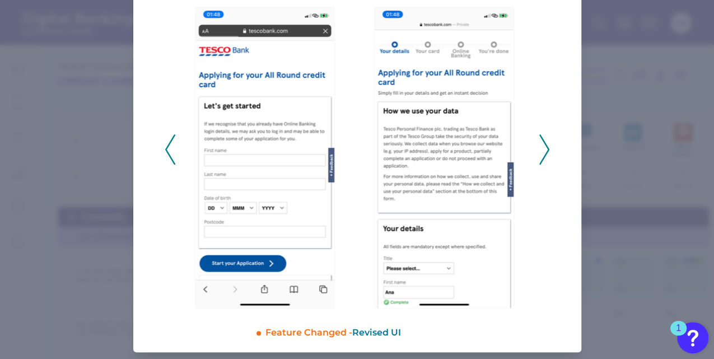
click at [544, 149] on icon at bounding box center [544, 149] width 10 height 30
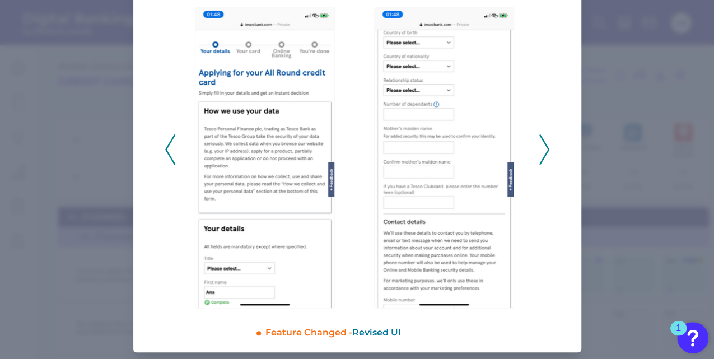
click at [544, 149] on icon at bounding box center [544, 149] width 10 height 30
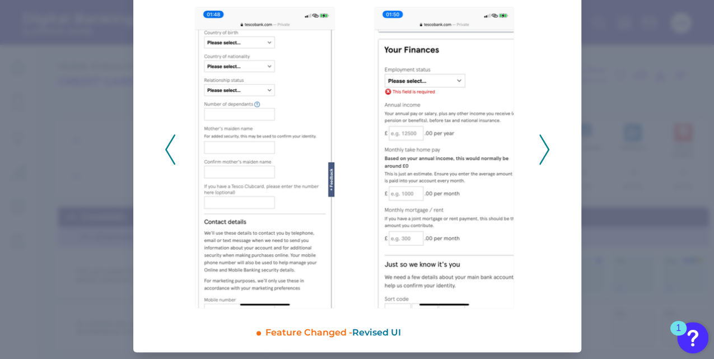
click at [544, 149] on icon at bounding box center [544, 149] width 10 height 30
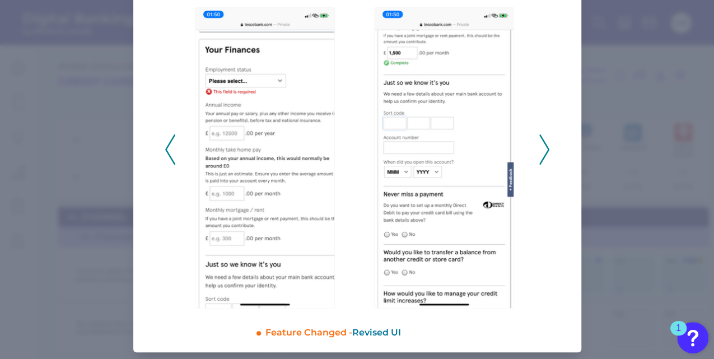
click at [544, 149] on icon at bounding box center [544, 149] width 10 height 30
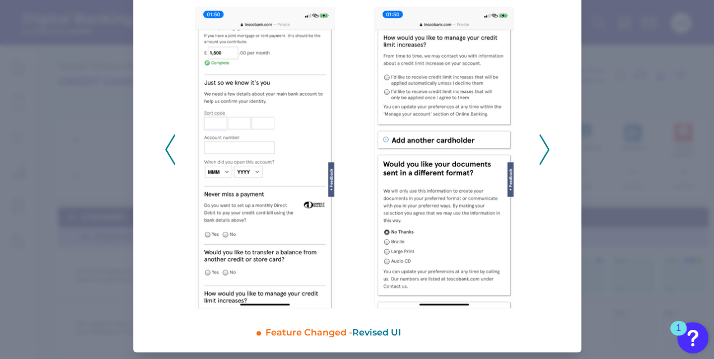
click at [544, 149] on icon at bounding box center [544, 149] width 10 height 30
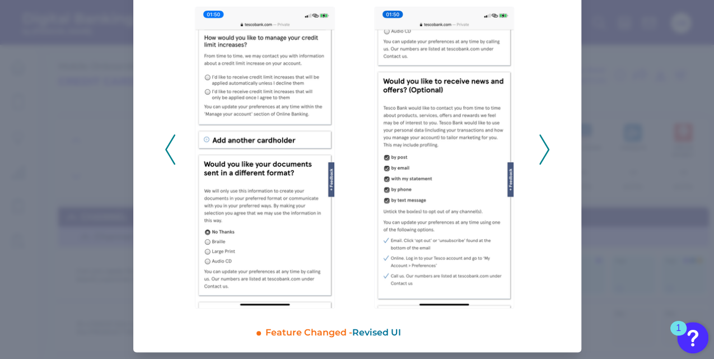
click at [544, 149] on icon at bounding box center [544, 149] width 10 height 30
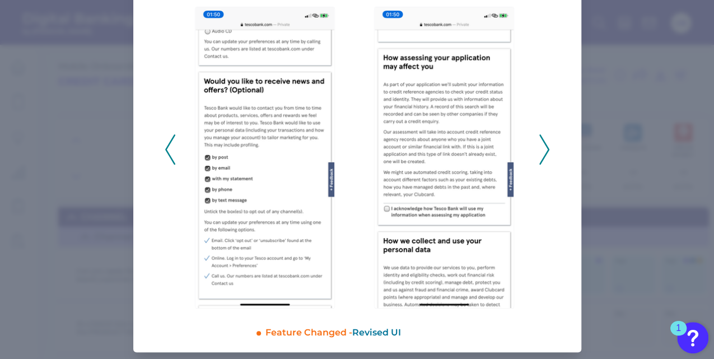
click at [544, 149] on icon at bounding box center [544, 149] width 10 height 30
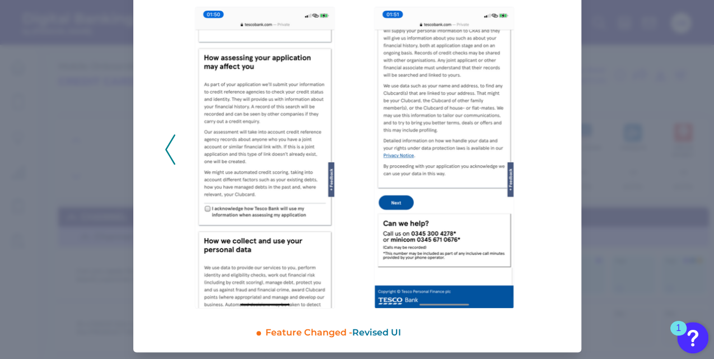
click at [544, 149] on div "2020 - Q4" at bounding box center [357, 144] width 385 height 330
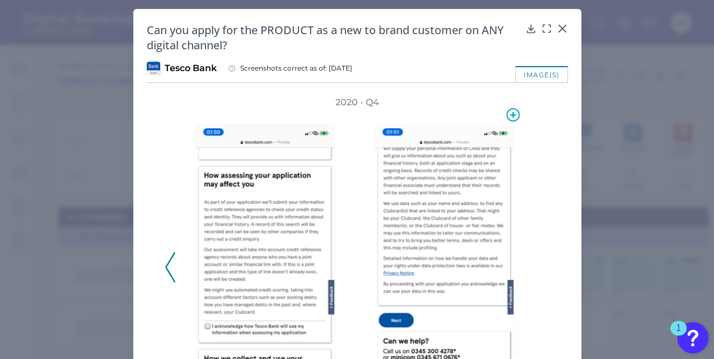
scroll to position [119, 0]
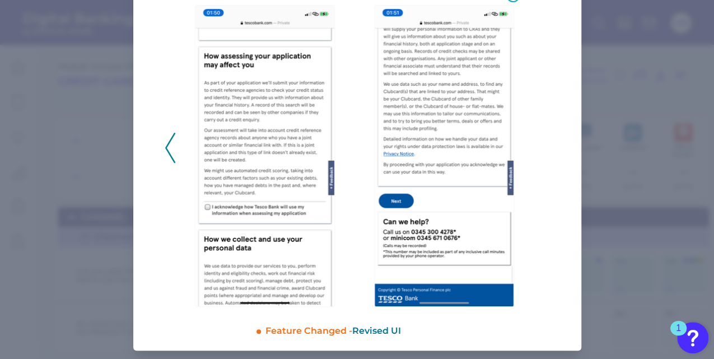
click at [438, 225] on img at bounding box center [444, 156] width 140 height 302
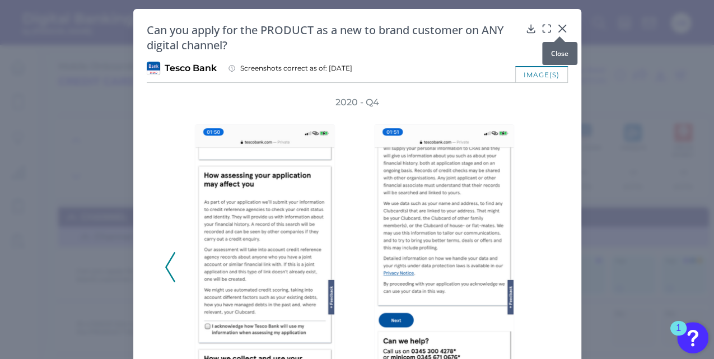
click at [558, 32] on div at bounding box center [559, 36] width 11 height 11
click at [559, 27] on icon at bounding box center [562, 28] width 11 height 11
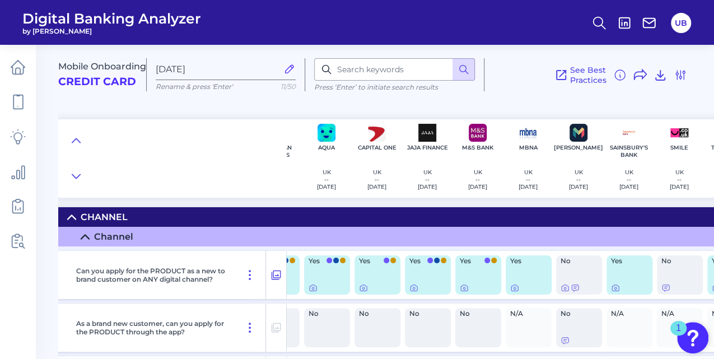
scroll to position [0, 35]
click at [412, 286] on icon at bounding box center [414, 288] width 7 height 6
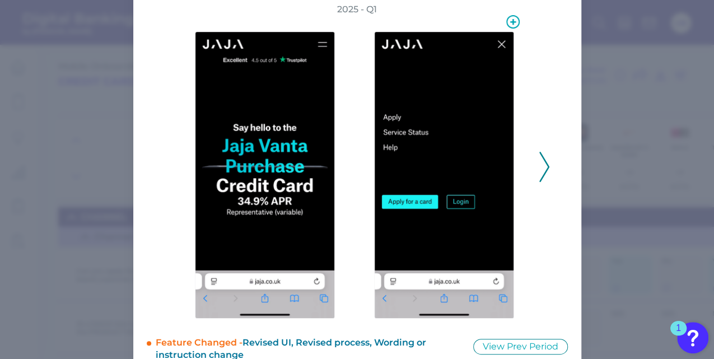
scroll to position [92, 0]
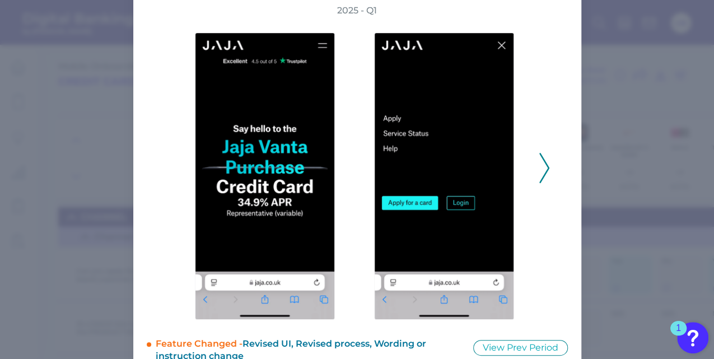
click at [542, 171] on icon at bounding box center [544, 168] width 10 height 30
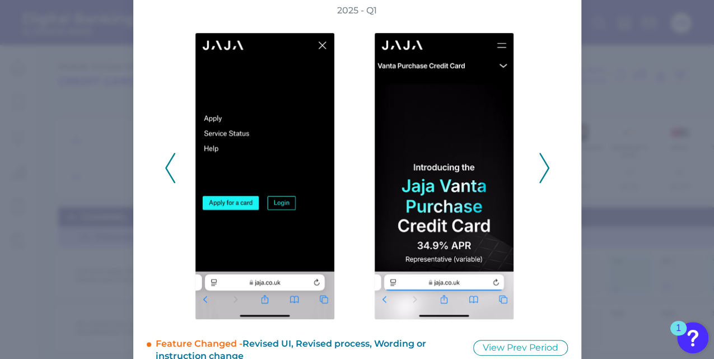
click at [542, 171] on icon at bounding box center [544, 168] width 10 height 30
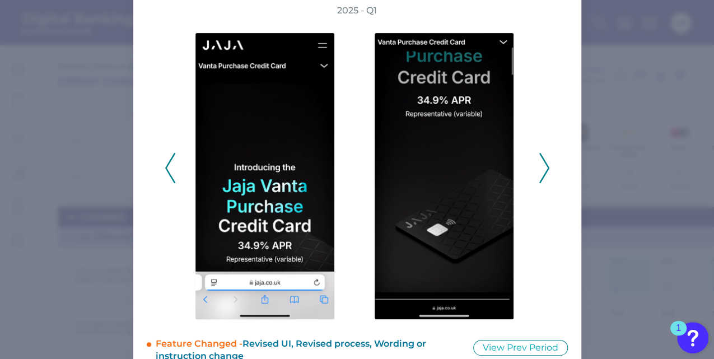
click at [542, 171] on icon at bounding box center [544, 168] width 10 height 30
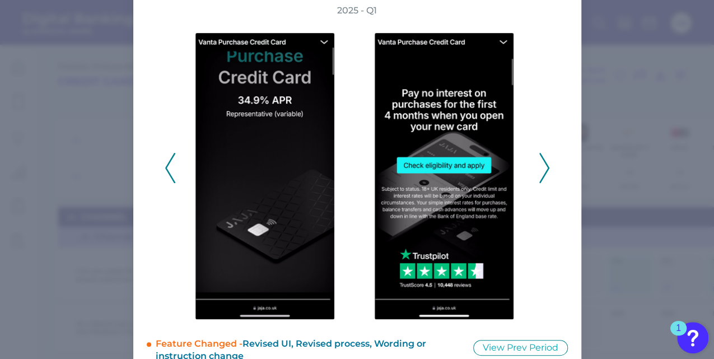
click at [542, 171] on icon at bounding box center [544, 168] width 10 height 30
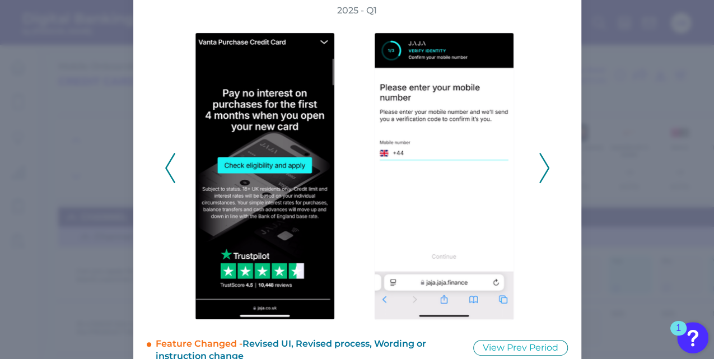
click at [542, 171] on icon at bounding box center [544, 168] width 10 height 30
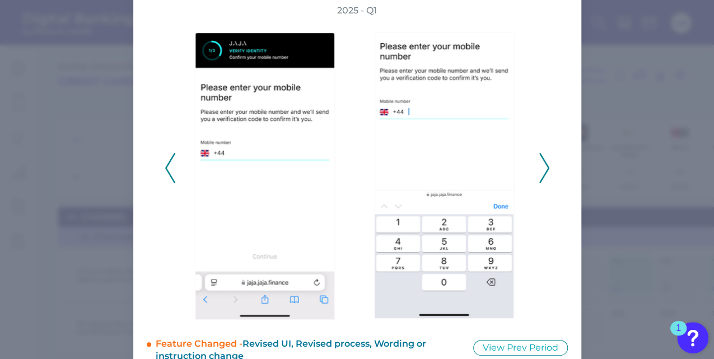
click at [542, 171] on icon at bounding box center [544, 168] width 10 height 30
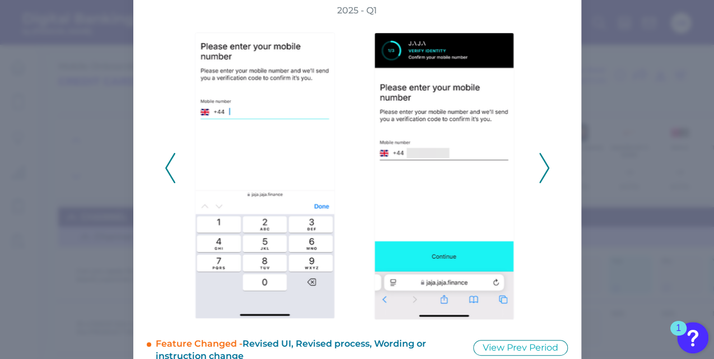
click at [542, 171] on icon at bounding box center [544, 168] width 10 height 30
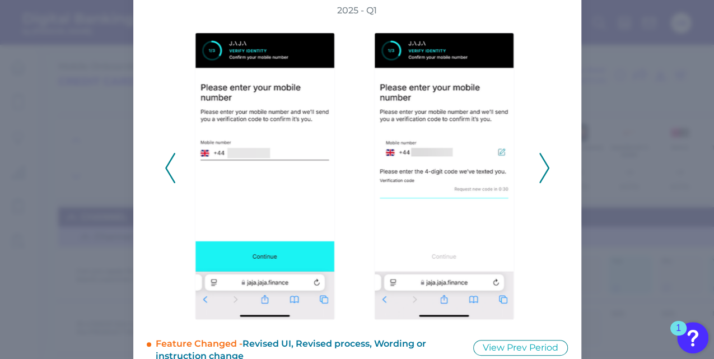
click at [542, 171] on icon at bounding box center [544, 168] width 10 height 30
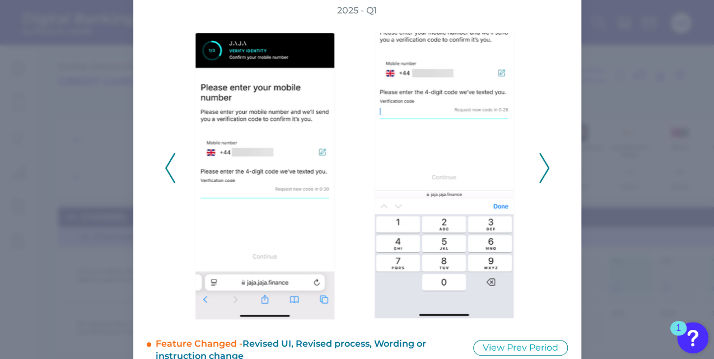
click at [542, 171] on icon at bounding box center [544, 168] width 10 height 30
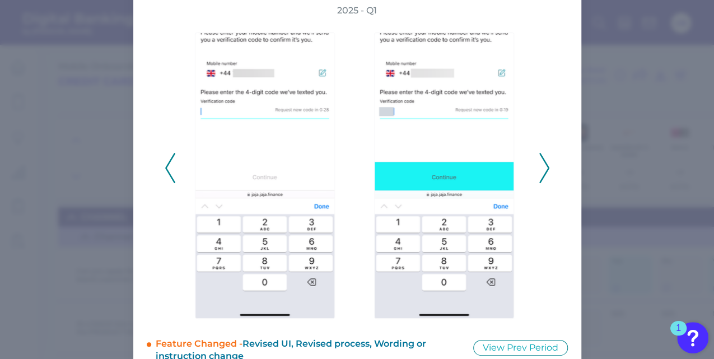
click at [542, 171] on icon at bounding box center [544, 168] width 10 height 30
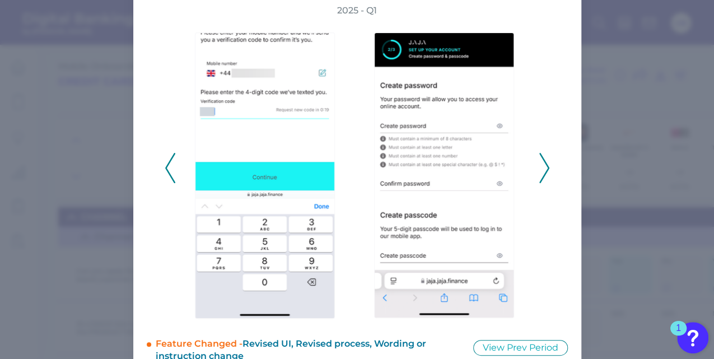
click at [542, 171] on icon at bounding box center [544, 168] width 10 height 30
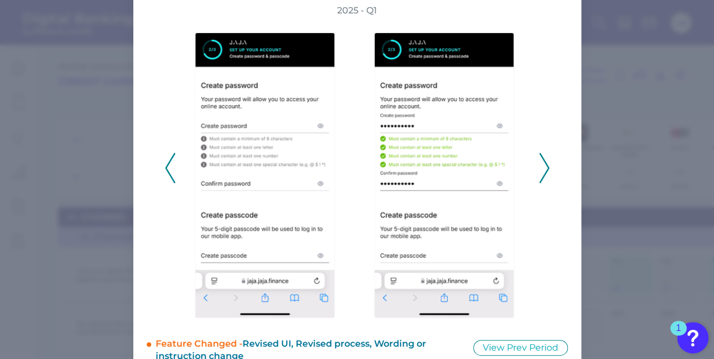
click at [542, 171] on icon at bounding box center [544, 168] width 10 height 30
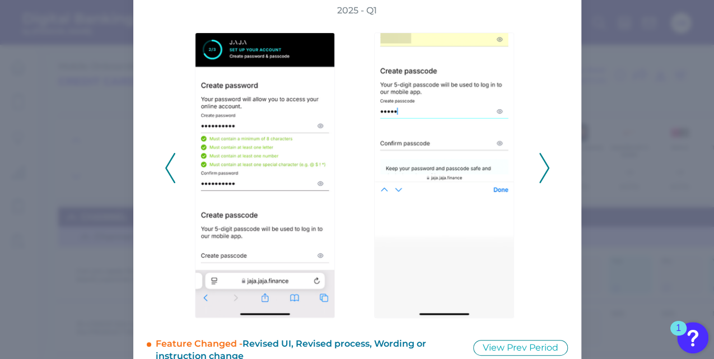
click at [542, 171] on icon at bounding box center [544, 168] width 10 height 30
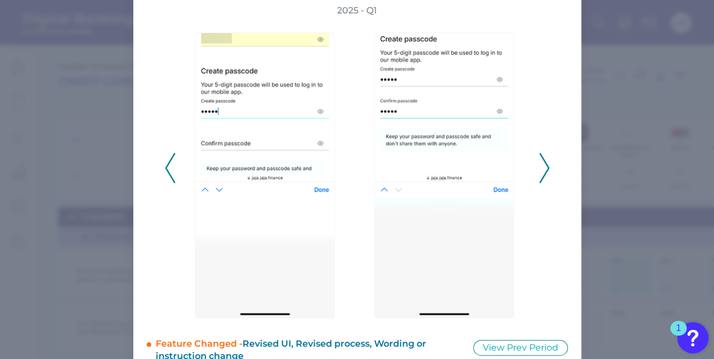
click at [542, 171] on icon at bounding box center [544, 168] width 10 height 30
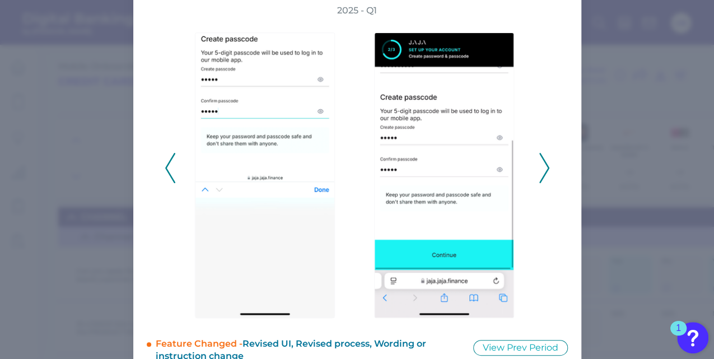
click at [542, 171] on icon at bounding box center [544, 168] width 10 height 30
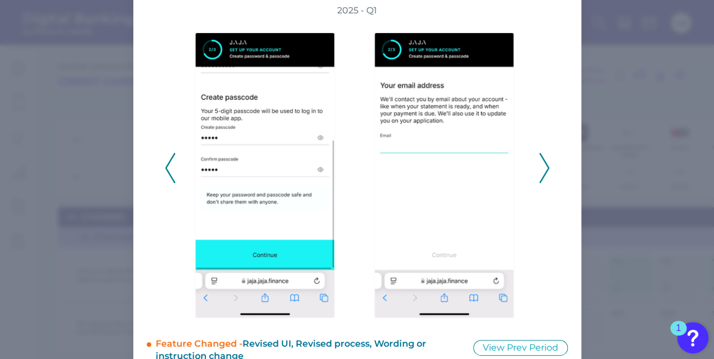
click at [542, 171] on icon at bounding box center [544, 168] width 10 height 30
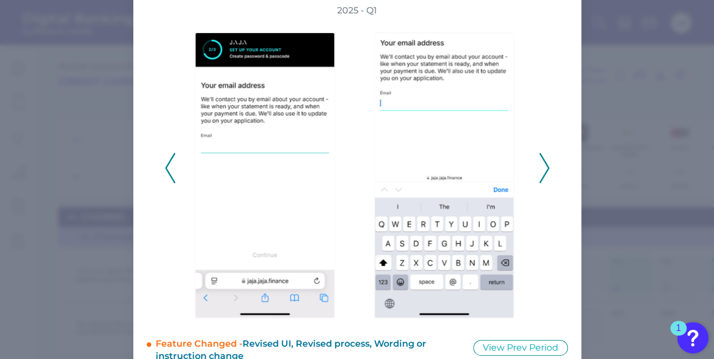
click at [542, 171] on icon at bounding box center [544, 168] width 10 height 30
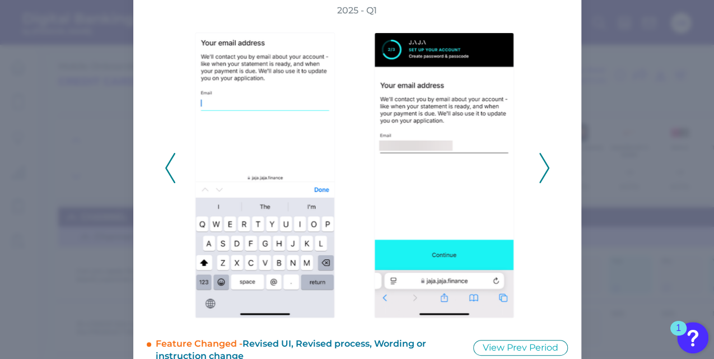
click at [542, 171] on icon at bounding box center [544, 168] width 10 height 30
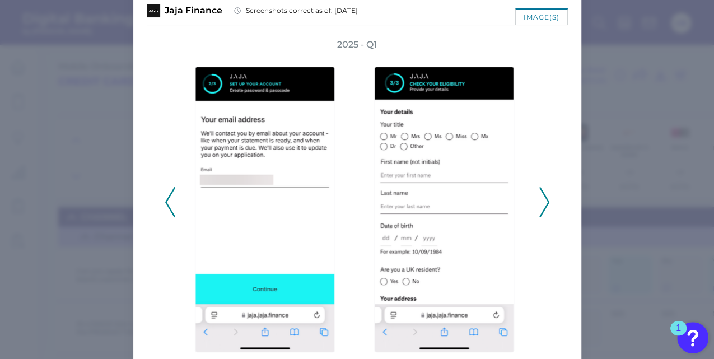
scroll to position [37, 0]
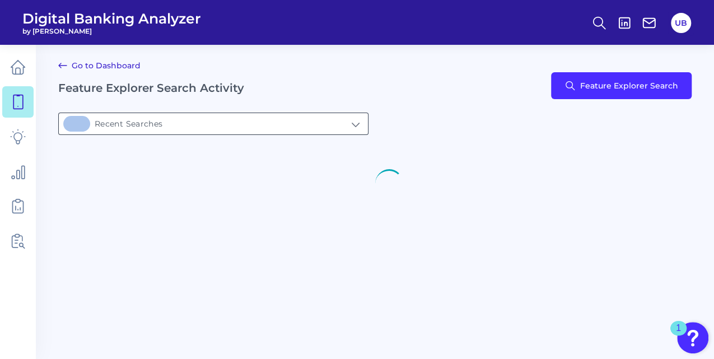
type input "12Recent Searches"
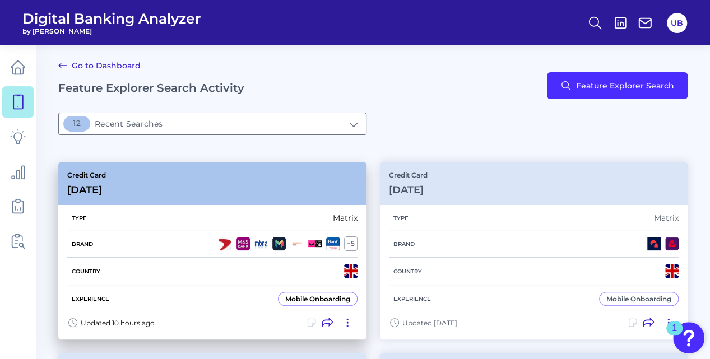
click at [319, 299] on div "Mobile Onboarding" at bounding box center [317, 299] width 65 height 8
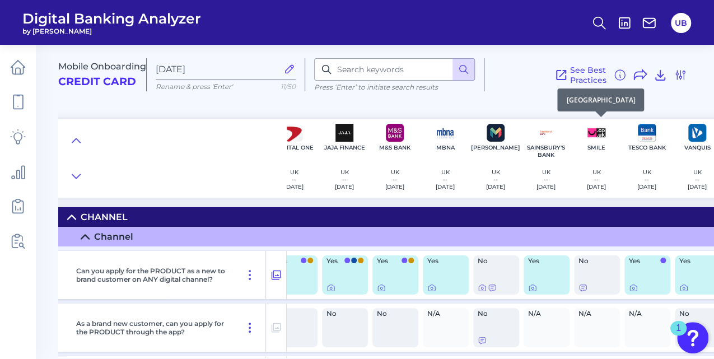
scroll to position [0, 187]
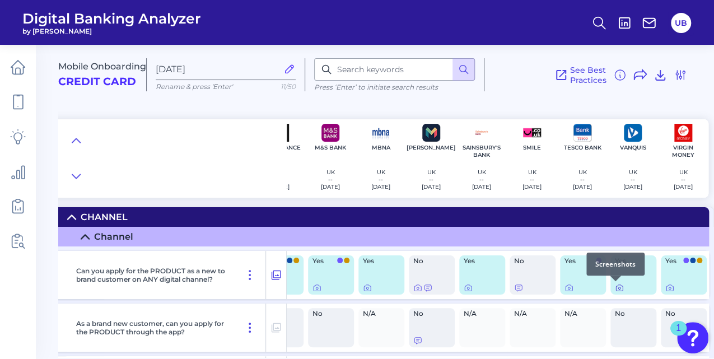
click at [615, 287] on icon at bounding box center [619, 287] width 9 height 9
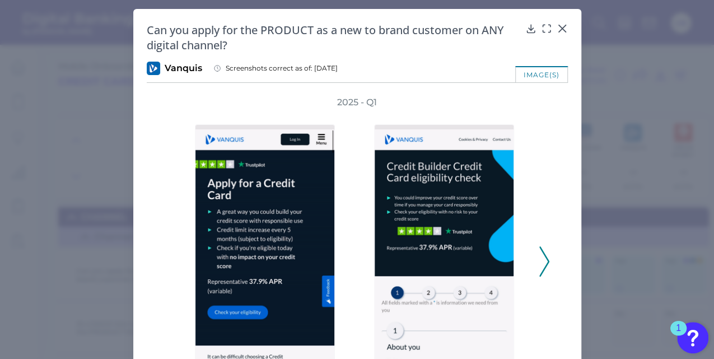
click at [545, 259] on icon at bounding box center [544, 261] width 10 height 30
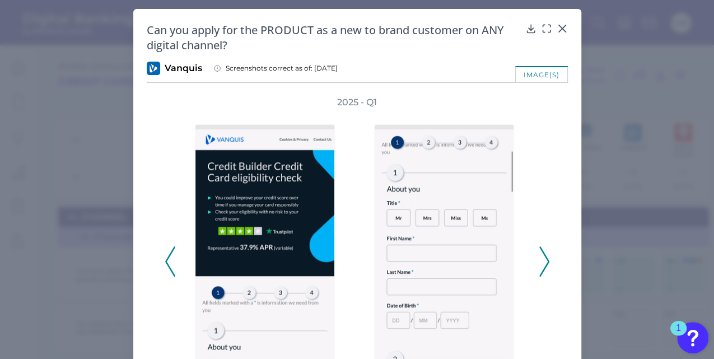
click at [545, 259] on icon at bounding box center [544, 261] width 10 height 30
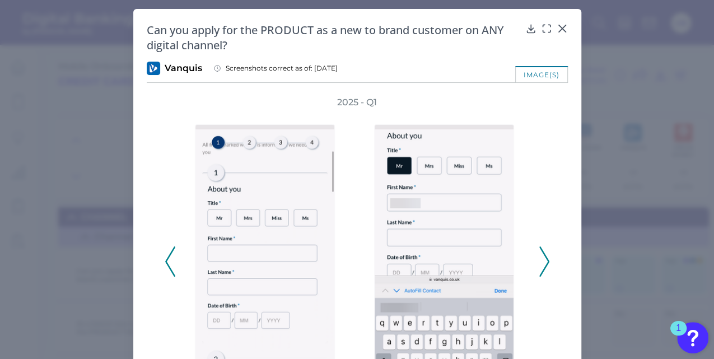
click at [545, 259] on icon at bounding box center [544, 261] width 10 height 30
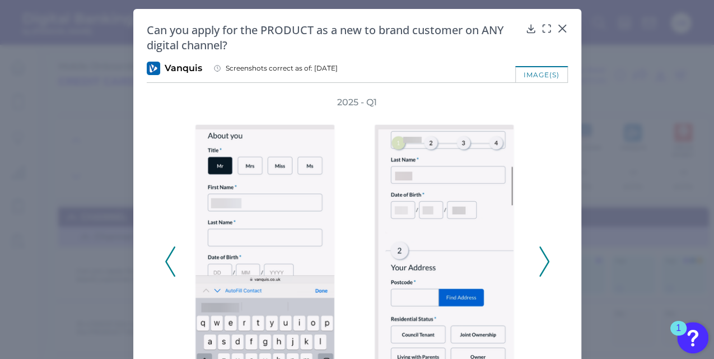
click at [545, 259] on icon at bounding box center [544, 261] width 10 height 30
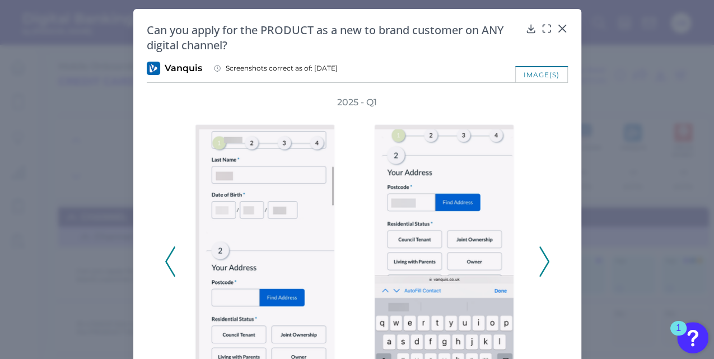
click at [545, 259] on icon at bounding box center [544, 261] width 10 height 30
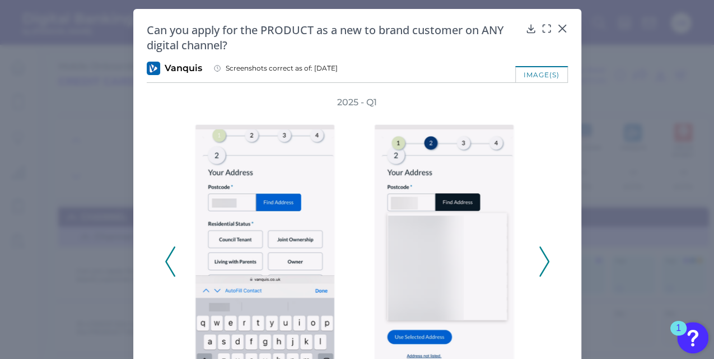
click at [545, 259] on icon at bounding box center [544, 261] width 10 height 30
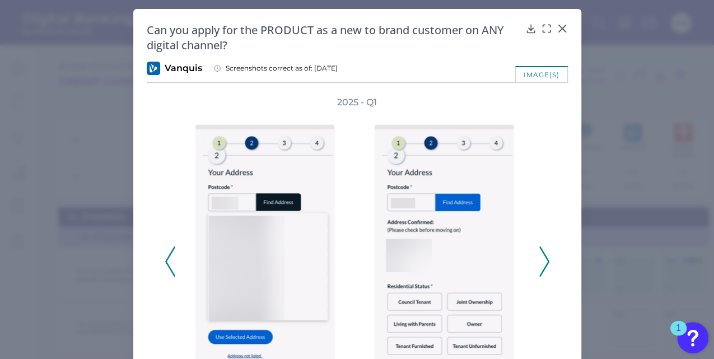
click at [545, 259] on icon at bounding box center [544, 261] width 10 height 30
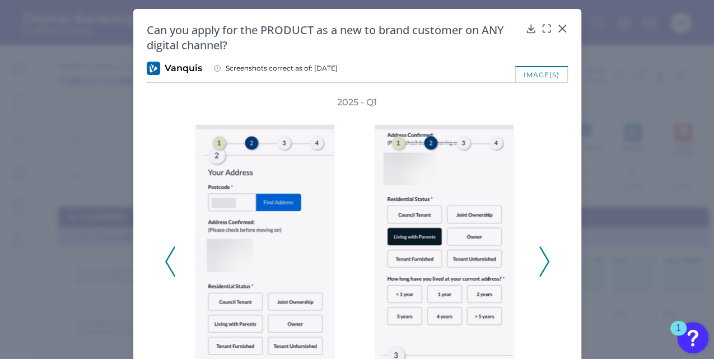
click at [545, 259] on icon at bounding box center [544, 261] width 10 height 30
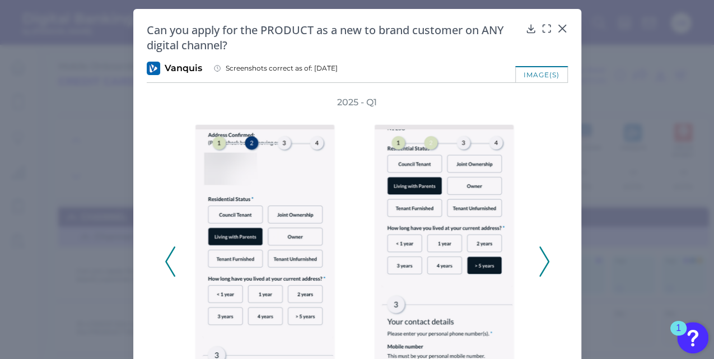
click at [545, 259] on icon at bounding box center [544, 261] width 10 height 30
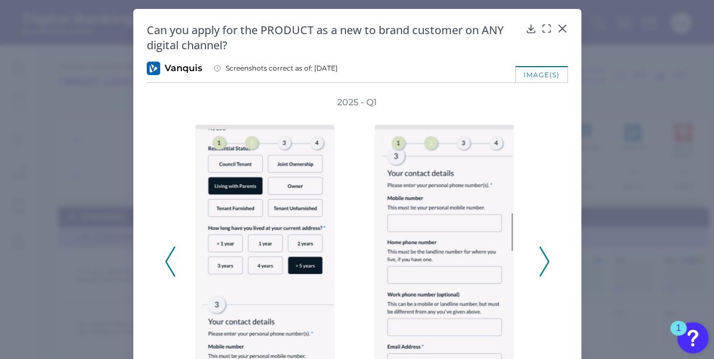
click at [545, 259] on icon at bounding box center [544, 261] width 10 height 30
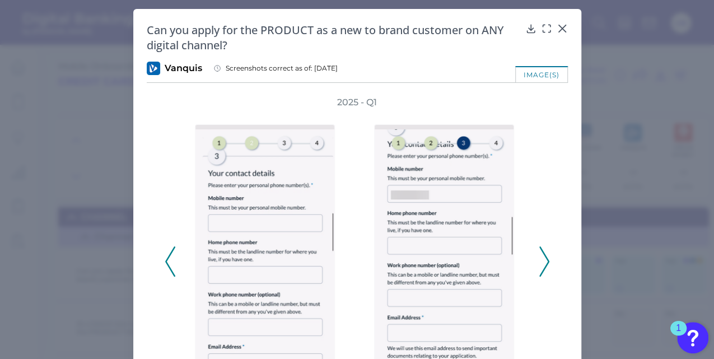
click at [545, 259] on icon at bounding box center [544, 261] width 10 height 30
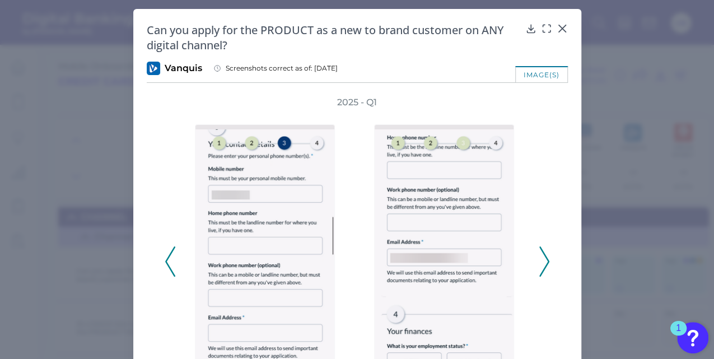
click at [545, 259] on icon at bounding box center [544, 261] width 10 height 30
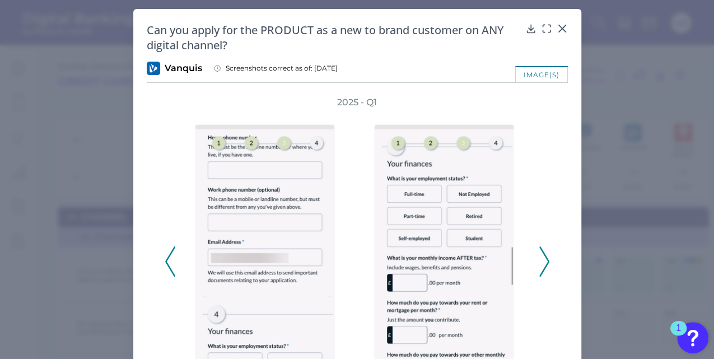
click at [545, 259] on icon at bounding box center [544, 261] width 10 height 30
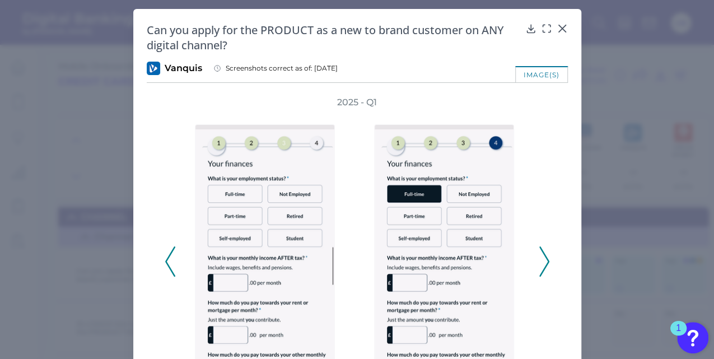
click at [545, 259] on icon at bounding box center [544, 261] width 10 height 30
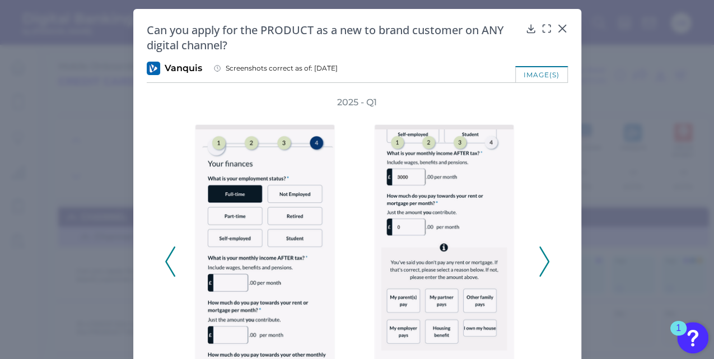
click at [545, 259] on icon at bounding box center [544, 261] width 10 height 30
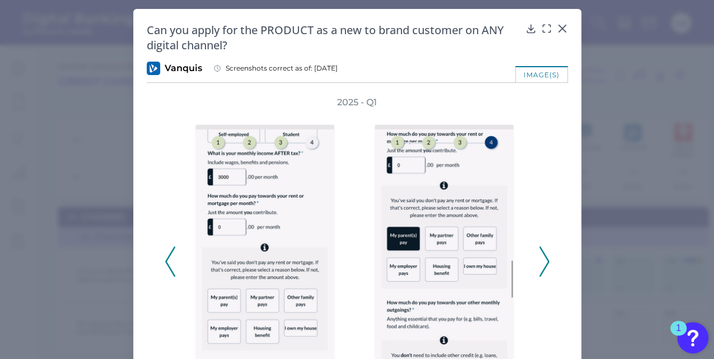
click at [545, 259] on icon at bounding box center [544, 261] width 10 height 30
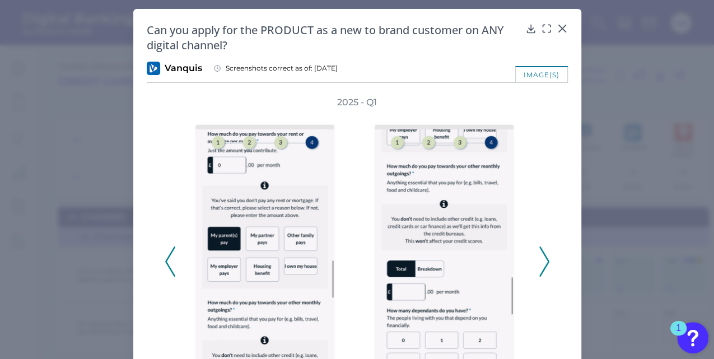
click at [545, 259] on icon at bounding box center [544, 261] width 10 height 30
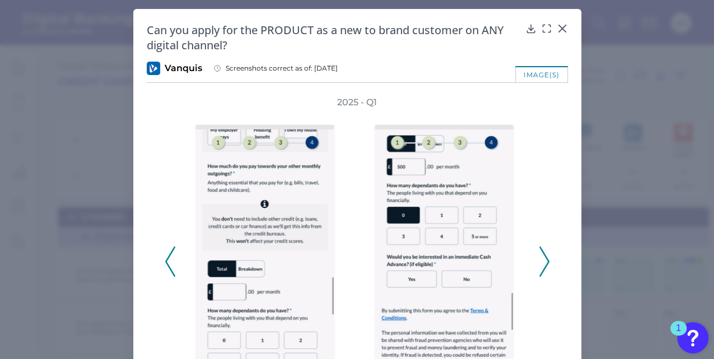
click at [545, 259] on icon at bounding box center [544, 261] width 10 height 30
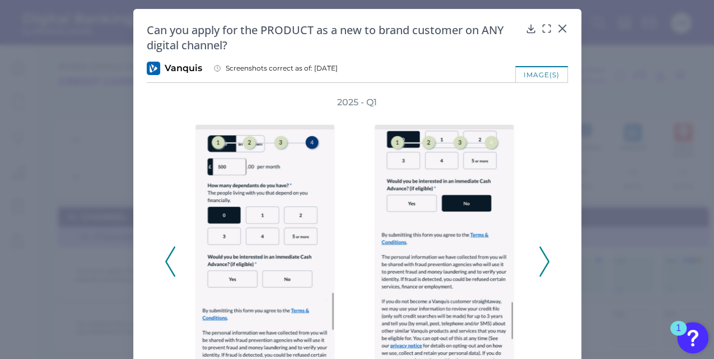
click at [545, 259] on icon at bounding box center [544, 261] width 10 height 30
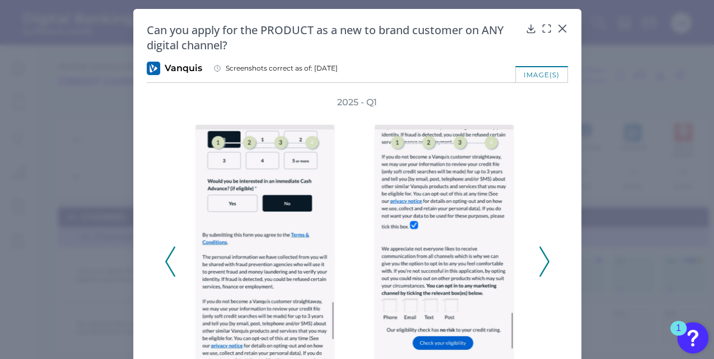
click at [545, 259] on icon at bounding box center [544, 261] width 10 height 30
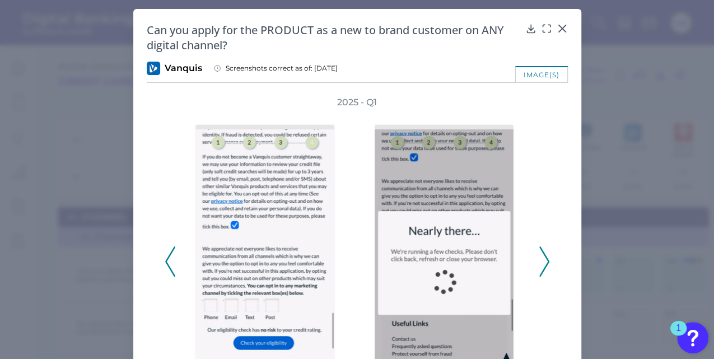
click at [545, 259] on icon at bounding box center [544, 261] width 10 height 30
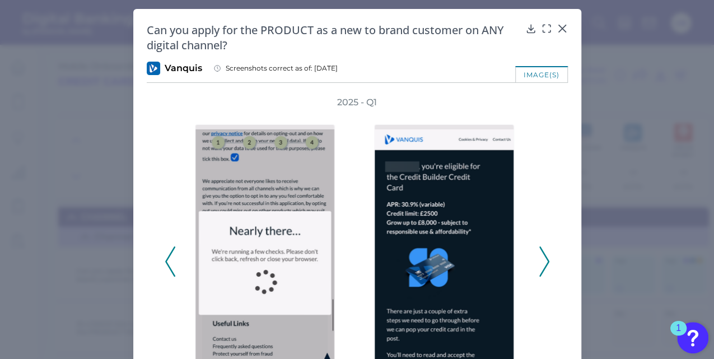
click at [545, 259] on icon at bounding box center [544, 261] width 10 height 30
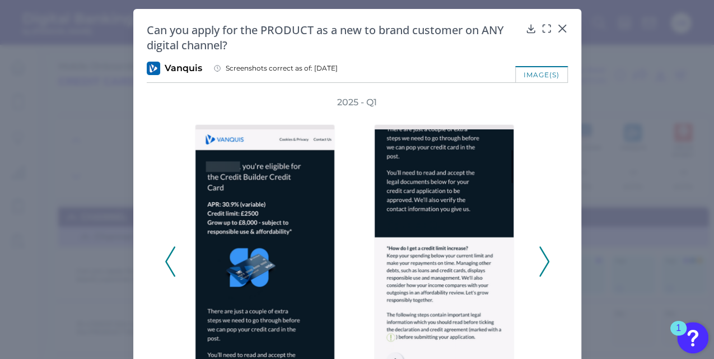
click at [545, 259] on icon at bounding box center [544, 261] width 10 height 30
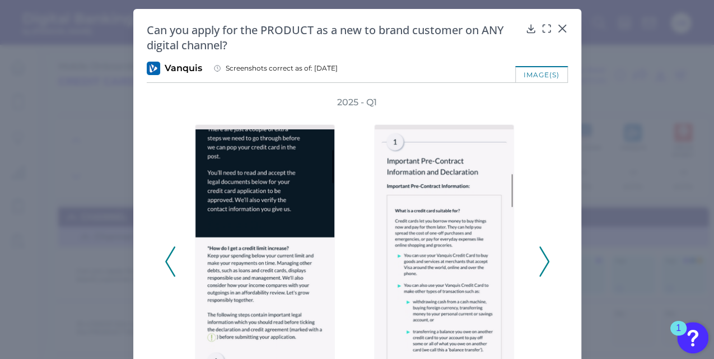
click at [545, 259] on icon at bounding box center [544, 261] width 10 height 30
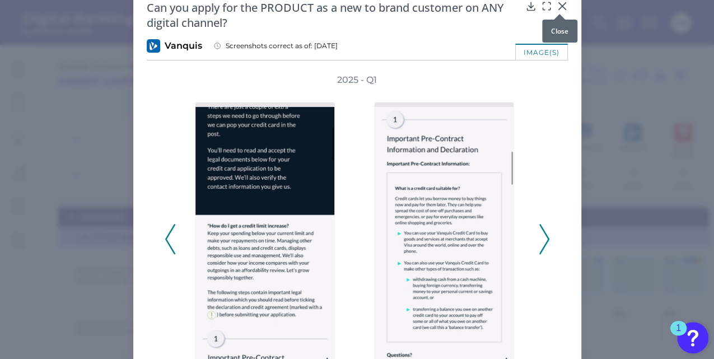
click at [559, 4] on icon at bounding box center [562, 6] width 11 height 11
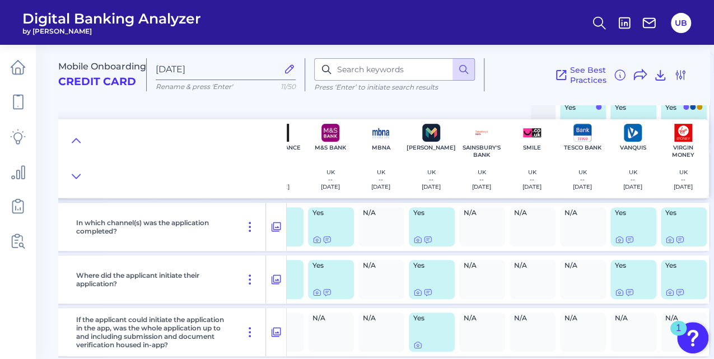
scroll to position [152, 187]
click at [413, 241] on icon at bounding box center [417, 240] width 9 height 9
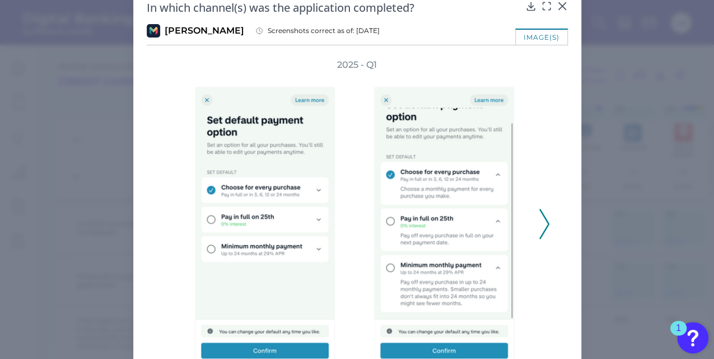
scroll to position [22, 0]
click at [543, 224] on icon at bounding box center [544, 224] width 10 height 30
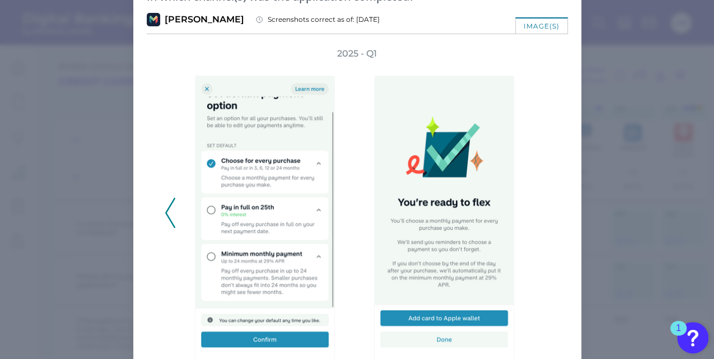
scroll to position [34, 0]
click at [246, 51] on div "2025 - Q1" at bounding box center [357, 207] width 385 height 318
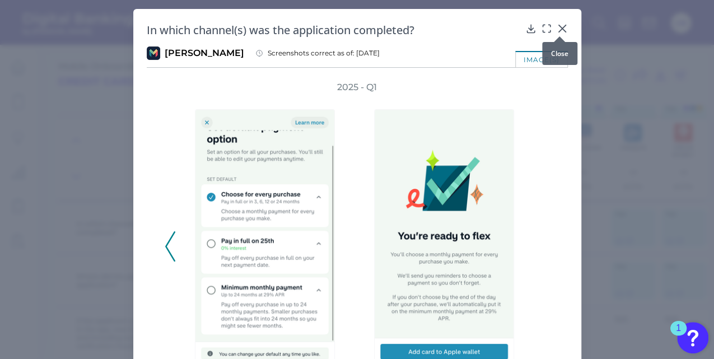
click at [562, 27] on icon at bounding box center [561, 28] width 7 height 7
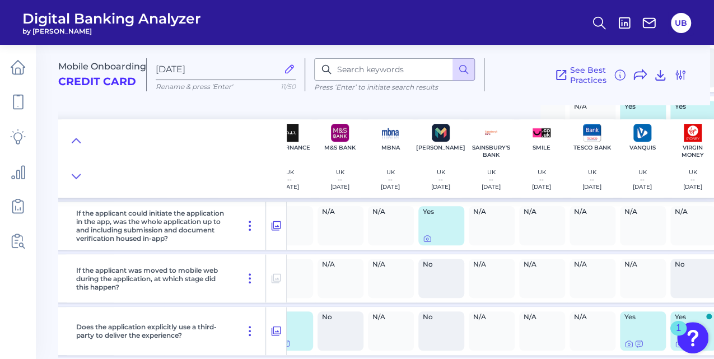
scroll to position [259, 174]
click at [428, 239] on icon at bounding box center [427, 239] width 9 height 9
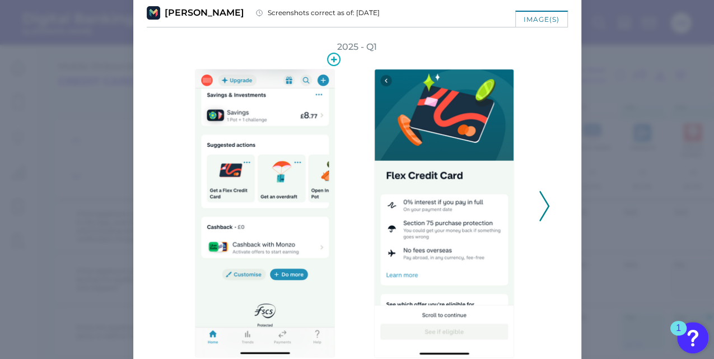
scroll to position [70, 0]
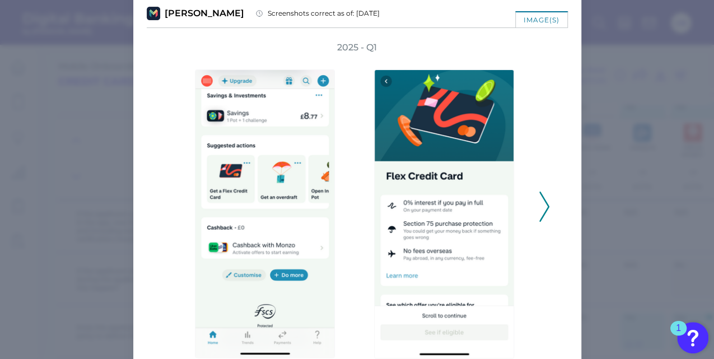
click at [539, 203] on icon at bounding box center [544, 207] width 10 height 30
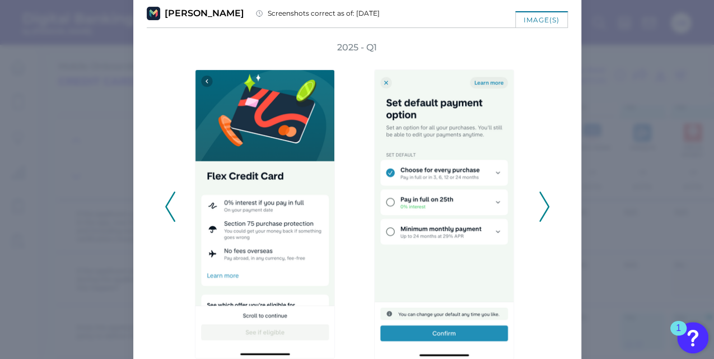
click at [165, 209] on icon at bounding box center [170, 207] width 10 height 30
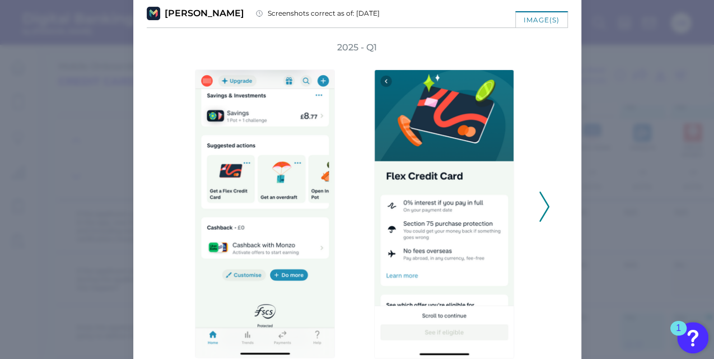
click at [539, 207] on icon at bounding box center [544, 207] width 10 height 30
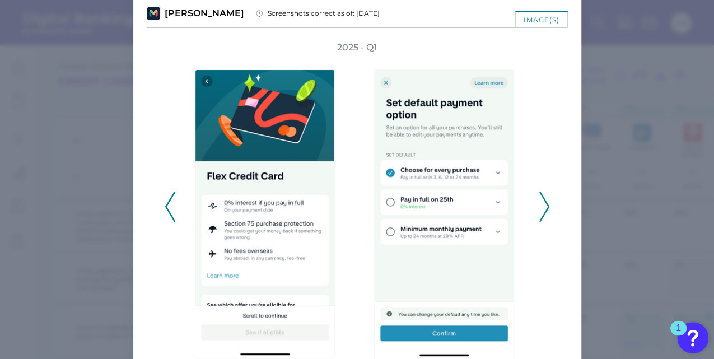
click at [539, 207] on icon at bounding box center [544, 207] width 10 height 30
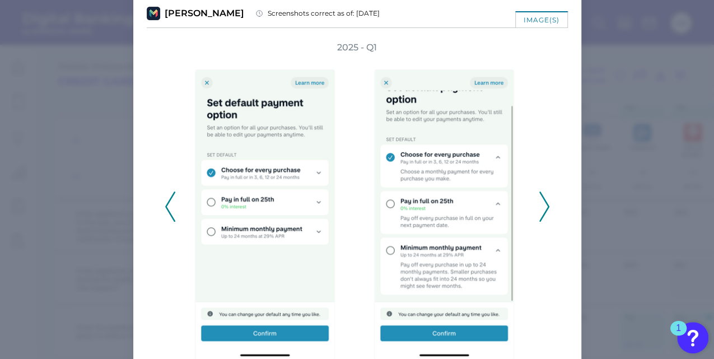
click at [173, 214] on div "2025 - Q1" at bounding box center [357, 200] width 385 height 318
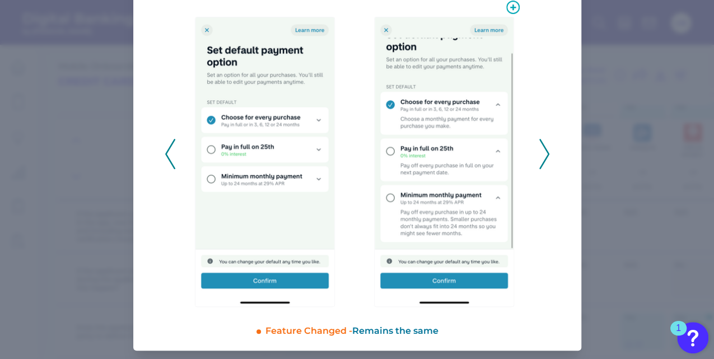
scroll to position [0, 0]
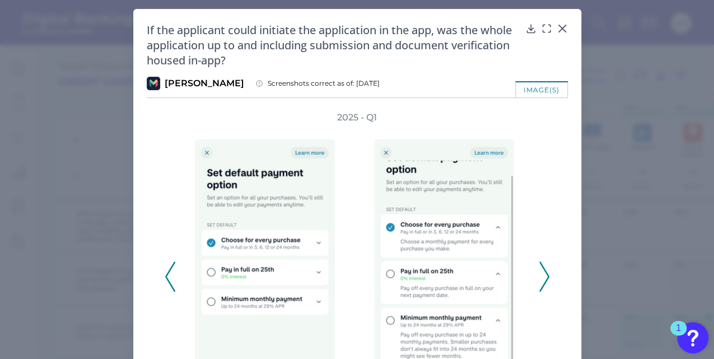
click at [553, 28] on div "If the applicant could initiate the application in the app, was the whole appli…" at bounding box center [357, 44] width 421 height 45
click at [558, 28] on icon at bounding box center [562, 28] width 11 height 11
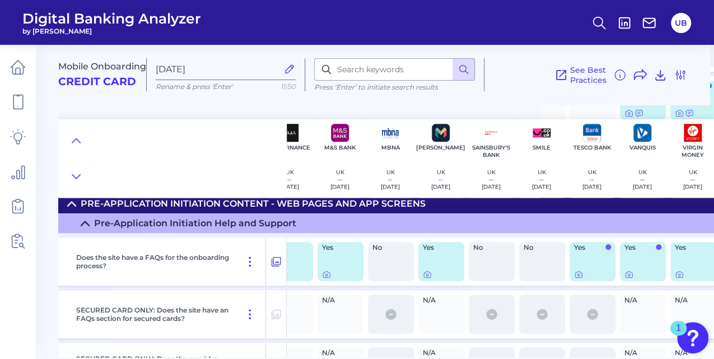
scroll to position [491, 174]
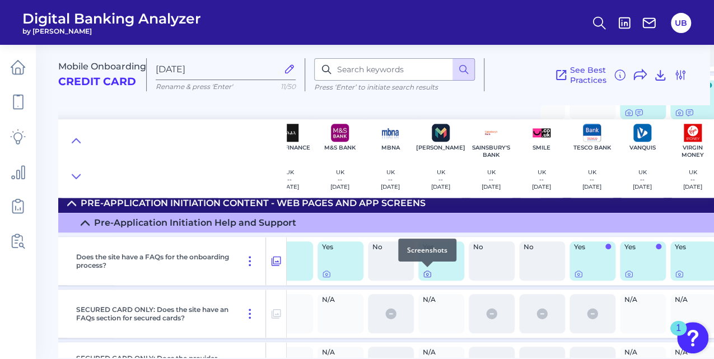
click at [427, 275] on icon at bounding box center [427, 274] width 2 height 2
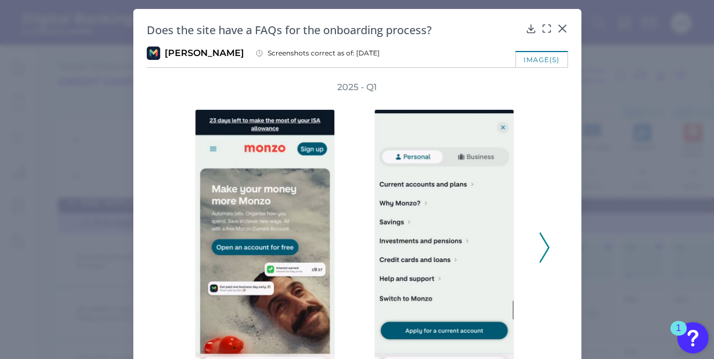
click at [543, 245] on icon at bounding box center [544, 247] width 10 height 30
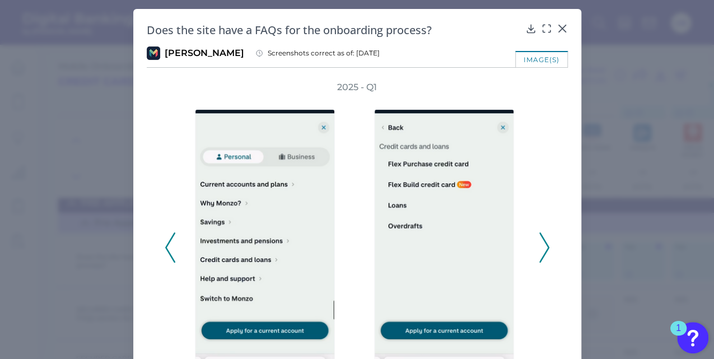
click at [543, 245] on icon at bounding box center [544, 247] width 10 height 30
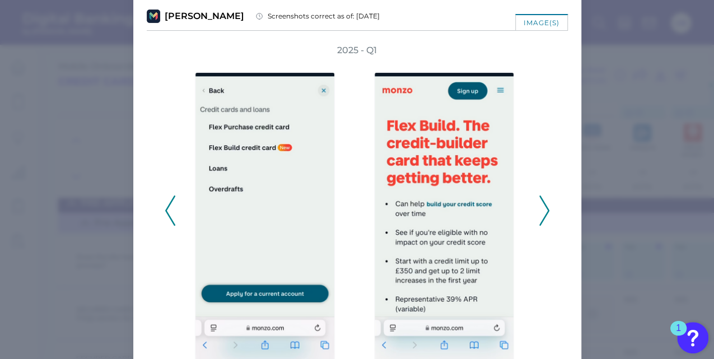
scroll to position [36, 0]
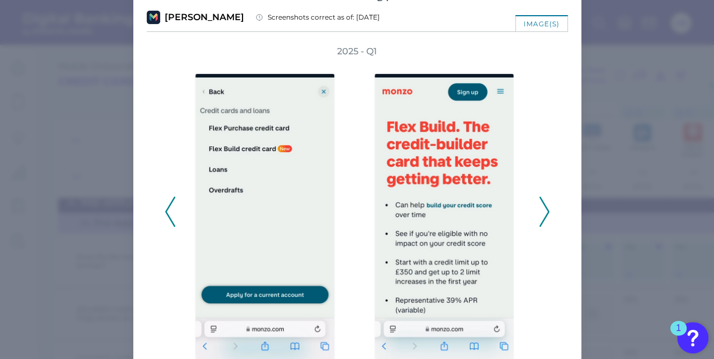
click at [543, 204] on icon at bounding box center [544, 212] width 10 height 30
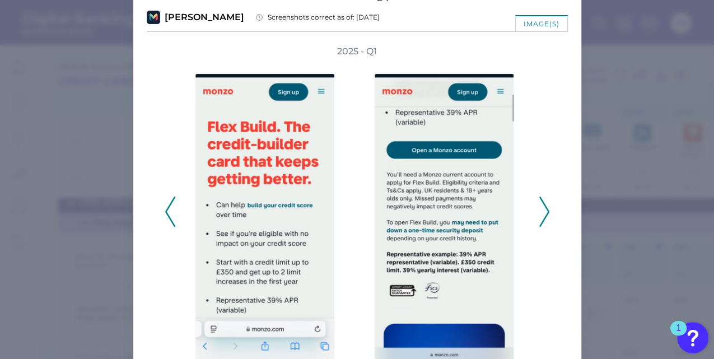
click at [543, 204] on icon at bounding box center [544, 212] width 10 height 30
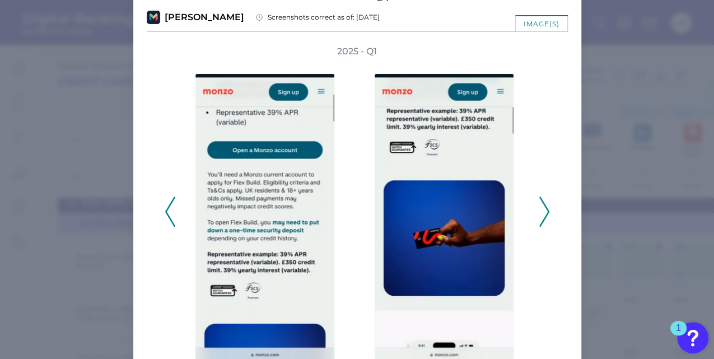
click at [543, 204] on icon at bounding box center [544, 212] width 10 height 30
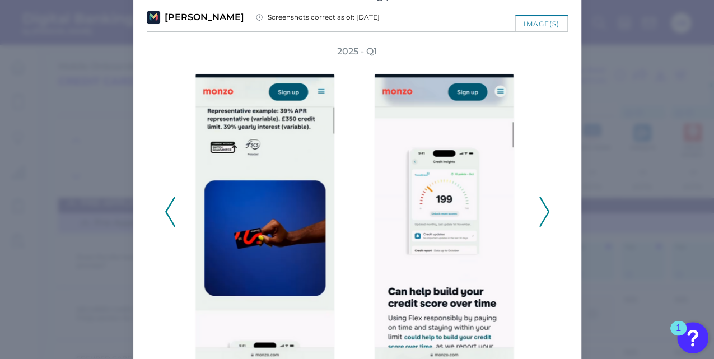
click at [543, 204] on icon at bounding box center [544, 212] width 10 height 30
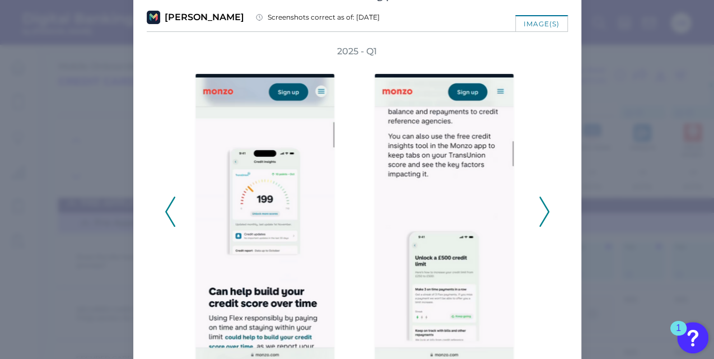
click at [543, 204] on icon at bounding box center [544, 212] width 10 height 30
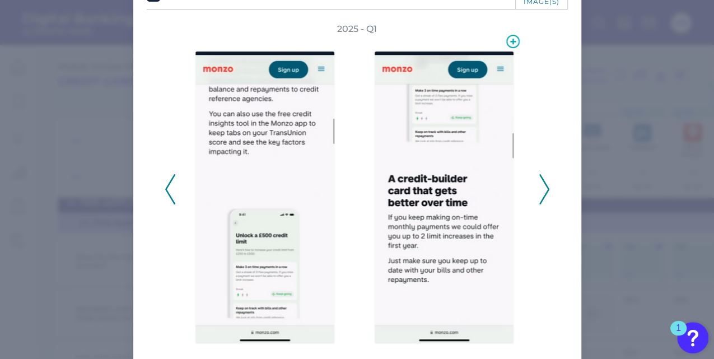
scroll to position [59, 0]
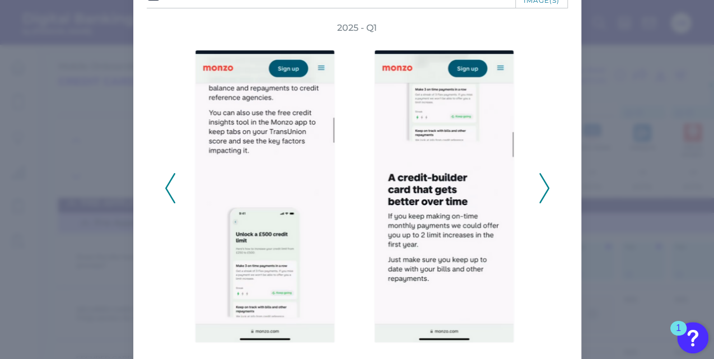
click at [169, 197] on polyline at bounding box center [170, 188] width 8 height 29
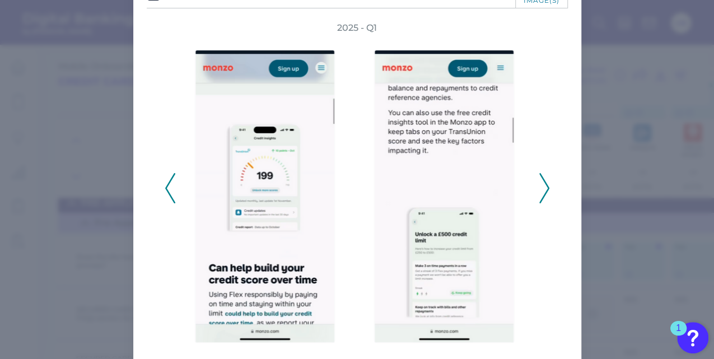
click at [169, 197] on polyline at bounding box center [170, 188] width 8 height 29
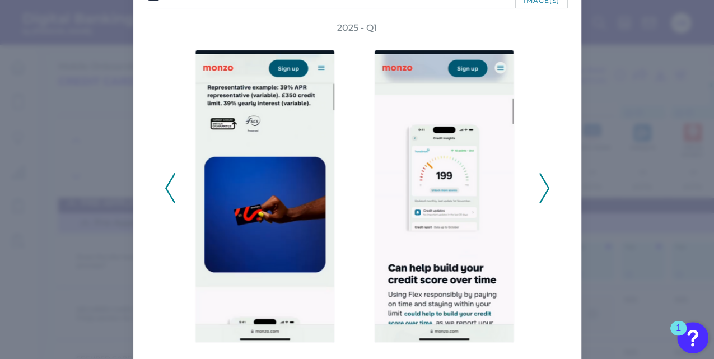
click at [169, 197] on polyline at bounding box center [170, 188] width 8 height 29
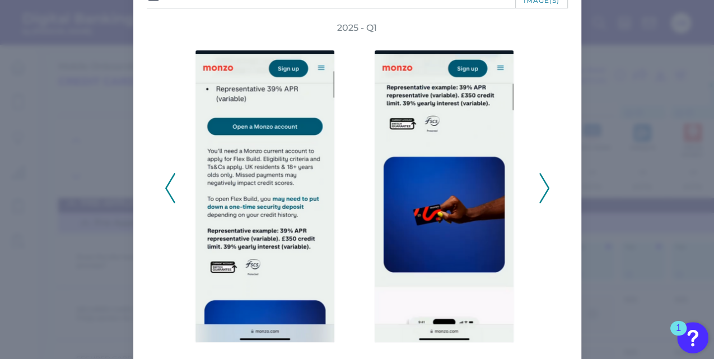
click at [169, 197] on polyline at bounding box center [170, 188] width 8 height 29
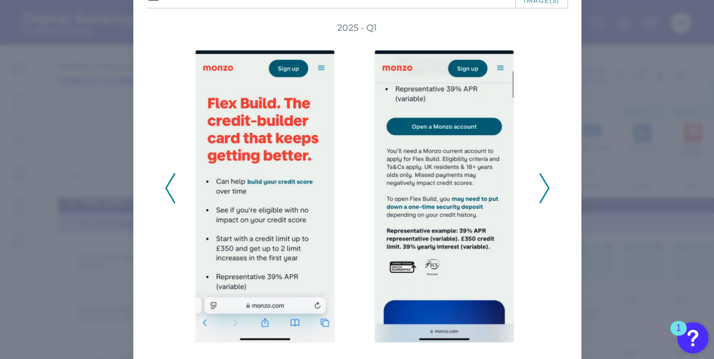
click at [169, 197] on polyline at bounding box center [170, 188] width 8 height 29
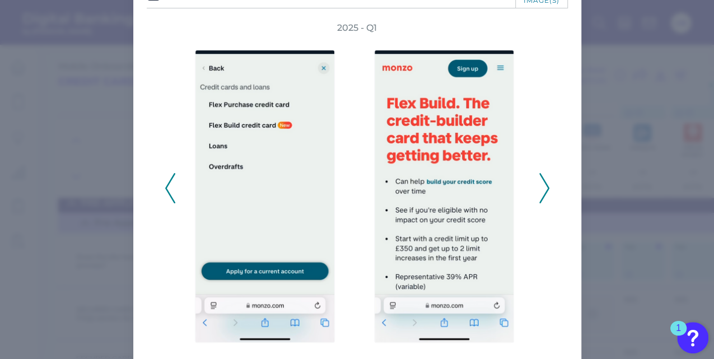
click at [169, 197] on polyline at bounding box center [170, 188] width 8 height 29
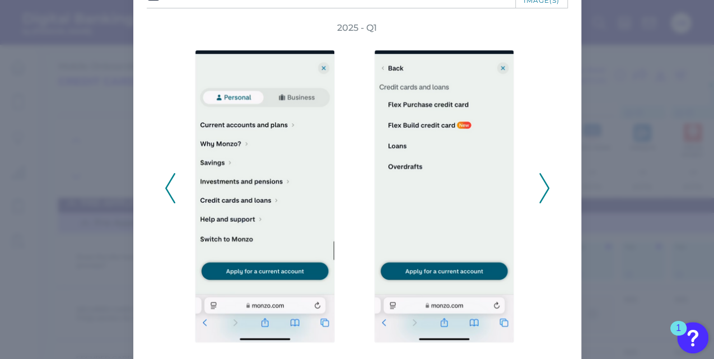
click at [169, 197] on polyline at bounding box center [170, 188] width 8 height 29
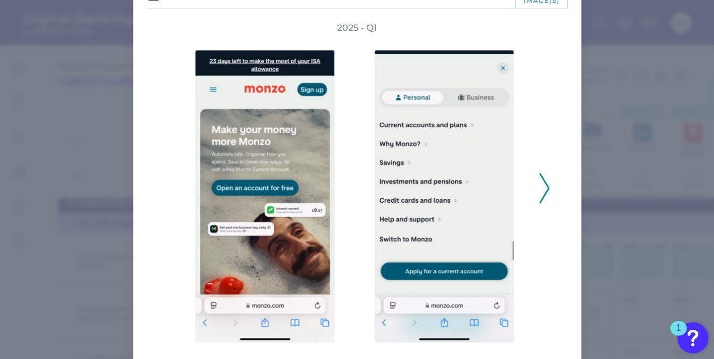
click at [539, 194] on icon at bounding box center [544, 188] width 10 height 30
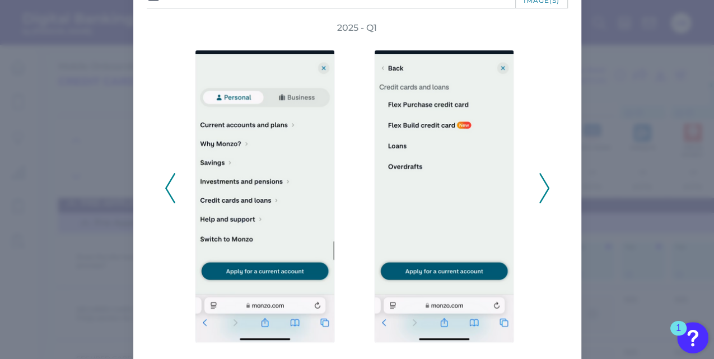
click at [539, 195] on button at bounding box center [544, 188] width 11 height 30
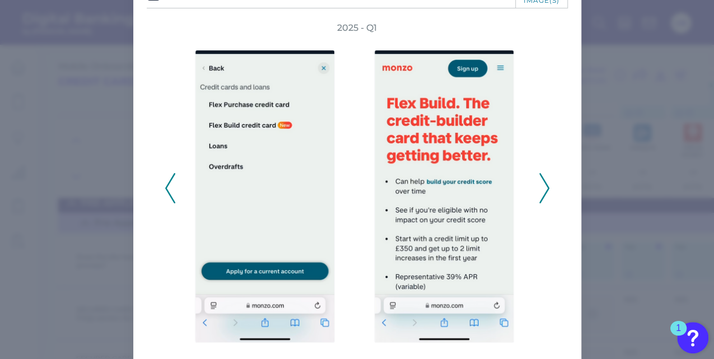
scroll to position [0, 0]
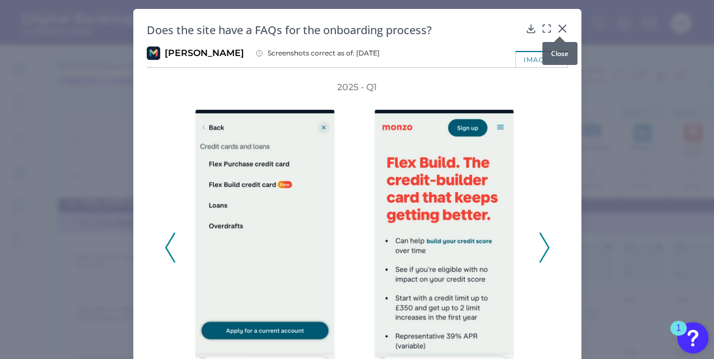
click at [559, 26] on icon at bounding box center [562, 28] width 11 height 11
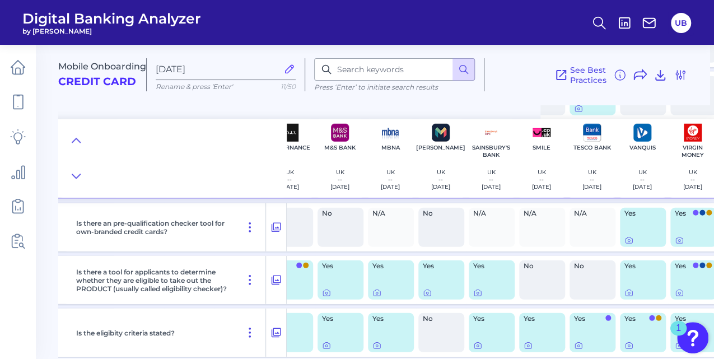
scroll to position [1555, 174]
click at [429, 293] on icon at bounding box center [427, 292] width 9 height 9
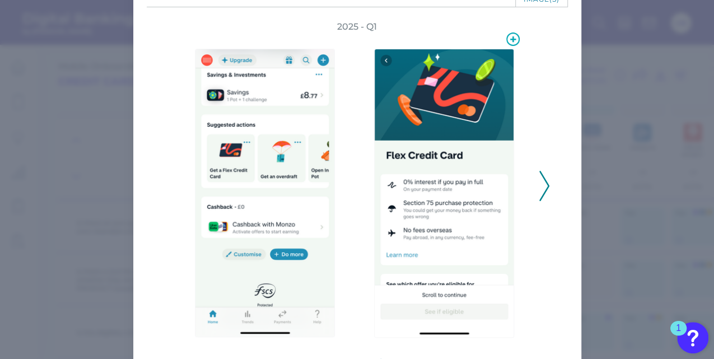
scroll to position [0, 0]
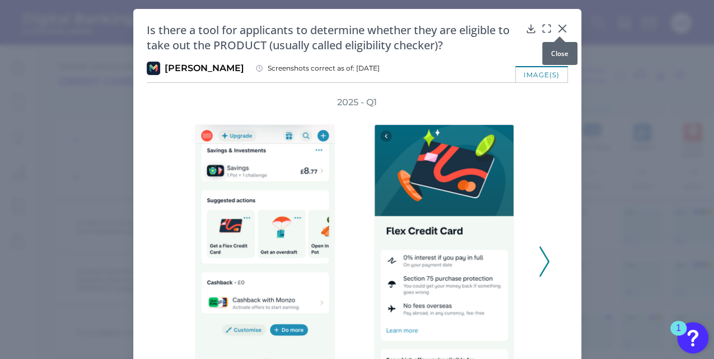
click at [562, 29] on icon at bounding box center [562, 28] width 11 height 11
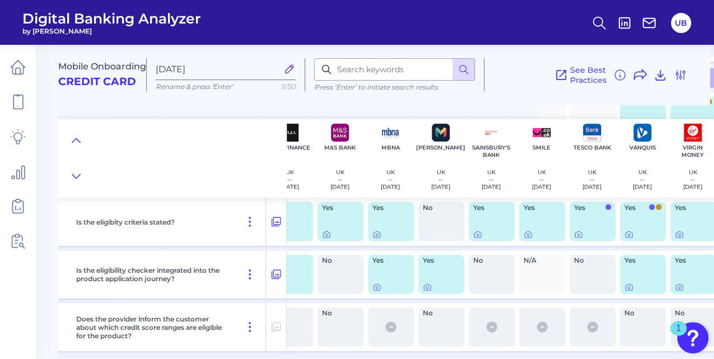
scroll to position [1666, 174]
click at [428, 284] on div at bounding box center [427, 279] width 11 height 11
click at [427, 286] on icon at bounding box center [427, 286] width 9 height 9
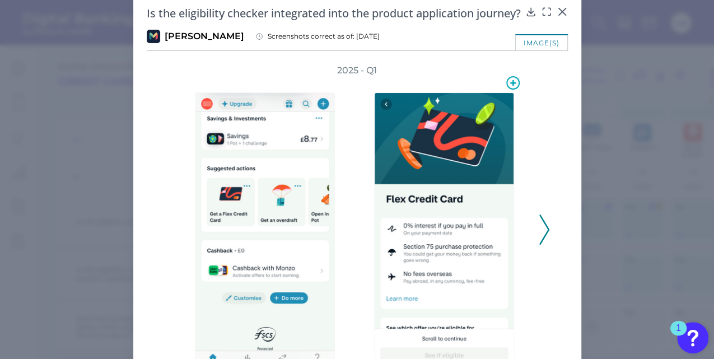
scroll to position [16, 0]
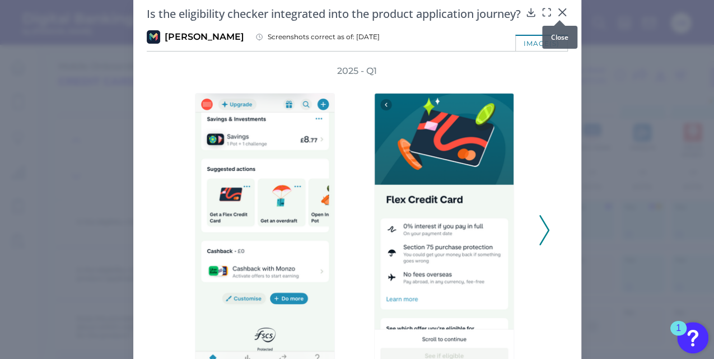
click at [560, 9] on icon at bounding box center [562, 12] width 11 height 11
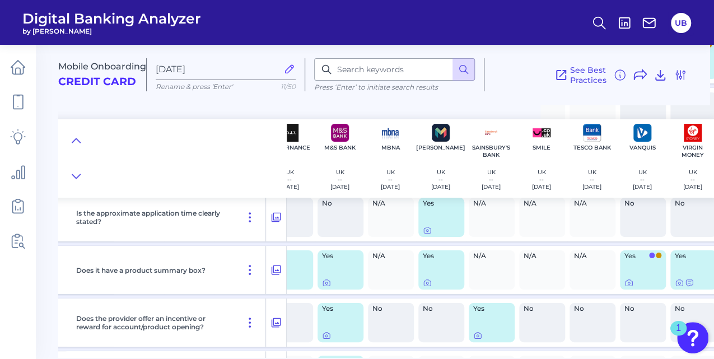
scroll to position [2118, 174]
click at [426, 231] on icon at bounding box center [427, 229] width 9 height 9
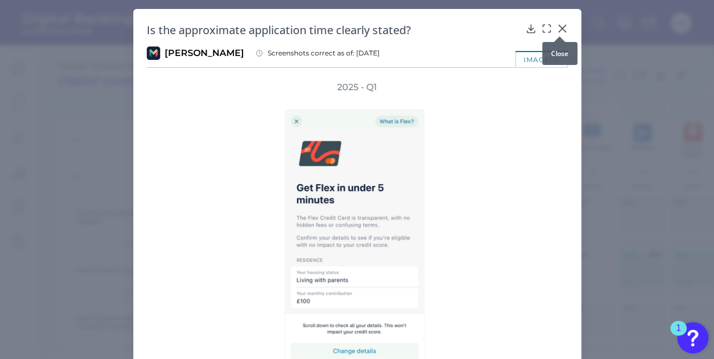
click at [560, 31] on div at bounding box center [559, 36] width 11 height 11
click at [557, 27] on icon at bounding box center [562, 28] width 11 height 11
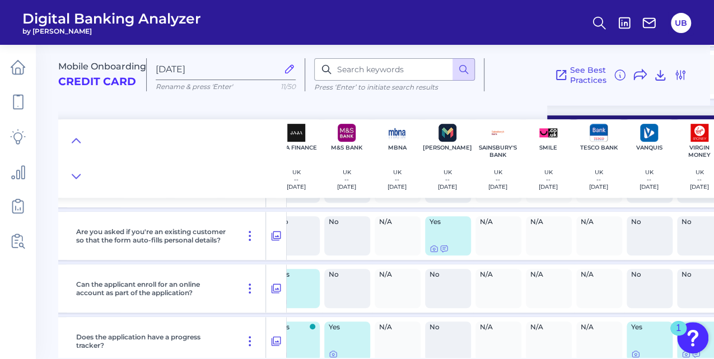
scroll to position [2418, 167]
click at [434, 249] on icon at bounding box center [434, 248] width 9 height 9
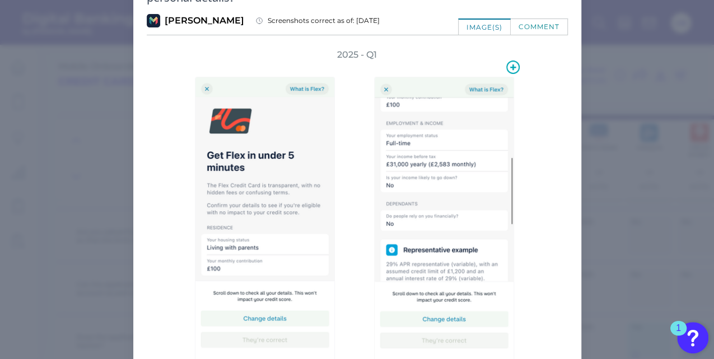
scroll to position [48, 0]
click at [539, 30] on div "comment" at bounding box center [539, 26] width 57 height 16
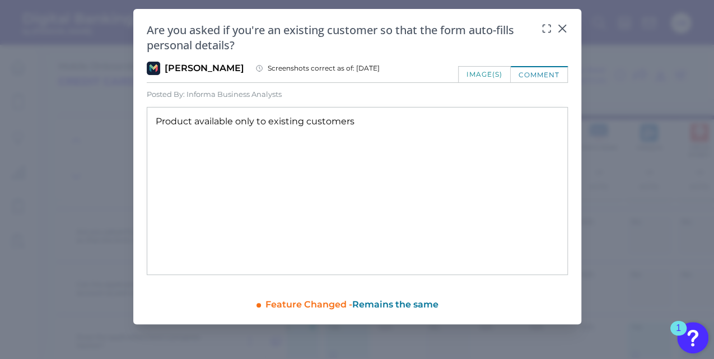
scroll to position [0, 0]
click at [478, 73] on div "image(s)" at bounding box center [484, 74] width 53 height 16
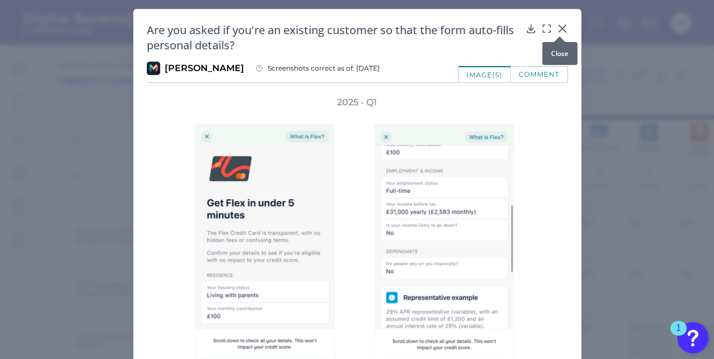
click at [562, 31] on div at bounding box center [559, 36] width 11 height 11
click at [557, 32] on div at bounding box center [559, 36] width 11 height 11
click at [557, 29] on icon at bounding box center [562, 28] width 11 height 11
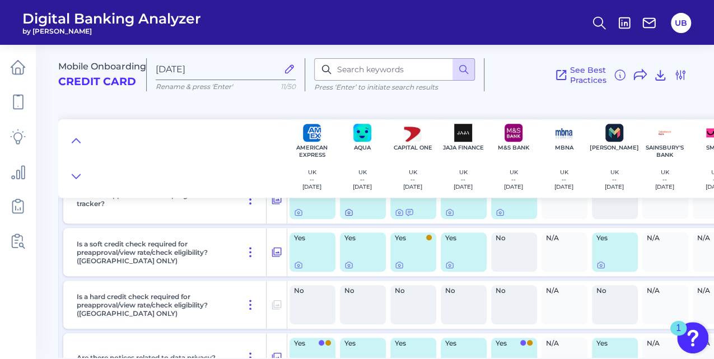
scroll to position [2560, 0]
click at [299, 264] on icon at bounding box center [298, 265] width 2 height 2
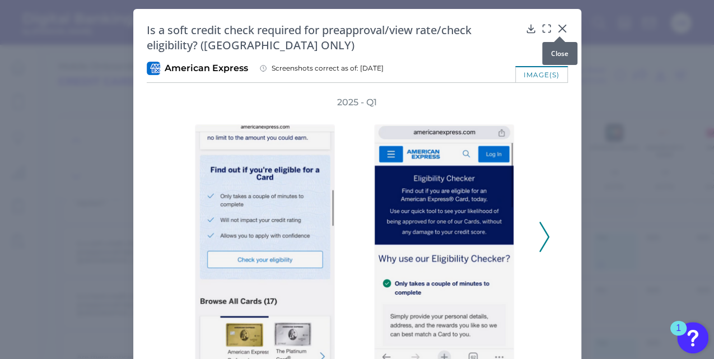
click at [560, 30] on icon at bounding box center [562, 28] width 11 height 11
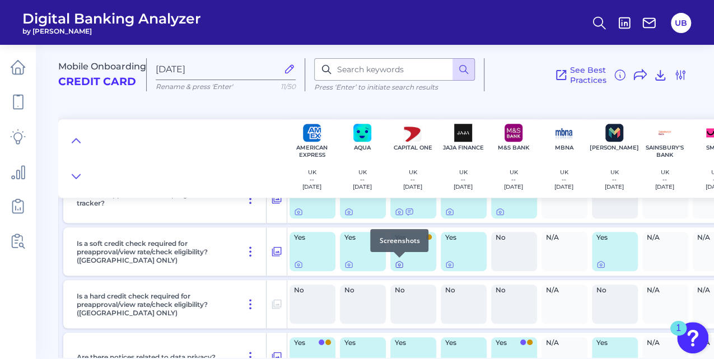
click at [400, 266] on icon at bounding box center [399, 264] width 9 height 9
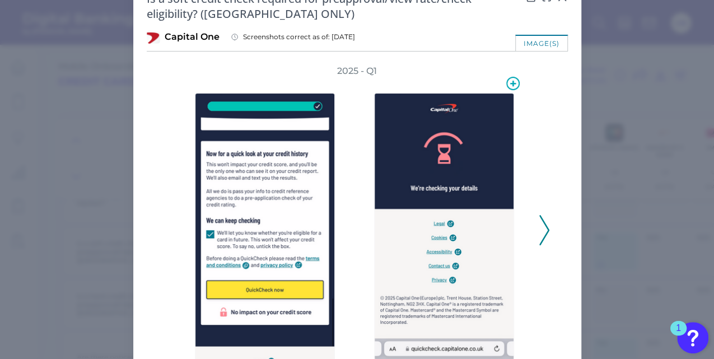
scroll to position [32, 0]
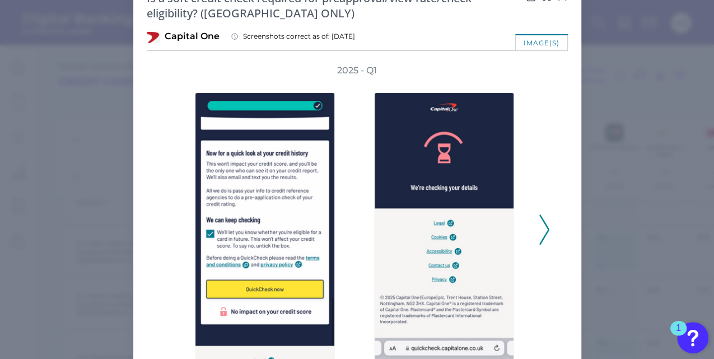
click at [544, 224] on icon at bounding box center [544, 229] width 10 height 30
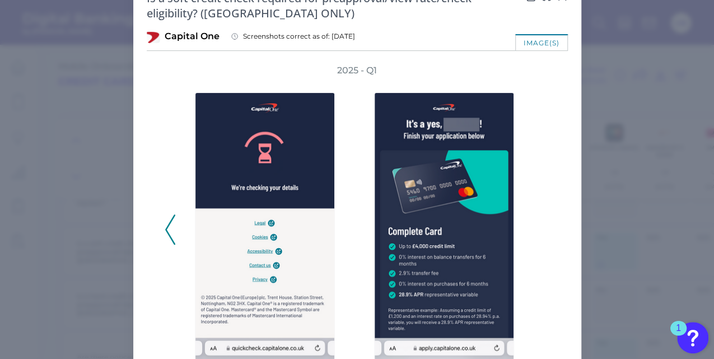
click at [544, 224] on div "2025 - Q1" at bounding box center [357, 223] width 385 height 319
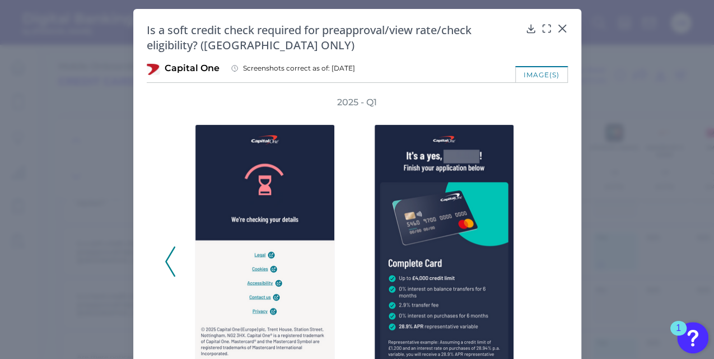
scroll to position [1, 0]
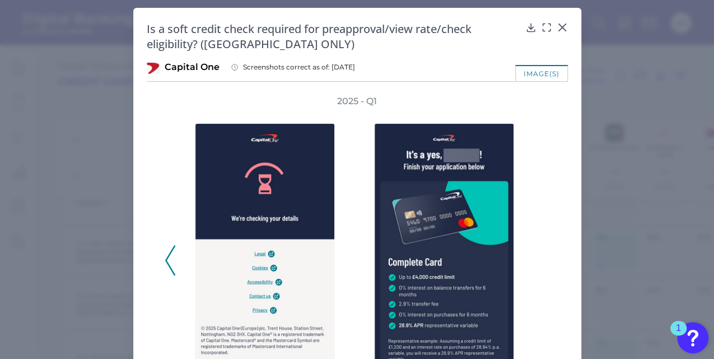
click at [561, 19] on div "Is a soft credit check required for preapproval/view rate/check eligibility? ([…" at bounding box center [357, 233] width 448 height 450
click at [560, 24] on icon at bounding box center [562, 27] width 11 height 11
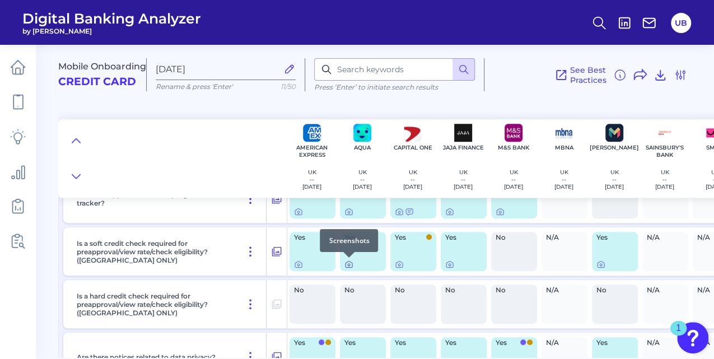
click at [348, 268] on icon at bounding box center [348, 264] width 9 height 9
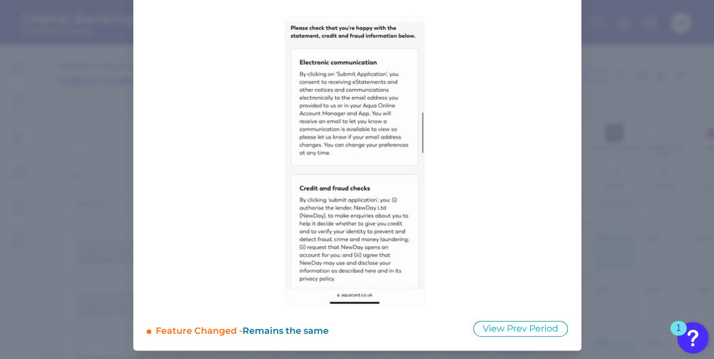
scroll to position [20, 0]
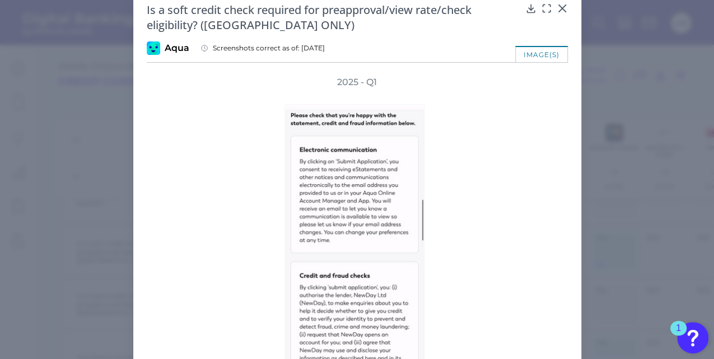
click at [495, 78] on div "2025 - Q1" at bounding box center [357, 235] width 385 height 318
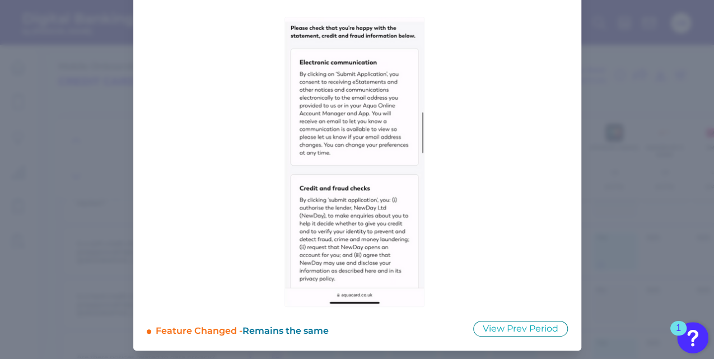
scroll to position [0, 0]
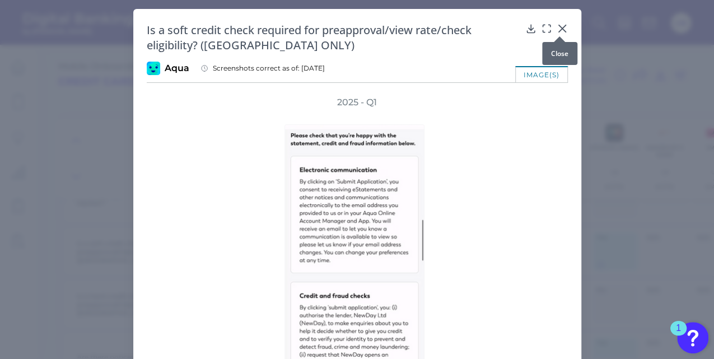
click at [560, 26] on icon at bounding box center [562, 28] width 11 height 11
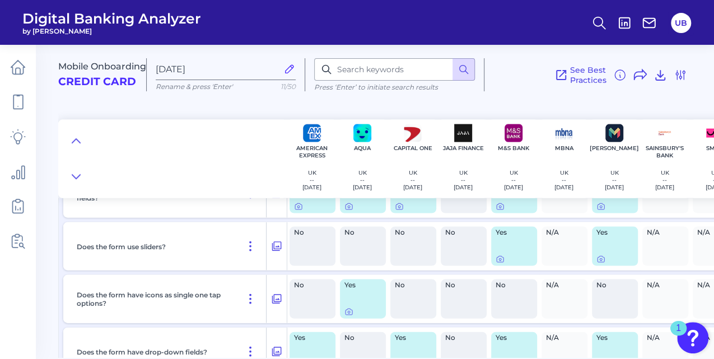
scroll to position [3224, 0]
click at [500, 260] on icon at bounding box center [500, 258] width 9 height 9
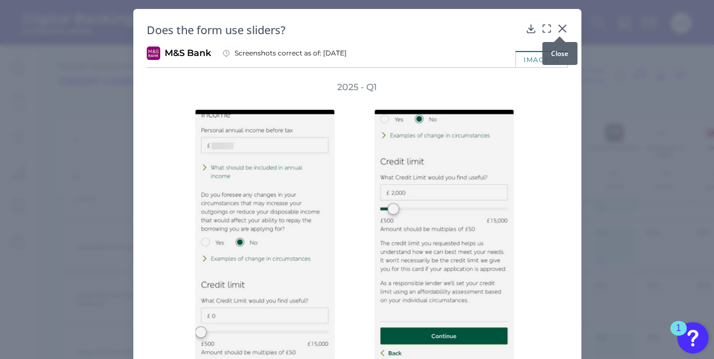
click at [560, 30] on icon at bounding box center [562, 28] width 11 height 11
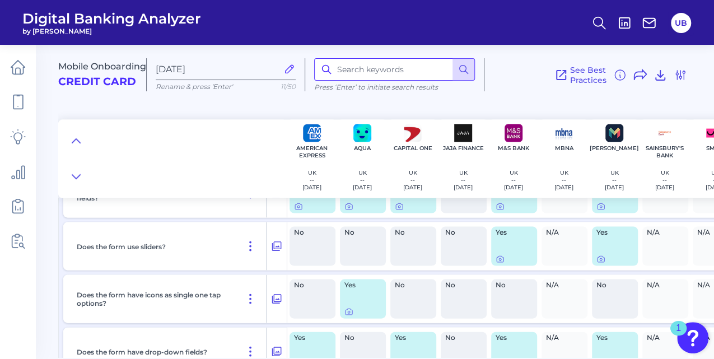
click at [419, 67] on input at bounding box center [394, 69] width 161 height 22
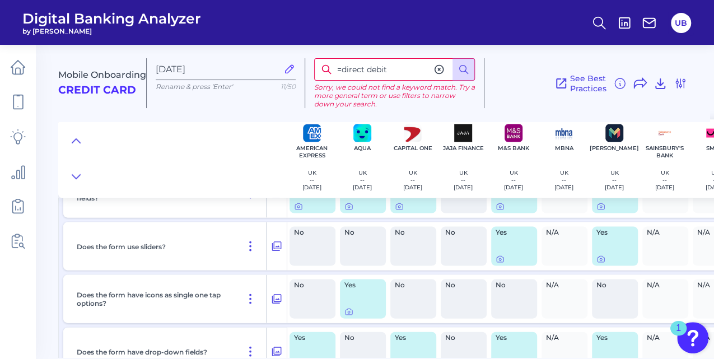
click at [346, 68] on input "=direct debit" at bounding box center [394, 69] width 161 height 22
type input "ldirect debit"
click at [459, 63] on button at bounding box center [463, 69] width 22 height 22
click at [438, 66] on icon at bounding box center [439, 70] width 8 height 8
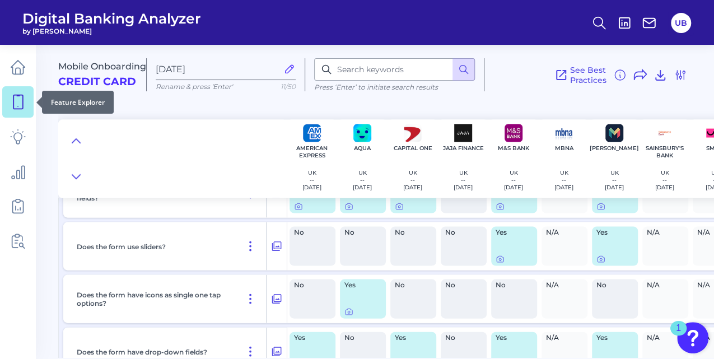
click at [19, 103] on icon at bounding box center [18, 102] width 16 height 16
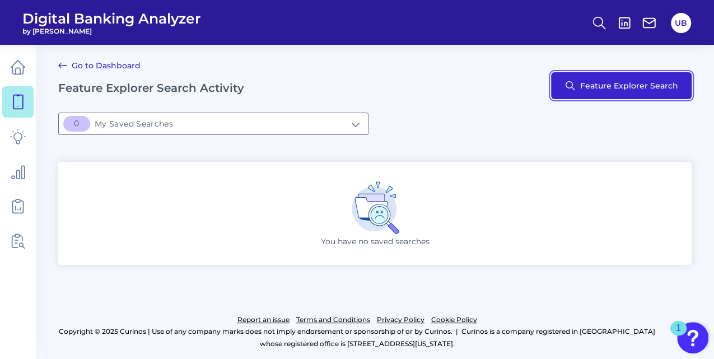
click at [603, 95] on button "Feature Explorer Search" at bounding box center [621, 85] width 141 height 27
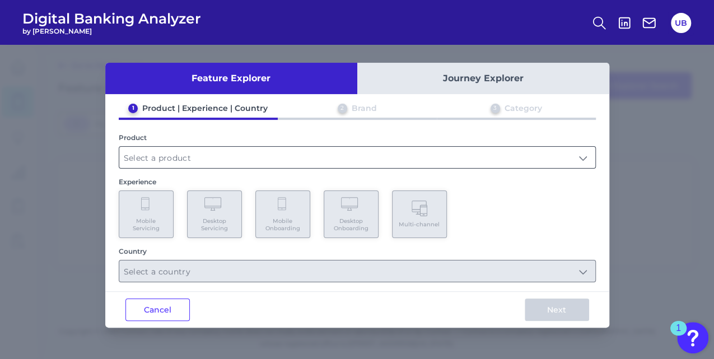
click at [249, 160] on input "text" at bounding box center [357, 157] width 476 height 21
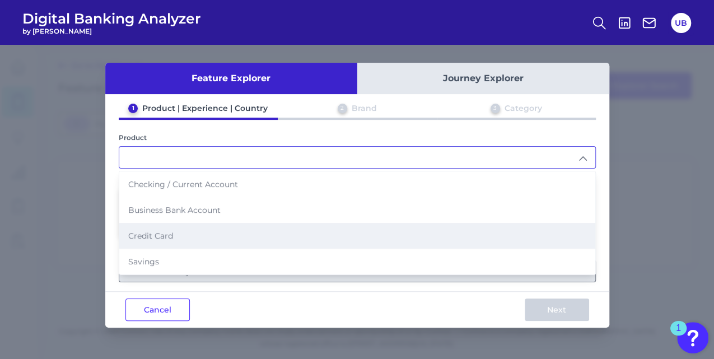
click at [224, 235] on li "Credit Card" at bounding box center [357, 236] width 476 height 26
type input "Credit Card"
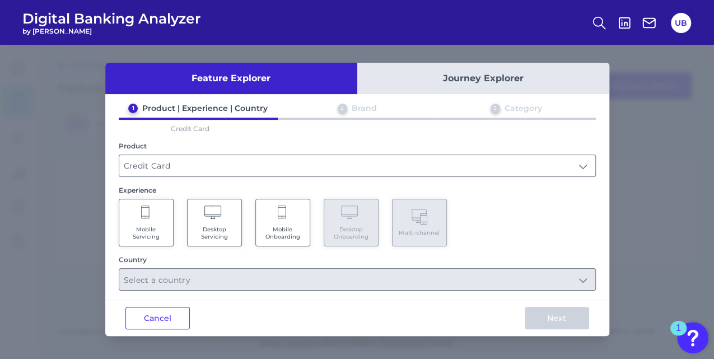
click at [273, 218] on Onboarding "Mobile Onboarding" at bounding box center [282, 223] width 55 height 48
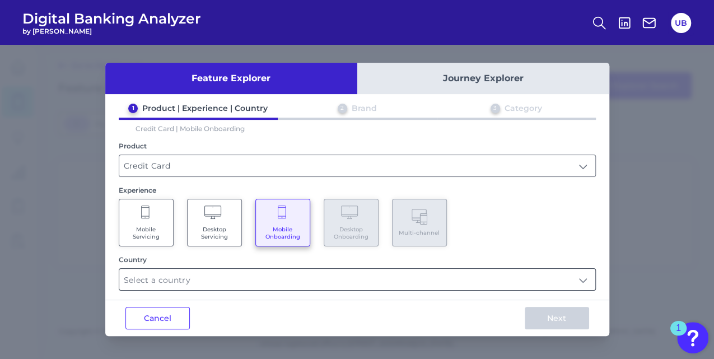
click at [237, 275] on input "text" at bounding box center [357, 279] width 476 height 21
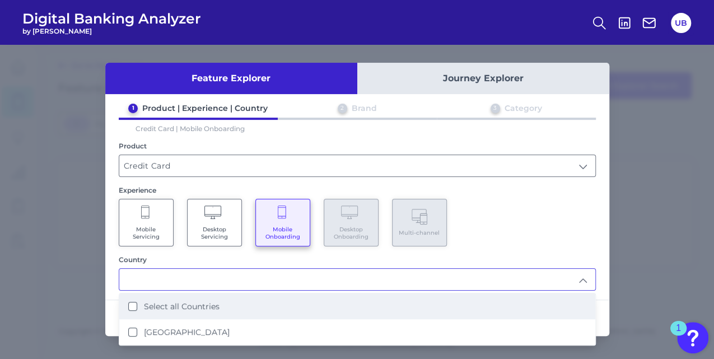
click at [232, 308] on li "Select all Countries" at bounding box center [357, 306] width 476 height 26
type input "Select all Countries"
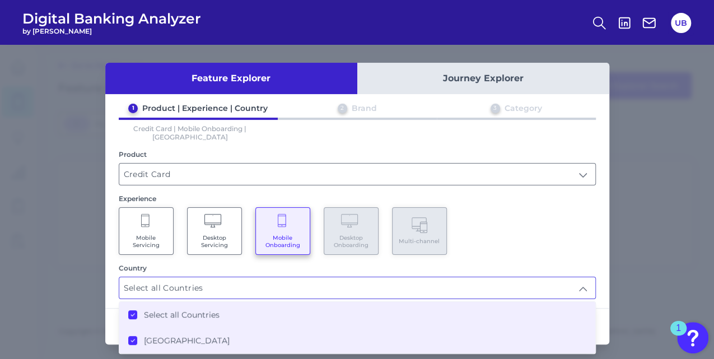
click at [524, 215] on div "Mobile Servicing Desktop Servicing Mobile Onboarding Desktop Onboarding Multi-c…" at bounding box center [357, 231] width 477 height 48
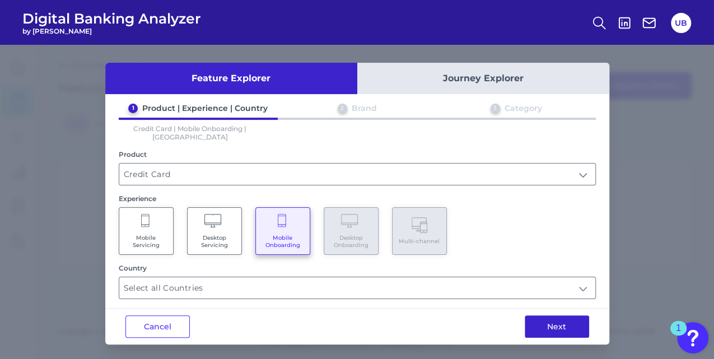
click at [557, 320] on button "Next" at bounding box center [557, 326] width 64 height 22
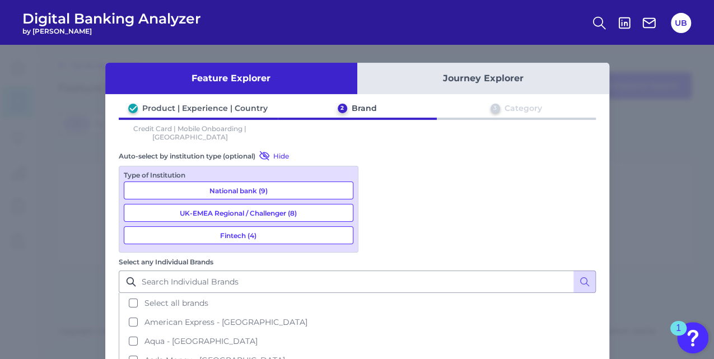
scroll to position [38, 0]
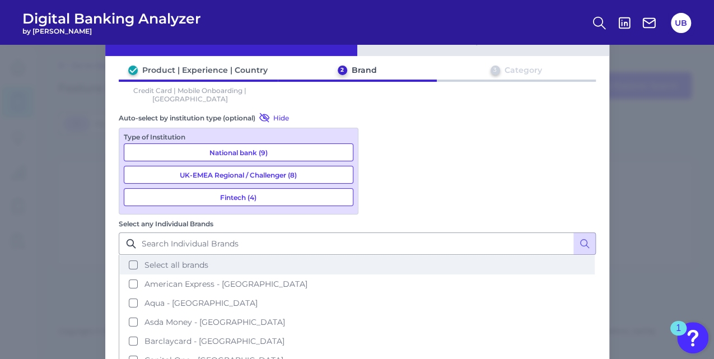
click at [377, 255] on button "Select all brands" at bounding box center [357, 264] width 475 height 19
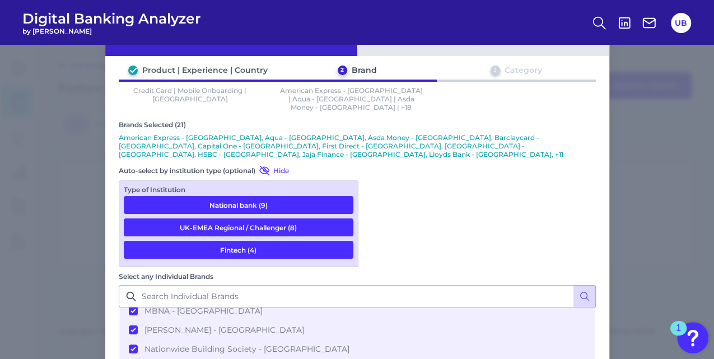
scroll to position [82, 0]
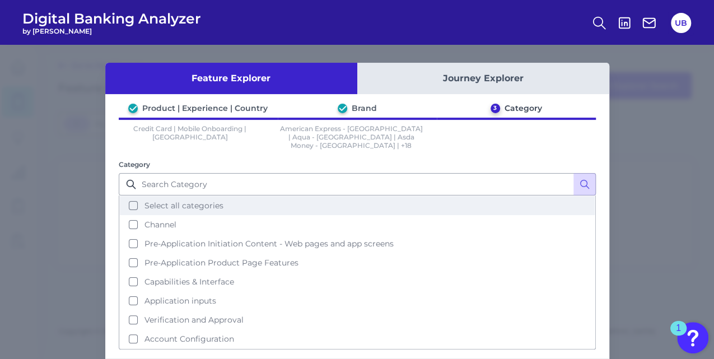
click at [453, 196] on button "Select all categories" at bounding box center [357, 205] width 475 height 19
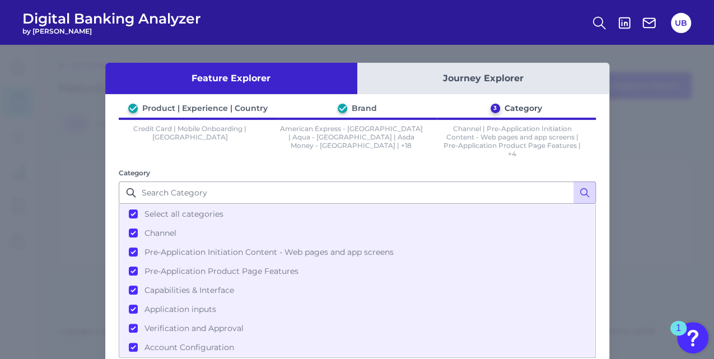
scroll to position [54, 0]
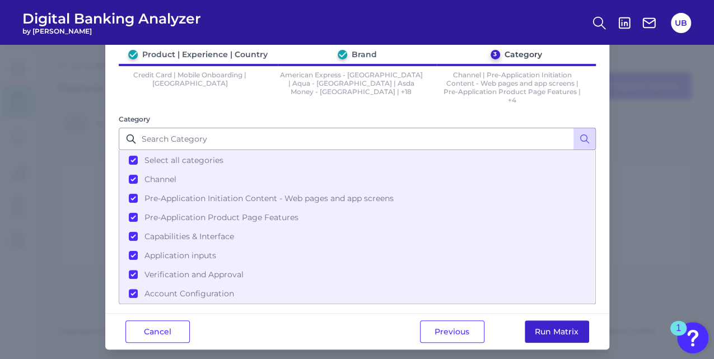
click at [577, 324] on button "Run Matrix" at bounding box center [557, 331] width 64 height 22
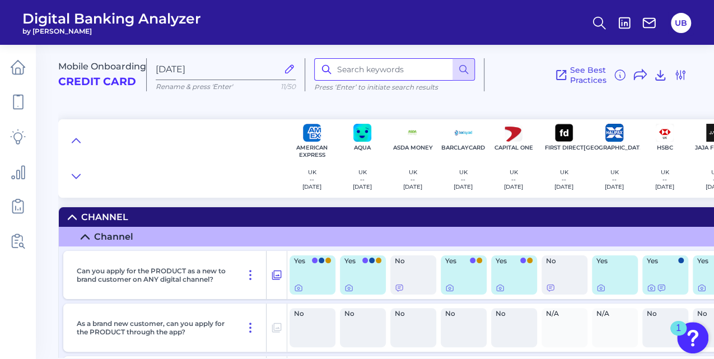
click at [435, 67] on input at bounding box center [394, 69] width 161 height 22
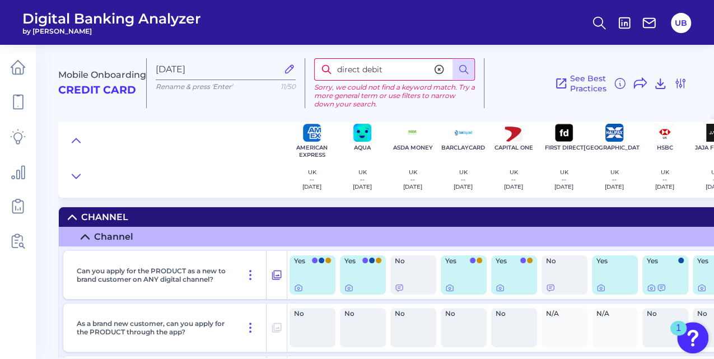
click at [362, 68] on input "direct debit" at bounding box center [394, 69] width 161 height 22
click at [372, 68] on input "debit" at bounding box center [394, 69] width 161 height 22
type input "debit"
click at [469, 73] on icon at bounding box center [463, 69] width 11 height 11
click at [468, 73] on line at bounding box center [466, 72] width 3 height 3
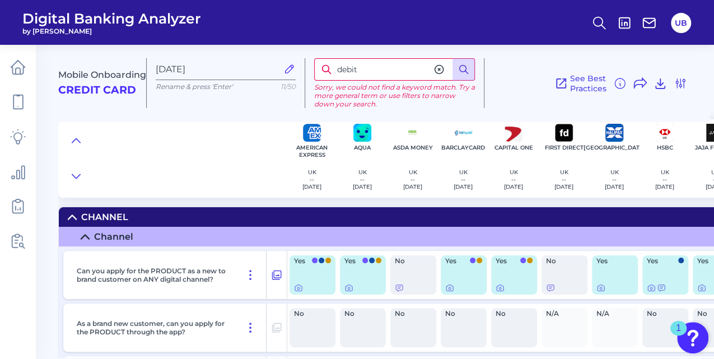
click at [468, 73] on line at bounding box center [466, 72] width 3 height 3
click at [439, 71] on icon at bounding box center [438, 69] width 11 height 11
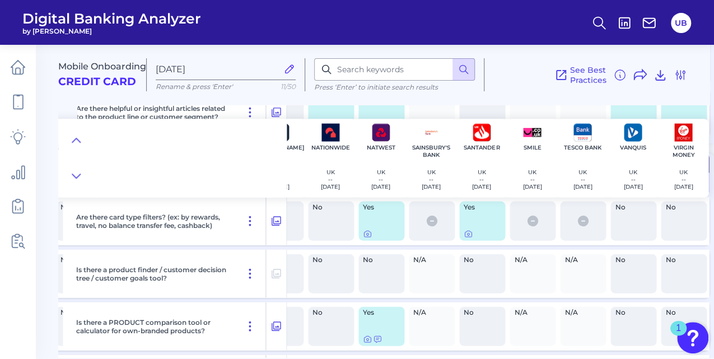
scroll to position [1167, 641]
click at [467, 234] on icon at bounding box center [468, 233] width 2 height 2
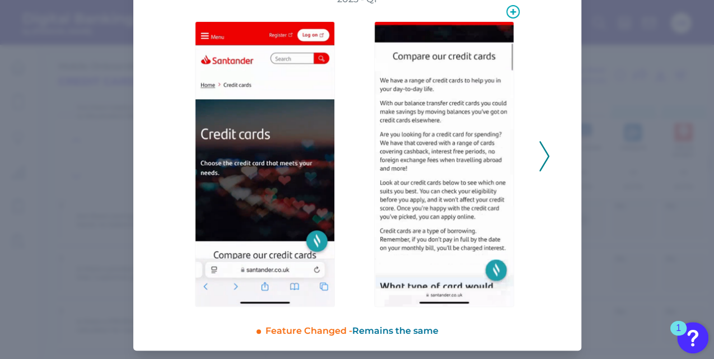
scroll to position [0, 0]
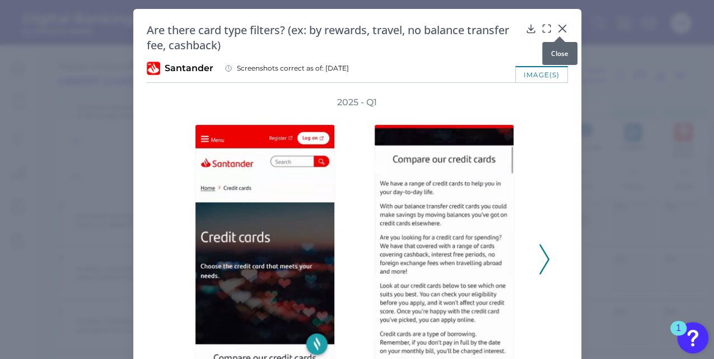
click at [561, 28] on icon at bounding box center [562, 28] width 11 height 11
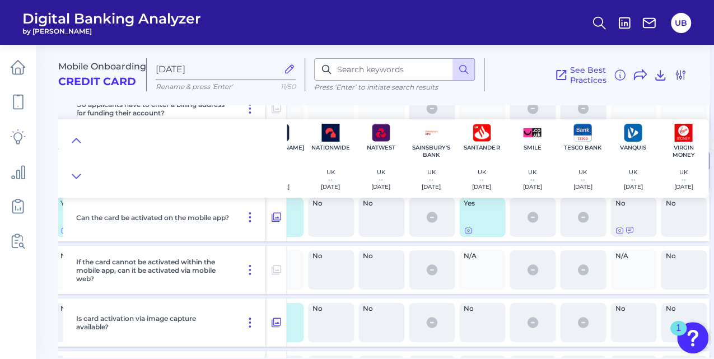
scroll to position [8250, 640]
click at [467, 233] on icon at bounding box center [468, 230] width 9 height 9
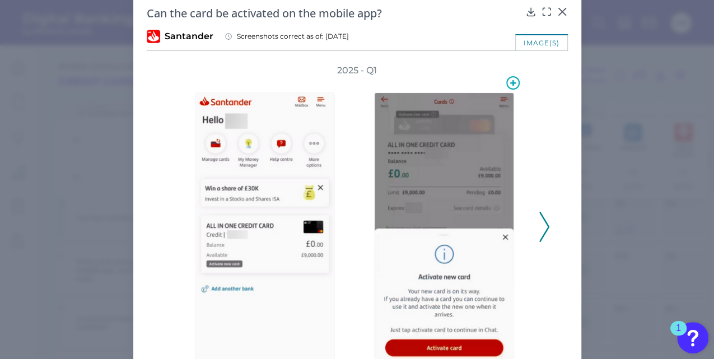
scroll to position [17, 0]
click at [557, 12] on icon at bounding box center [562, 11] width 11 height 11
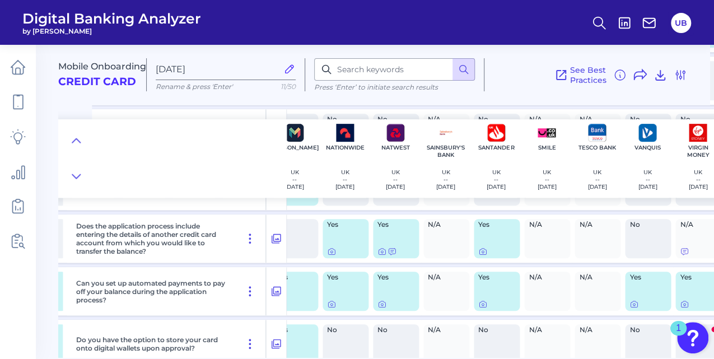
scroll to position [8835, 622]
click at [483, 253] on icon at bounding box center [483, 251] width 2 height 2
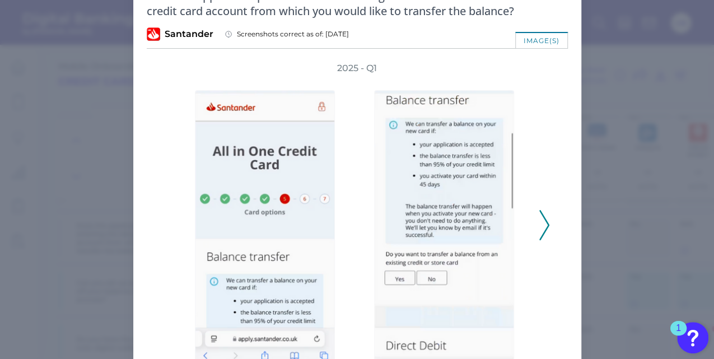
scroll to position [0, 0]
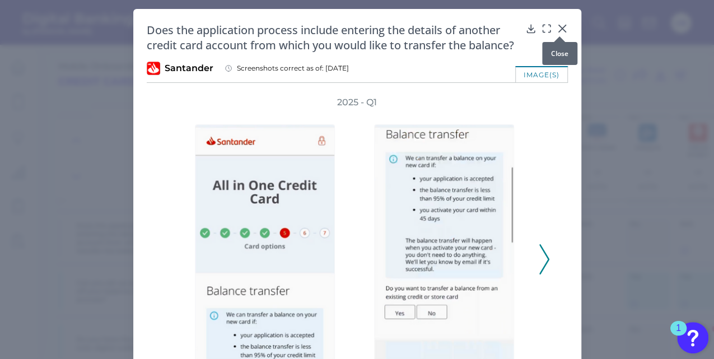
click at [559, 31] on div at bounding box center [559, 36] width 11 height 11
click at [560, 30] on icon at bounding box center [562, 28] width 11 height 11
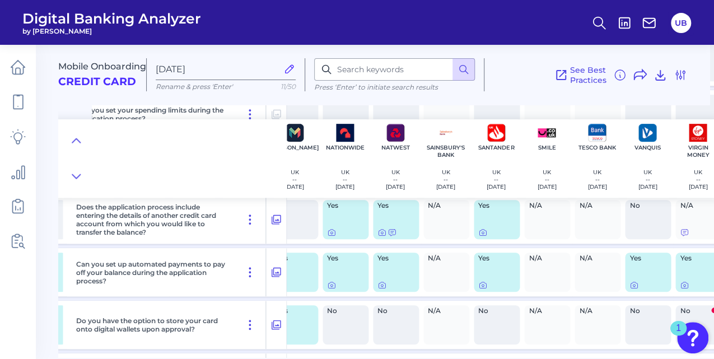
scroll to position [8855, 622]
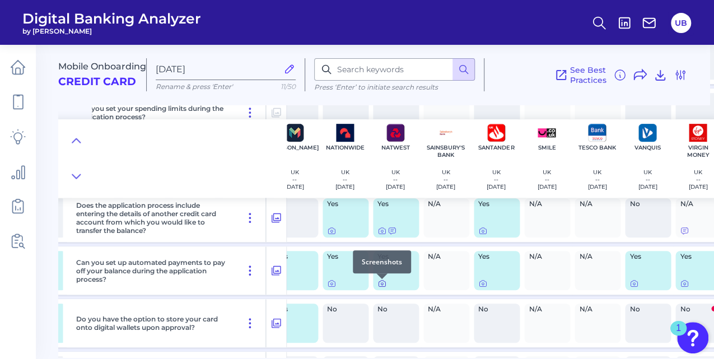
click at [382, 285] on icon at bounding box center [382, 284] width 2 height 2
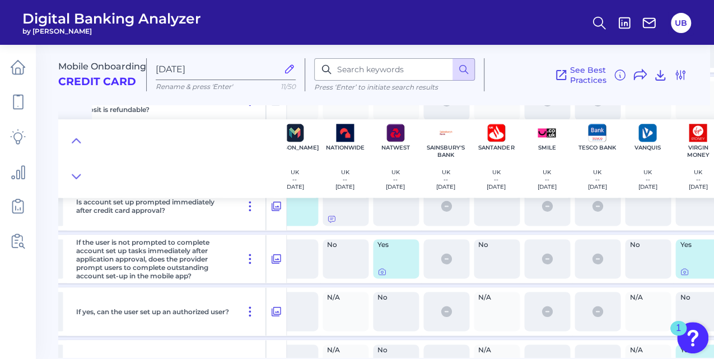
scroll to position [9183, 622]
click at [383, 274] on icon at bounding box center [381, 271] width 9 height 9
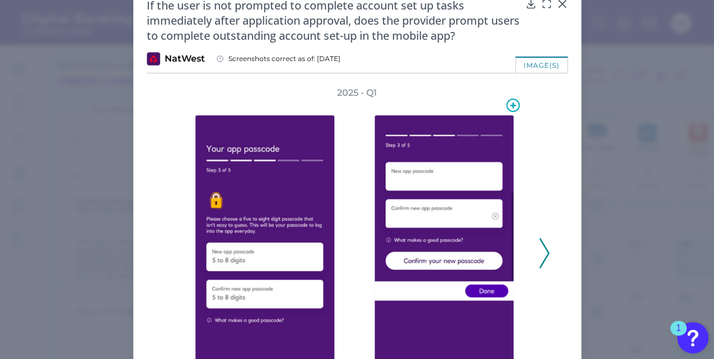
scroll to position [25, 0]
click at [561, 6] on icon at bounding box center [562, 3] width 11 height 11
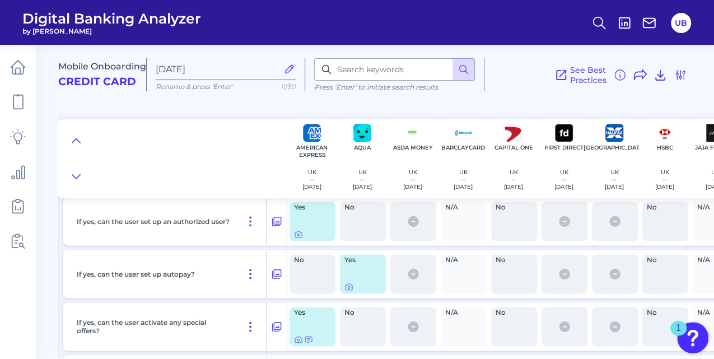
scroll to position [9272, 0]
click at [352, 292] on icon at bounding box center [348, 287] width 9 height 9
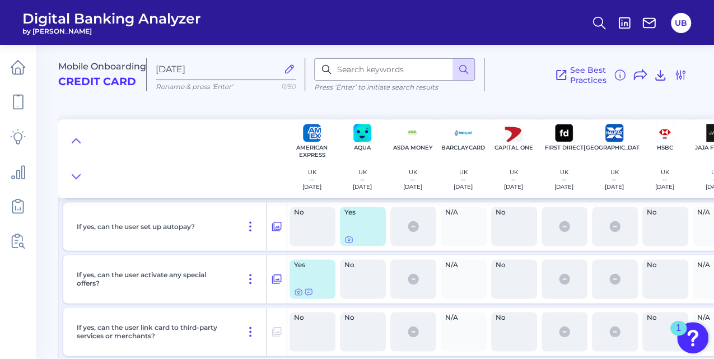
scroll to position [9321, 0]
click at [347, 241] on icon at bounding box center [348, 238] width 9 height 9
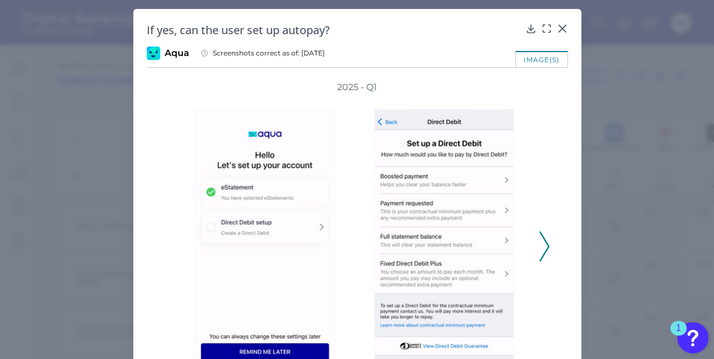
click at [540, 241] on icon at bounding box center [544, 246] width 10 height 30
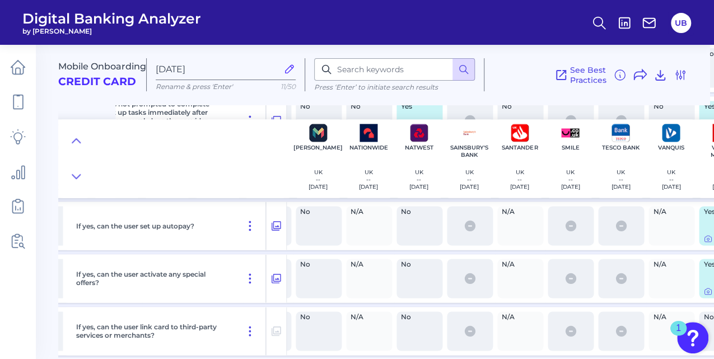
scroll to position [9321, 641]
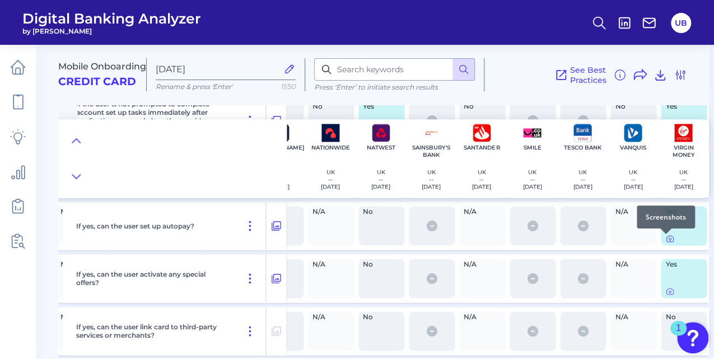
click at [665, 241] on icon at bounding box center [669, 238] width 9 height 9
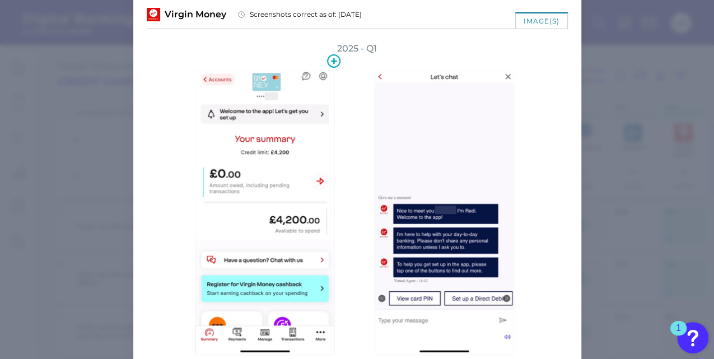
scroll to position [0, 0]
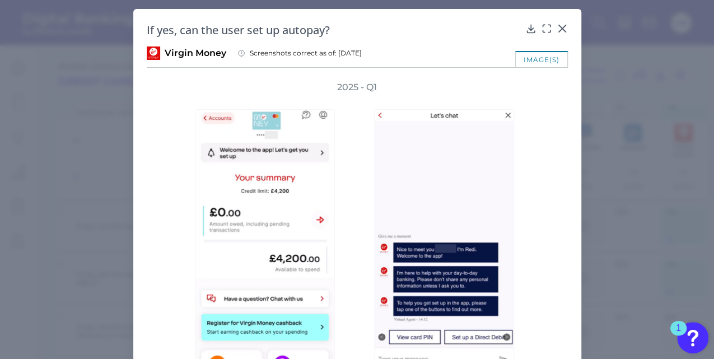
click at [548, 59] on div "image(s)" at bounding box center [541, 59] width 53 height 16
click at [558, 26] on icon at bounding box center [561, 28] width 7 height 7
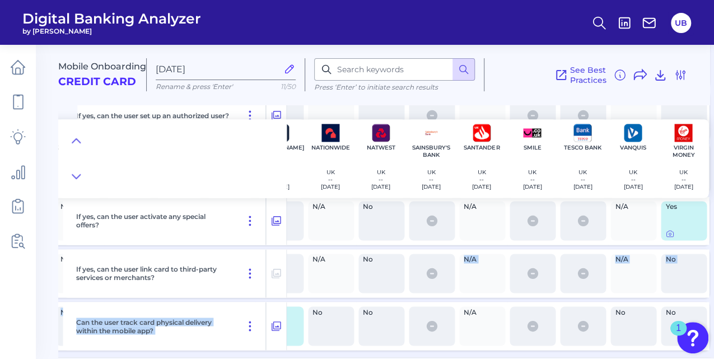
drag, startPoint x: 386, startPoint y: 358, endPoint x: 284, endPoint y: 350, distance: 102.8
click at [284, 350] on main "Mobile Onboarding Credit Card [DATE] Rename & press 'Enter' 11/50 Press ‘Enter’…" at bounding box center [357, 179] width 714 height 359
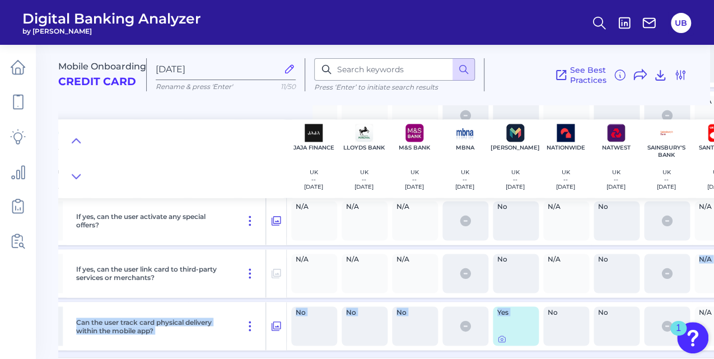
scroll to position [9385, 404]
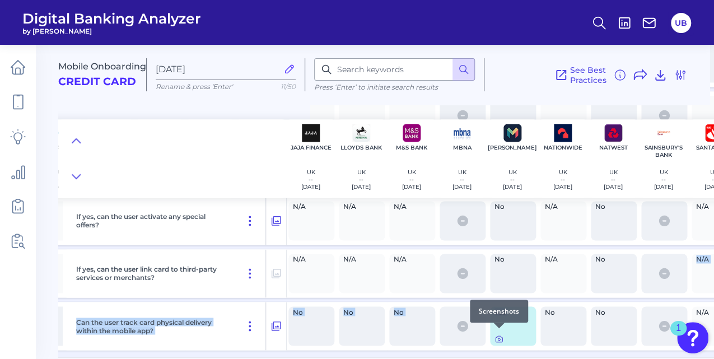
click at [499, 338] on icon at bounding box center [499, 339] width 2 height 2
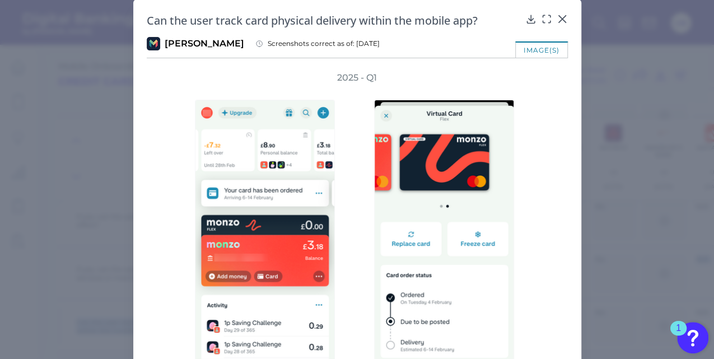
scroll to position [0, 0]
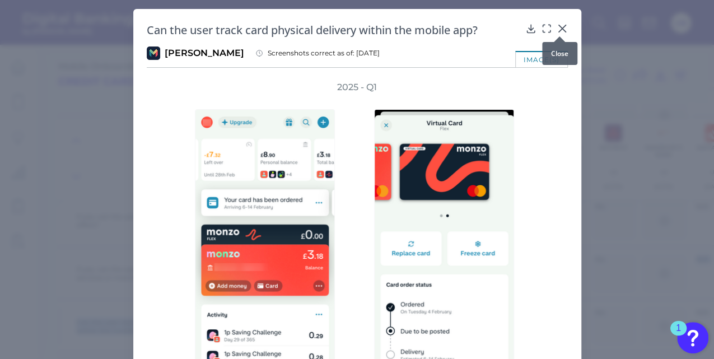
click at [562, 26] on icon at bounding box center [561, 28] width 7 height 7
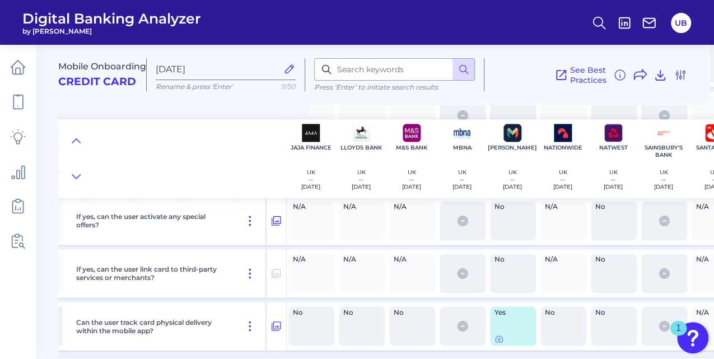
click at [626, 357] on main "Mobile Onboarding Credit Card [DATE] Rename & press 'Enter' 11/50 Press ‘Enter’…" at bounding box center [357, 179] width 714 height 359
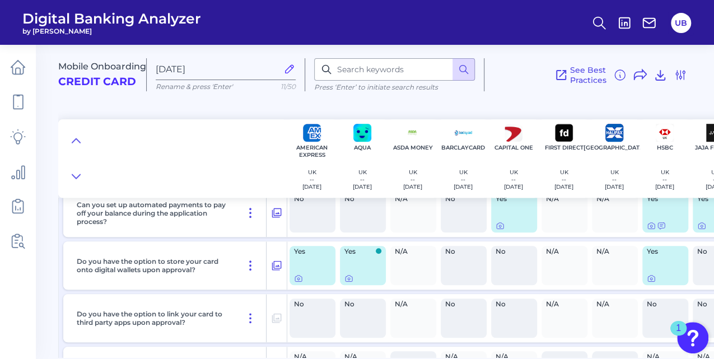
scroll to position [8900, 0]
